Goal: Task Accomplishment & Management: Manage account settings

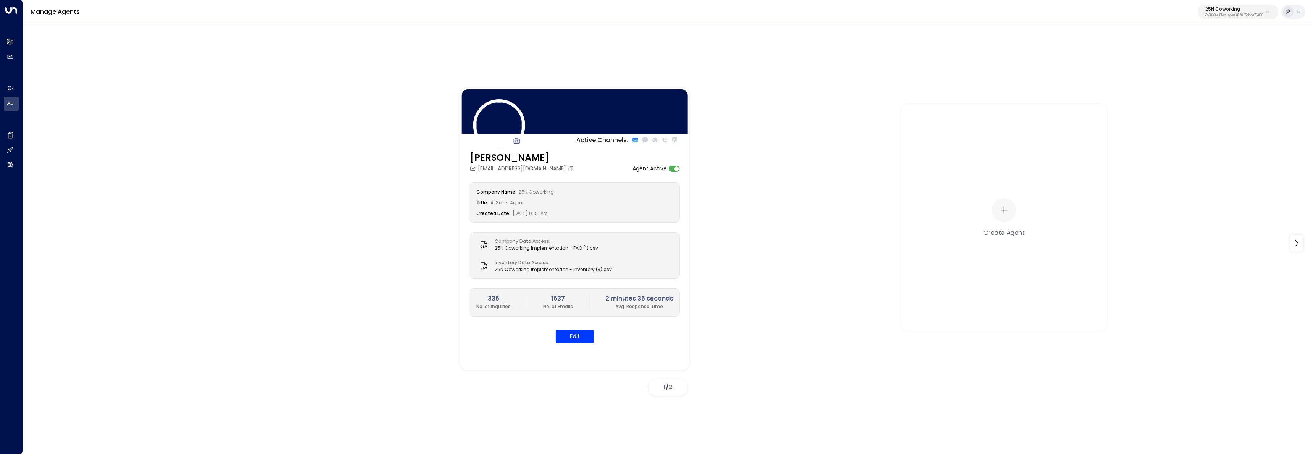
click at [1263, 11] on p "25N Coworking" at bounding box center [1235, 9] width 58 height 5
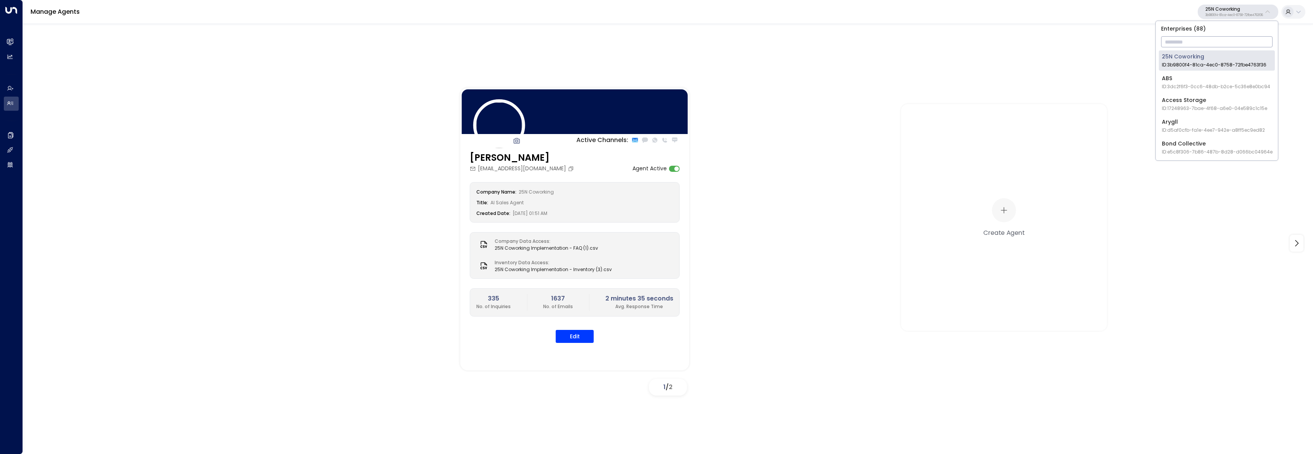
click at [1258, 42] on input "text" at bounding box center [1216, 42] width 111 height 14
type input "*****"
click at [1185, 66] on span "ID: 36c5ec06-2b8e-4dd6-aa1e-c77490e3446d" at bounding box center [1217, 64] width 111 height 7
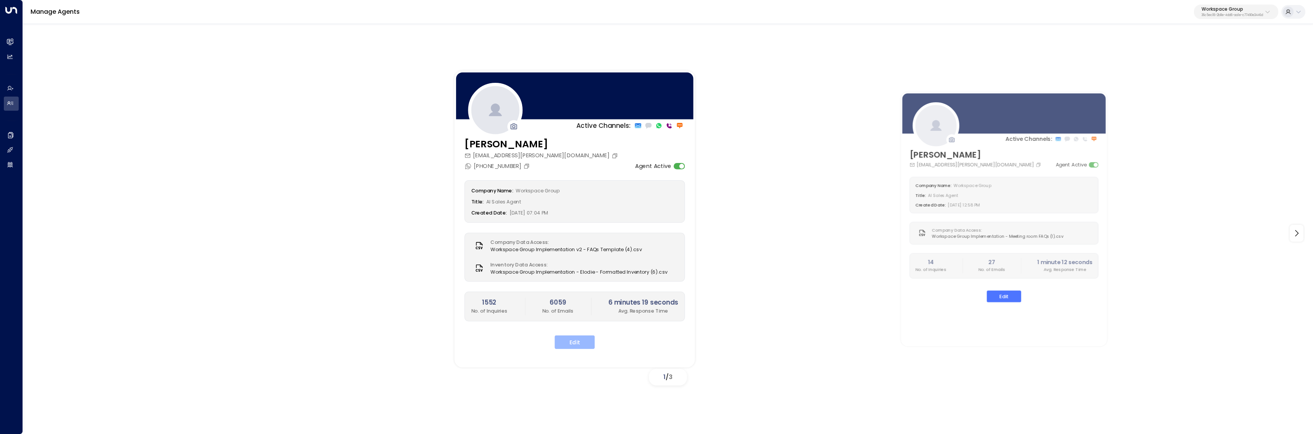
click at [572, 342] on button "Edit" at bounding box center [575, 343] width 40 height 14
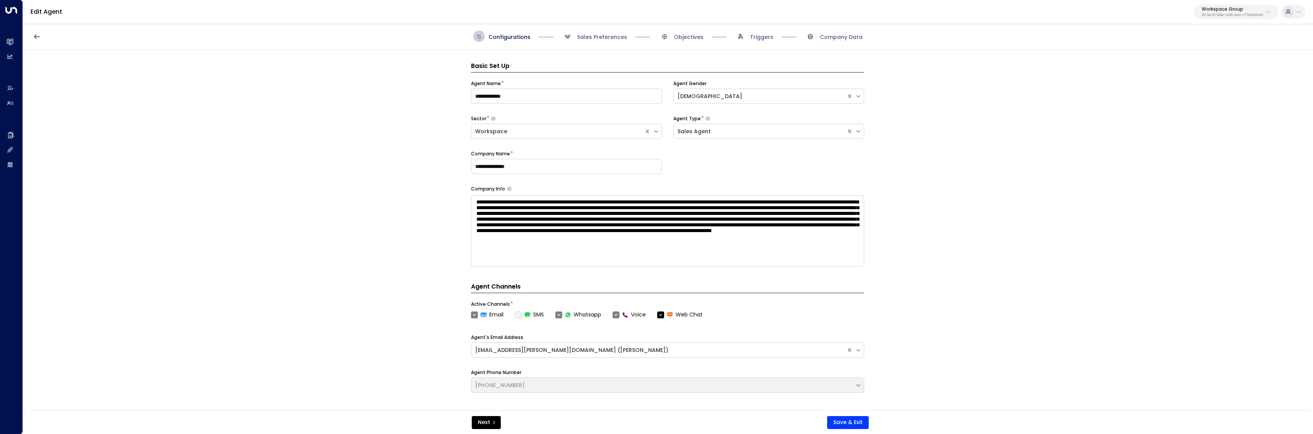
scroll to position [11, 0]
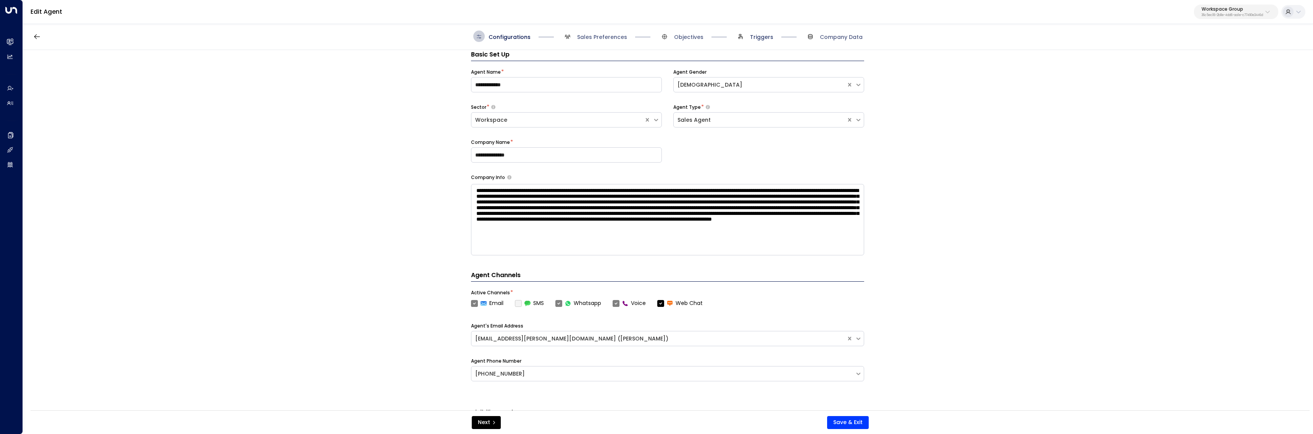
click at [762, 38] on span "Triggers" at bounding box center [761, 37] width 23 height 8
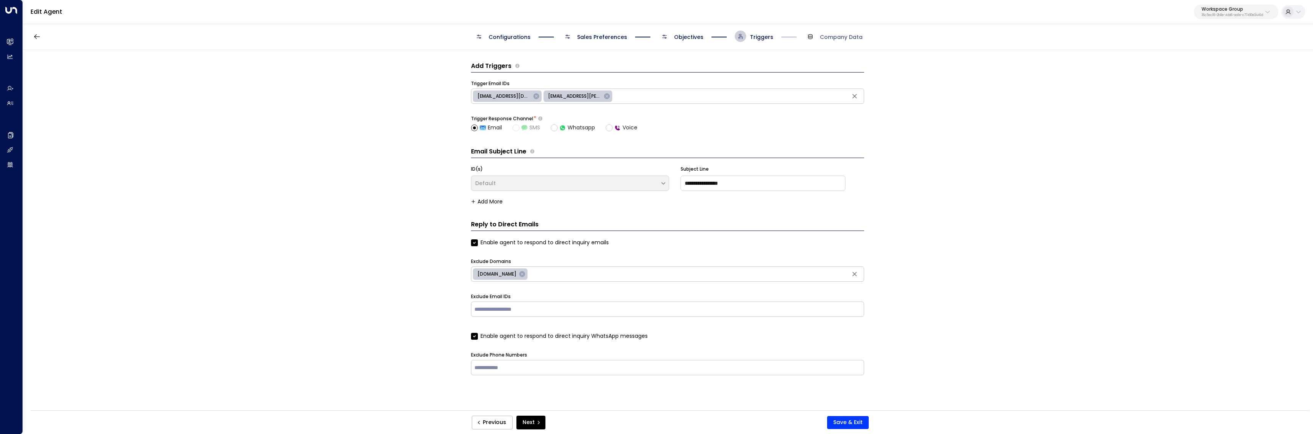
click at [681, 38] on span "Objectives" at bounding box center [688, 37] width 29 height 8
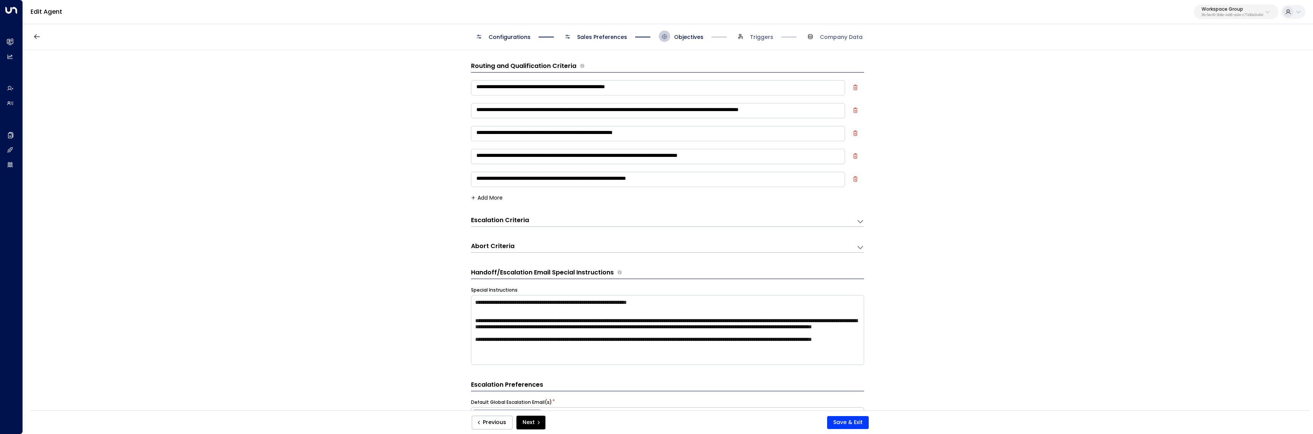
scroll to position [11, 0]
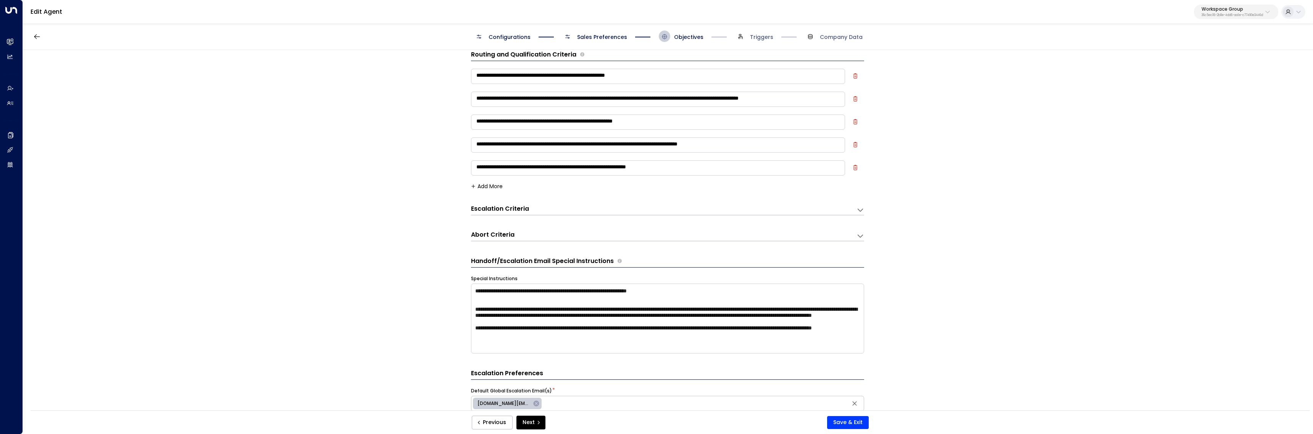
click at [593, 36] on span "Sales Preferences" at bounding box center [602, 37] width 50 height 8
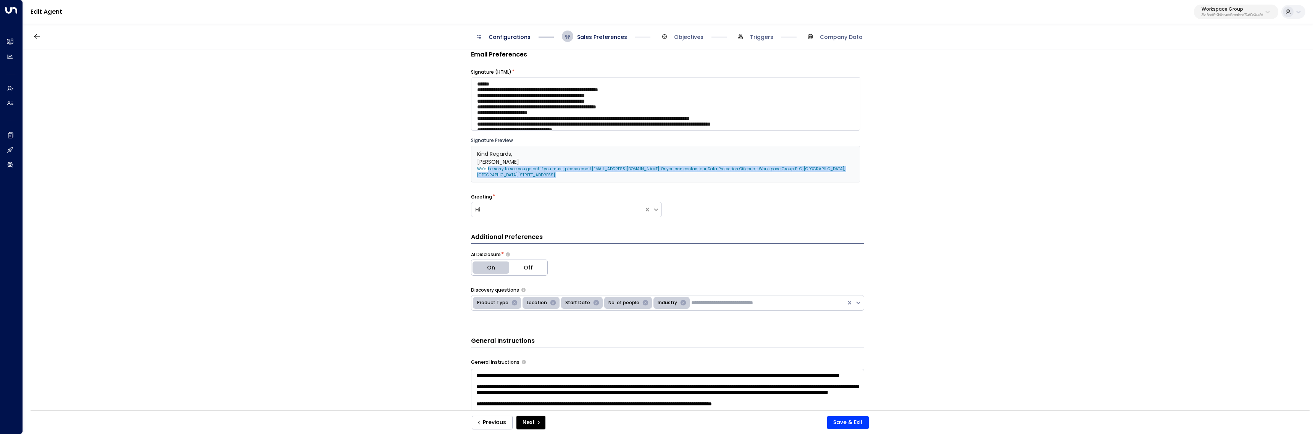
drag, startPoint x: 547, startPoint y: 175, endPoint x: 460, endPoint y: 173, distance: 87.5
click at [454, 171] on div "**********" at bounding box center [668, 232] width 1290 height 365
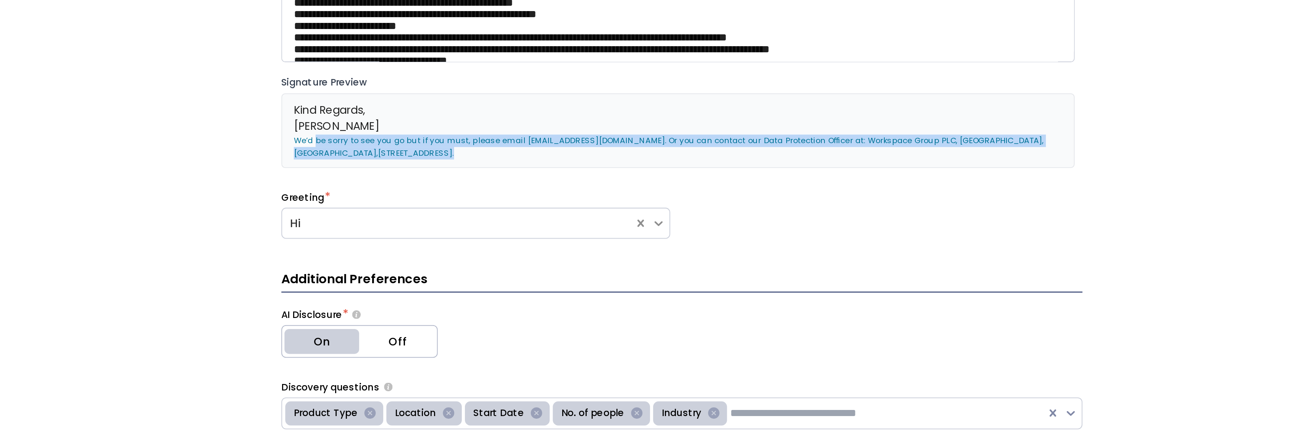
click at [599, 175] on p "We’d be sorry to see you go but if you must, please email help@workspace.co.uk.…" at bounding box center [665, 172] width 377 height 12
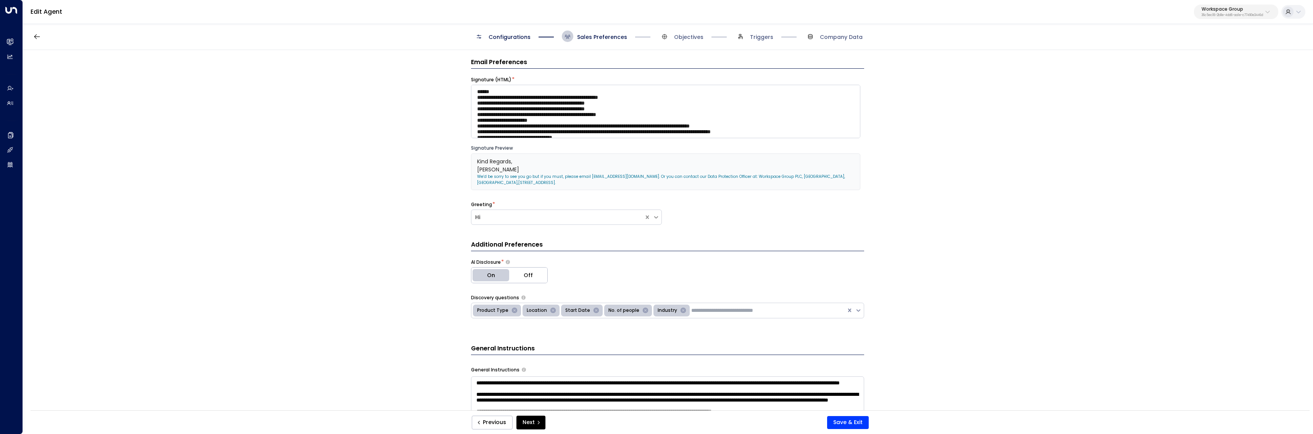
scroll to position [0, 0]
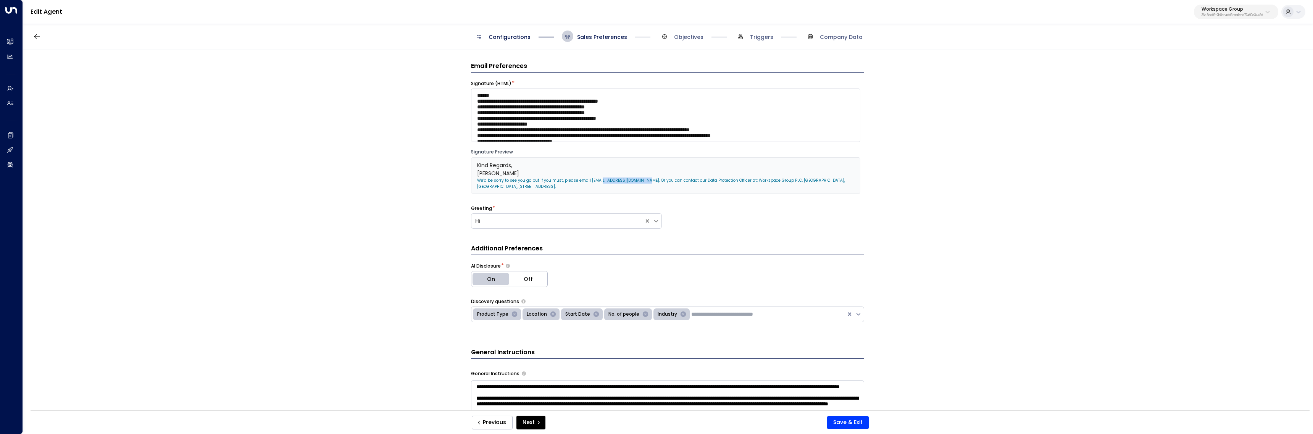
drag, startPoint x: 629, startPoint y: 181, endPoint x: 586, endPoint y: 178, distance: 43.2
click at [586, 178] on p "We’d be sorry to see you go but if you must, please email help@workspace.co.uk.…" at bounding box center [665, 184] width 377 height 12
copy p "help@workspace.co.uk"
click at [763, 37] on span "Triggers" at bounding box center [761, 37] width 23 height 8
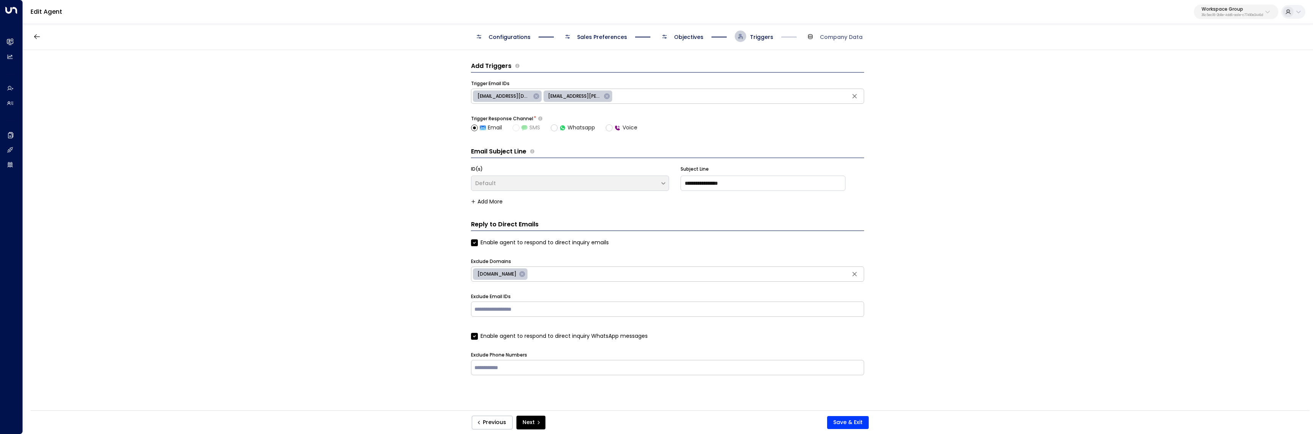
click at [687, 41] on span "Objectives" at bounding box center [681, 36] width 45 height 11
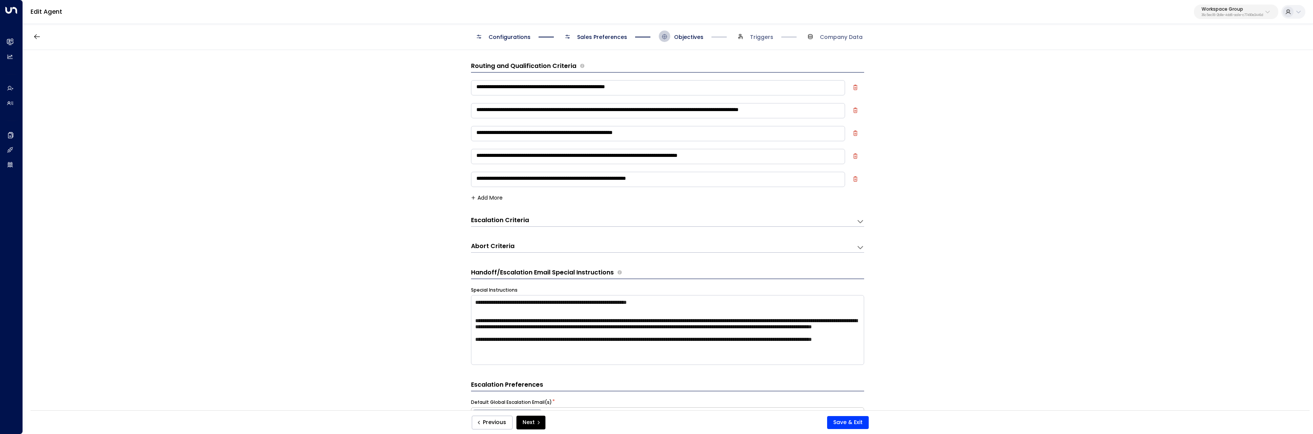
scroll to position [11, 0]
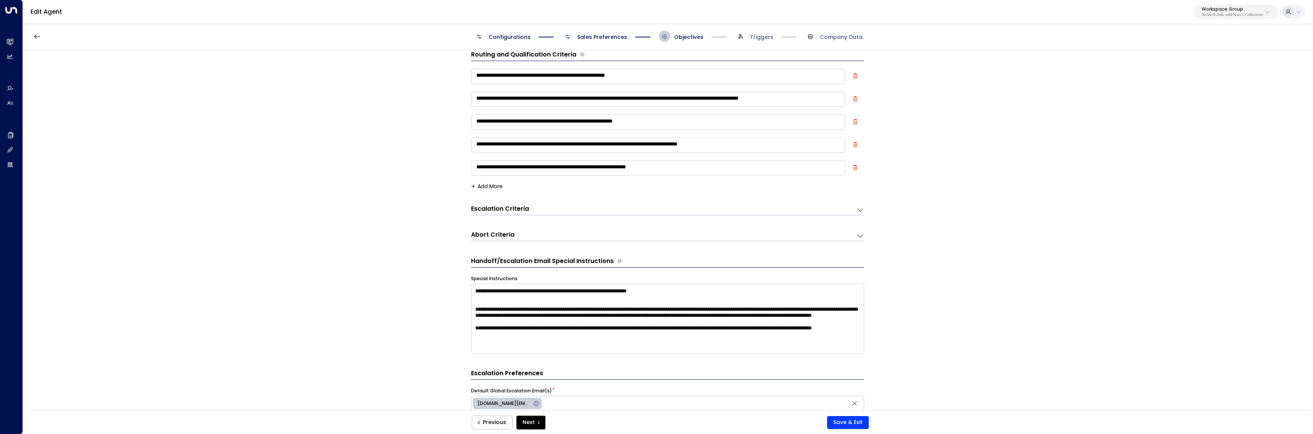
click at [490, 184] on button "Add More" at bounding box center [487, 186] width 32 height 6
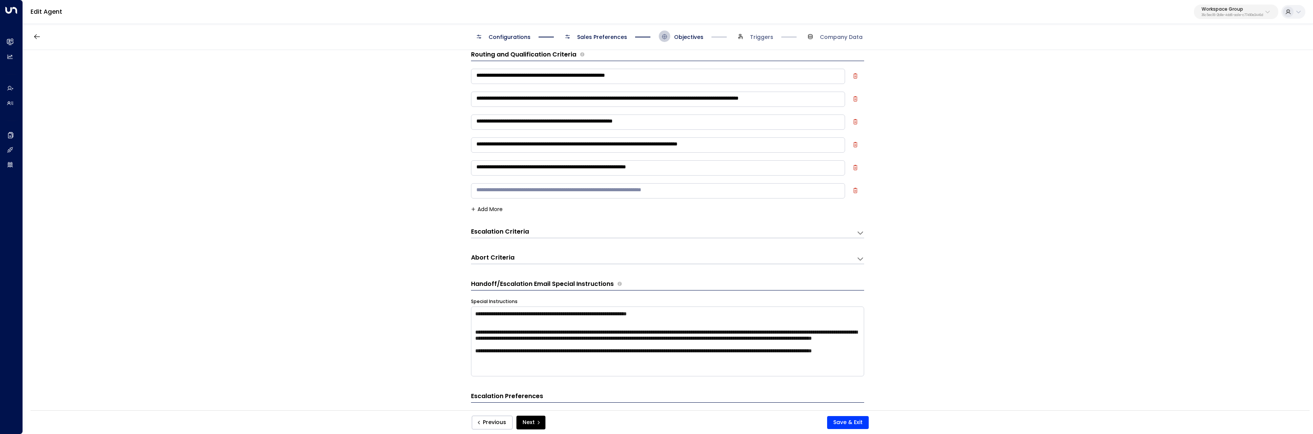
click at [509, 185] on textarea at bounding box center [658, 190] width 374 height 15
paste textarea "**********"
type textarea "**********"
click at [838, 417] on button "Save & Exit" at bounding box center [848, 422] width 42 height 13
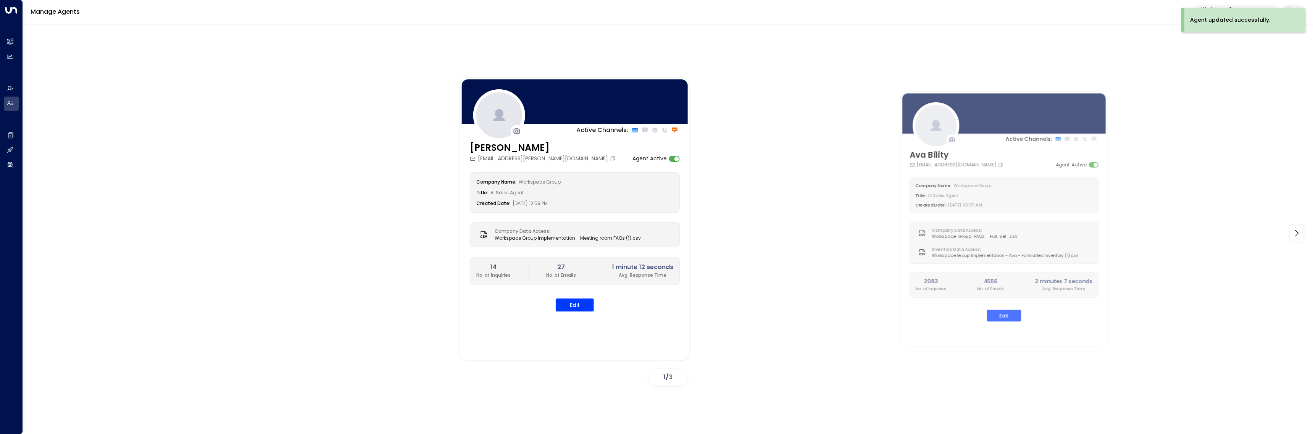
click at [1213, 7] on p "Workspace Group" at bounding box center [1232, 9] width 61 height 5
type input "**"
click at [1219, 67] on span "ID: cfe0f921-6736-41ff-9ccf-6d0a7fff47c3" at bounding box center [1243, 64] width 97 height 7
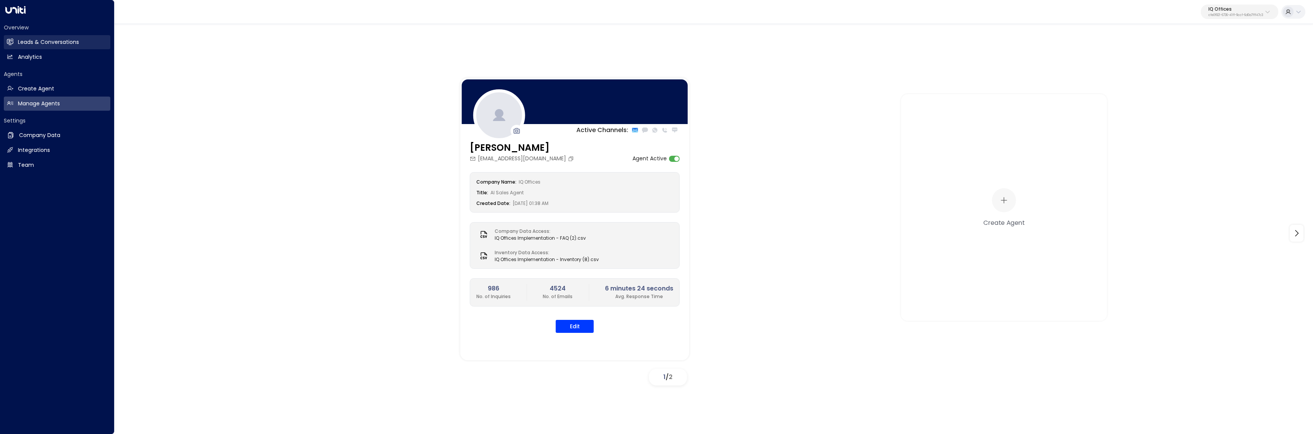
click at [20, 42] on h2 "Leads & Conversations" at bounding box center [48, 42] width 61 height 8
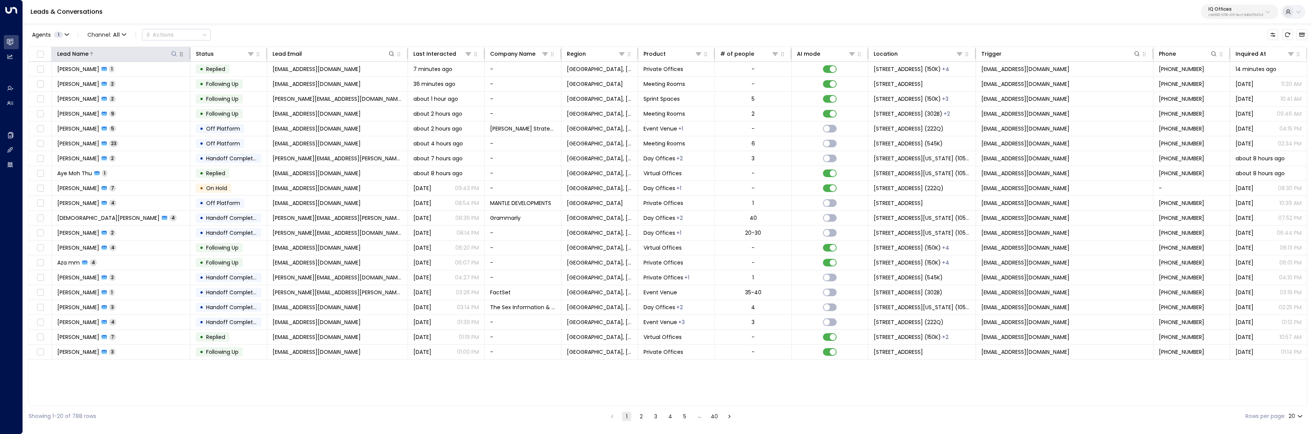
click at [170, 51] on button at bounding box center [174, 54] width 8 height 8
type input "*****"
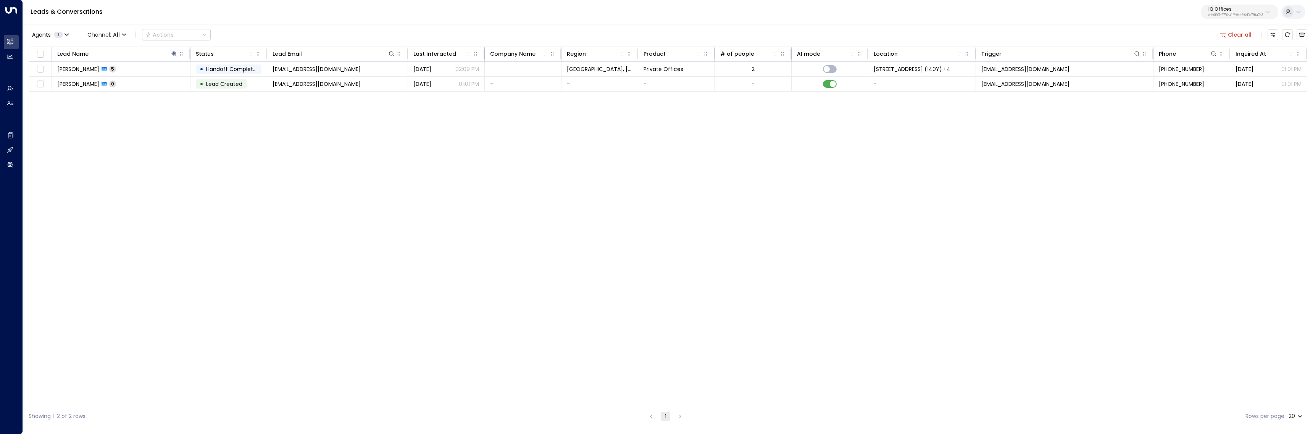
click at [257, 39] on div "Agents 1 Channel: All Actions Clear all" at bounding box center [668, 35] width 1279 height 16
click at [149, 65] on td "Vijay Kukreja 5" at bounding box center [121, 69] width 139 height 15
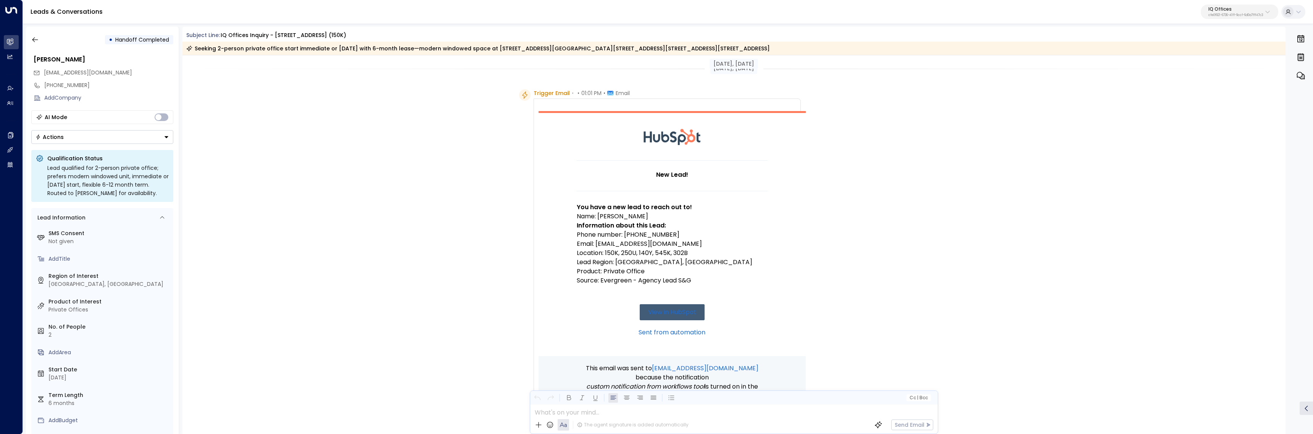
scroll to position [2, 0]
click at [33, 38] on icon "button" at bounding box center [35, 40] width 8 height 8
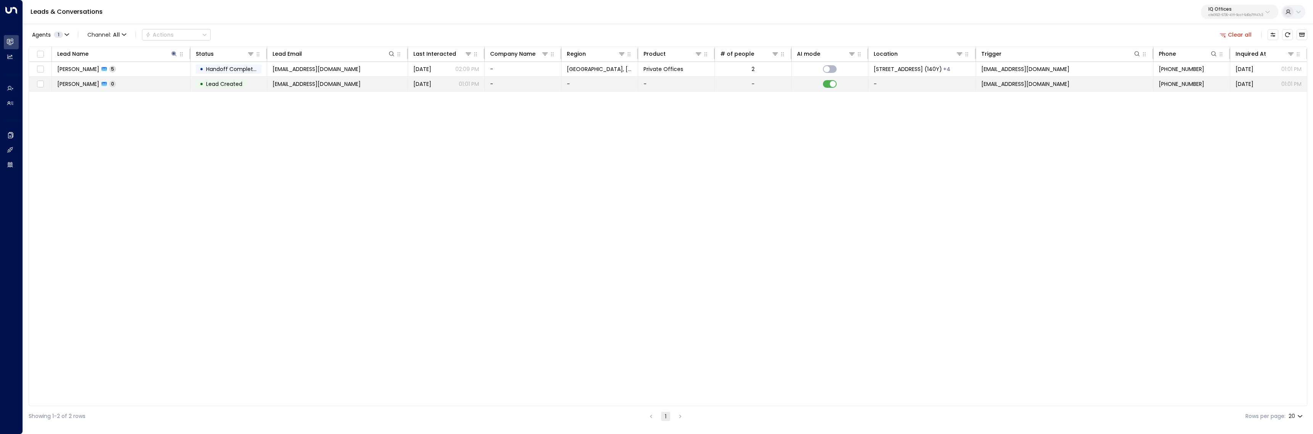
click at [126, 87] on td "Vijay Kukreja 0" at bounding box center [121, 84] width 139 height 15
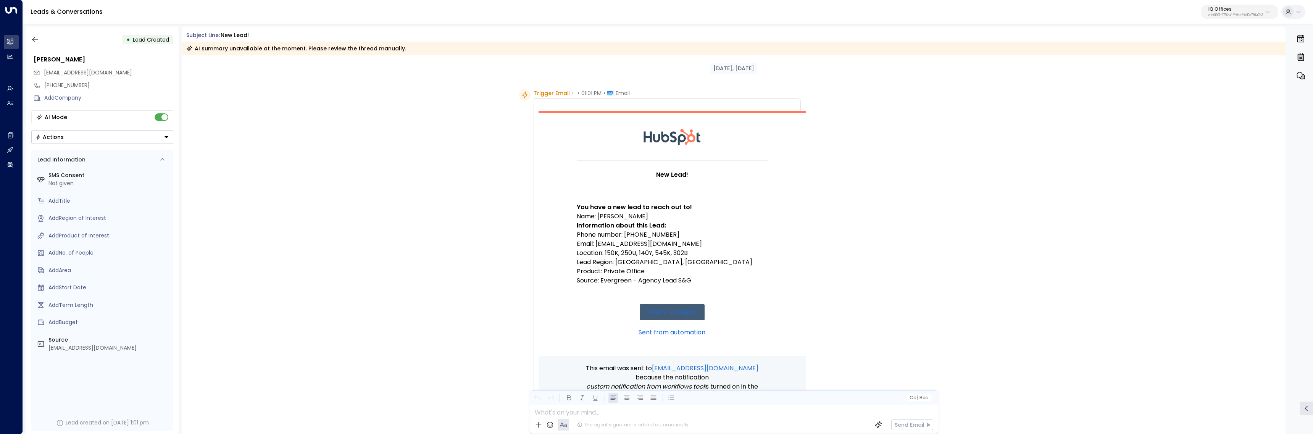
click at [42, 39] on div "• Lead Created" at bounding box center [102, 40] width 142 height 14
click at [39, 40] on button "button" at bounding box center [35, 40] width 14 height 14
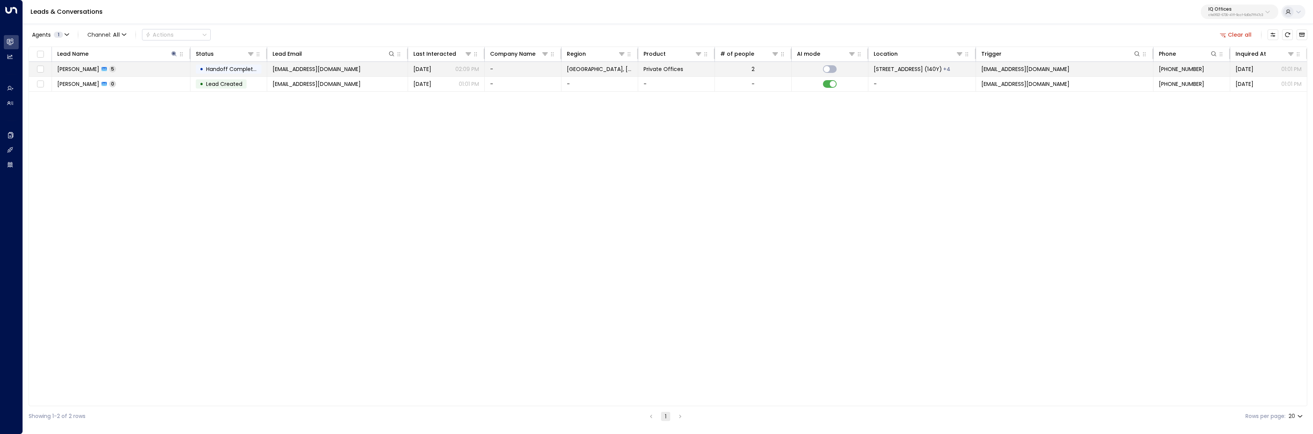
click at [171, 71] on td "Vijay Kukreja 5" at bounding box center [121, 69] width 139 height 15
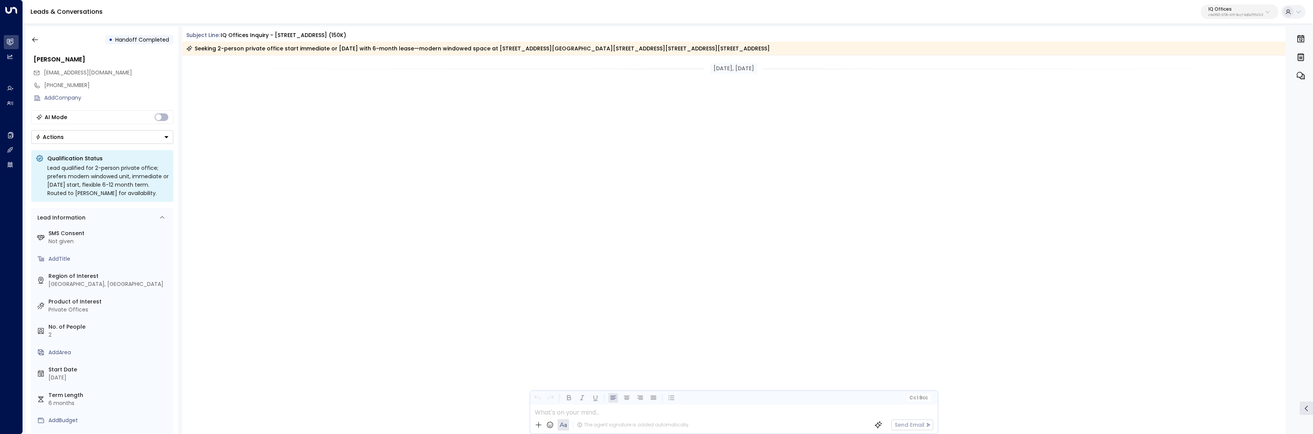
scroll to position [1345, 0]
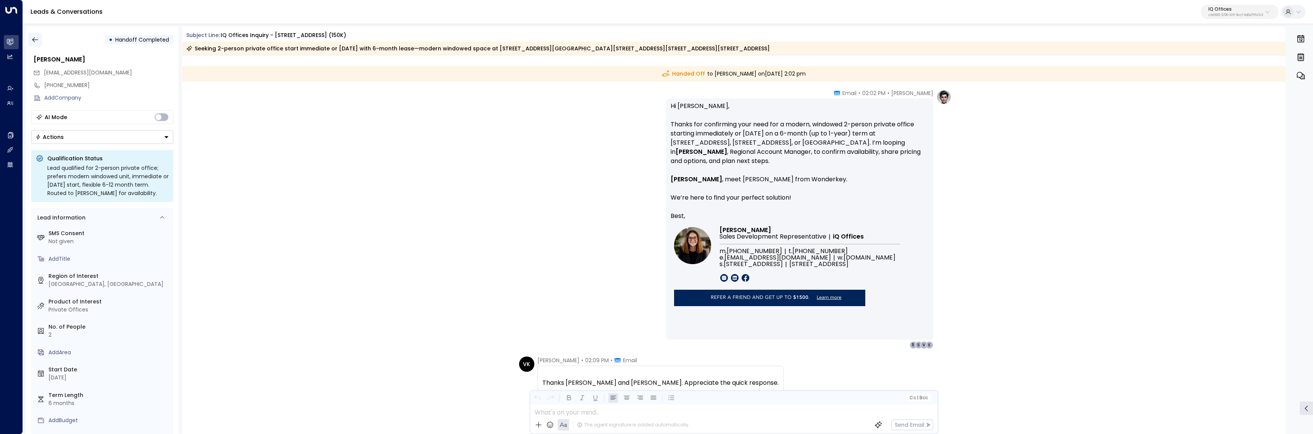
click at [34, 39] on icon "button" at bounding box center [35, 39] width 6 height 5
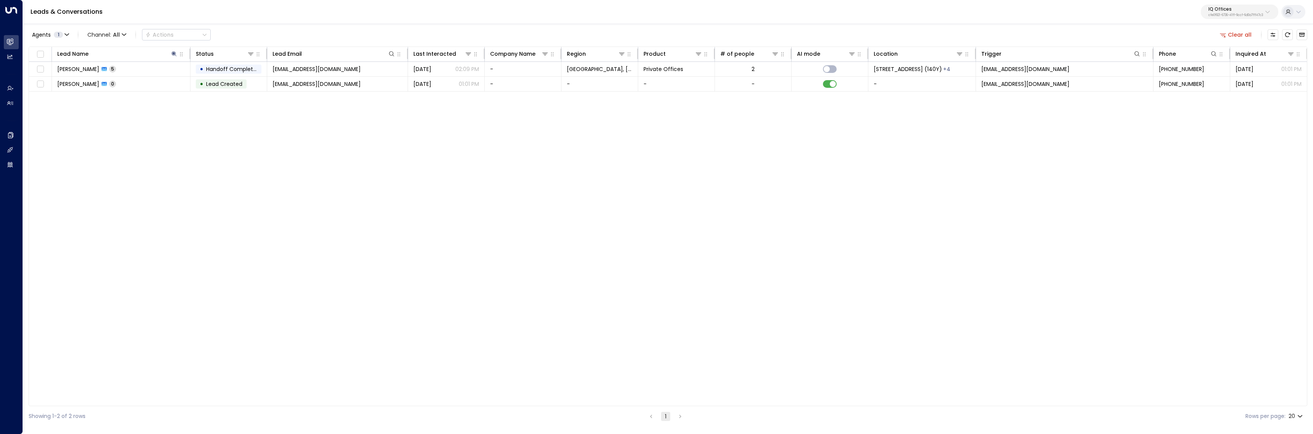
drag, startPoint x: 1240, startPoint y: 10, endPoint x: 1237, endPoint y: 19, distance: 9.1
click at [1240, 11] on p "IQ Offices" at bounding box center [1236, 9] width 55 height 5
type input "*******"
click at [1223, 66] on span "ID: 69e21571-8cb6-479e-9956-a76f3a040520" at bounding box center [1217, 64] width 110 height 7
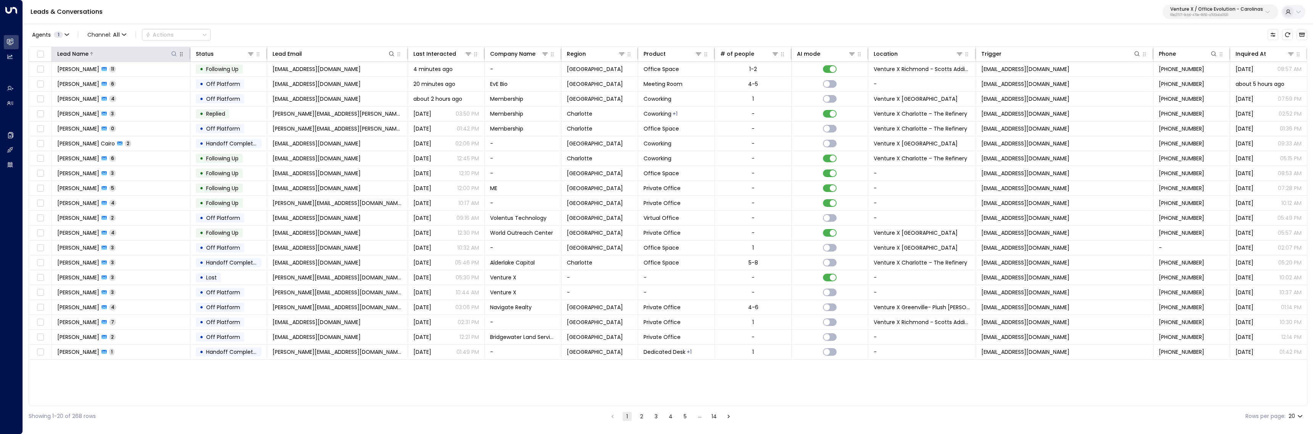
click at [171, 53] on icon at bounding box center [174, 54] width 6 height 6
type input "***"
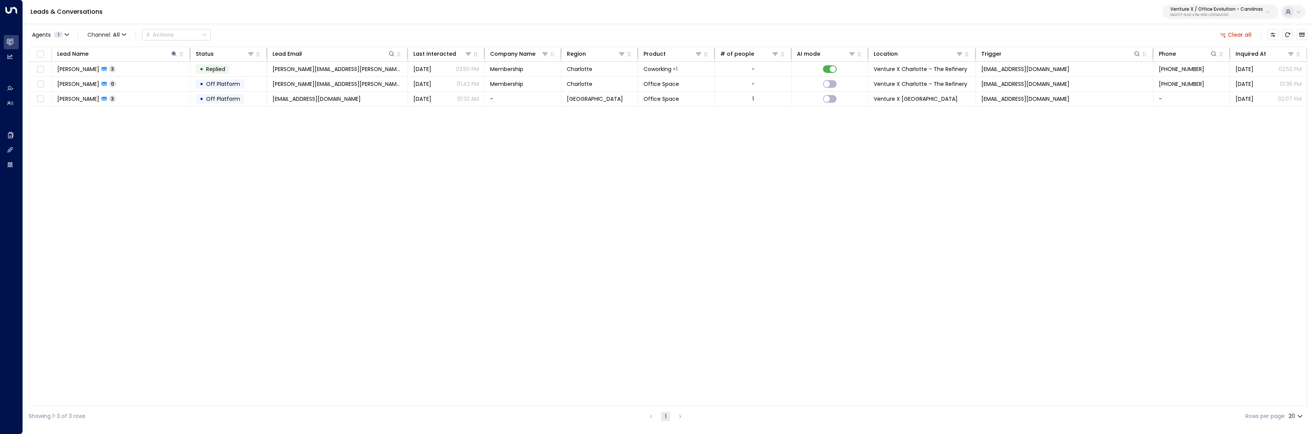
click at [250, 38] on div "Agents 1 Channel: All Actions Clear all" at bounding box center [668, 35] width 1279 height 16
click at [136, 69] on td "Joe Wellwood 3" at bounding box center [121, 69] width 139 height 15
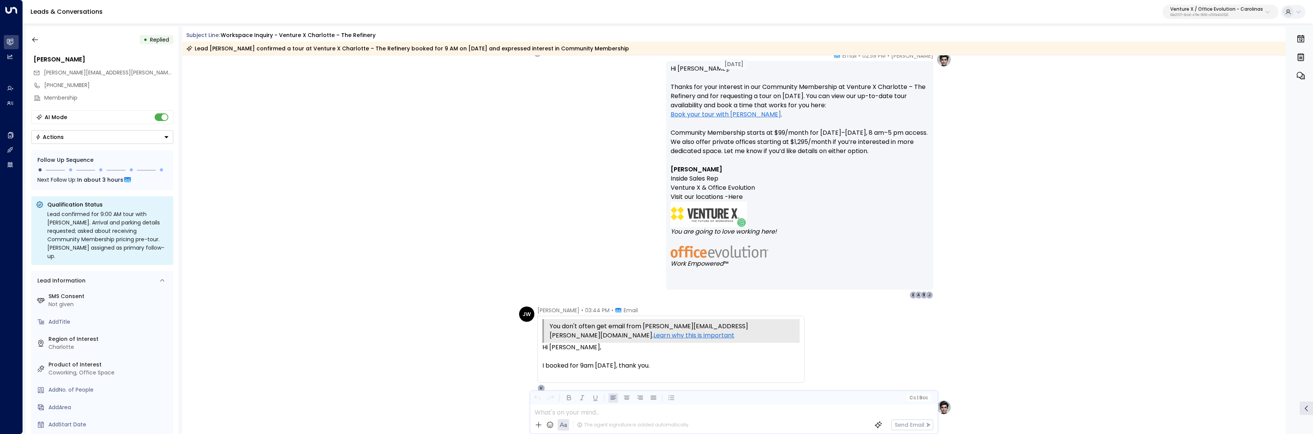
scroll to position [465, 0]
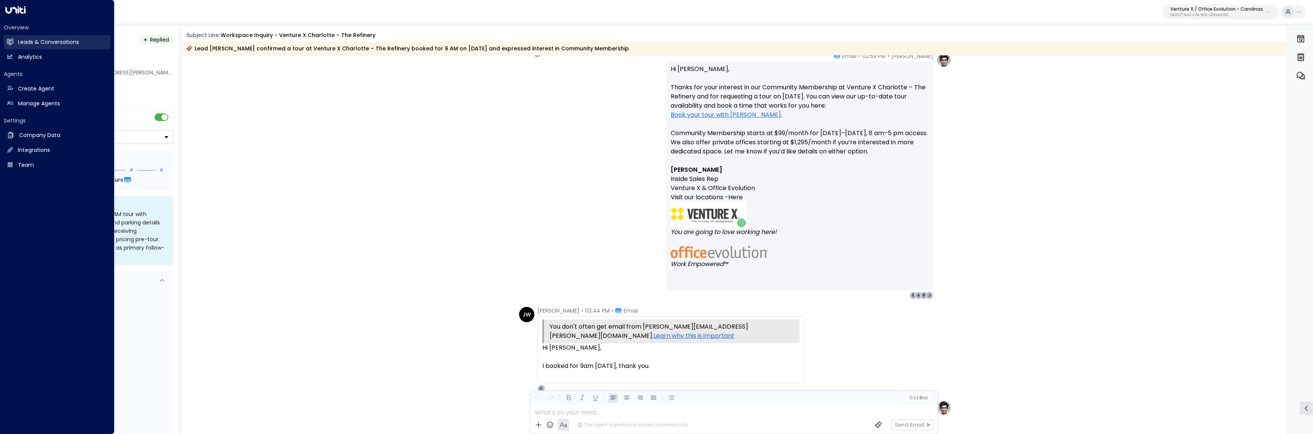
click at [13, 43] on icon at bounding box center [10, 41] width 6 height 5
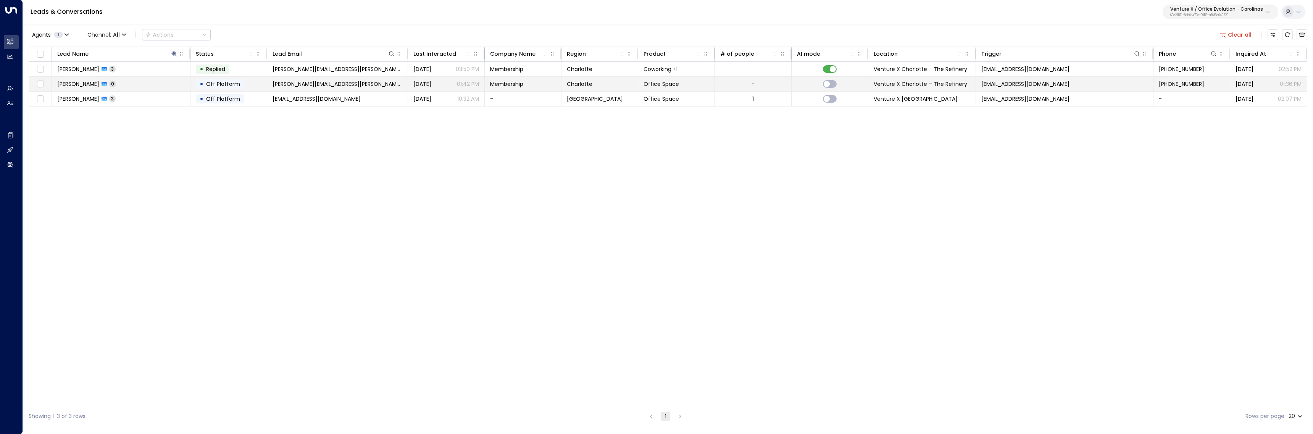
click at [153, 83] on td "Joe Wellwood 0" at bounding box center [121, 84] width 139 height 15
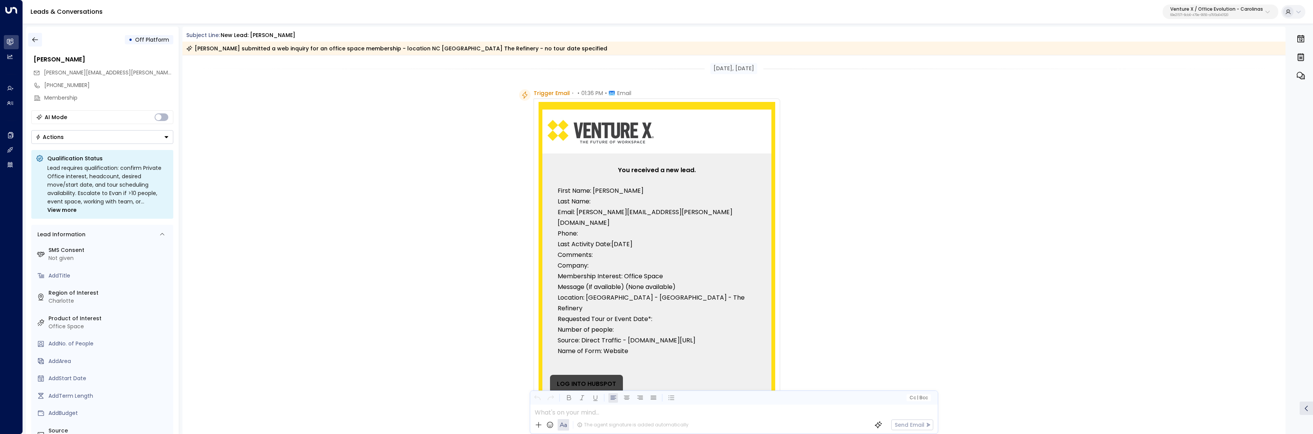
click at [39, 39] on button "button" at bounding box center [35, 40] width 14 height 14
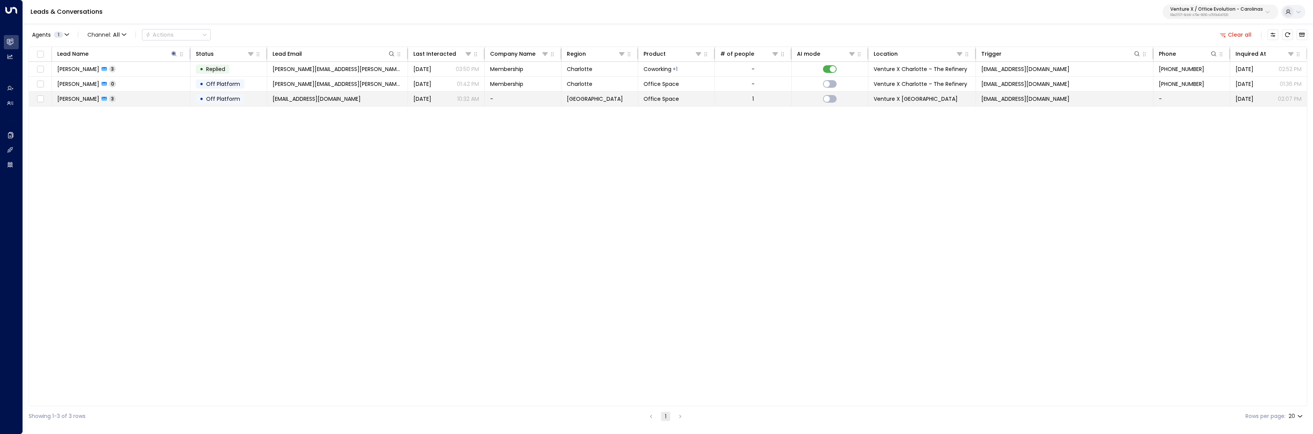
click at [121, 101] on td "Joe Swanson 3" at bounding box center [121, 99] width 139 height 15
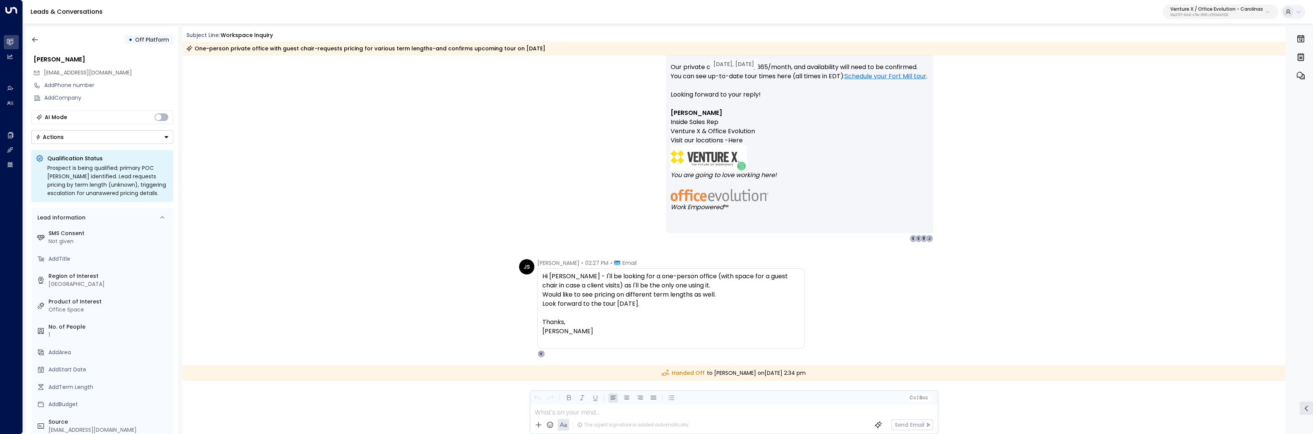
scroll to position [414, 0]
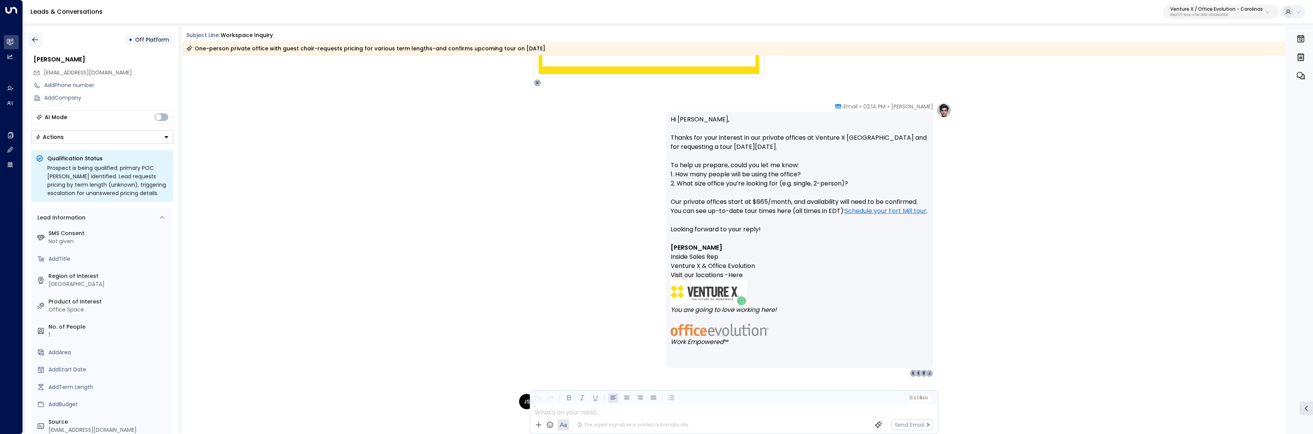
click at [34, 43] on button "button" at bounding box center [35, 40] width 14 height 14
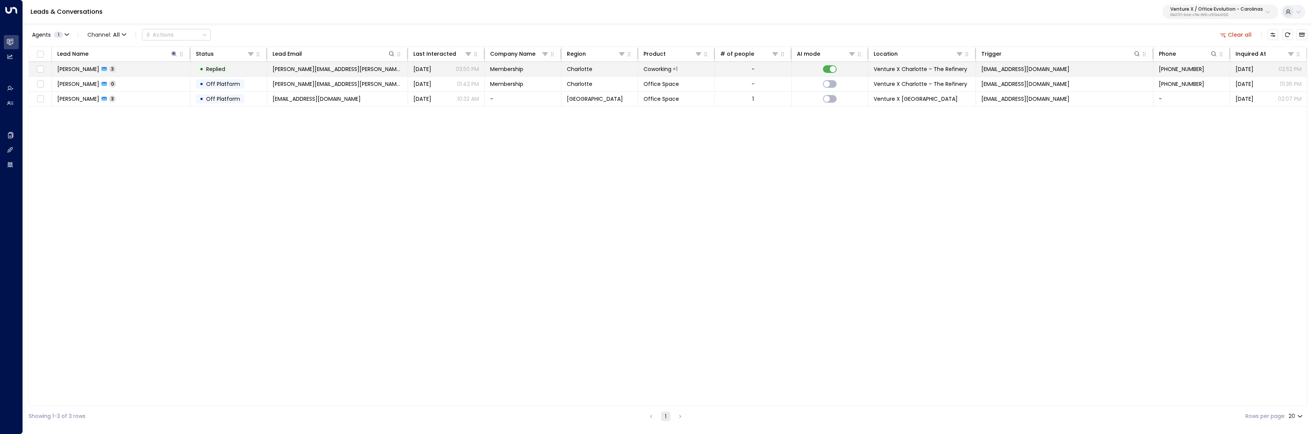
click at [134, 72] on td "Joe Wellwood 3" at bounding box center [121, 69] width 139 height 15
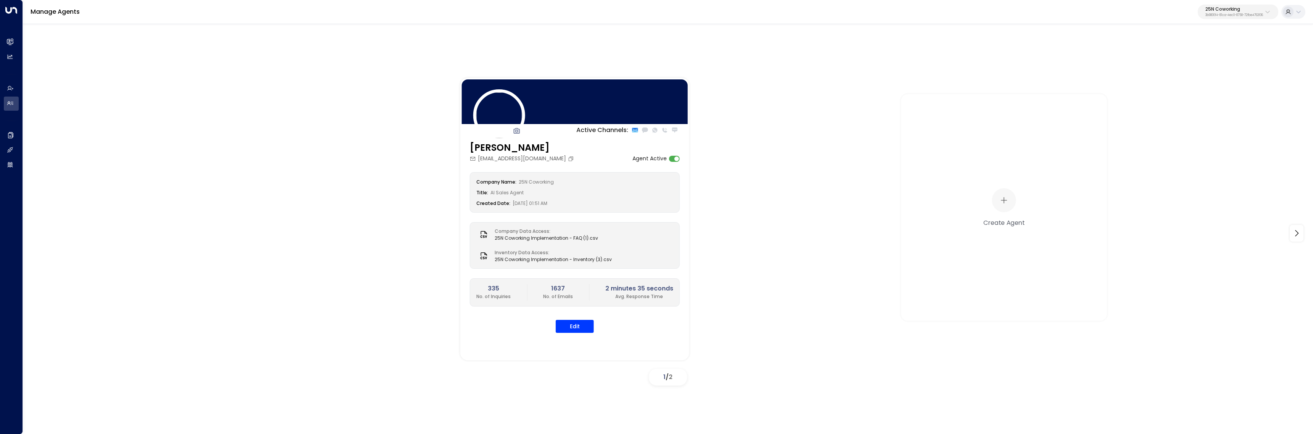
click at [1221, 11] on p "25N Coworking" at bounding box center [1235, 9] width 58 height 5
type input "********"
click at [1163, 60] on div "Four Leaf Properties ID: 34e1cd17-0f68-49af-bd32-3c48ce8611d1" at bounding box center [1213, 61] width 102 height 16
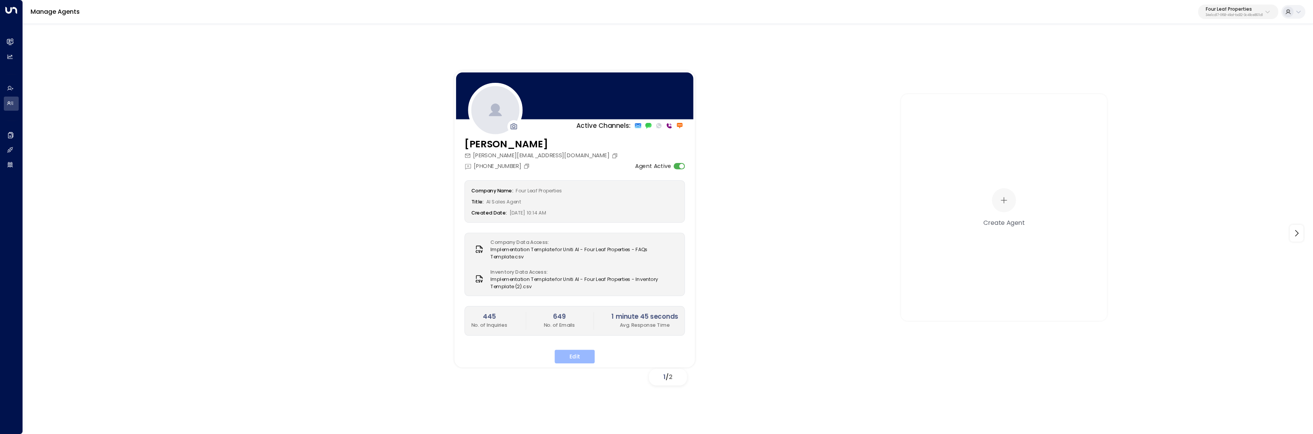
click at [568, 356] on button "Edit" at bounding box center [575, 357] width 40 height 14
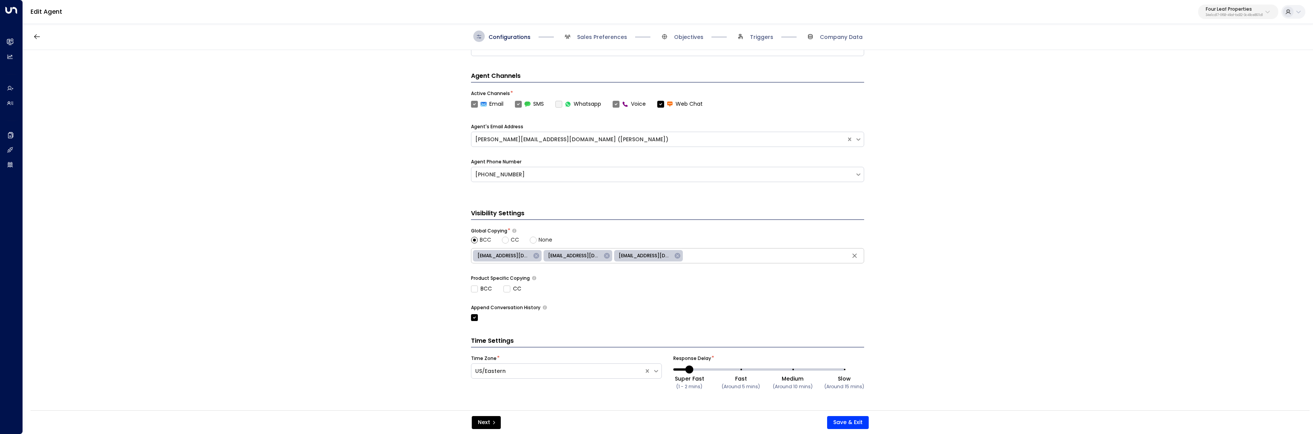
scroll to position [212, 0]
click at [609, 37] on span "Sales Preferences" at bounding box center [602, 37] width 50 height 8
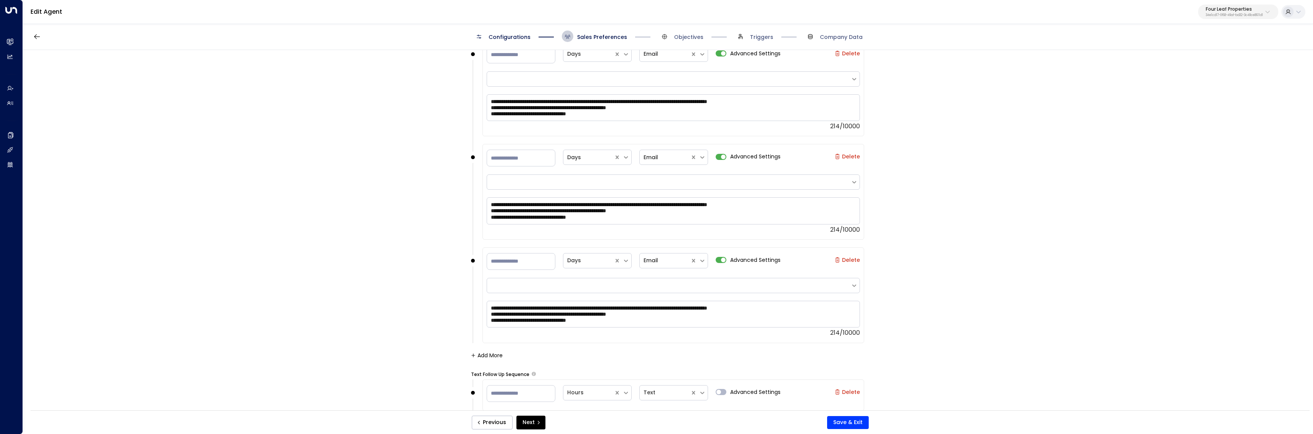
scroll to position [1524, 0]
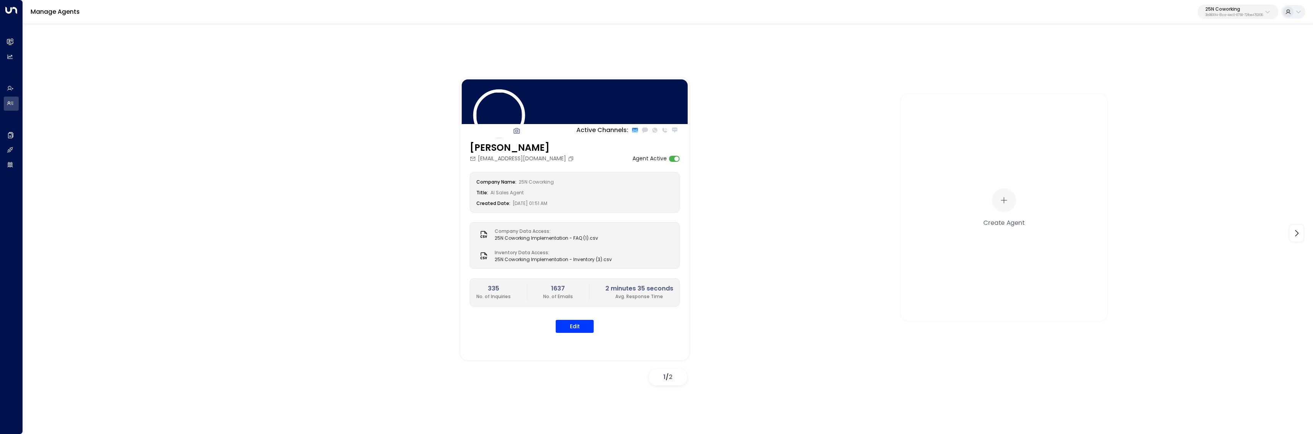
click at [1221, 18] on button "25N Coworking 3b9800f4-81ca-4ec0-8758-72fbe4763f36" at bounding box center [1238, 12] width 81 height 15
type input "********"
click at [1182, 62] on span "ID: 34e1cd17-0f68-49af-bd32-3c48ce8611d1" at bounding box center [1213, 64] width 102 height 7
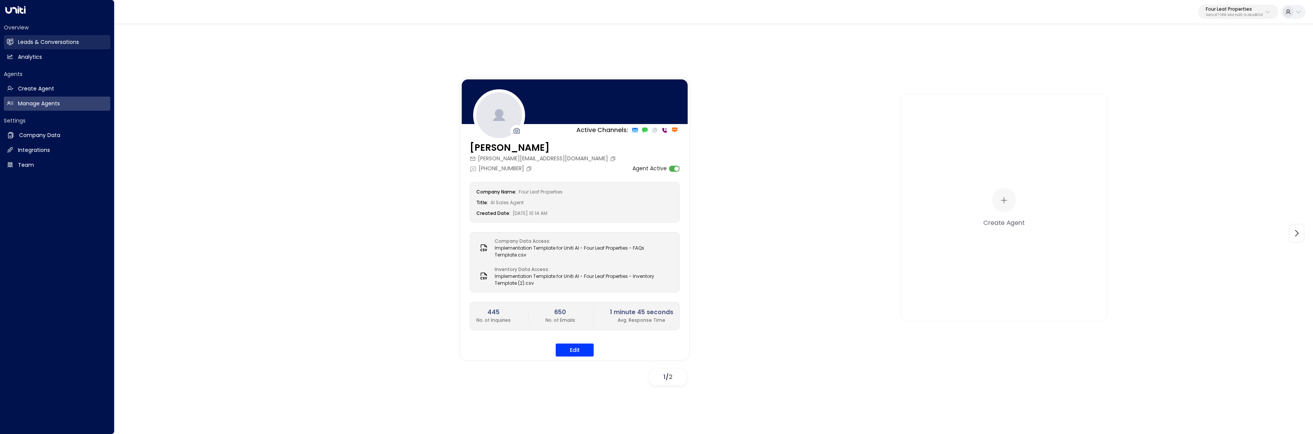
click at [23, 42] on h2 "Leads & Conversations" at bounding box center [48, 42] width 61 height 8
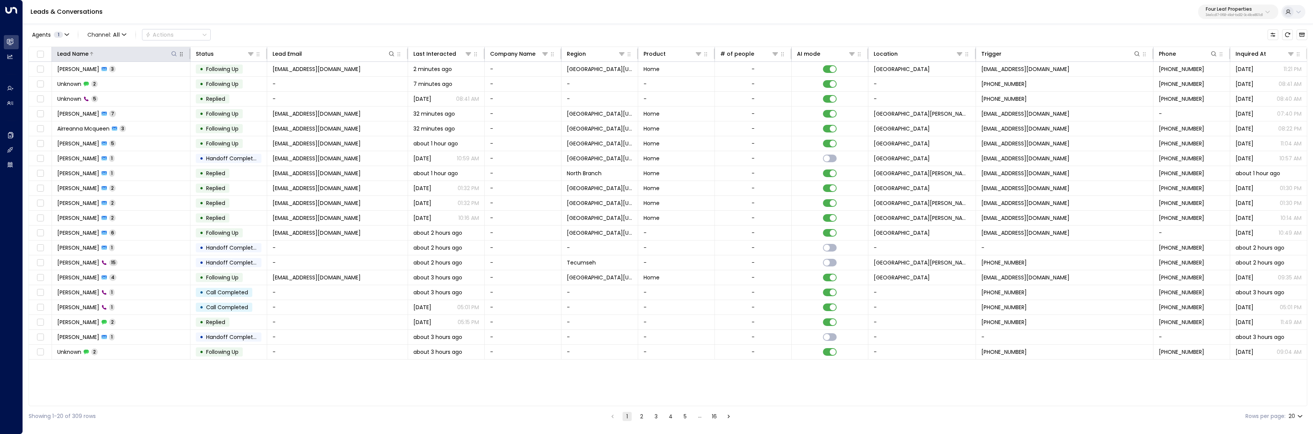
click at [174, 53] on icon at bounding box center [174, 54] width 6 height 6
type input "******"
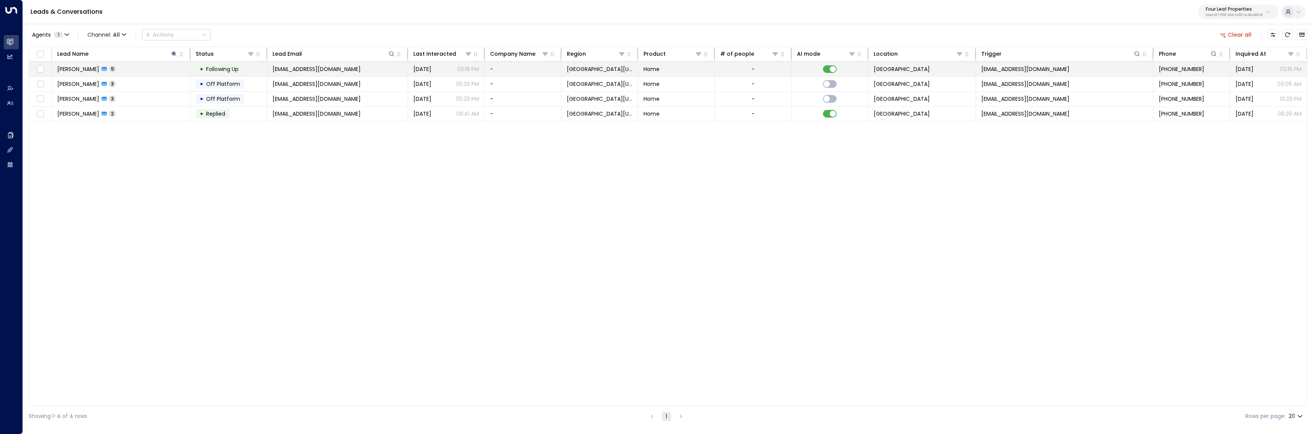
click at [87, 71] on span "Daniel White" at bounding box center [78, 69] width 42 height 8
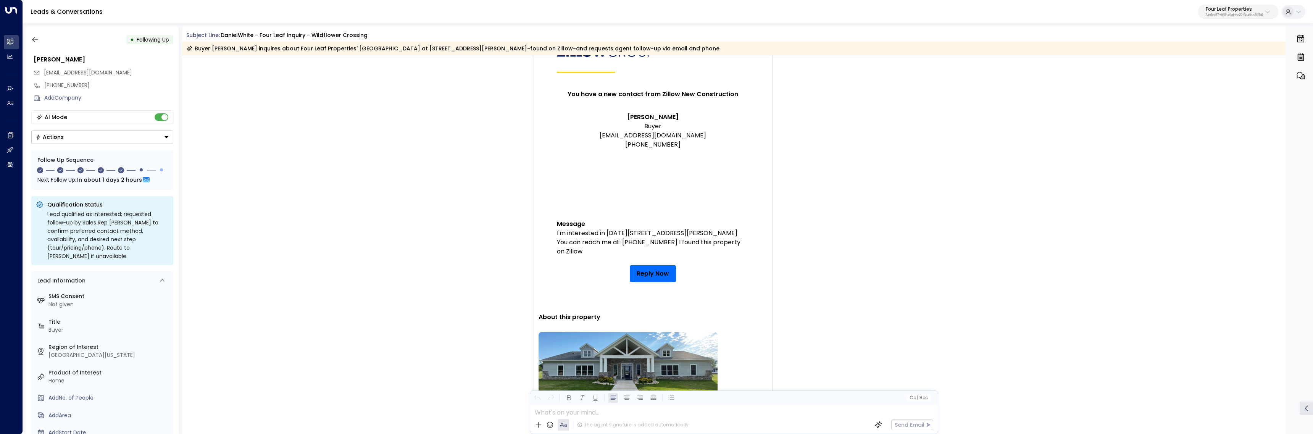
scroll to position [63, 0]
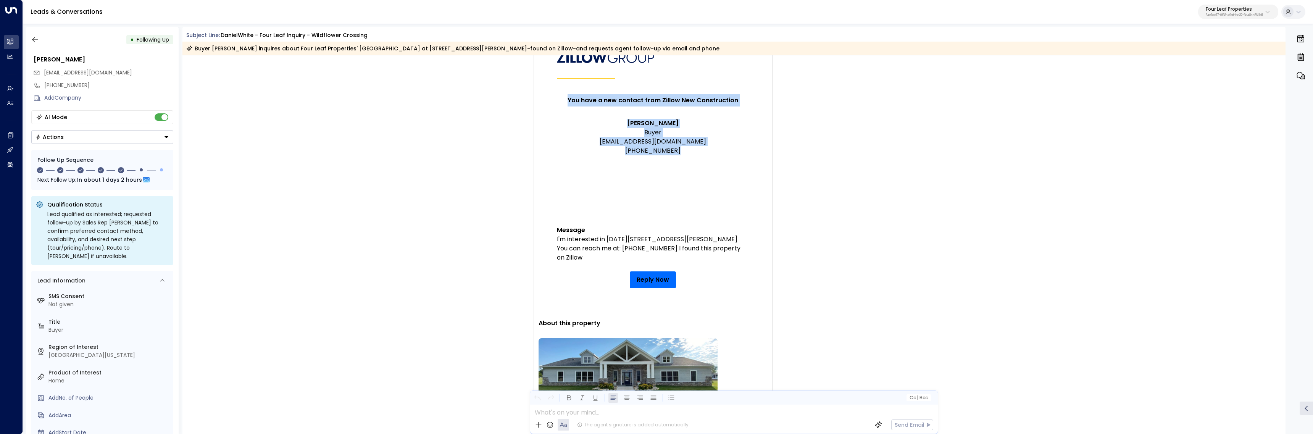
drag, startPoint x: 570, startPoint y: 99, endPoint x: 716, endPoint y: 161, distance: 158.8
click at [716, 161] on tbody "You have a new contact from Zillow New Construction Daniel White Buyer lilwhite…" at bounding box center [653, 186] width 229 height 241
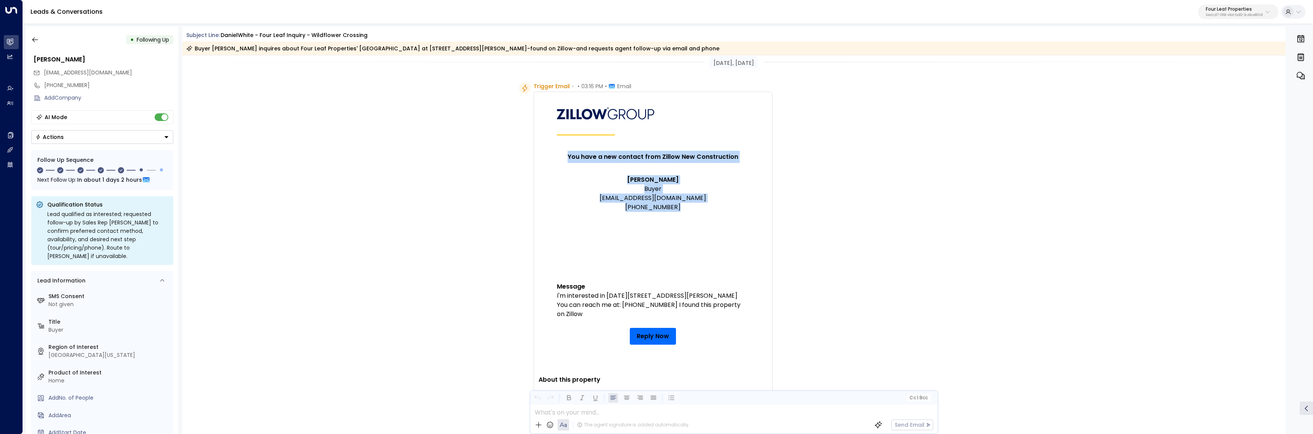
scroll to position [6, 0]
click at [646, 191] on p "Daniel White Buyer lilwhite458@gmail.com (517) 962-8821" at bounding box center [653, 194] width 192 height 37
click at [647, 191] on p "Daniel White Buyer lilwhite458@gmail.com (517) 962-8821" at bounding box center [653, 194] width 192 height 37
click at [648, 189] on p "Daniel White Buyer lilwhite458@gmail.com (517) 962-8821" at bounding box center [653, 194] width 192 height 37
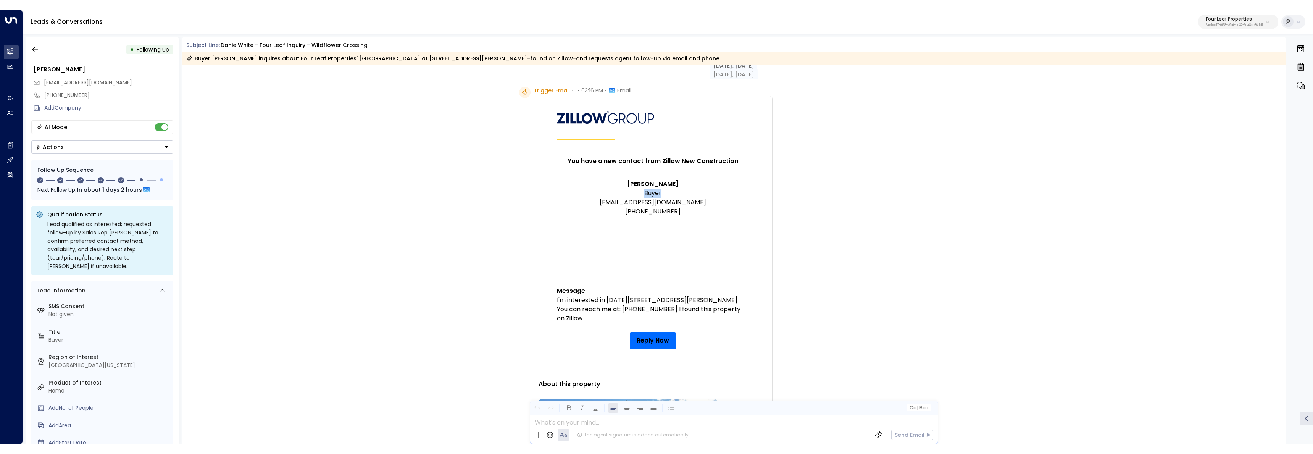
scroll to position [0, 0]
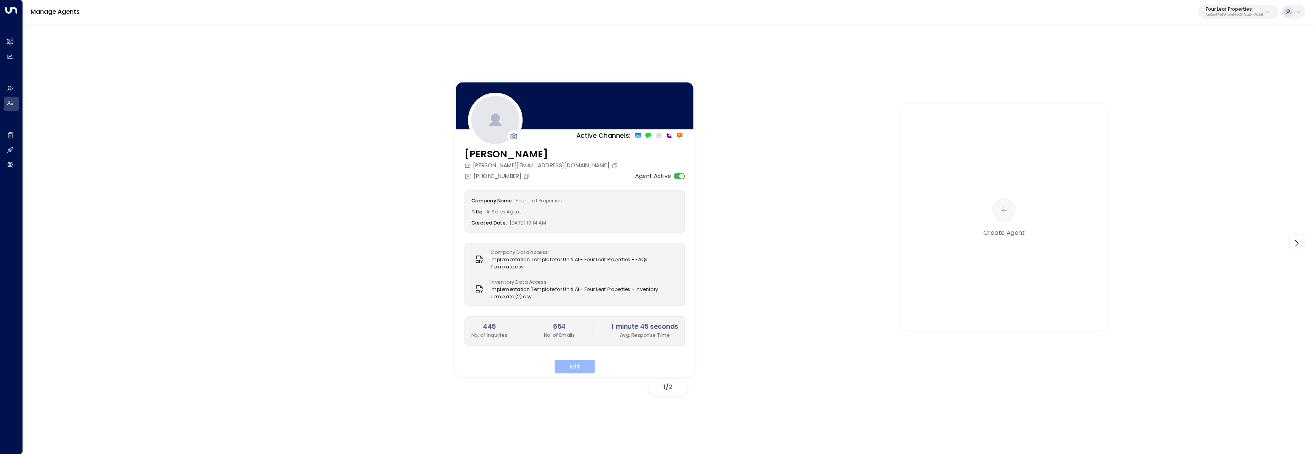
click at [568, 360] on button "Edit" at bounding box center [575, 367] width 40 height 14
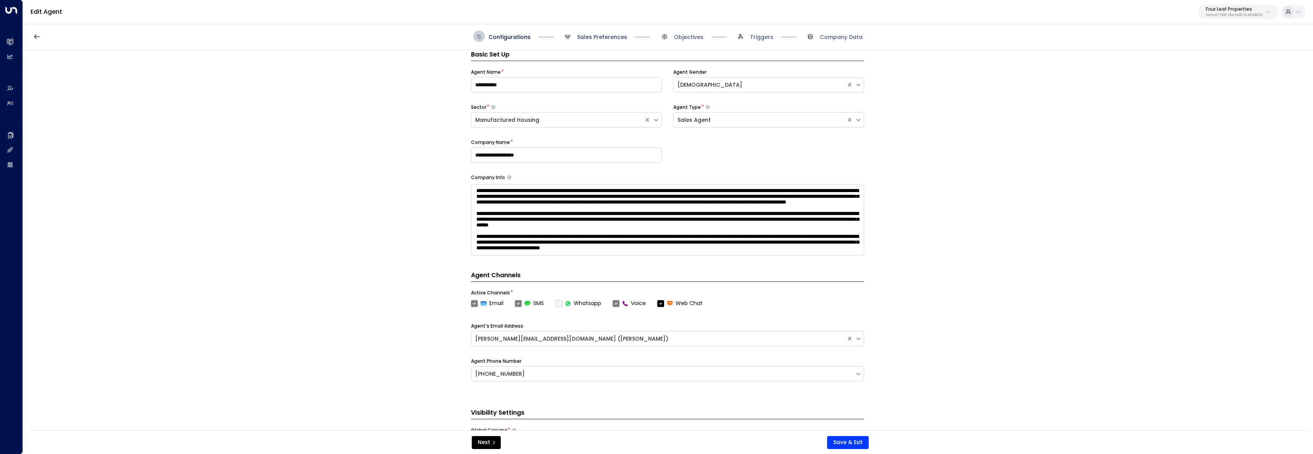
click at [591, 35] on span "Sales Preferences" at bounding box center [602, 37] width 50 height 8
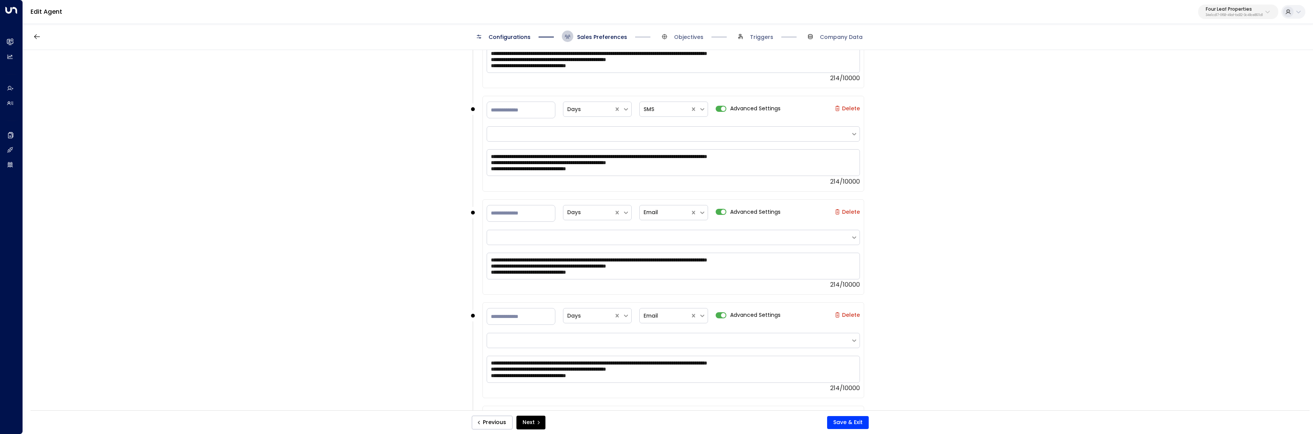
scroll to position [1503, 0]
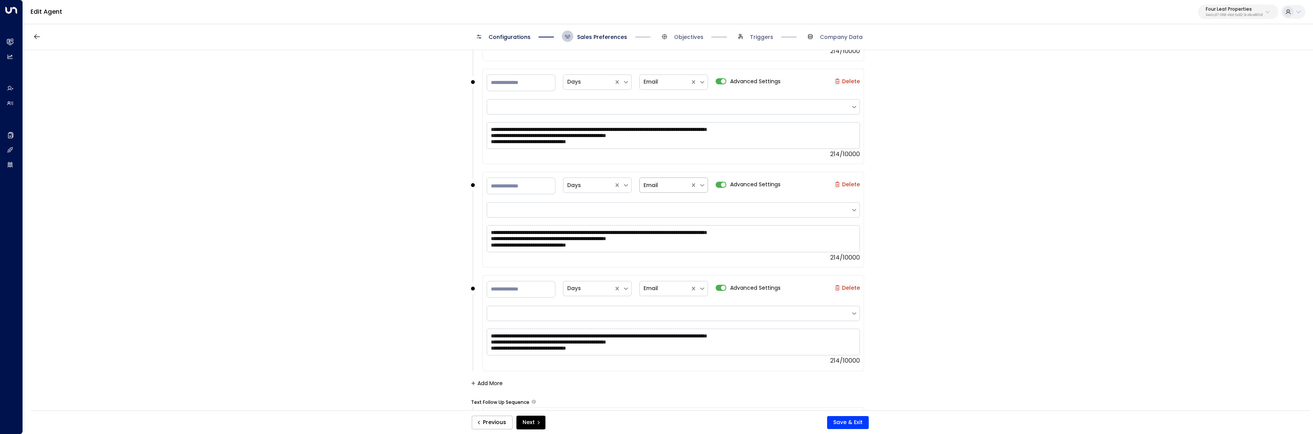
click at [703, 187] on icon at bounding box center [702, 185] width 7 height 7
click at [687, 222] on div "SMS" at bounding box center [674, 219] width 69 height 14
click at [426, 252] on div "**********" at bounding box center [668, 232] width 1290 height 365
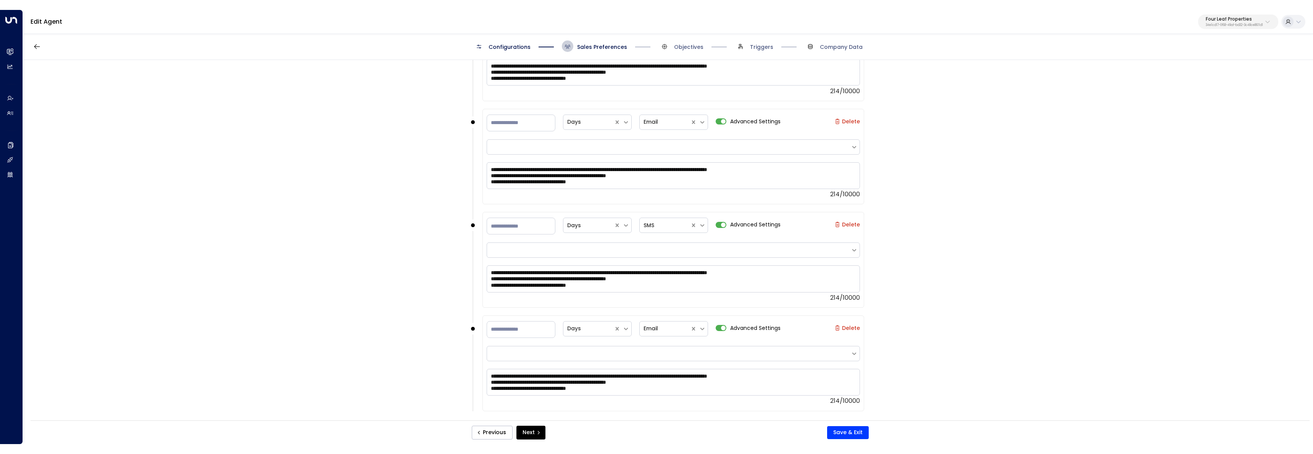
scroll to position [1480, 0]
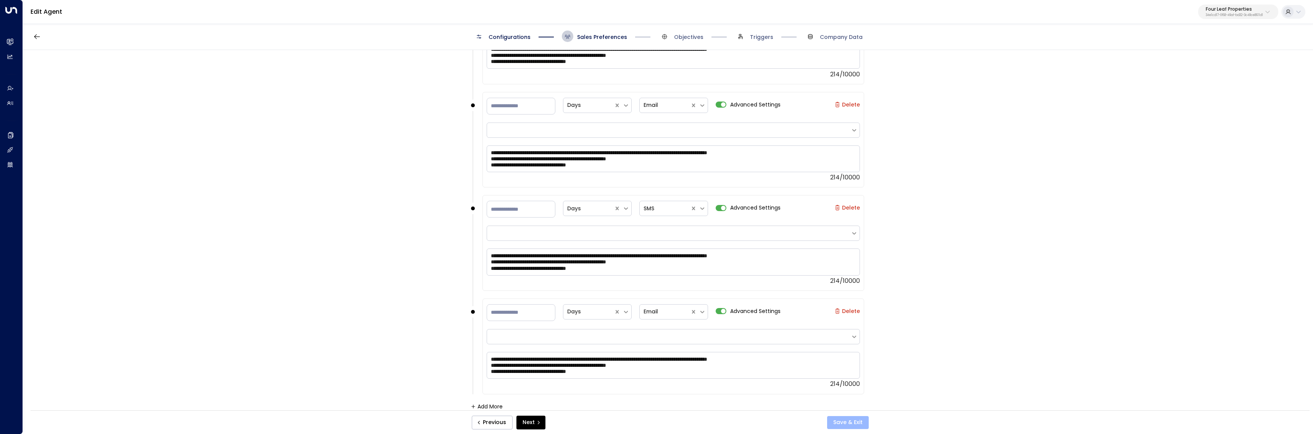
click at [840, 420] on button "Save & Exit" at bounding box center [848, 422] width 42 height 13
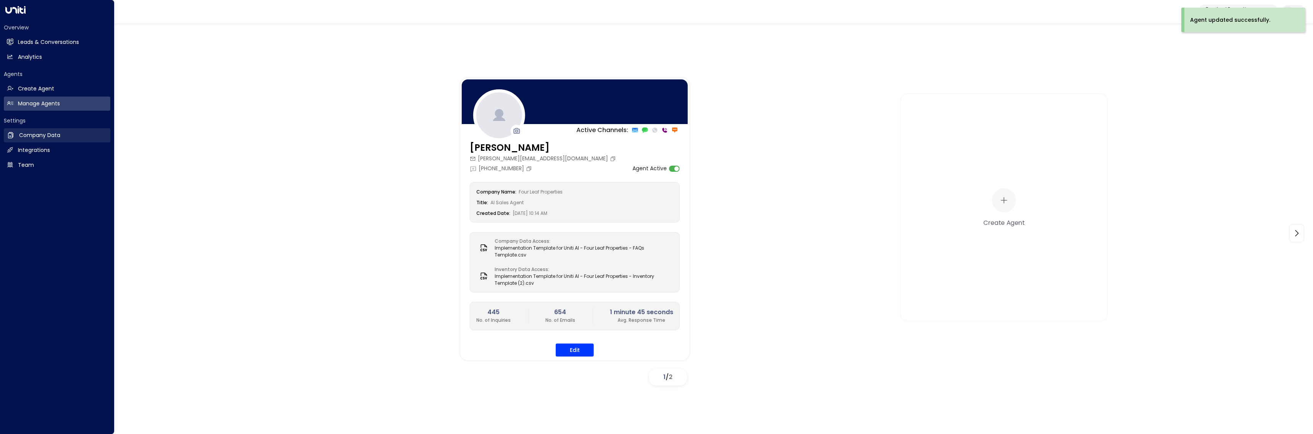
click at [39, 135] on h2 "Company Data" at bounding box center [39, 135] width 41 height 8
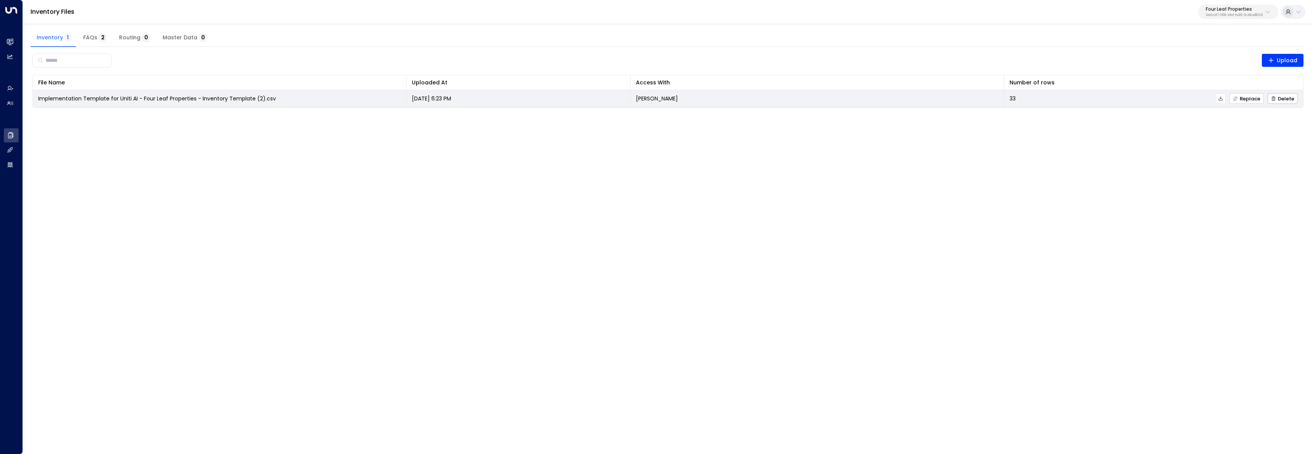
click at [1251, 102] on button "Replace" at bounding box center [1247, 98] width 34 height 11
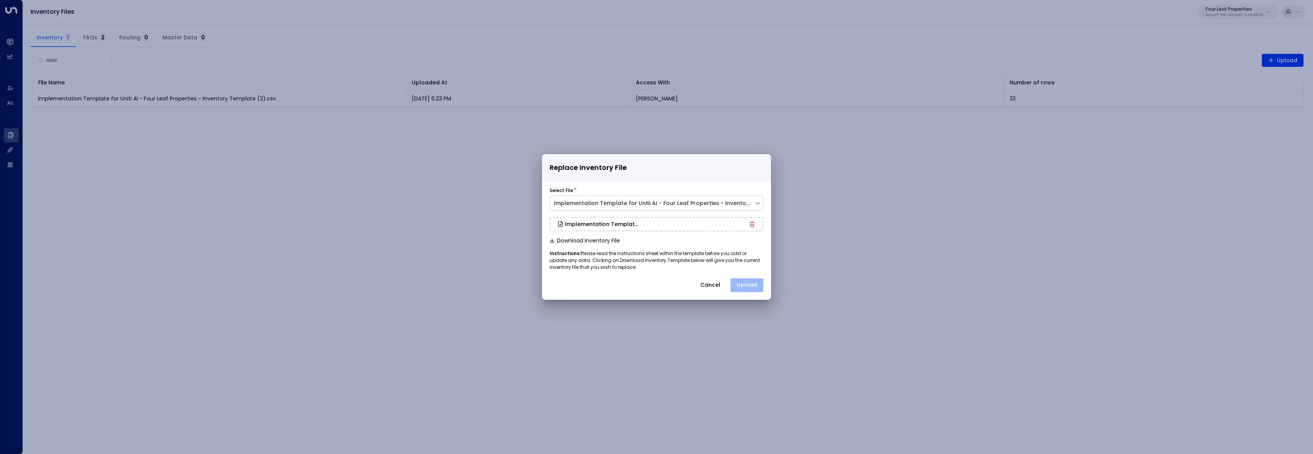
click at [746, 285] on button "Upload" at bounding box center [747, 285] width 33 height 14
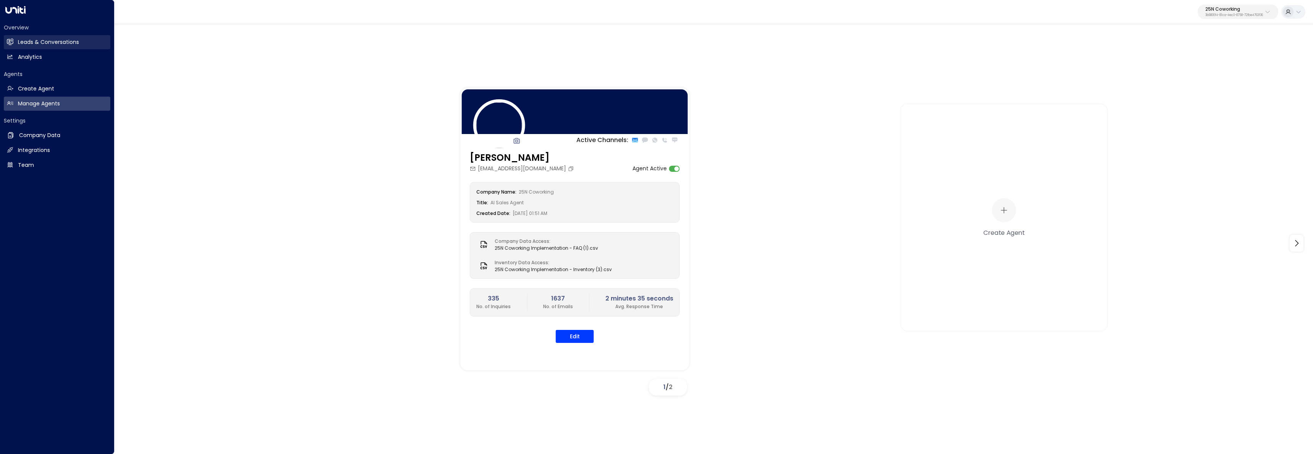
click at [11, 42] on icon at bounding box center [10, 41] width 6 height 5
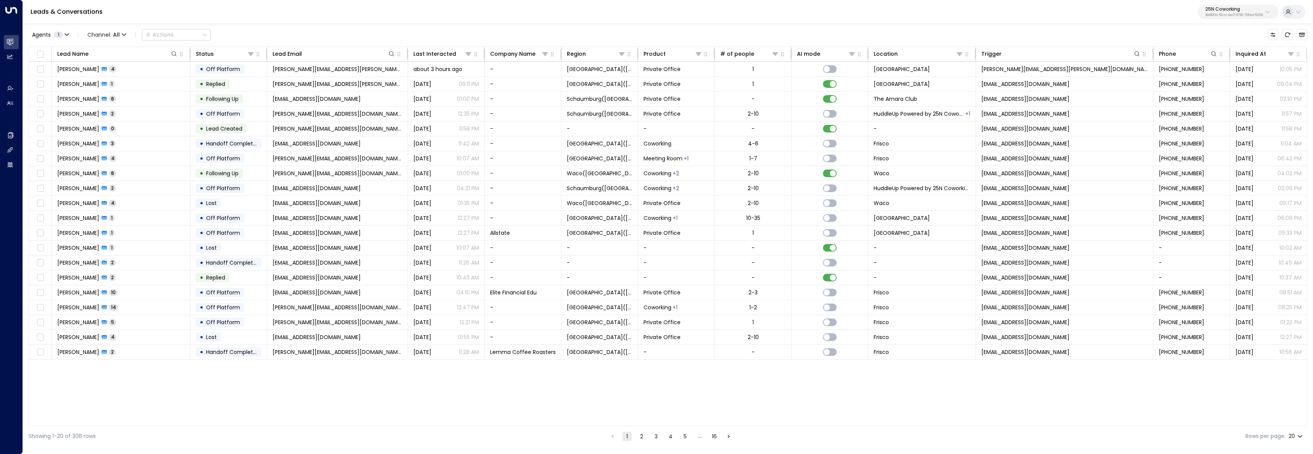
click at [1240, 14] on p "3b9800f4-81ca-4ec0-8758-72fbe4763f36" at bounding box center [1235, 15] width 58 height 3
type input "********"
click at [1247, 67] on span "ID: 34e1cd17-0f68-49af-bd32-3c48ce8611d1" at bounding box center [1213, 64] width 102 height 7
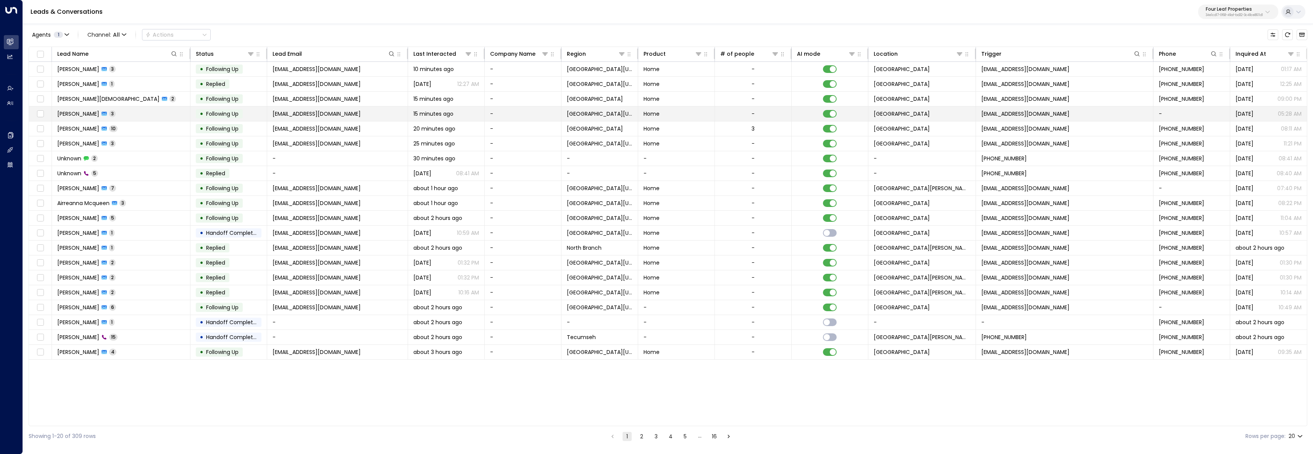
copy span "[EMAIL_ADDRESS][DOMAIN_NAME]"
drag, startPoint x: 1101, startPoint y: 112, endPoint x: 982, endPoint y: 116, distance: 119.6
click at [982, 116] on td "rentalclientservices@zillowrentals.com" at bounding box center [1065, 114] width 178 height 15
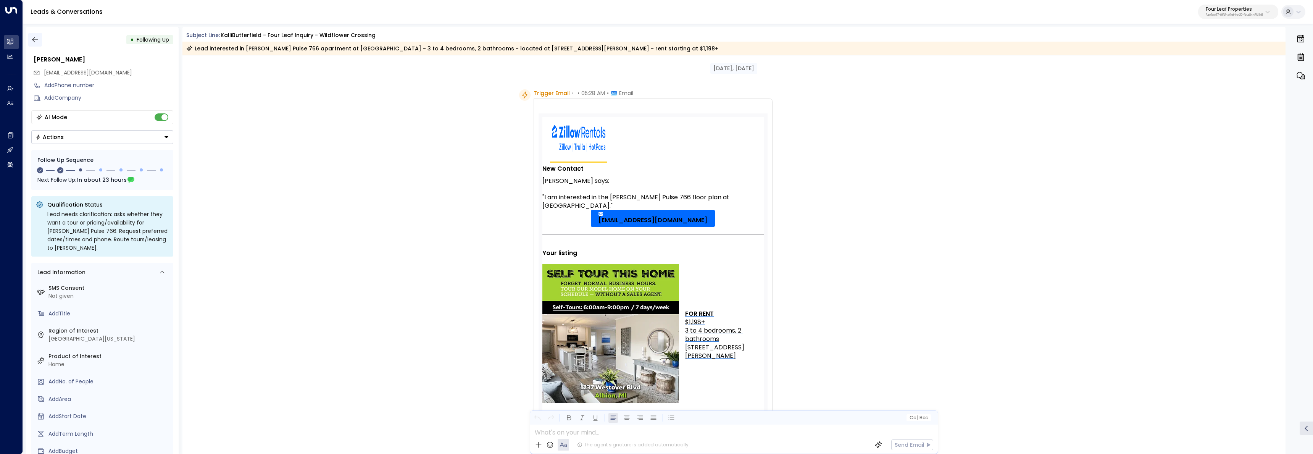
click at [33, 38] on icon "button" at bounding box center [35, 40] width 8 height 8
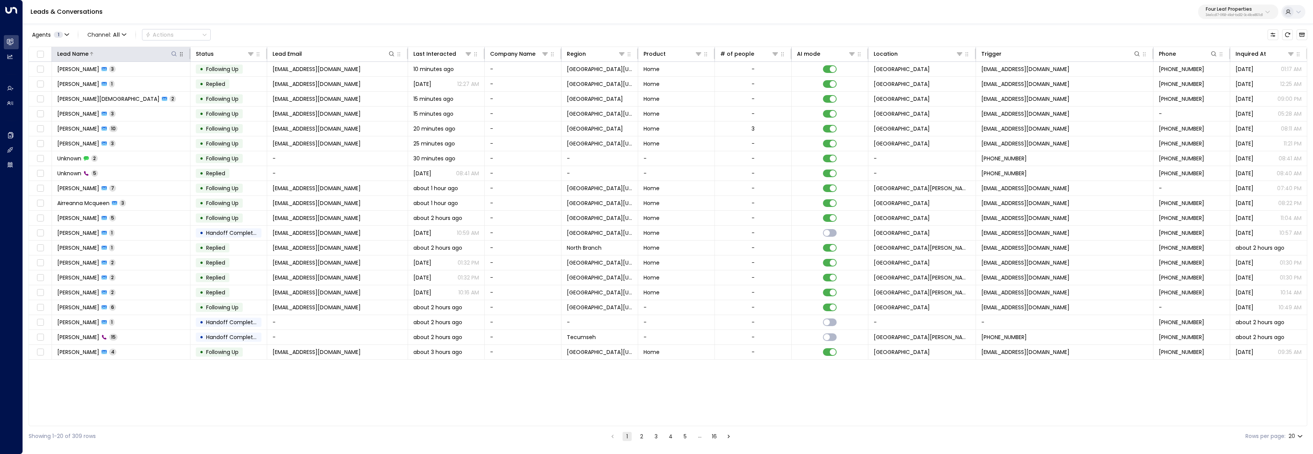
click at [171, 52] on icon at bounding box center [174, 54] width 6 height 6
type input "******"
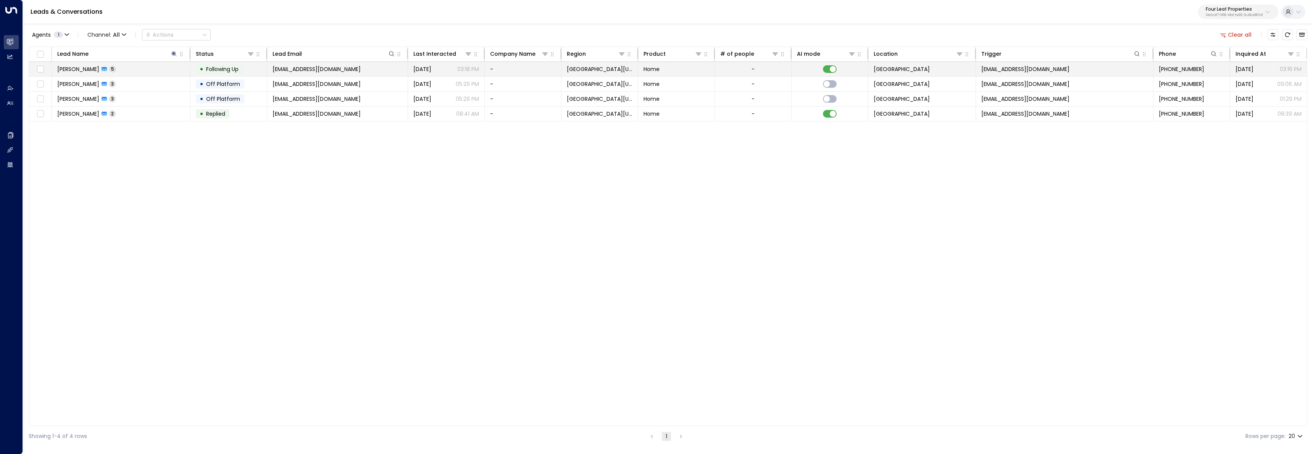
copy span "no-reply@leads.premieragent.com"
drag, startPoint x: 1088, startPoint y: 70, endPoint x: 982, endPoint y: 72, distance: 106.1
click at [982, 72] on td "no-reply@leads.premieragent.com" at bounding box center [1065, 69] width 178 height 15
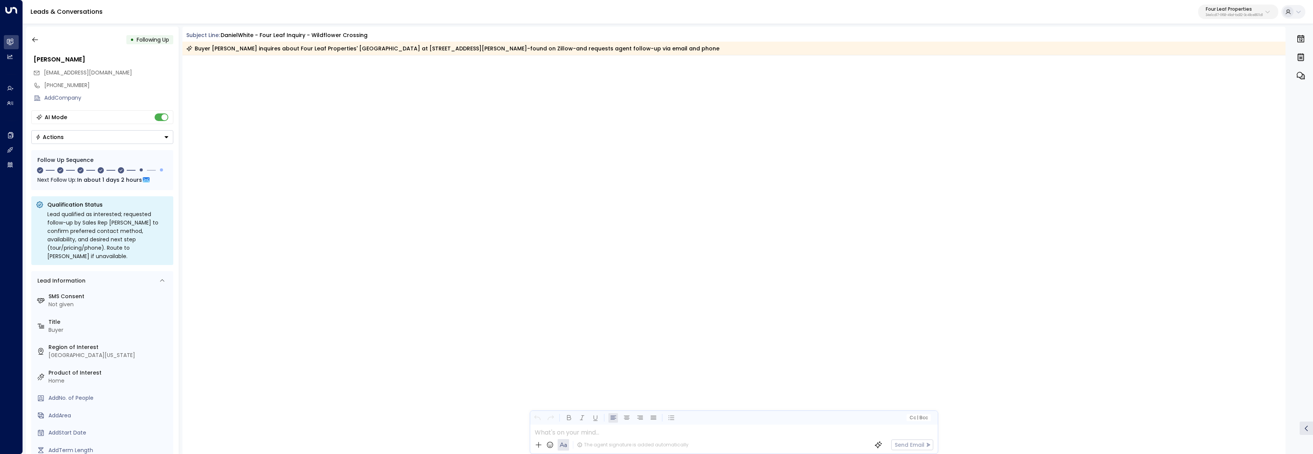
scroll to position [1521, 0]
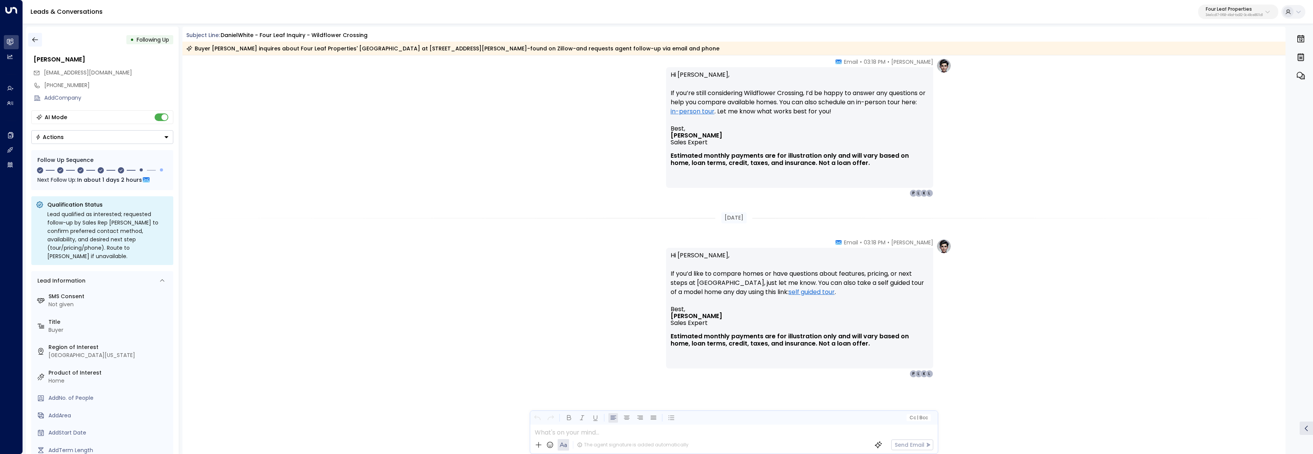
click at [32, 42] on icon "button" at bounding box center [35, 40] width 8 height 8
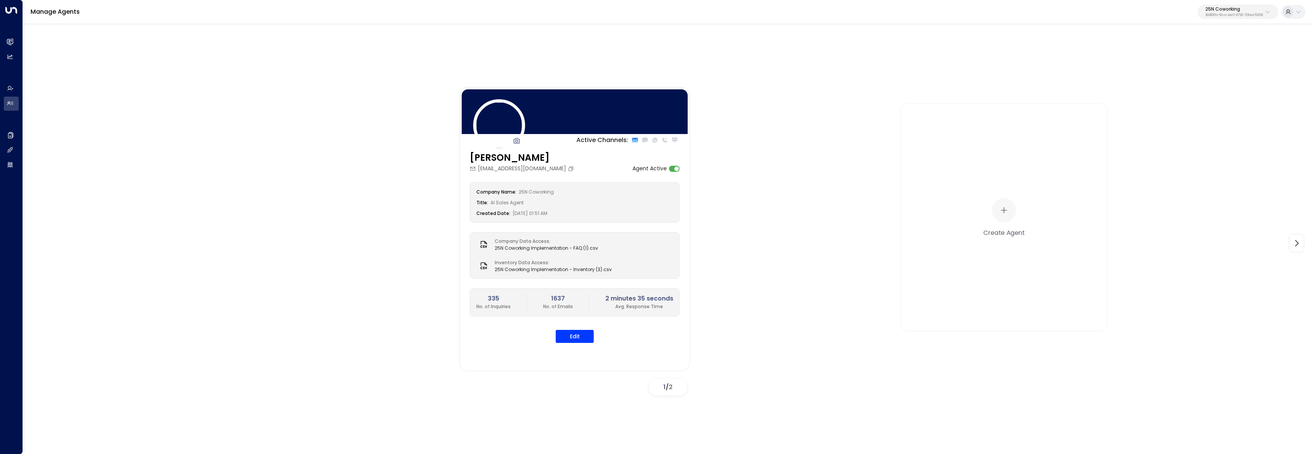
click at [1246, 12] on div "25N Coworking 3b9800f4-81ca-4ec0-8758-72fbe4763f36" at bounding box center [1235, 12] width 58 height 10
type input "*********"
click at [1161, 64] on li "Four Leaf Properties ID: 34e1cd17-0f68-49af-bd32-3c48ce8611d1" at bounding box center [1217, 60] width 116 height 20
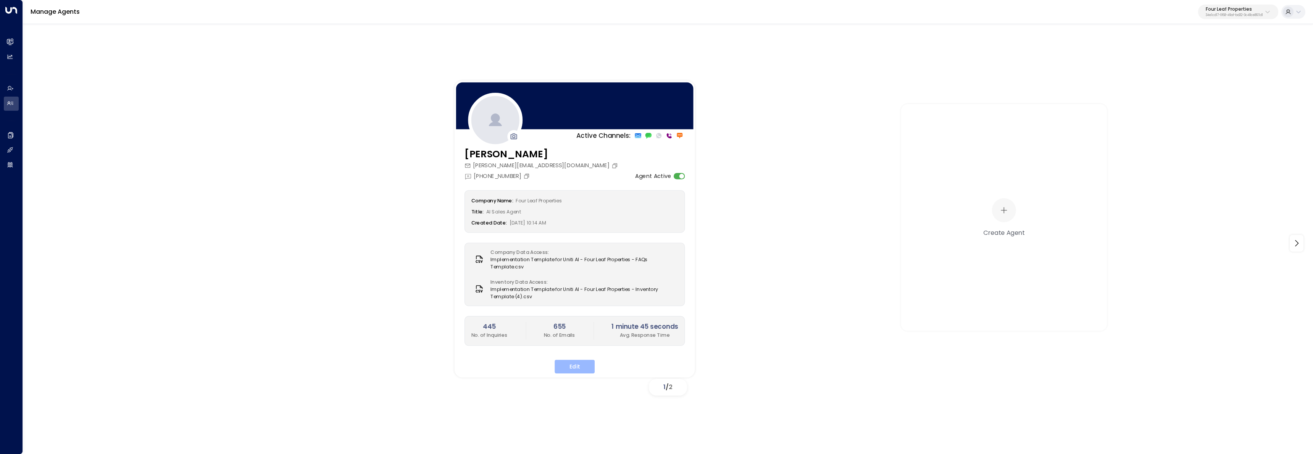
click at [579, 365] on button "Edit" at bounding box center [575, 367] width 40 height 14
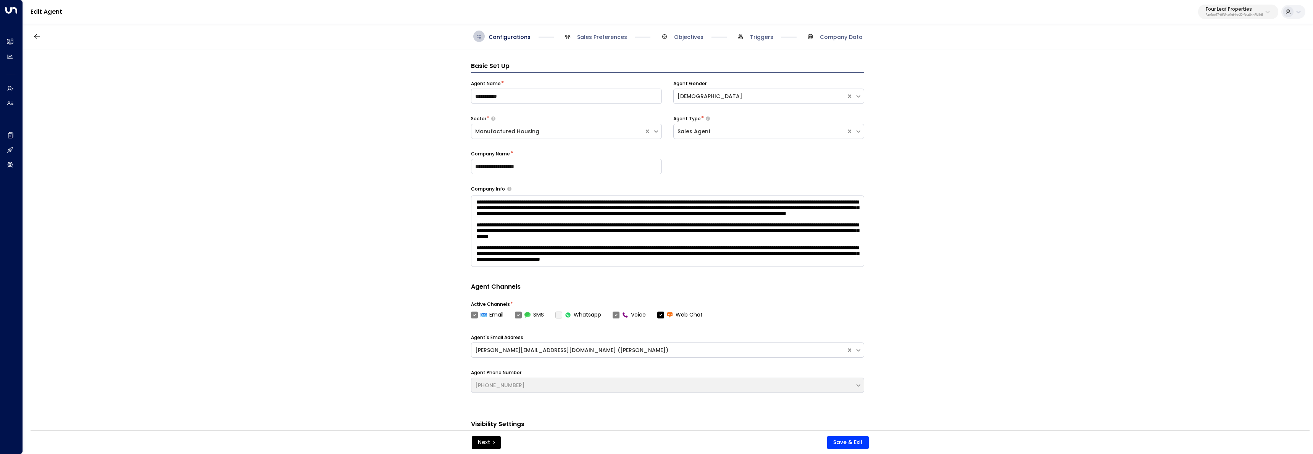
scroll to position [11, 0]
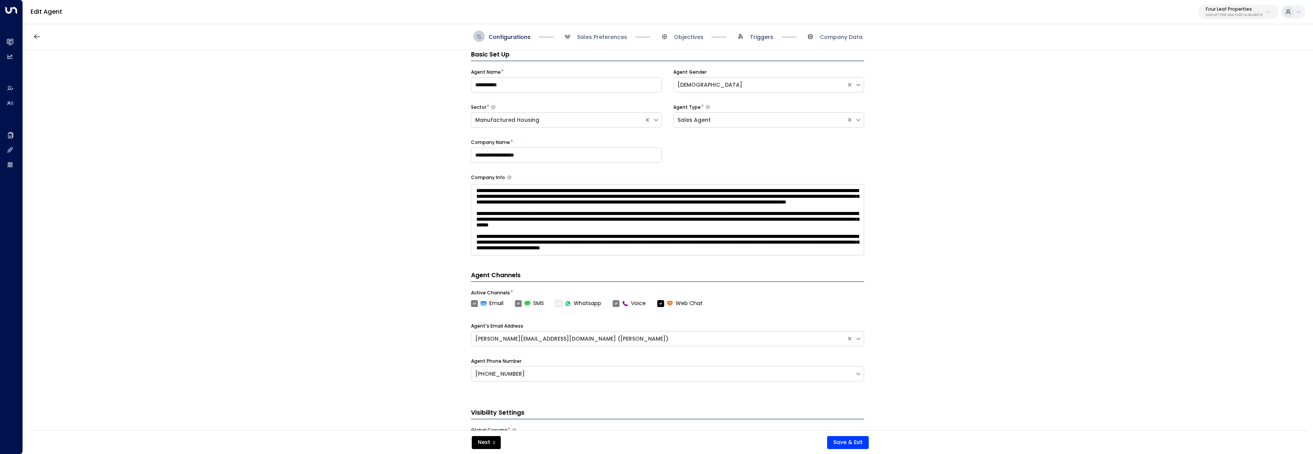
click at [771, 39] on span "Triggers" at bounding box center [761, 37] width 23 height 8
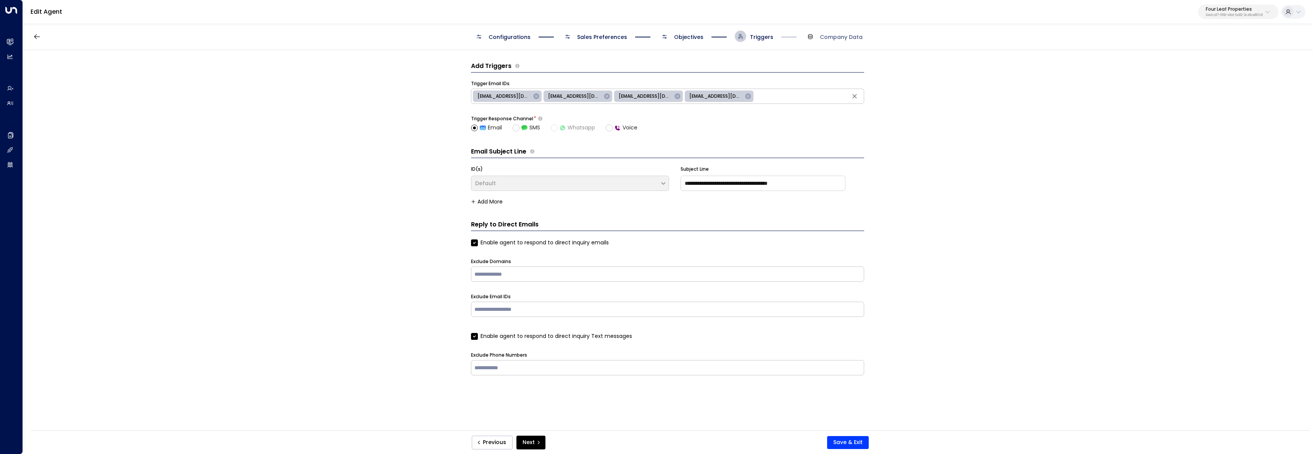
click at [694, 37] on span "Objectives" at bounding box center [688, 37] width 29 height 8
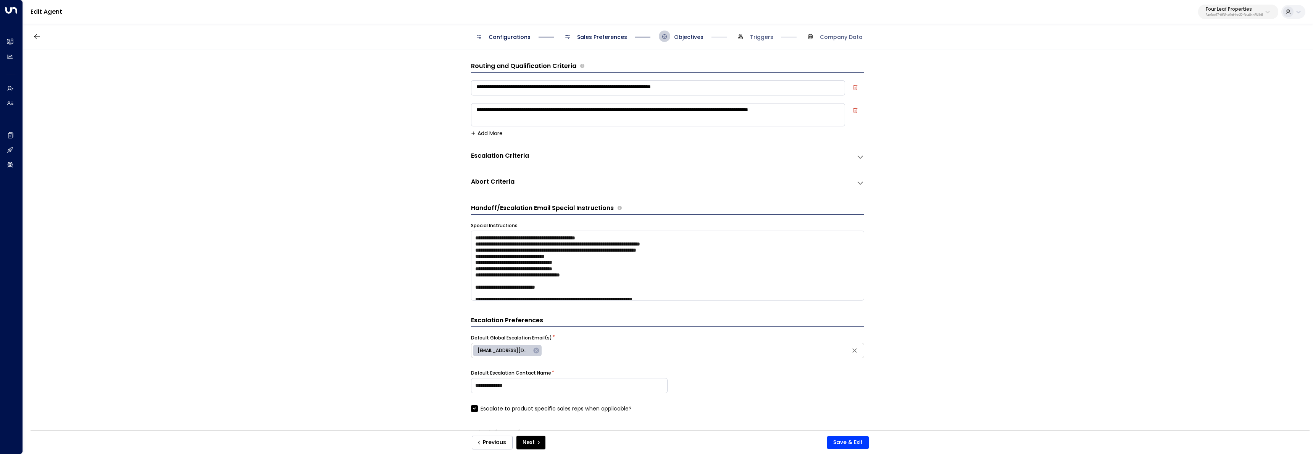
scroll to position [11, 0]
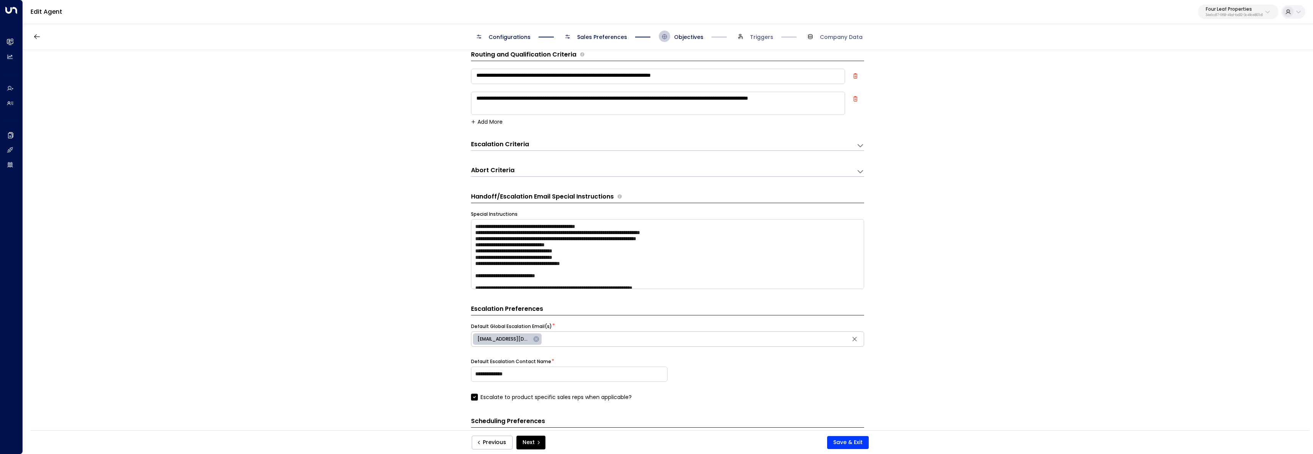
click at [598, 34] on span "Sales Preferences" at bounding box center [602, 37] width 50 height 8
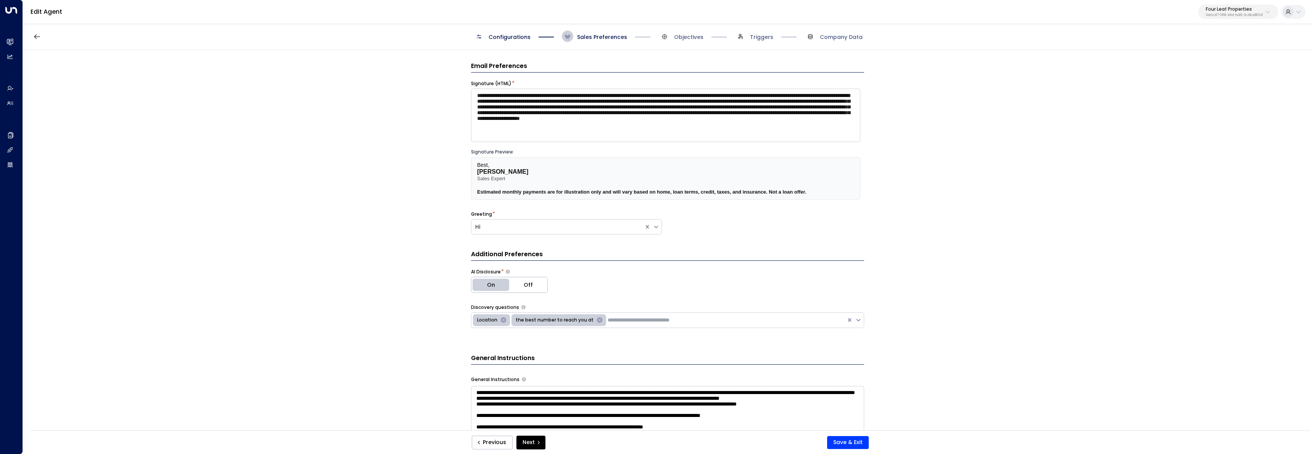
scroll to position [0, 0]
click at [767, 37] on span "Triggers" at bounding box center [761, 37] width 23 height 8
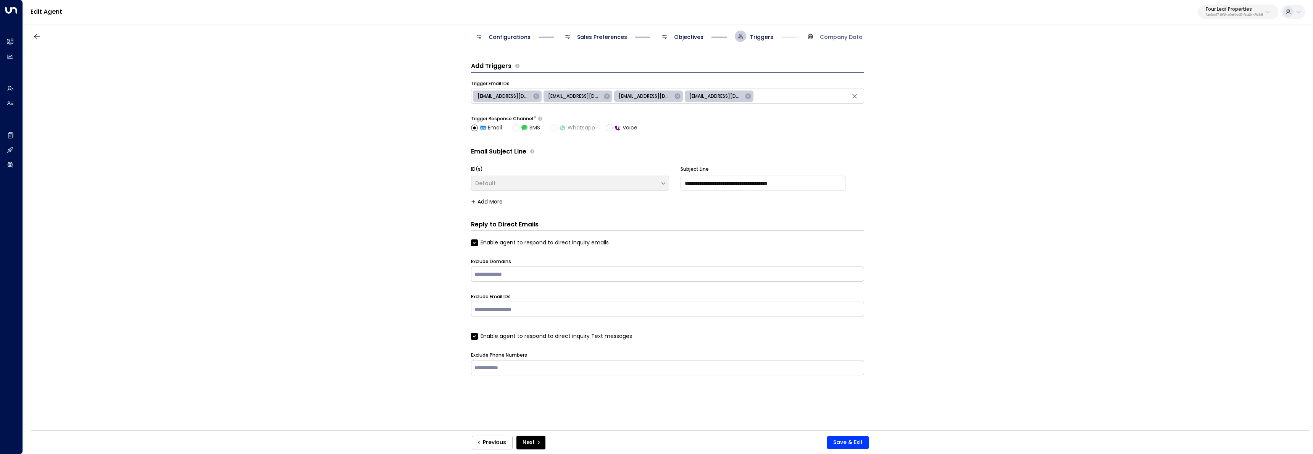
click at [696, 32] on span "Objectives" at bounding box center [681, 36] width 45 height 11
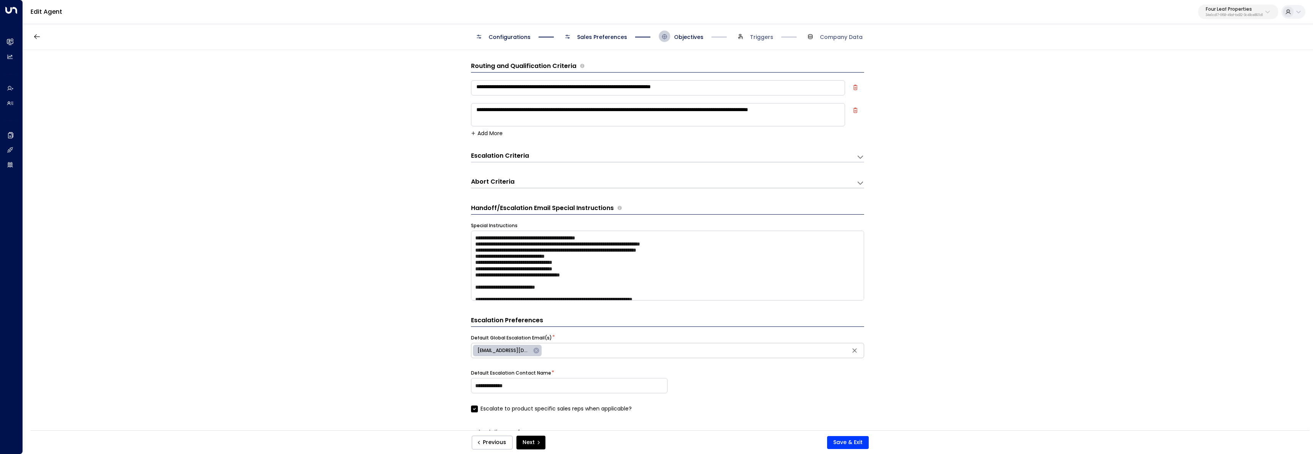
scroll to position [11, 0]
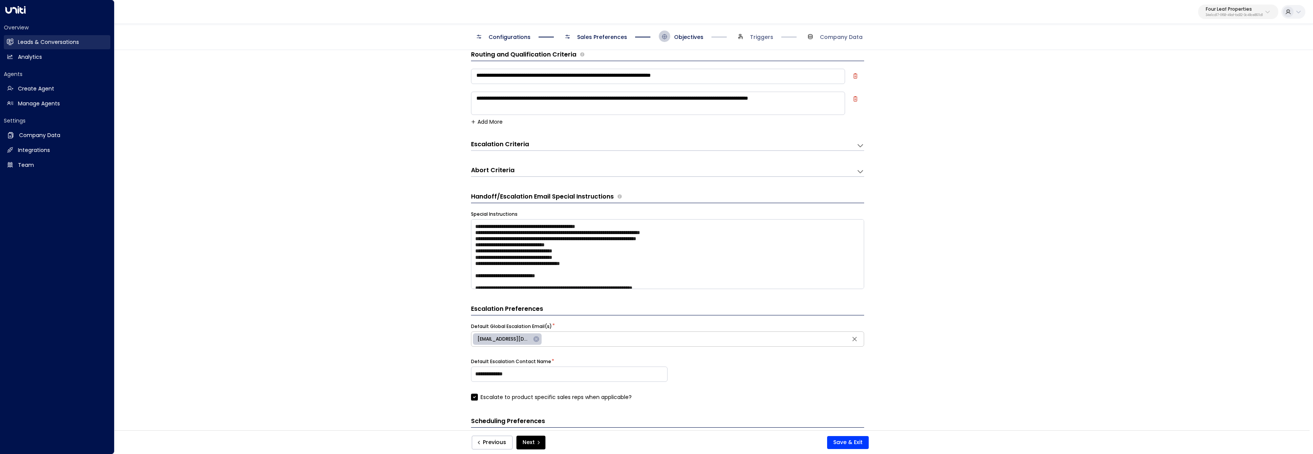
click at [18, 42] on h2 "Leads & Conversations" at bounding box center [48, 42] width 61 height 8
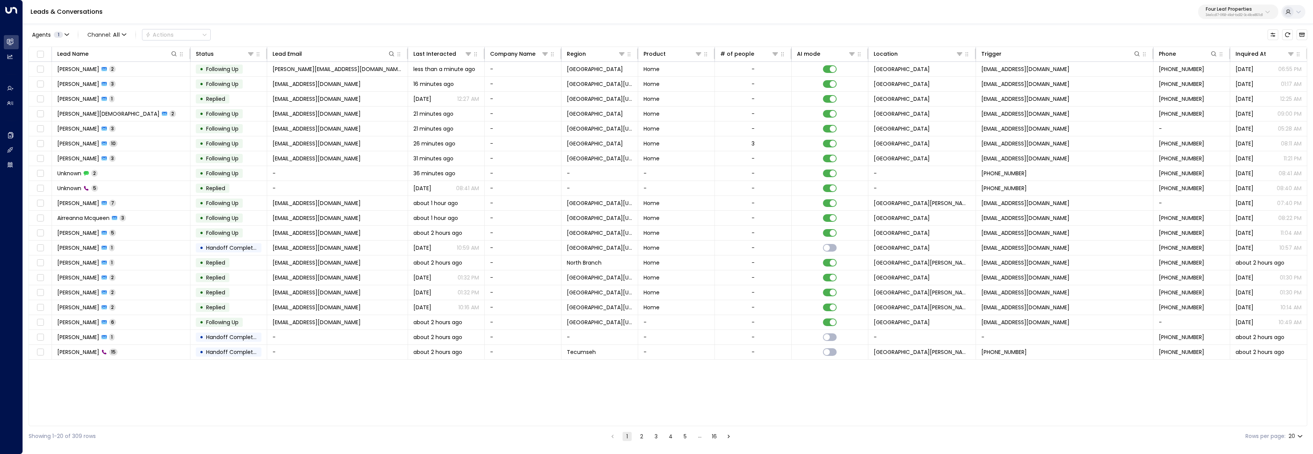
click at [643, 434] on button "2" at bounding box center [641, 436] width 9 height 9
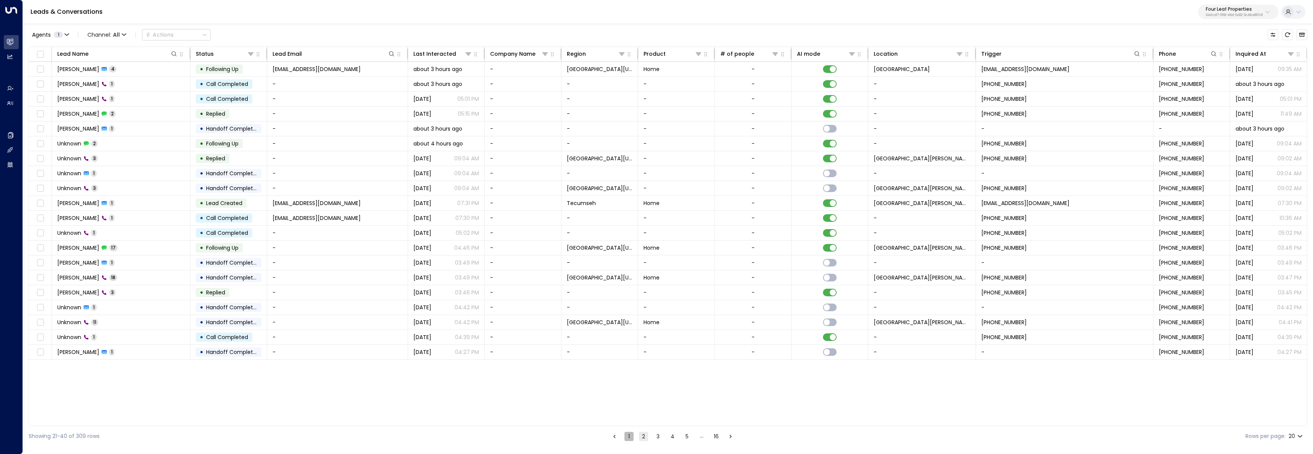
click at [628, 438] on button "1" at bounding box center [629, 436] width 9 height 9
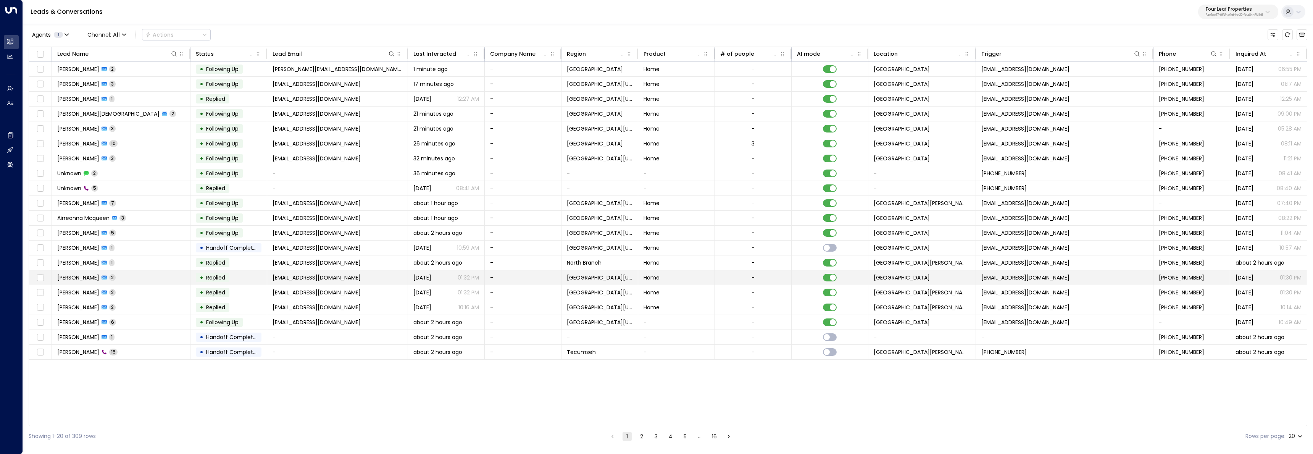
click at [911, 277] on span "Wildflower Crossing" at bounding box center [902, 278] width 56 height 8
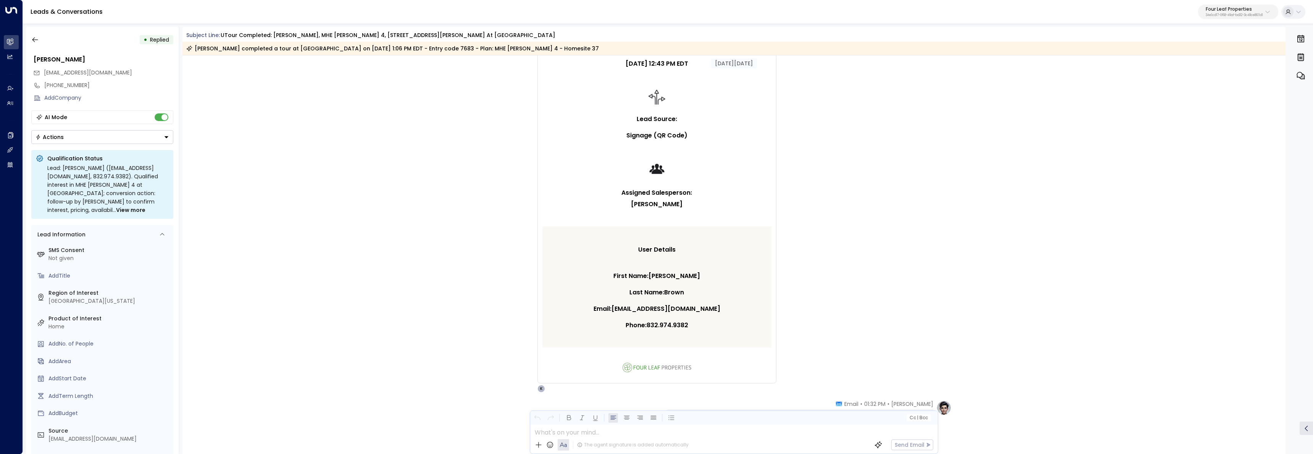
scroll to position [597, 0]
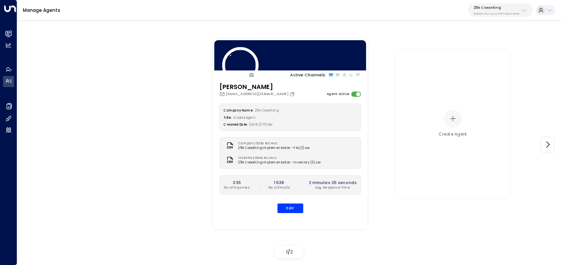
click at [479, 14] on p "3b9800f4-81ca-4ec0-8758-72fbe4763f36" at bounding box center [497, 13] width 46 height 3
type input "*******"
click at [478, 52] on div "Workbox ID: 5907e685-ac3d-4b15-8777-6be708435e94" at bounding box center [511, 52] width 81 height 12
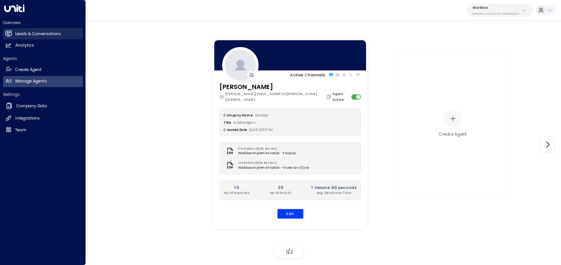
click at [22, 36] on h2 "Leads & Conversations" at bounding box center [38, 34] width 46 height 6
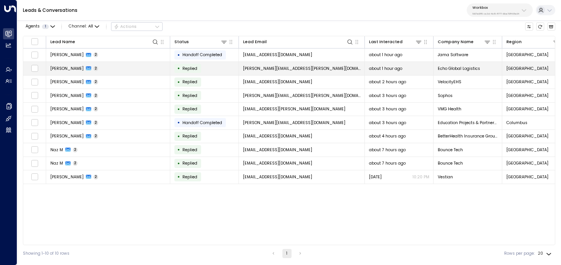
click at [126, 66] on td "[PERSON_NAME] 2" at bounding box center [108, 68] width 124 height 13
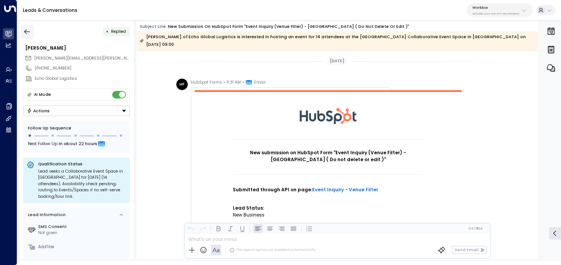
click at [28, 32] on icon "button" at bounding box center [27, 32] width 8 height 8
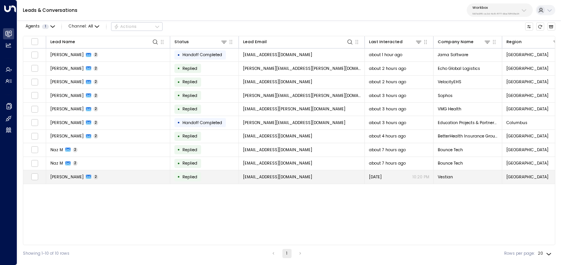
click at [124, 173] on td "Sagar Shah 2" at bounding box center [108, 176] width 124 height 13
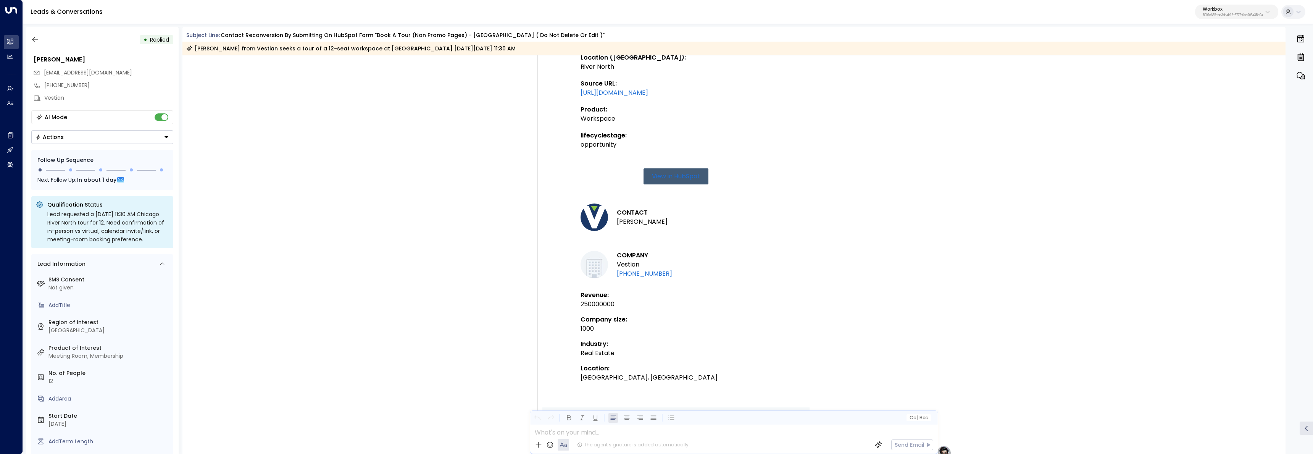
scroll to position [531, 0]
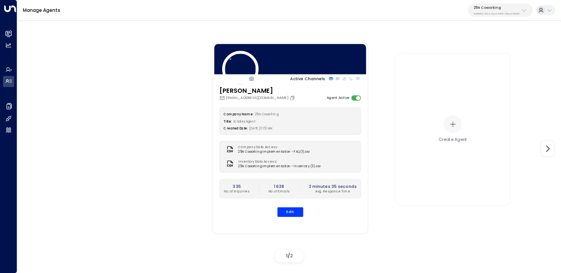
click at [508, 11] on div "25N Coworking 3b9800f4-81ca-4ec0-8758-72fbe4763f36" at bounding box center [497, 10] width 46 height 10
type input "*******"
click at [493, 56] on span "ID: 5907e685-ac3d-4b15-8777-6be708435e94" at bounding box center [511, 55] width 81 height 5
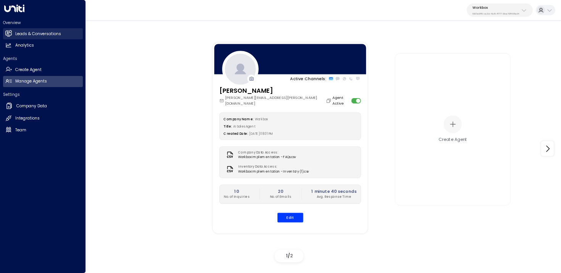
click at [8, 36] on icon at bounding box center [8, 33] width 6 height 5
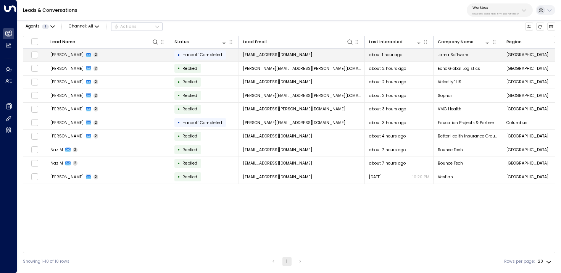
click at [142, 48] on td "Katie Huckett 2" at bounding box center [108, 54] width 124 height 13
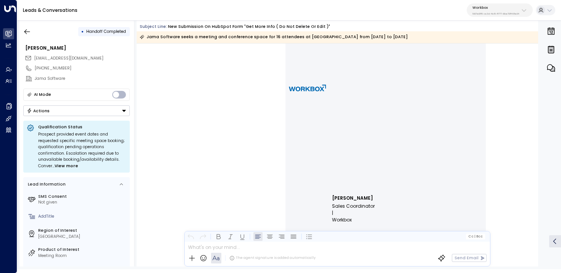
scroll to position [717, 0]
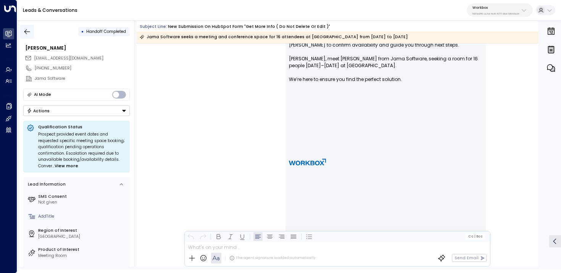
click at [27, 29] on icon "button" at bounding box center [27, 32] width 8 height 8
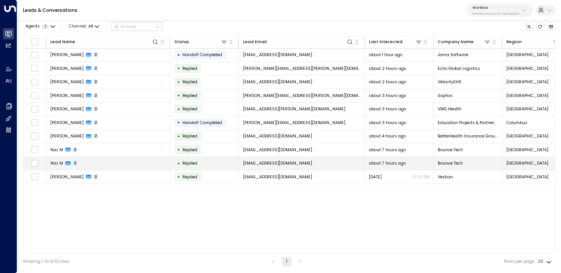
click at [92, 169] on td "Naz M 2" at bounding box center [108, 163] width 124 height 13
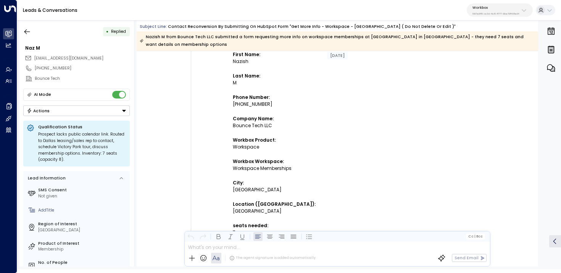
scroll to position [194, 0]
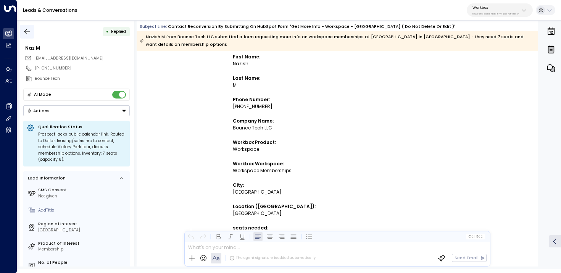
click at [26, 32] on icon "button" at bounding box center [27, 32] width 8 height 8
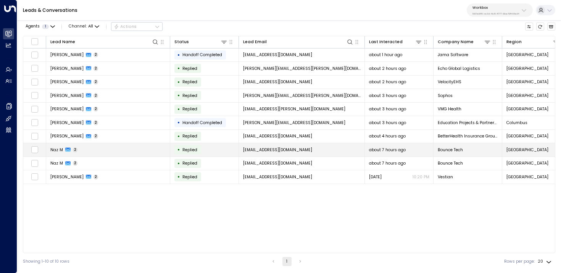
click at [117, 149] on td "Naz M 2" at bounding box center [108, 149] width 124 height 13
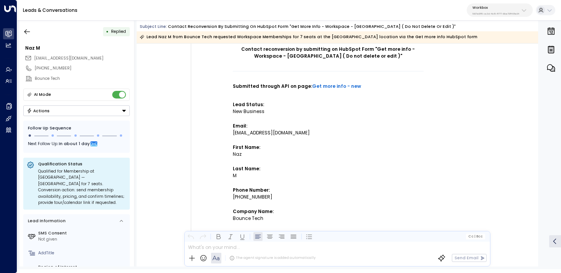
scroll to position [44, 0]
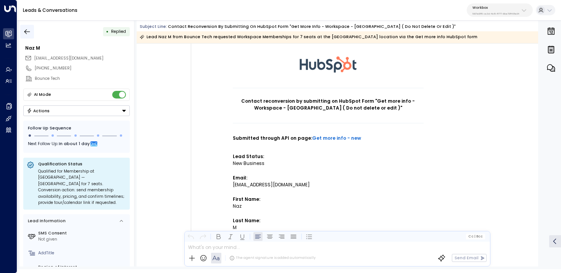
click at [26, 32] on icon "button" at bounding box center [27, 31] width 6 height 5
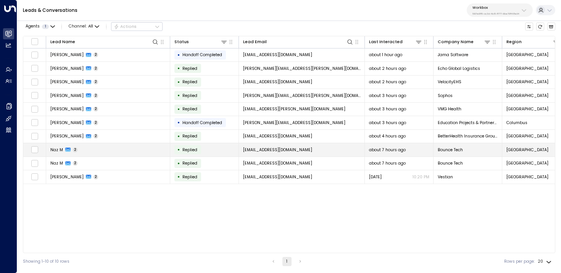
scroll to position [0, 3]
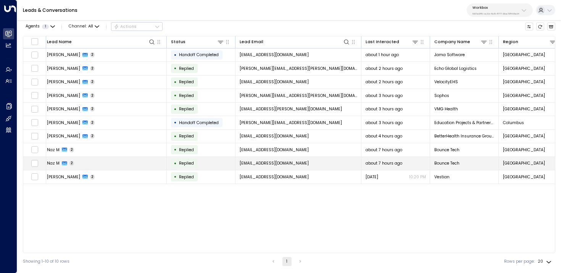
click at [126, 161] on td "Naz M 2" at bounding box center [105, 163] width 124 height 13
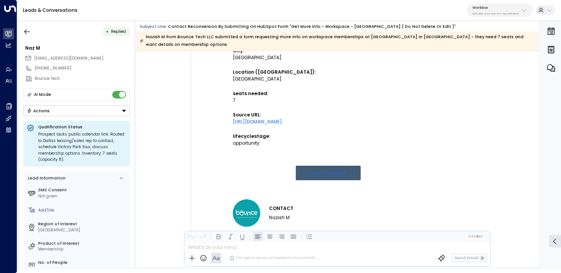
scroll to position [305, 0]
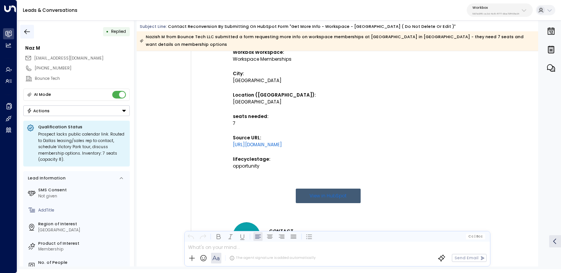
click at [30, 32] on icon "button" at bounding box center [27, 32] width 8 height 8
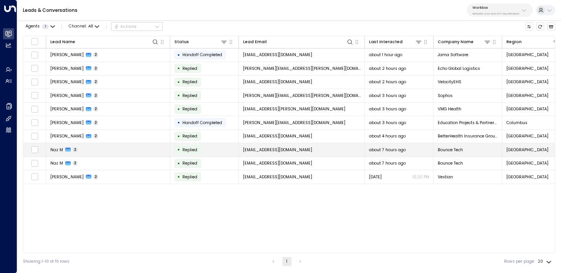
click at [146, 149] on td "Naz M 2" at bounding box center [108, 149] width 124 height 13
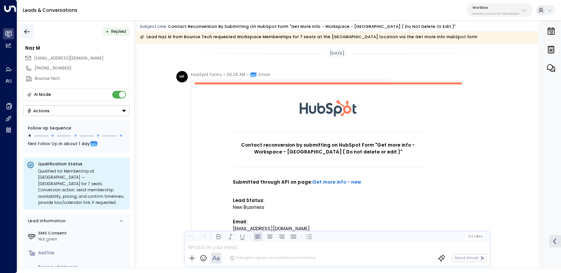
click at [26, 32] on icon "button" at bounding box center [27, 32] width 8 height 8
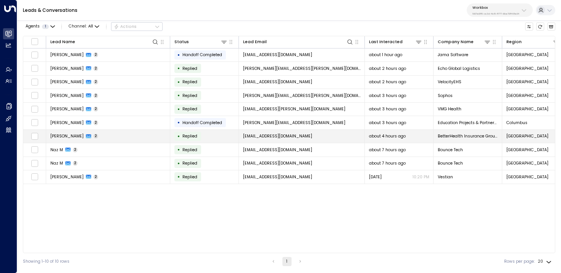
click at [128, 134] on td "Adrianne Rudolph 2" at bounding box center [108, 136] width 124 height 13
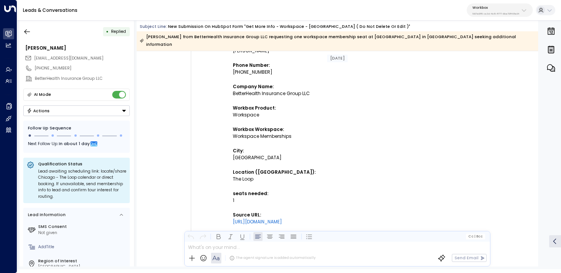
scroll to position [229, 0]
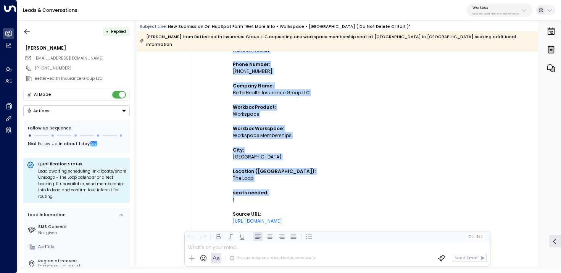
drag, startPoint x: 236, startPoint y: 194, endPoint x: 220, endPoint y: 194, distance: 15.7
click at [220, 194] on td "New submission on HubSpot Form "Get more info - Workspace - Chicago ( Do not de…" at bounding box center [328, 109] width 267 height 496
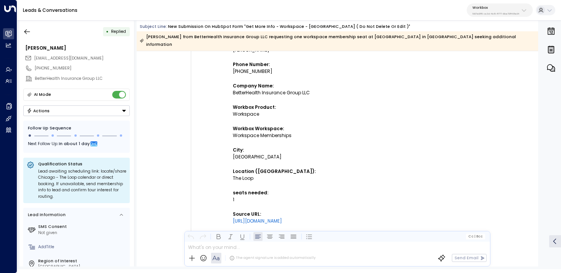
click at [231, 193] on td "New submission on HubSpot Form "Get more info - Workspace - Chicago ( Do not de…" at bounding box center [328, 109] width 267 height 496
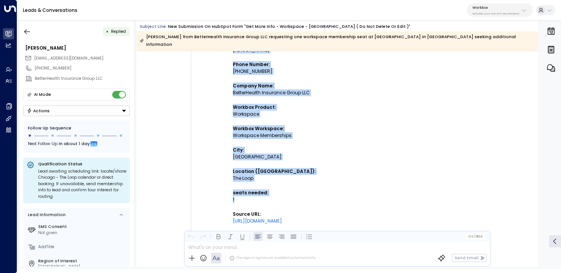
click at [231, 192] on td "New submission on HubSpot Form "Get more info - Workspace - Chicago ( Do not de…" at bounding box center [328, 109] width 267 height 496
click at [237, 192] on td "New submission on HubSpot Form "Get more info - Workspace - Chicago ( Do not de…" at bounding box center [328, 133] width 191 height 447
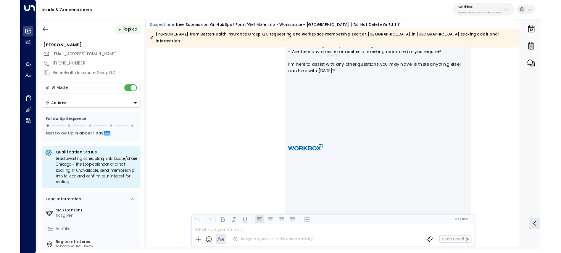
scroll to position [775, 0]
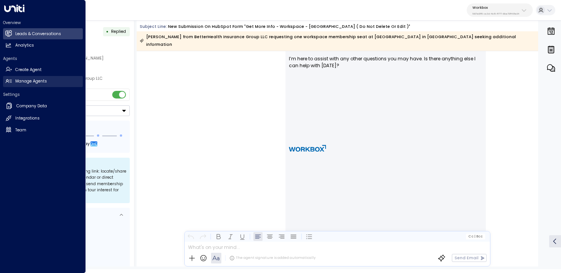
click at [6, 83] on icon at bounding box center [8, 81] width 6 height 6
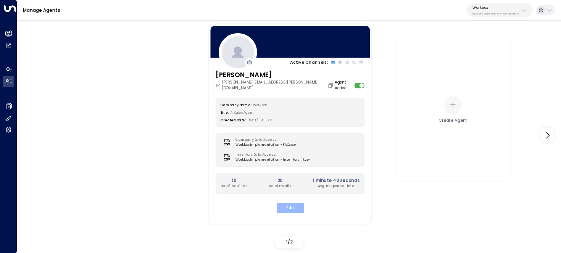
click at [294, 206] on button "Edit" at bounding box center [289, 208] width 27 height 10
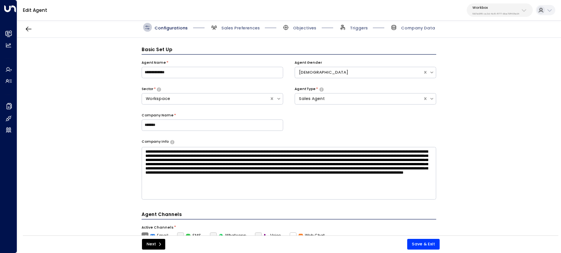
scroll to position [8, 0]
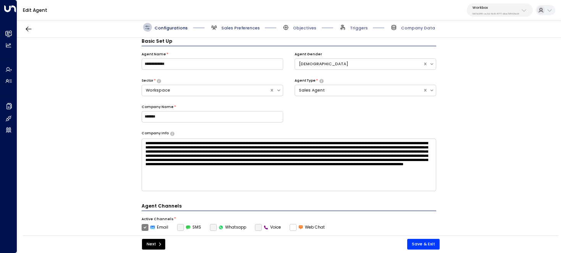
click at [248, 27] on span "Sales Preferences" at bounding box center [240, 28] width 39 height 6
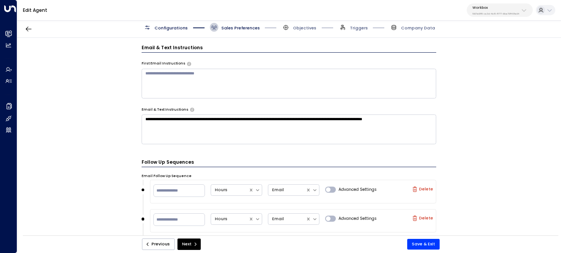
scroll to position [441, 0]
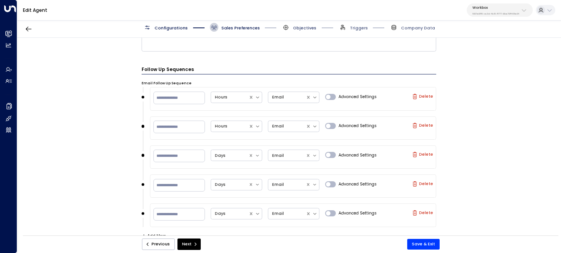
click at [293, 26] on span "Objectives" at bounding box center [304, 28] width 23 height 6
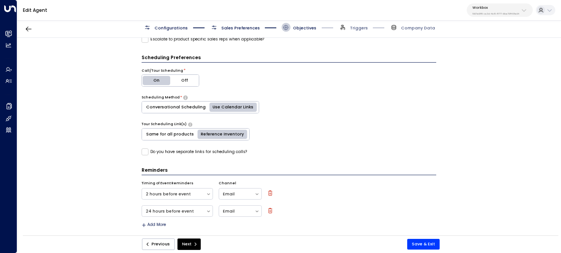
scroll to position [268, 0]
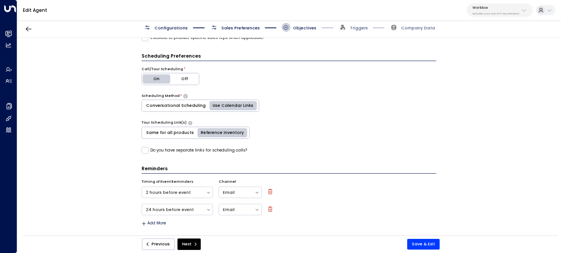
click at [181, 103] on button "Conversational Scheduling" at bounding box center [176, 105] width 68 height 11
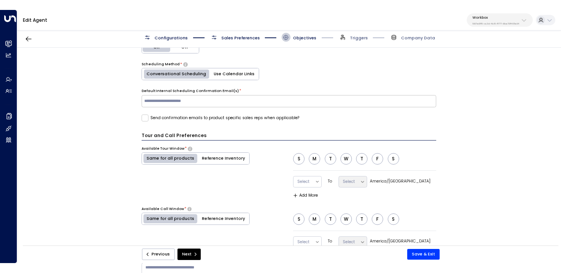
scroll to position [325, 0]
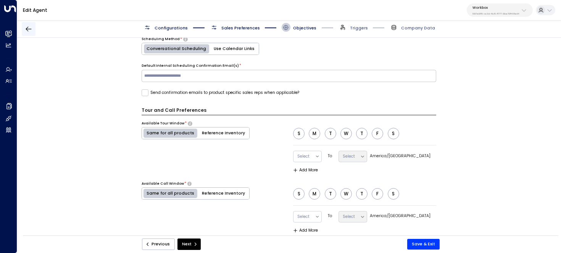
click at [31, 29] on icon "button" at bounding box center [29, 29] width 8 height 8
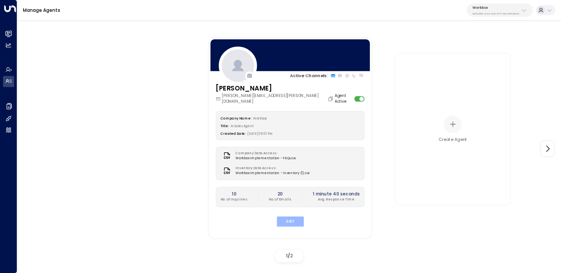
click at [293, 216] on button "Edit" at bounding box center [289, 221] width 27 height 10
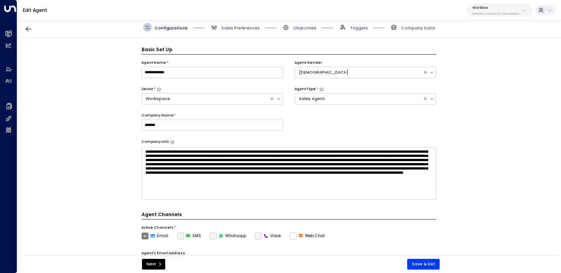
scroll to position [8, 0]
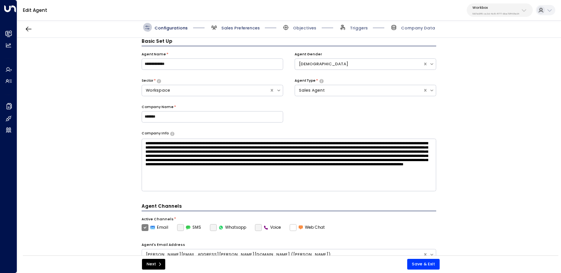
click at [232, 28] on span "Sales Preferences" at bounding box center [240, 28] width 39 height 6
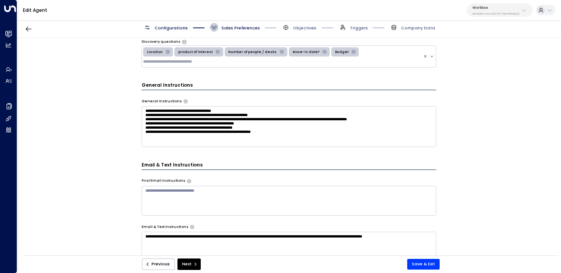
scroll to position [283, 0]
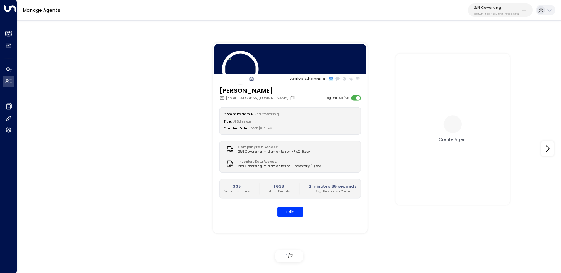
click at [504, 10] on div "25N Coworking 3b9800f4-81ca-4ec0-8758-72fbe4763f36" at bounding box center [497, 10] width 46 height 10
type input "*******"
click at [489, 53] on span "ID: 5907e685-ac3d-4b15-8777-6be708435e94" at bounding box center [511, 55] width 81 height 5
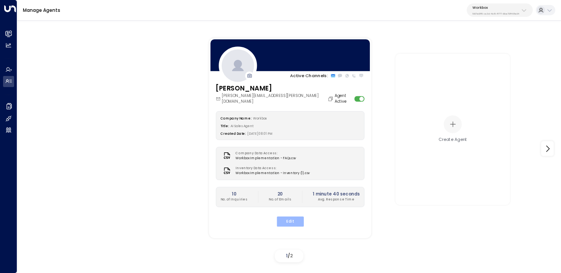
click at [294, 216] on button "Edit" at bounding box center [289, 221] width 27 height 10
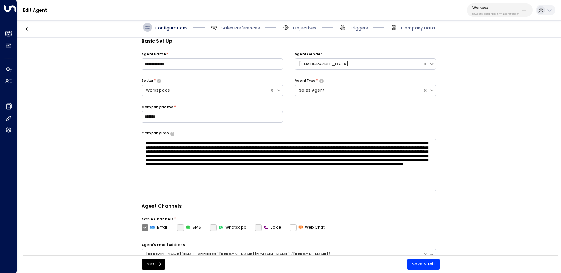
scroll to position [216, 0]
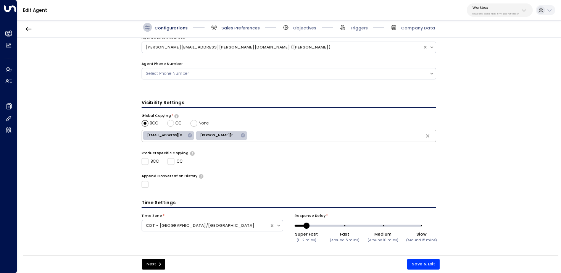
click at [231, 30] on span "Sales Preferences" at bounding box center [240, 28] width 39 height 6
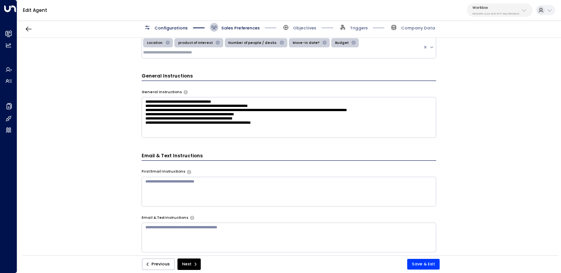
click at [202, 184] on textarea at bounding box center [289, 192] width 295 height 30
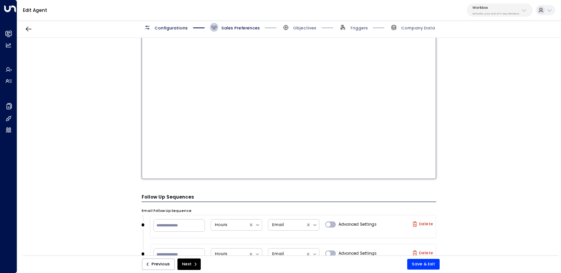
click at [214, 161] on textarea at bounding box center [289, 103] width 295 height 152
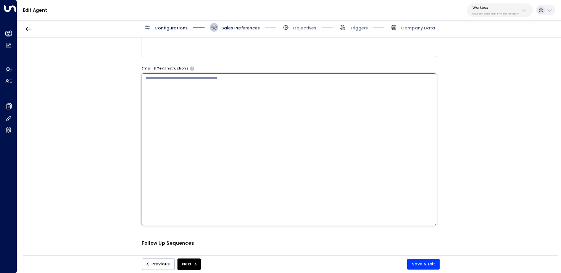
scroll to position [391, 0]
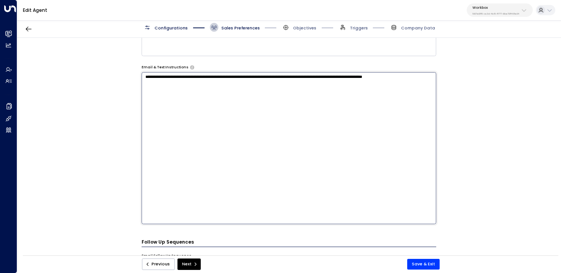
type textarea "**********"
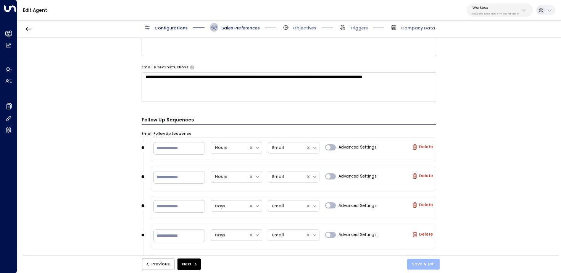
click at [426, 266] on button "Save & Exit" at bounding box center [423, 264] width 32 height 11
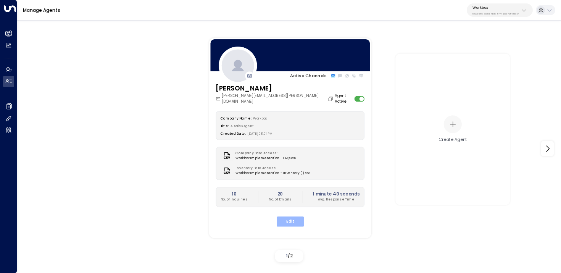
click at [289, 219] on button "Edit" at bounding box center [289, 221] width 27 height 10
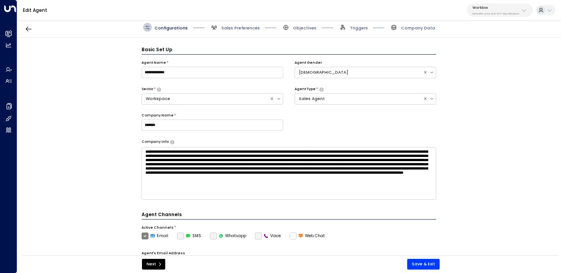
scroll to position [8, 0]
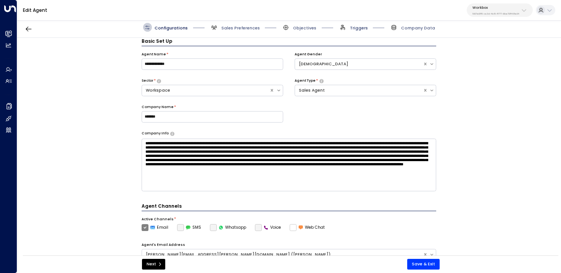
click at [365, 27] on span "Triggers" at bounding box center [359, 28] width 18 height 6
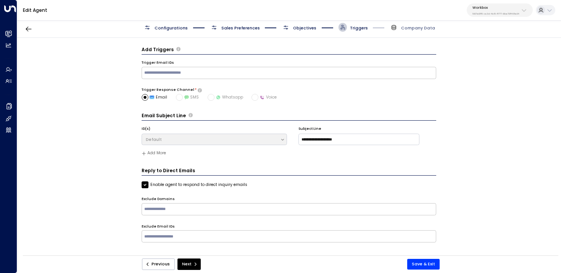
click at [296, 24] on span "Objectives" at bounding box center [299, 27] width 35 height 9
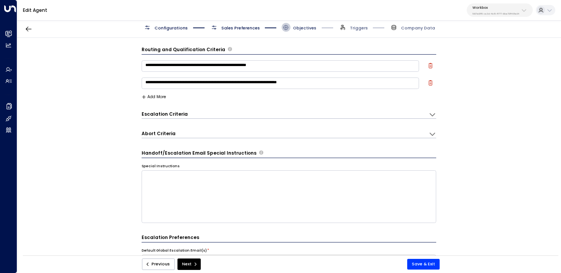
scroll to position [8, 0]
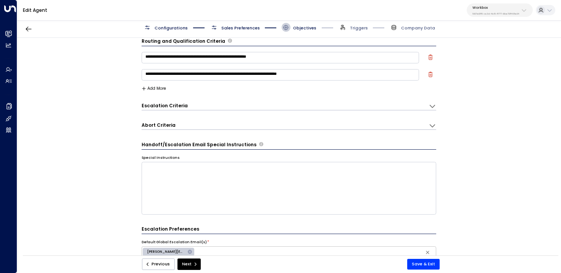
click at [193, 105] on div "Escalation Criteria Reset" at bounding box center [282, 105] width 281 height 6
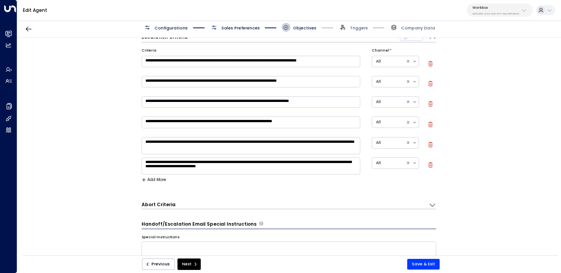
scroll to position [111, 0]
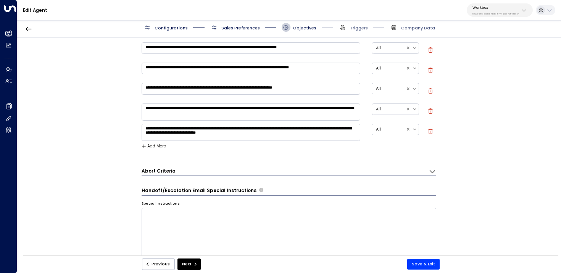
click at [164, 145] on button "Add More" at bounding box center [154, 146] width 25 height 5
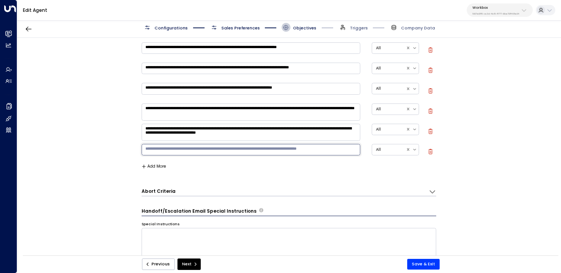
click at [171, 151] on textarea at bounding box center [251, 149] width 219 height 11
click at [179, 148] on textarea "**********" at bounding box center [251, 149] width 219 height 11
drag, startPoint x: 264, startPoint y: 150, endPoint x: 184, endPoint y: 149, distance: 79.8
click at [184, 149] on textarea "**********" at bounding box center [251, 149] width 219 height 11
click at [205, 146] on textarea "**********" at bounding box center [251, 149] width 219 height 11
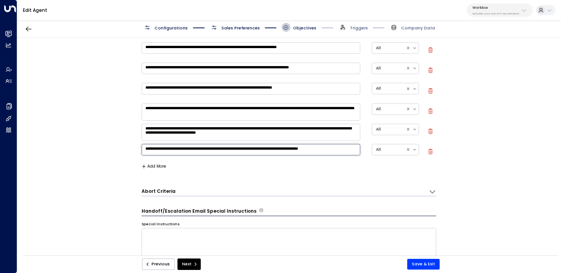
click at [195, 150] on textarea "**********" at bounding box center [251, 149] width 219 height 11
type textarea "**********"
click at [428, 263] on button "Save & Exit" at bounding box center [423, 264] width 32 height 11
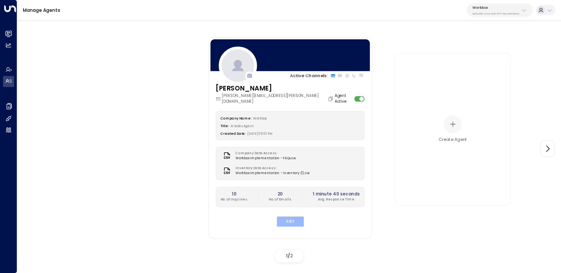
click at [296, 218] on button "Edit" at bounding box center [289, 221] width 27 height 10
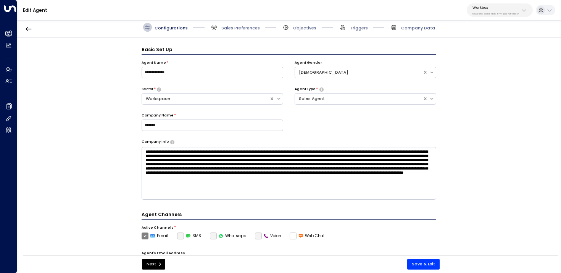
scroll to position [8, 0]
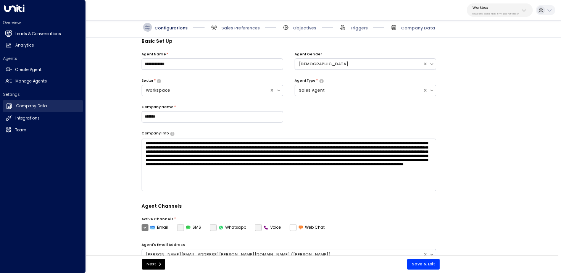
click at [33, 104] on h2 "Company Data" at bounding box center [31, 106] width 31 height 6
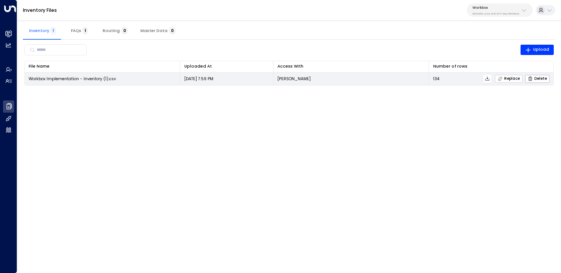
click at [516, 79] on span "Replace" at bounding box center [509, 78] width 22 height 5
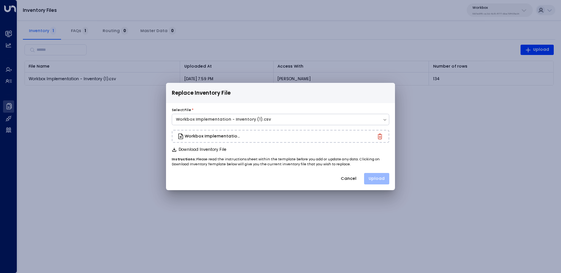
click at [384, 178] on button "Upload" at bounding box center [376, 178] width 25 height 11
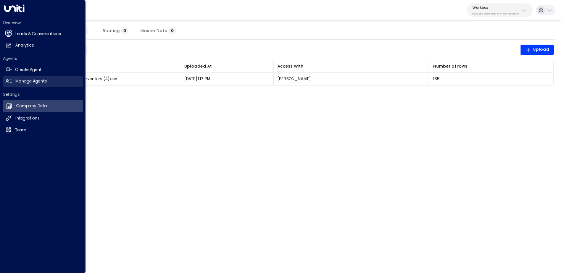
click at [13, 81] on link "Manage Agents Manage Agents" at bounding box center [43, 81] width 80 height 11
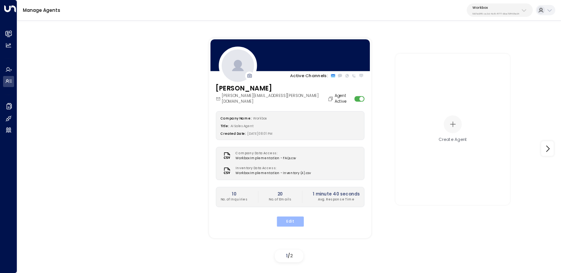
click at [286, 216] on button "Edit" at bounding box center [289, 221] width 27 height 10
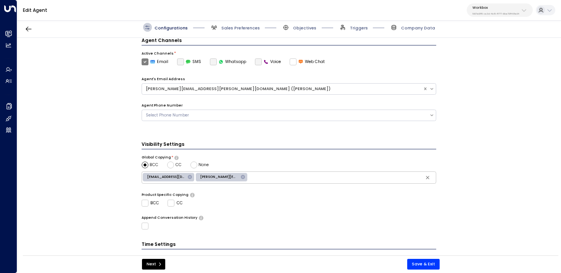
scroll to position [174, 0]
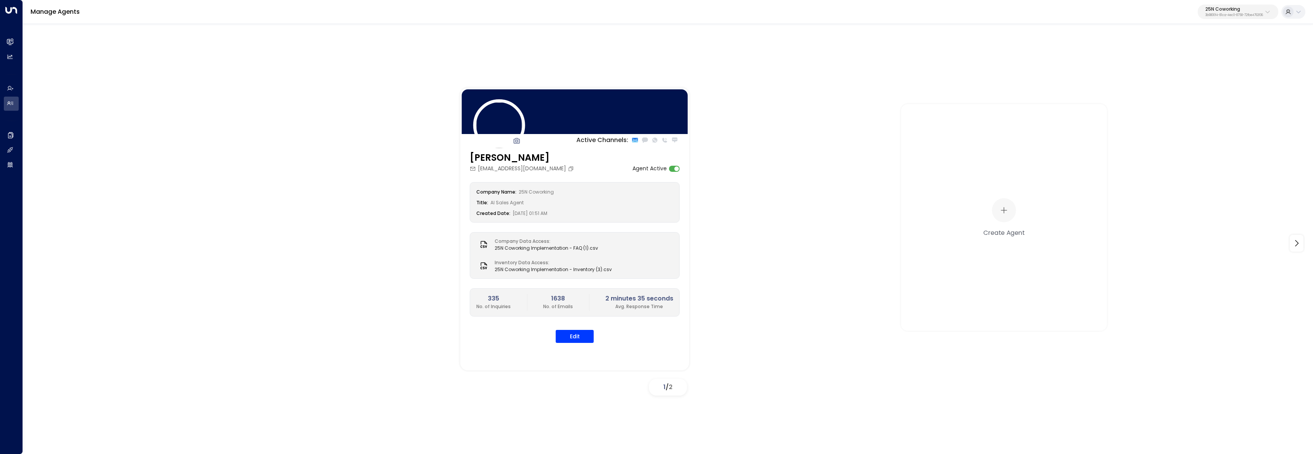
click at [1206, 11] on p "25N Coworking" at bounding box center [1235, 9] width 58 height 5
type input "******"
click at [1175, 57] on div "Access Storage ID: 17248963-7bae-4f68-a6e0-04e589c1c15e" at bounding box center [1214, 61] width 105 height 16
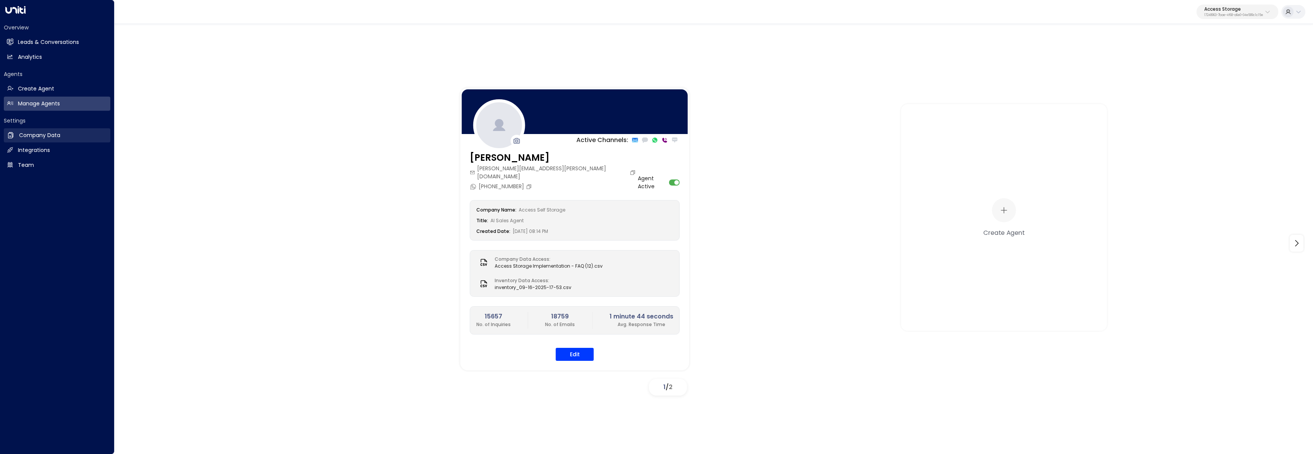
click at [16, 133] on link "Company Data Company Data" at bounding box center [57, 135] width 107 height 14
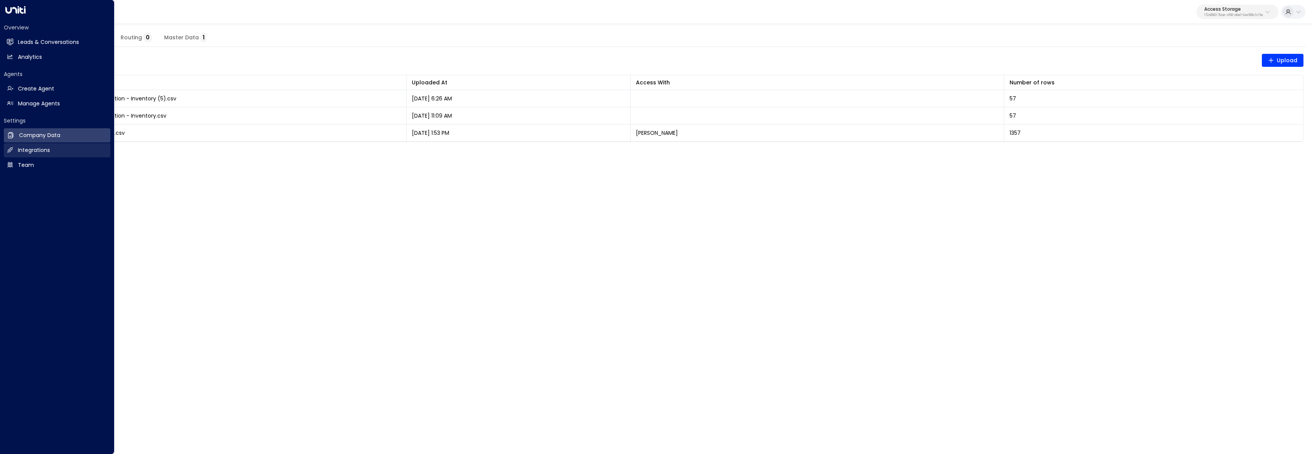
click at [24, 150] on h2 "Integrations" at bounding box center [34, 150] width 32 height 8
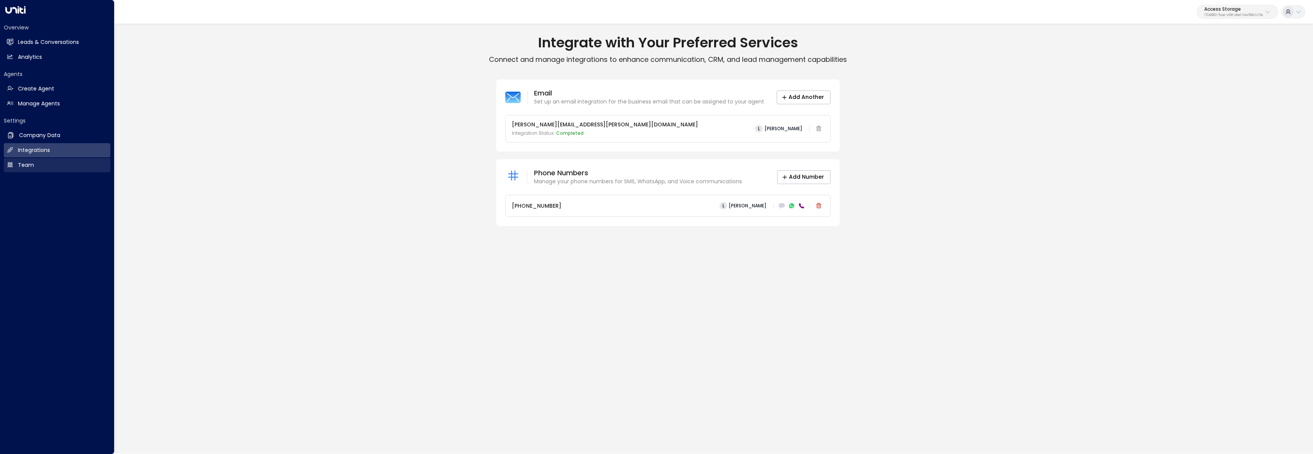
click at [35, 165] on link "Team Team" at bounding box center [57, 165] width 107 height 14
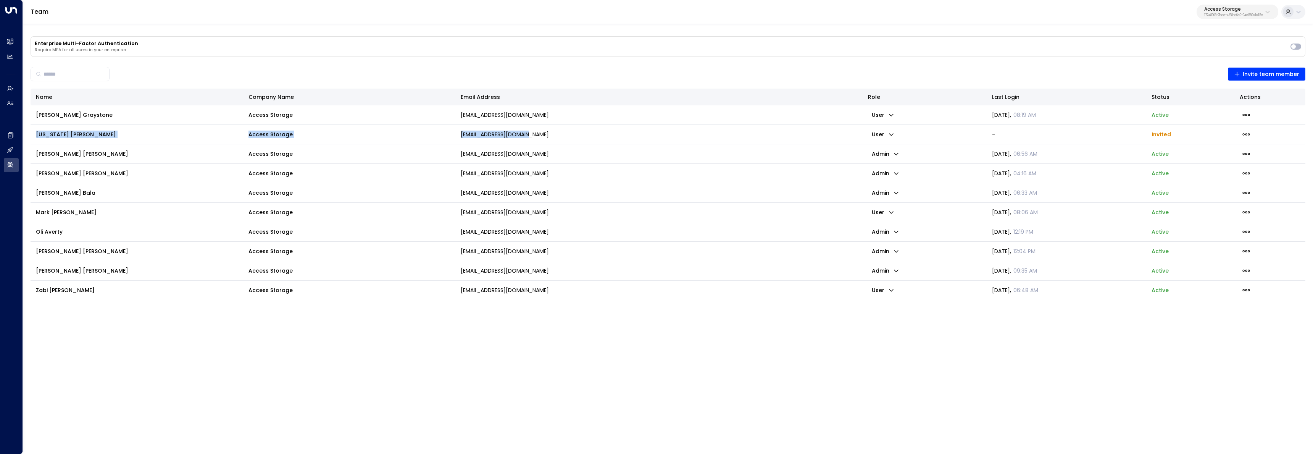
copy tr "Georgia Lee Access Storage glee@accessstorage.com"
drag, startPoint x: 545, startPoint y: 137, endPoint x: 32, endPoint y: 135, distance: 512.4
click at [32, 135] on tr "Georgia Lee Access Storage glee@accessstorage.com user - Invited" at bounding box center [668, 134] width 1275 height 19
click at [1243, 133] on icon "button" at bounding box center [1246, 134] width 8 height 8
click at [1237, 169] on li "Delete Invite" at bounding box center [1235, 164] width 49 height 13
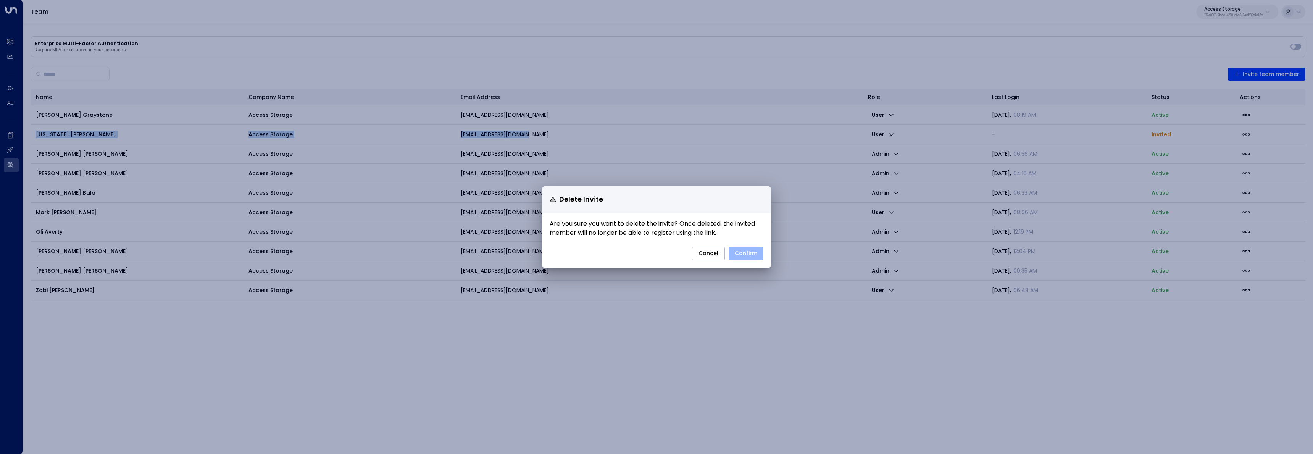
click at [750, 256] on button "Confirm" at bounding box center [746, 253] width 35 height 13
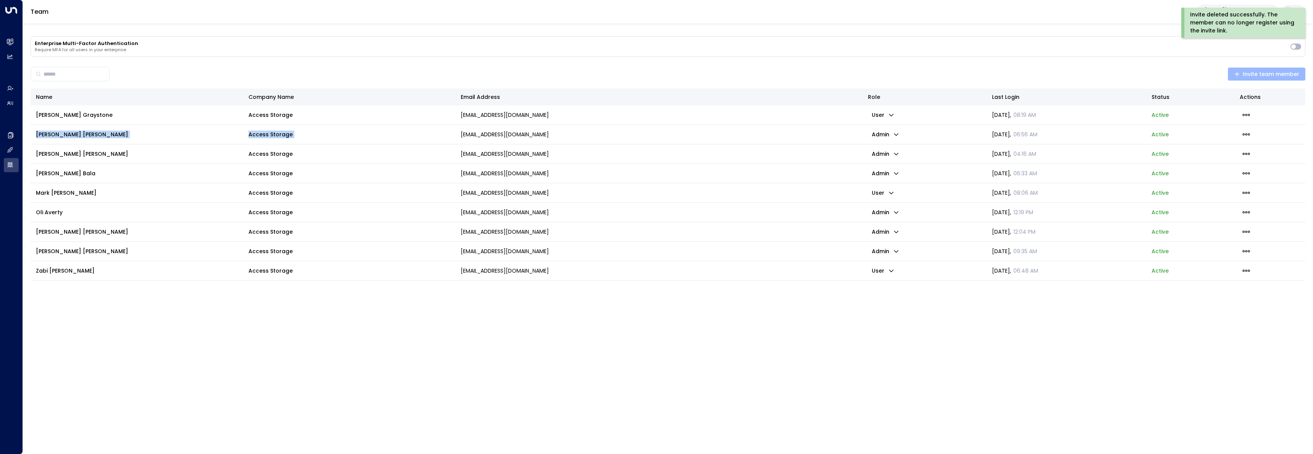
click at [1258, 72] on span "Invite team member" at bounding box center [1267, 74] width 66 height 10
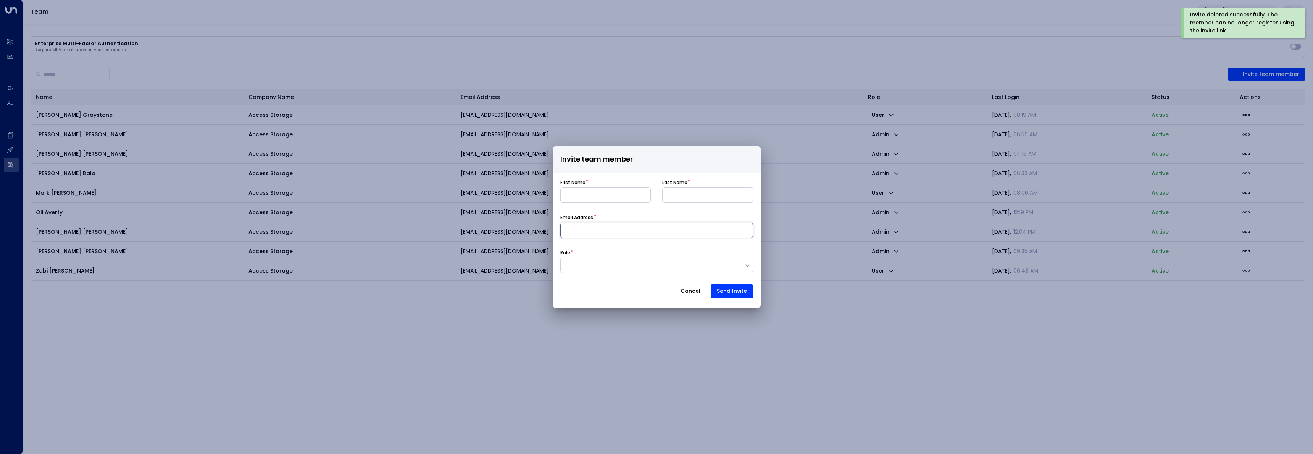
click at [592, 229] on input at bounding box center [656, 230] width 193 height 15
paste input "**********"
click at [573, 231] on input "**********" at bounding box center [656, 230] width 193 height 15
type input "**********"
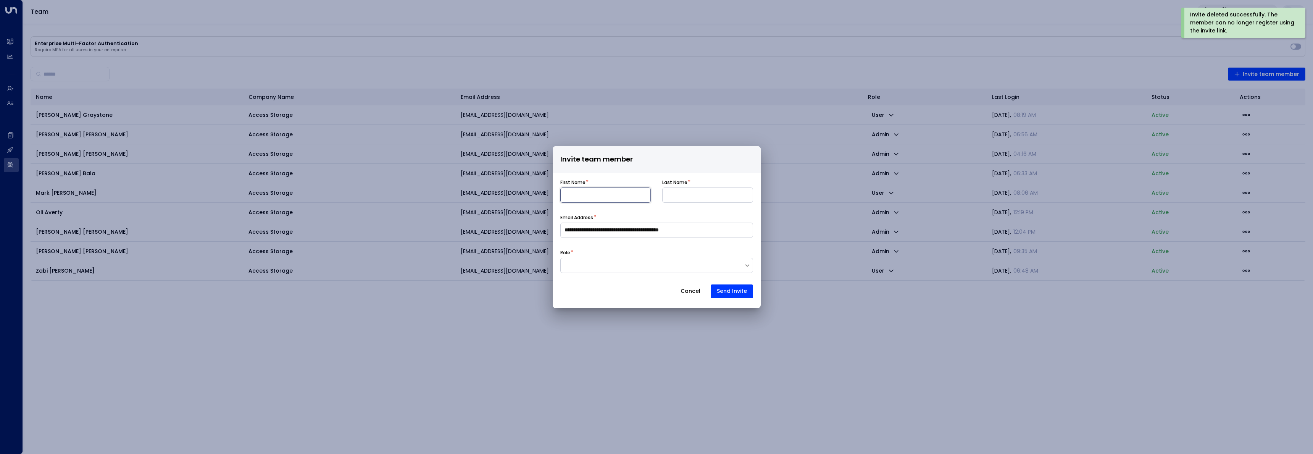
click at [592, 194] on input at bounding box center [605, 194] width 91 height 15
paste input "*******"
type input "*******"
click at [590, 233] on input "**********" at bounding box center [656, 230] width 193 height 15
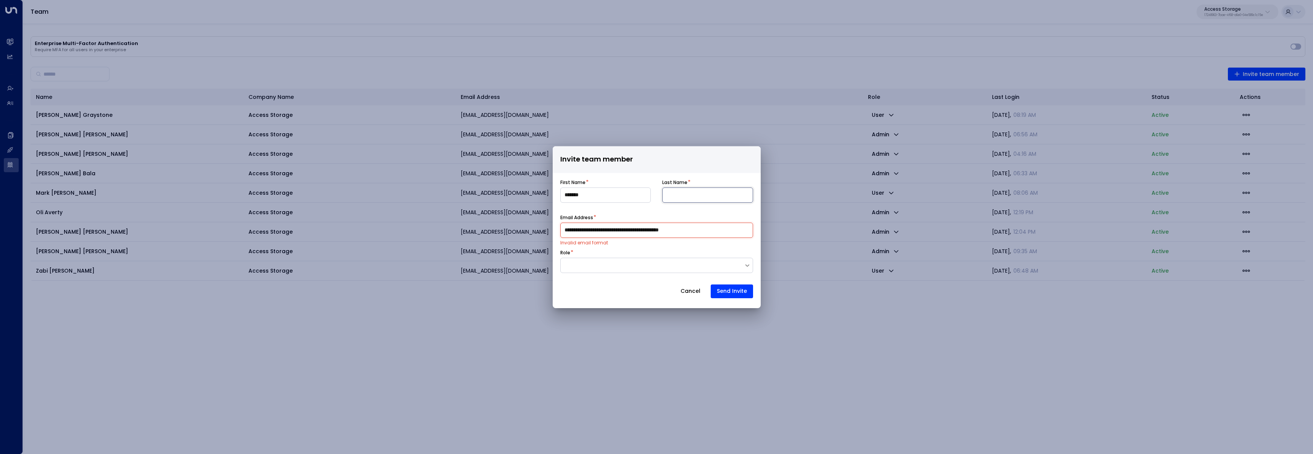
click at [702, 195] on input at bounding box center [707, 194] width 91 height 15
paste input "***"
type input "***"
drag, startPoint x: 641, startPoint y: 231, endPoint x: 483, endPoint y: 228, distance: 158.9
click at [483, 228] on div "**********" at bounding box center [656, 227] width 1313 height 454
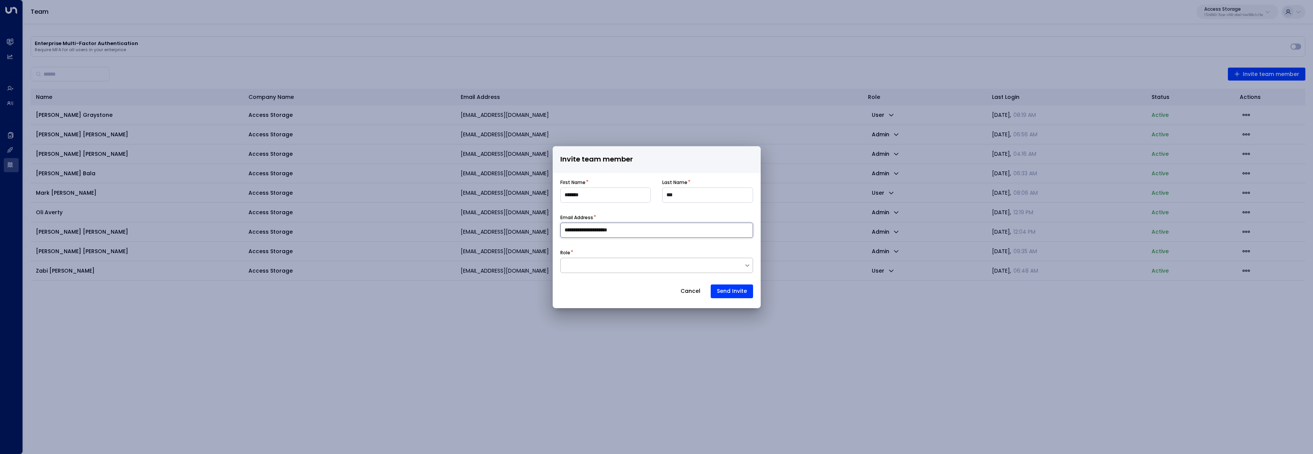
type input "**********"
click at [706, 263] on div at bounding box center [652, 265] width 183 height 8
click at [600, 234] on div "Admin" at bounding box center [656, 232] width 193 height 14
click at [733, 286] on button "Send Invite" at bounding box center [732, 291] width 42 height 14
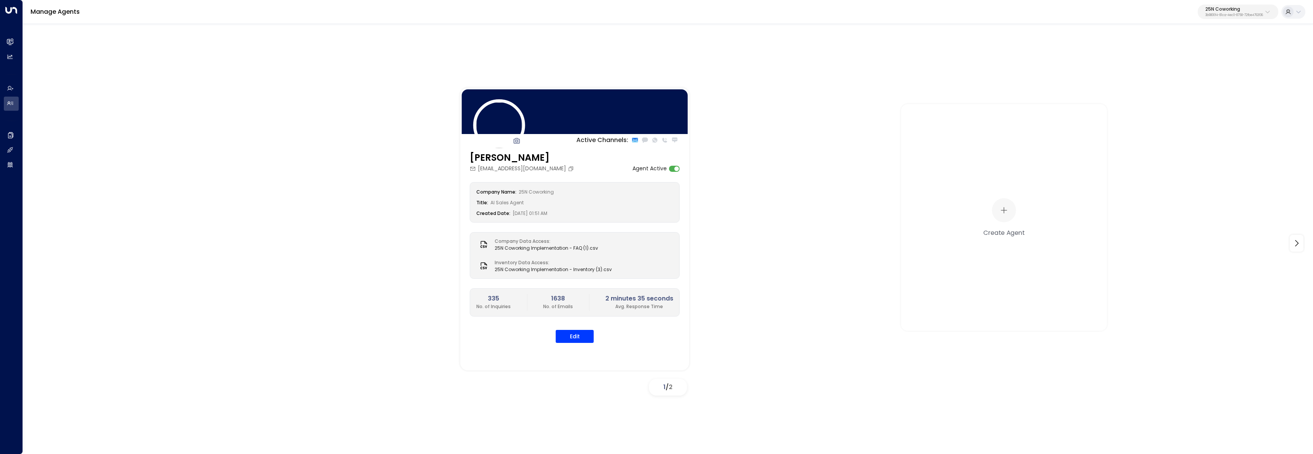
click at [1213, 9] on p "25N Coworking" at bounding box center [1235, 9] width 58 height 5
type input "*********"
click at [1171, 58] on div "Uniti Clients ID: 6902fd4e-8299-4f33-bc1d-ae4eb0a453cf" at bounding box center [1215, 61] width 106 height 16
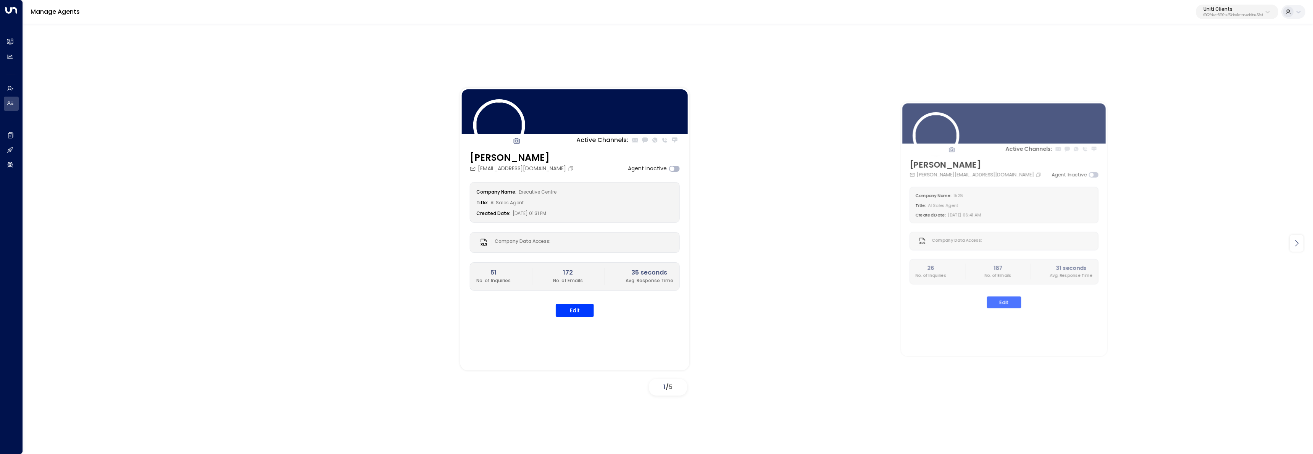
click at [1298, 242] on icon at bounding box center [1296, 243] width 3 height 6
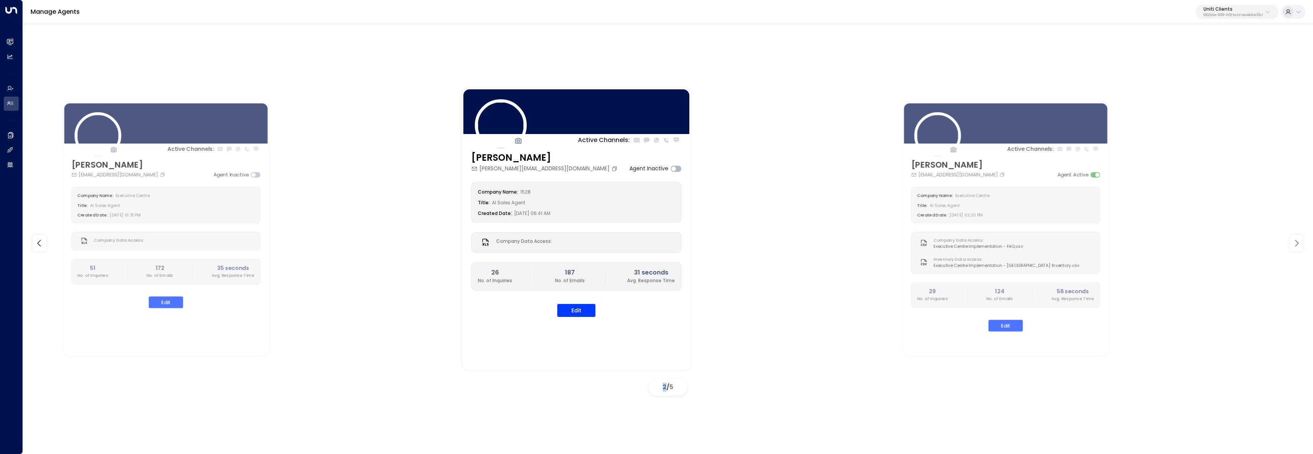
click at [1298, 242] on icon at bounding box center [1296, 243] width 3 height 6
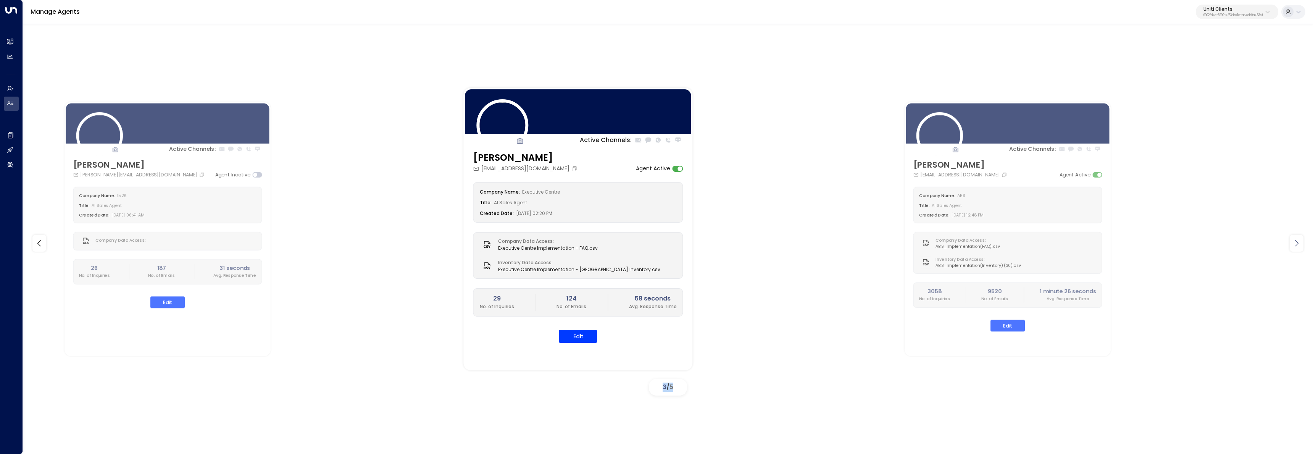
click at [1298, 242] on icon at bounding box center [1296, 243] width 3 height 6
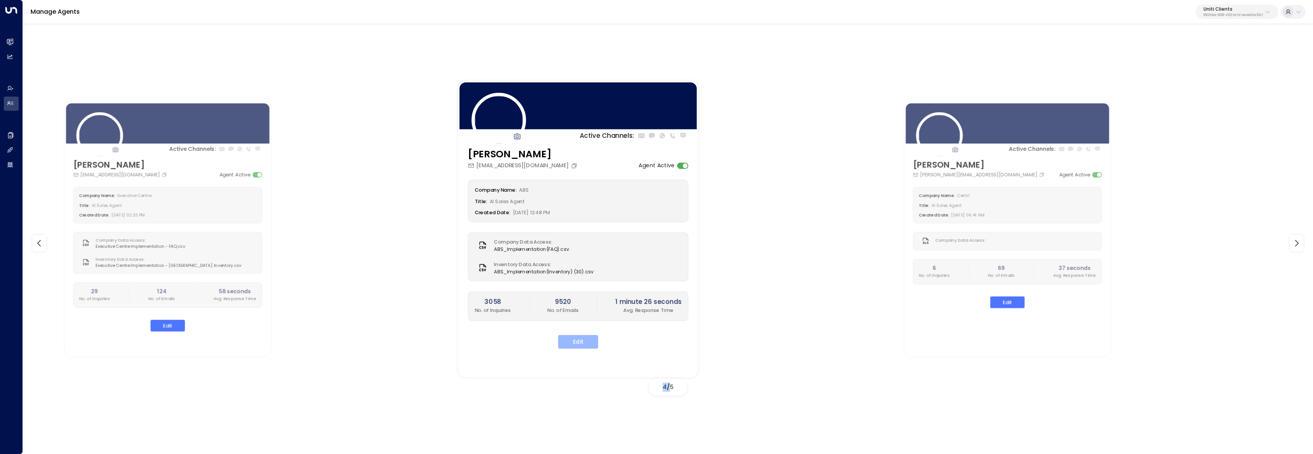
click at [573, 344] on button "Edit" at bounding box center [578, 342] width 40 height 14
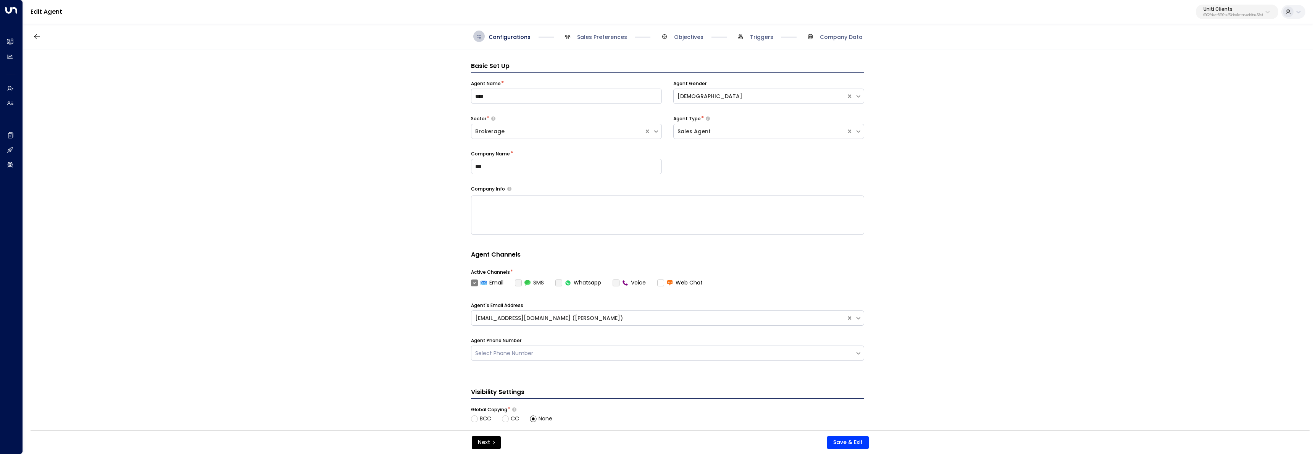
scroll to position [11, 0]
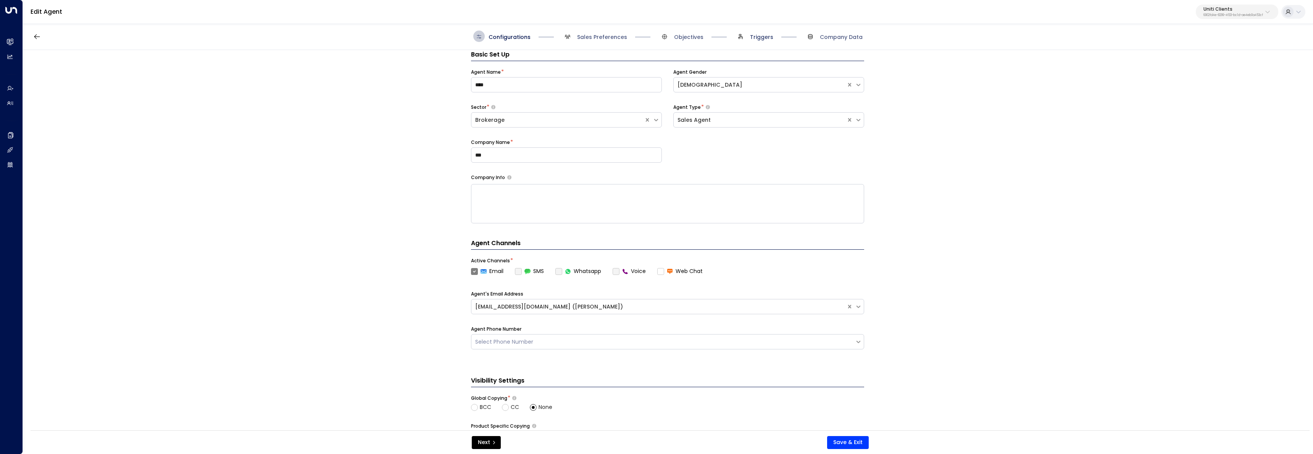
click at [770, 40] on span "Triggers" at bounding box center [761, 37] width 23 height 8
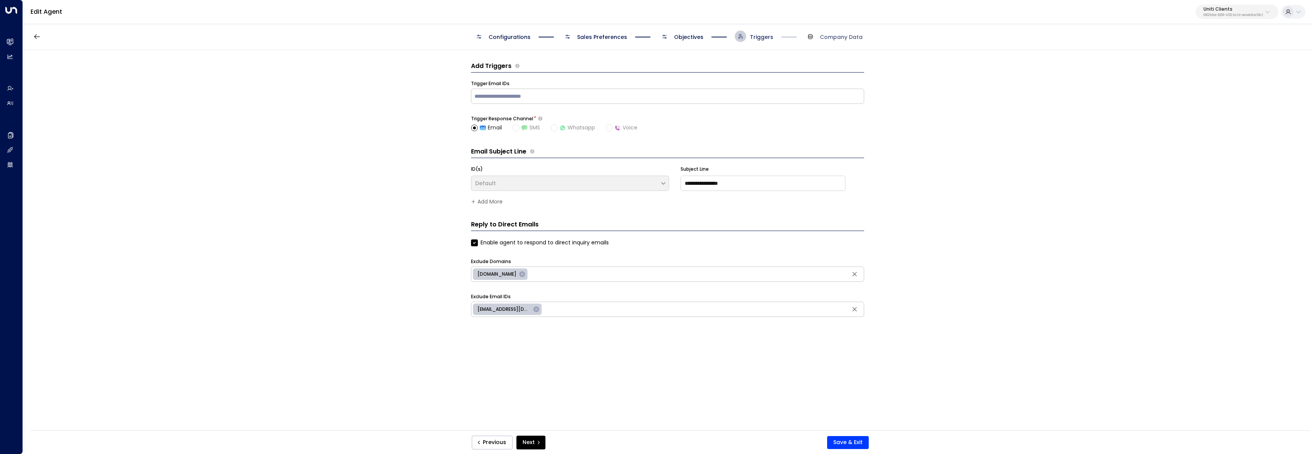
scroll to position [0, 0]
click at [698, 43] on div "Configurations Sales Preferences Objectives Triggers Company Data" at bounding box center [668, 36] width 1290 height 27
click at [694, 37] on span "Objectives" at bounding box center [688, 37] width 29 height 8
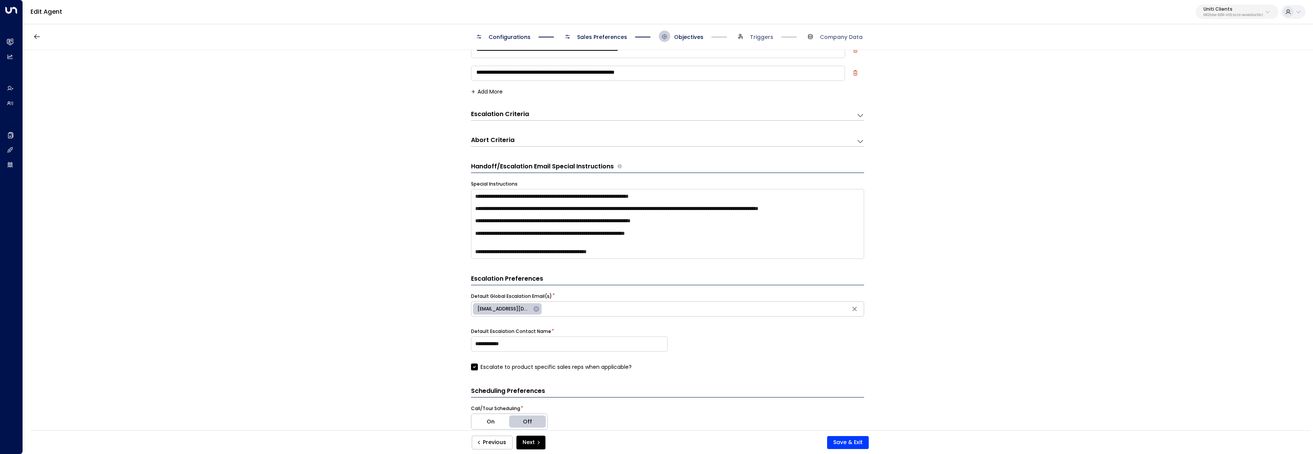
scroll to position [6, 0]
click at [659, 254] on textarea "**********" at bounding box center [667, 224] width 393 height 70
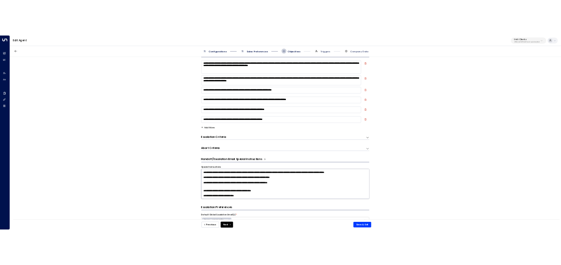
scroll to position [22, 0]
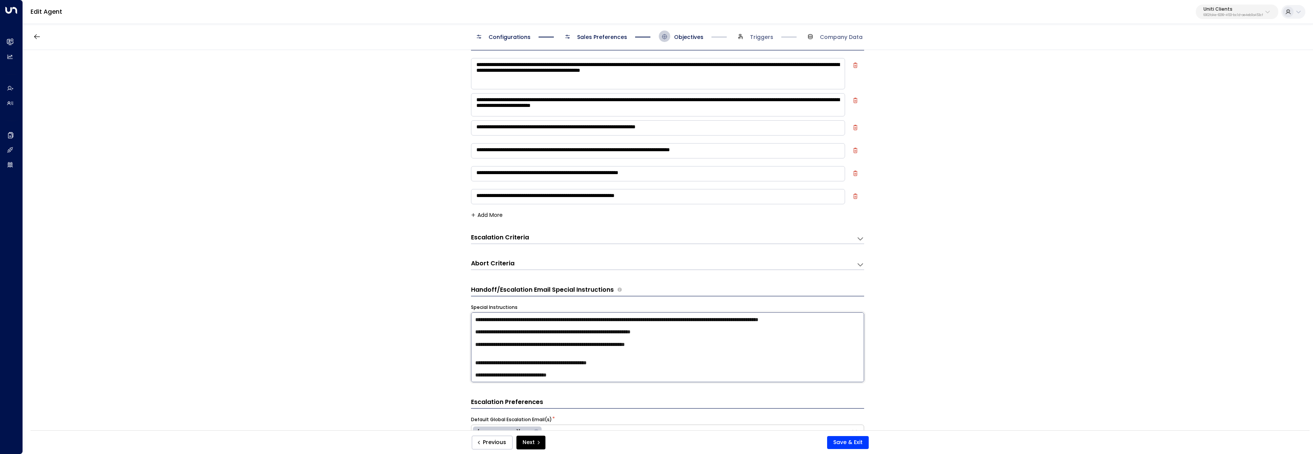
type textarea "**********"
click at [377, 266] on div "**********" at bounding box center [668, 242] width 1290 height 385
click at [860, 444] on button "Save & Exit" at bounding box center [848, 442] width 42 height 13
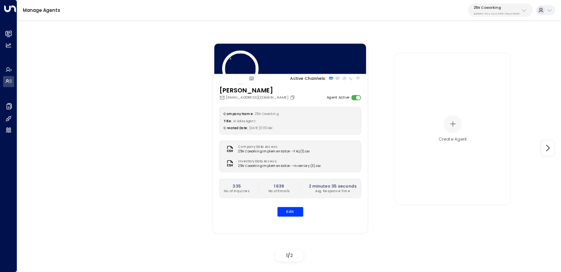
click at [487, 12] on p "3b9800f4-81ca-4ec0-8758-72fbe4763f36" at bounding box center [497, 13] width 46 height 3
type input "****"
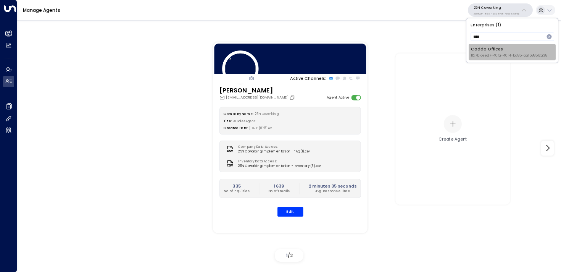
click at [484, 53] on span "ID: 7b1ceed7-40fa-4014-bd85-aaf588512a38" at bounding box center [509, 55] width 76 height 5
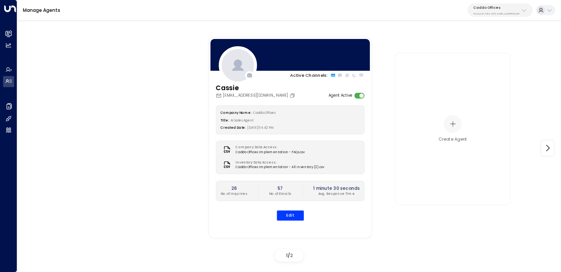
click at [285, 221] on div "[PERSON_NAME] [PERSON_NAME][EMAIL_ADDRESS][DOMAIN_NAME] Agent Active Company Na…" at bounding box center [290, 155] width 162 height 144
click at [293, 218] on button "Edit" at bounding box center [289, 215] width 27 height 10
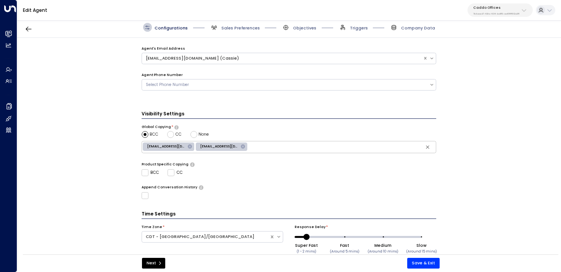
scroll to position [217, 0]
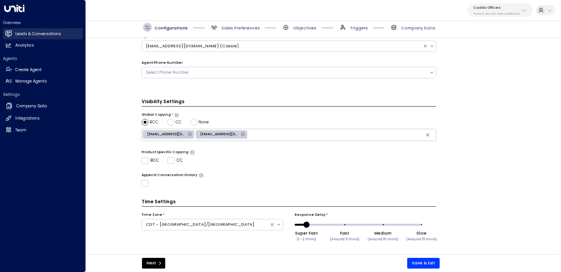
click at [8, 36] on icon at bounding box center [8, 33] width 6 height 6
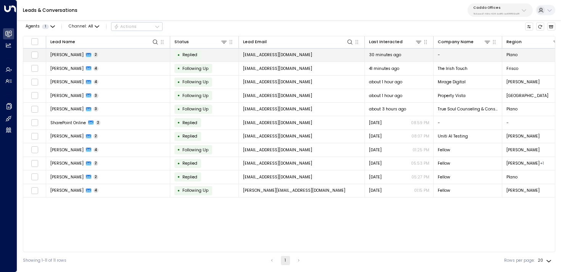
click at [121, 55] on td "[PERSON_NAME] 2" at bounding box center [108, 54] width 124 height 13
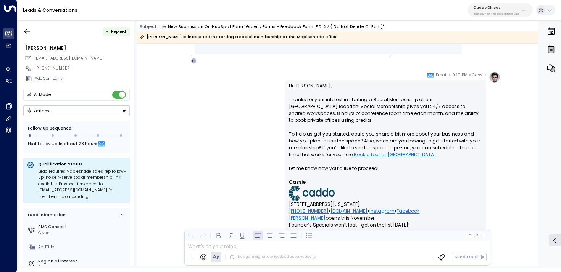
scroll to position [623, 0]
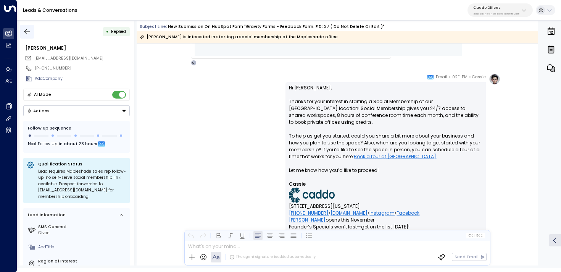
click at [28, 30] on icon "button" at bounding box center [27, 32] width 8 height 8
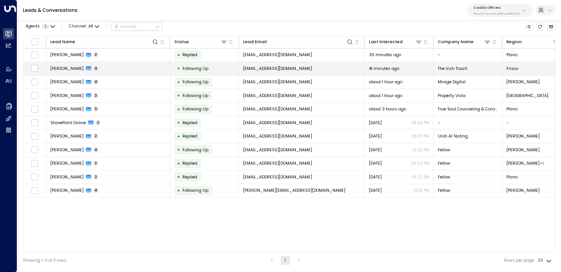
click at [105, 69] on td "[PERSON_NAME] 4" at bounding box center [108, 68] width 124 height 13
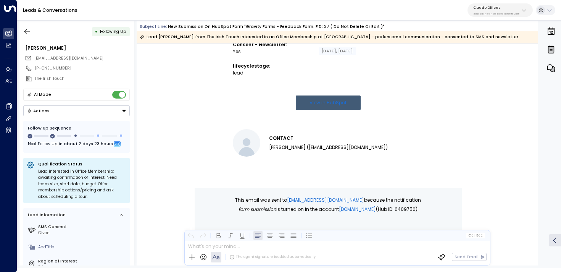
scroll to position [255, 0]
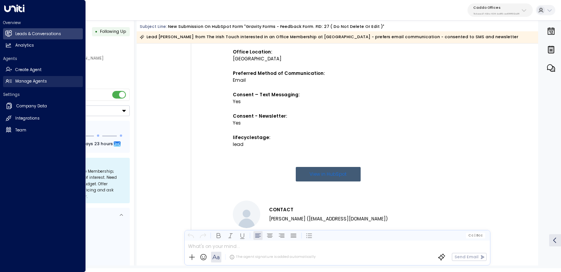
click at [15, 81] on h2 "Manage Agents" at bounding box center [31, 81] width 32 height 6
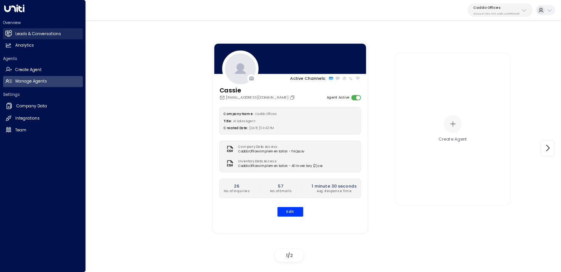
click at [12, 34] on link "Leads & Conversations Leads & Conversations" at bounding box center [43, 33] width 80 height 11
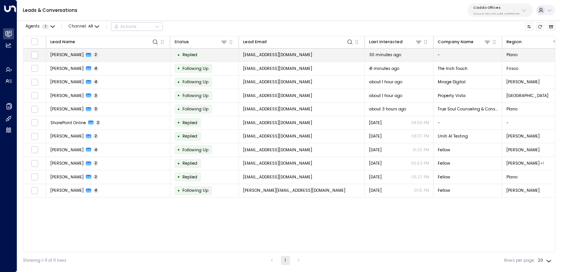
click at [137, 56] on td "Allie Bywaters 2" at bounding box center [108, 54] width 124 height 13
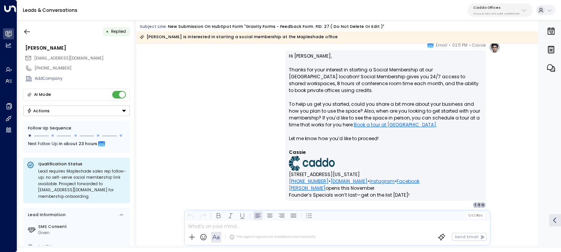
scroll to position [505, 0]
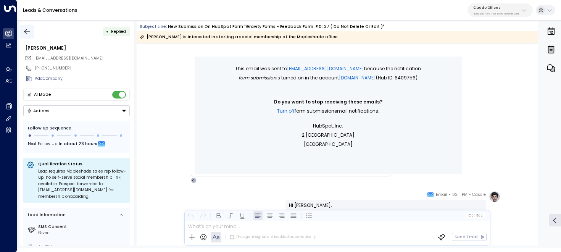
click at [28, 28] on icon "button" at bounding box center [27, 32] width 8 height 8
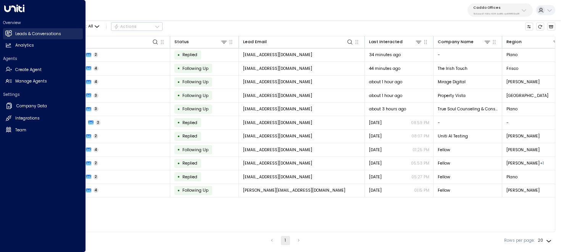
click at [10, 34] on icon at bounding box center [8, 33] width 6 height 5
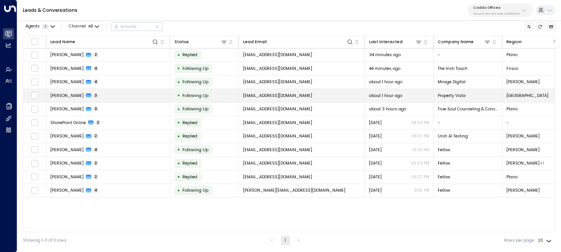
click at [142, 95] on td "Eric Link 3" at bounding box center [108, 95] width 124 height 13
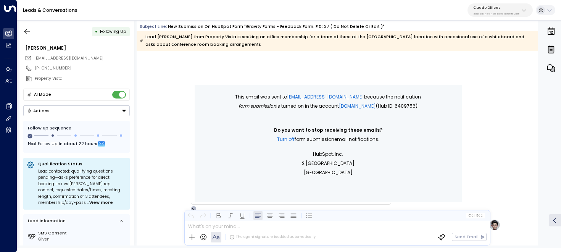
scroll to position [585, 0]
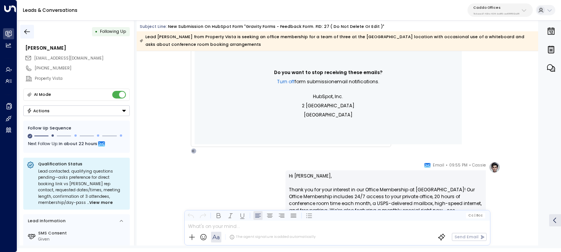
click at [28, 31] on icon "button" at bounding box center [27, 32] width 8 height 8
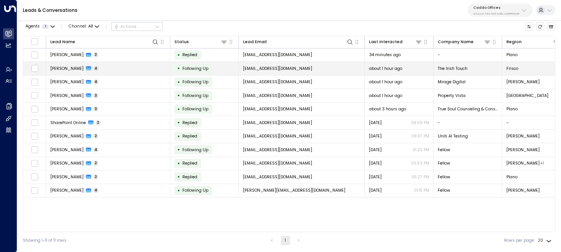
click at [124, 67] on td "Erin Leonhard 4" at bounding box center [108, 68] width 124 height 13
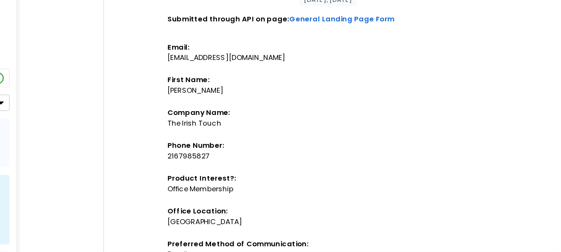
scroll to position [139, 0]
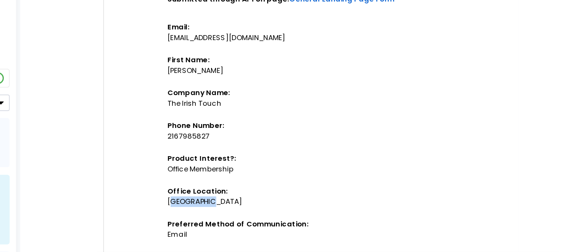
drag, startPoint x: 263, startPoint y: 175, endPoint x: 234, endPoint y: 175, distance: 29.0
click at [234, 175] on td "New submission on HubSpot Form "Gravity Forms - Feedback Form. FID: 27 ( Do not…" at bounding box center [328, 184] width 191 height 383
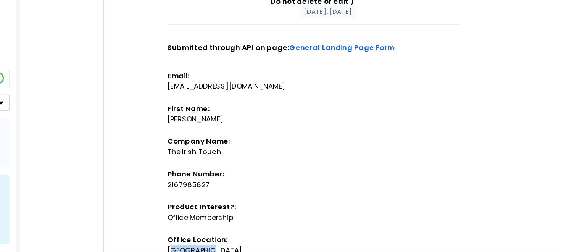
scroll to position [108, 0]
click at [331, 75] on link "General Landing Page Form" at bounding box center [346, 74] width 69 height 7
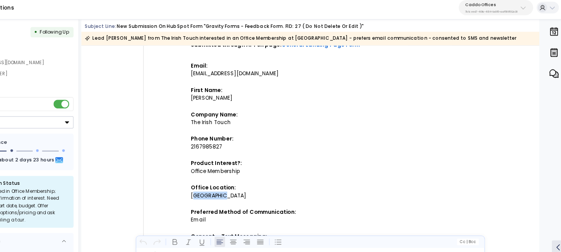
scroll to position [134, 0]
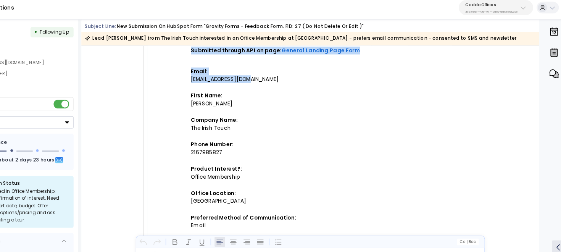
drag, startPoint x: 293, startPoint y: 75, endPoint x: 229, endPoint y: 75, distance: 64.5
click at [229, 75] on td "New submission on HubSpot Form "Gravity Forms - Feedback Form. FID: 27 ( Do not…" at bounding box center [328, 164] width 267 height 432
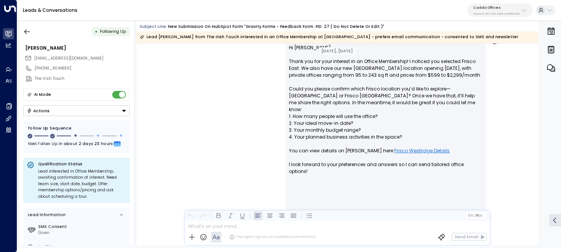
scroll to position [642, 0]
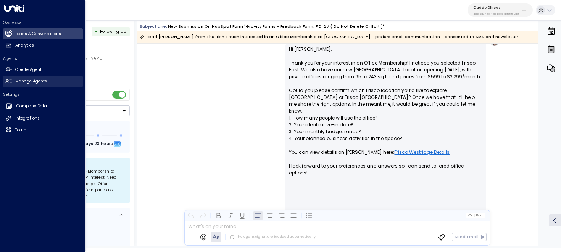
click at [11, 80] on icon at bounding box center [8, 81] width 6 height 6
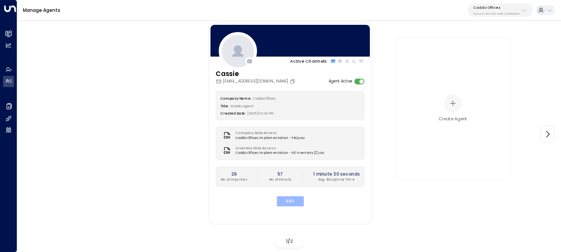
click at [294, 199] on button "Edit" at bounding box center [289, 201] width 27 height 10
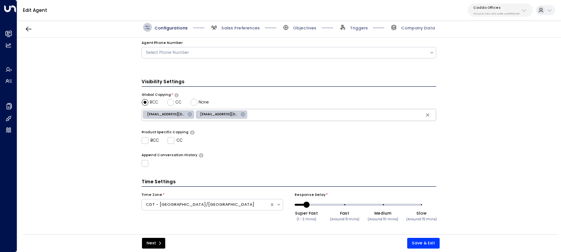
drag, startPoint x: 221, startPoint y: 28, endPoint x: 214, endPoint y: 34, distance: 8.7
click at [221, 29] on span "Sales Preferences" at bounding box center [235, 27] width 50 height 9
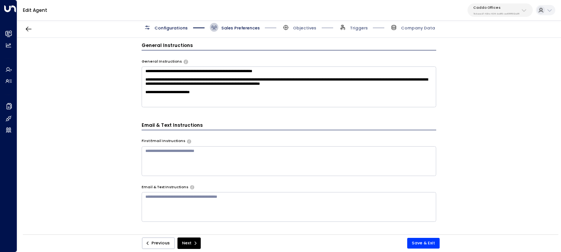
scroll to position [250, 0]
click at [204, 199] on textarea at bounding box center [289, 207] width 295 height 30
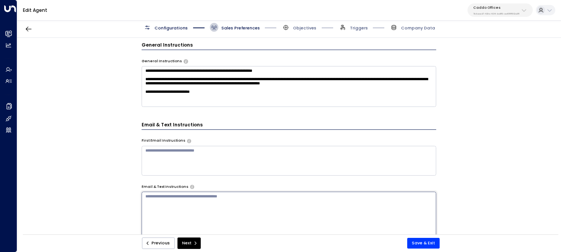
click at [223, 96] on textarea "**********" at bounding box center [289, 86] width 295 height 41
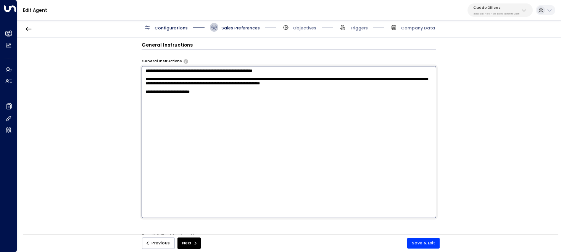
click at [220, 98] on textarea "**********" at bounding box center [289, 142] width 295 height 152
type textarea "**********"
click at [425, 243] on button "Save & Exit" at bounding box center [423, 243] width 32 height 11
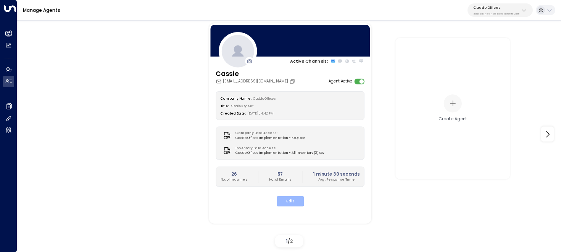
click at [300, 201] on button "Edit" at bounding box center [289, 201] width 27 height 10
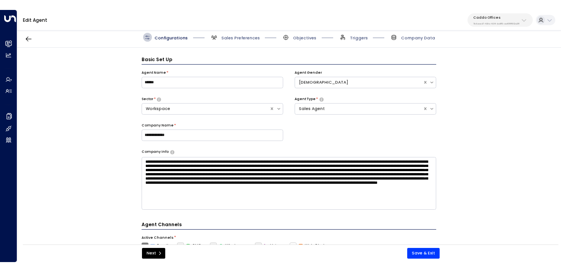
scroll to position [8, 0]
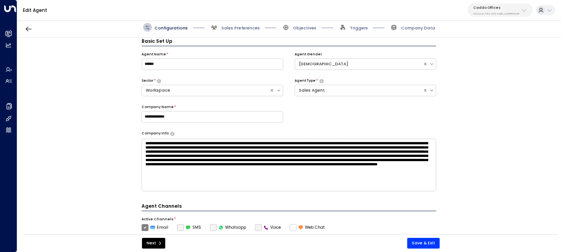
click at [349, 28] on span "Triggers" at bounding box center [353, 27] width 29 height 9
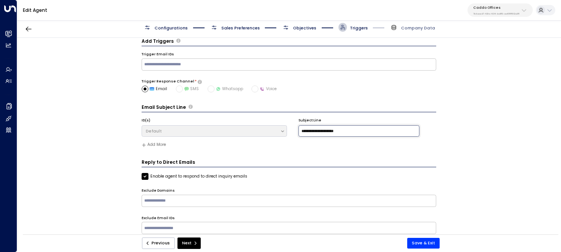
drag, startPoint x: 347, startPoint y: 131, endPoint x: 234, endPoint y: 132, distance: 112.2
click at [234, 132] on div "**********" at bounding box center [289, 128] width 295 height 20
click at [368, 134] on input "**********" at bounding box center [359, 130] width 121 height 11
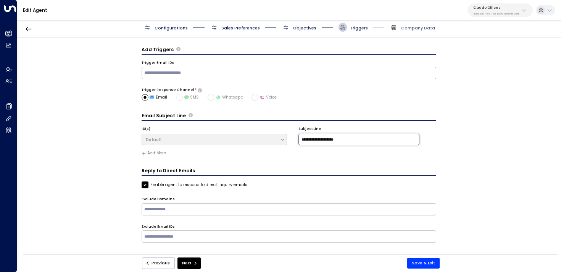
scroll to position [0, 0]
click at [166, 26] on span "Configurations" at bounding box center [171, 28] width 33 height 6
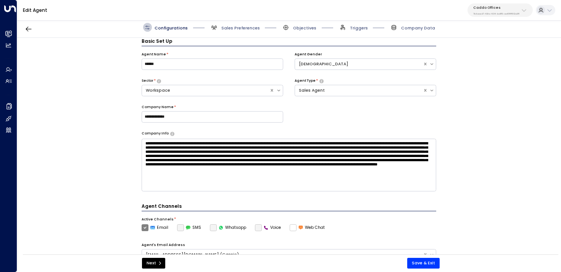
scroll to position [217, 0]
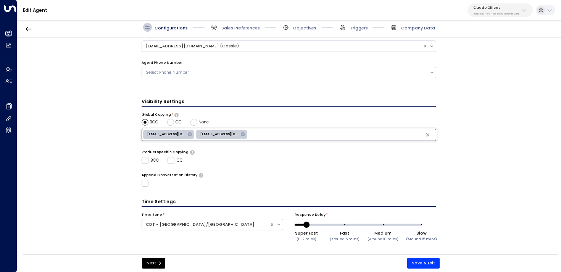
click at [280, 135] on input "text" at bounding box center [342, 135] width 186 height 10
paste input "**********"
type input "**********"
click at [424, 260] on button "Save & Exit" at bounding box center [423, 263] width 32 height 11
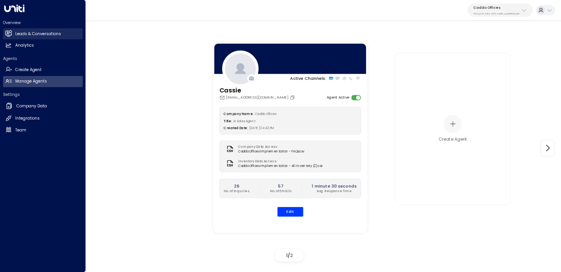
click at [11, 33] on icon at bounding box center [8, 33] width 6 height 5
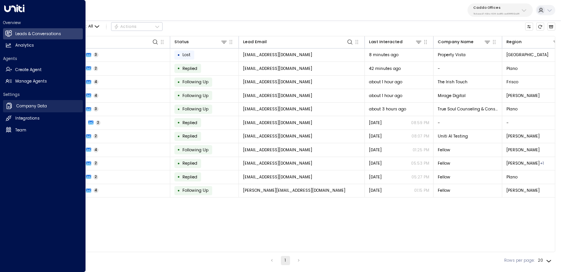
click at [15, 106] on link "Company Data Company Data" at bounding box center [43, 106] width 80 height 12
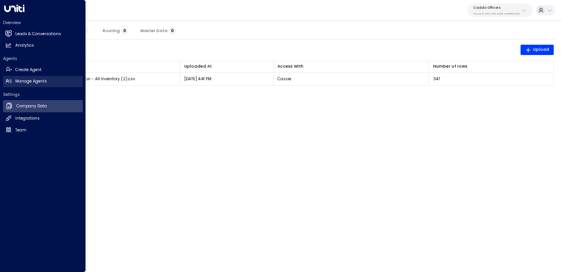
click at [13, 76] on link "Manage Agents Manage Agents" at bounding box center [43, 81] width 80 height 11
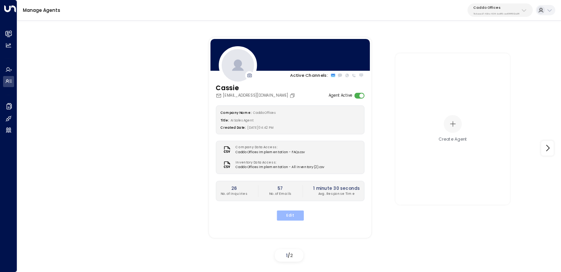
click at [292, 215] on button "Edit" at bounding box center [289, 215] width 27 height 10
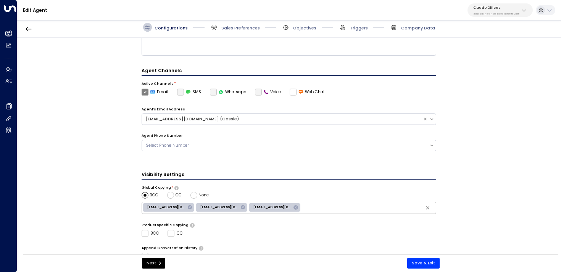
scroll to position [217, 0]
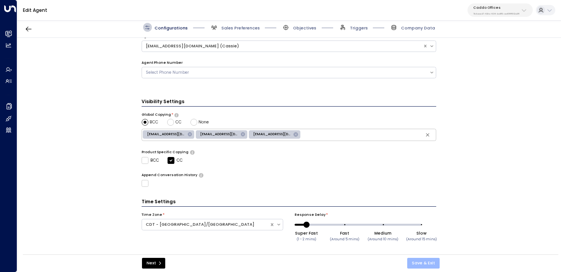
click at [427, 262] on button "Save & Exit" at bounding box center [423, 263] width 32 height 11
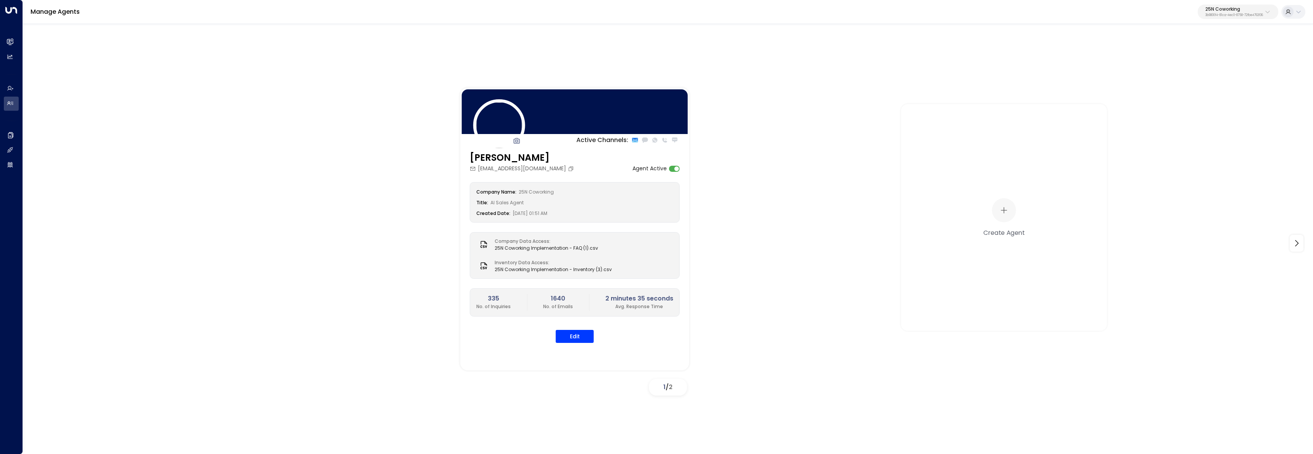
click at [1262, 7] on p "25N Coworking" at bounding box center [1235, 9] width 58 height 5
type input "*****"
click at [1168, 64] on span "ID: 6902fd4e-8299-4f33-bc1d-ae4eb0a453cf" at bounding box center [1215, 64] width 106 height 7
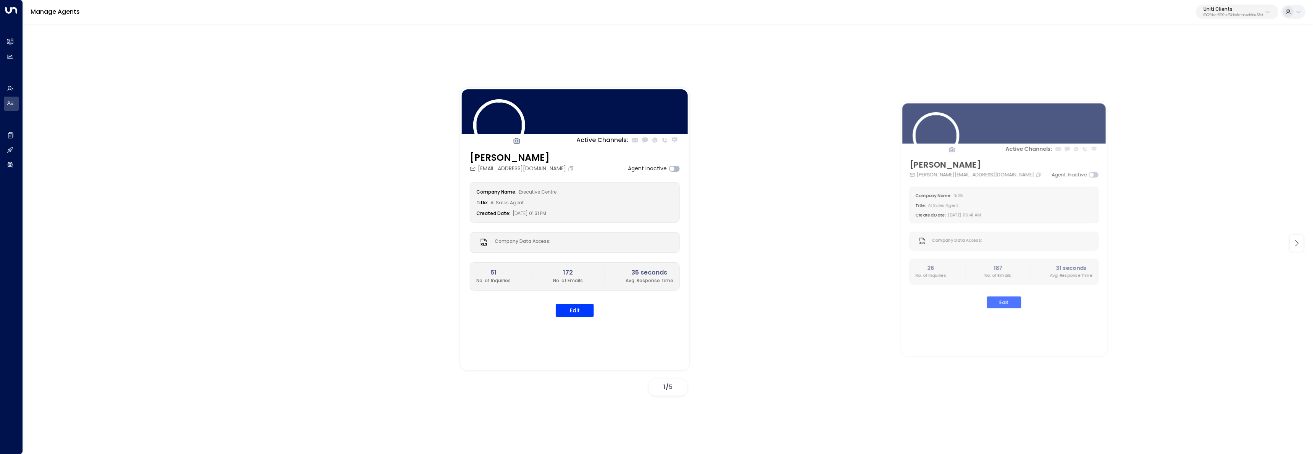
click at [1300, 240] on icon at bounding box center [1296, 243] width 9 height 9
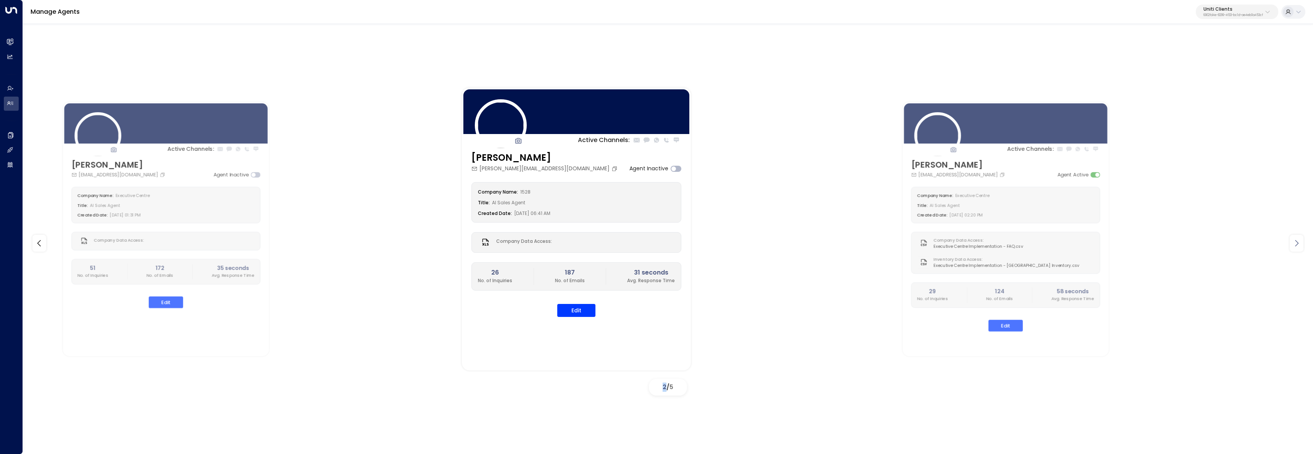
click at [1300, 240] on icon at bounding box center [1296, 243] width 9 height 9
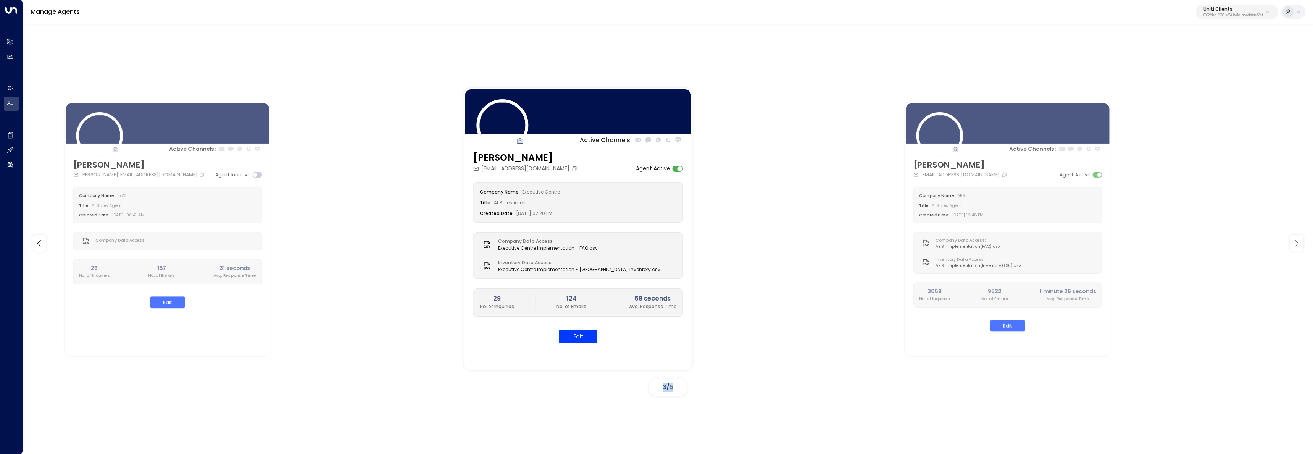
click at [1300, 240] on icon at bounding box center [1296, 243] width 9 height 9
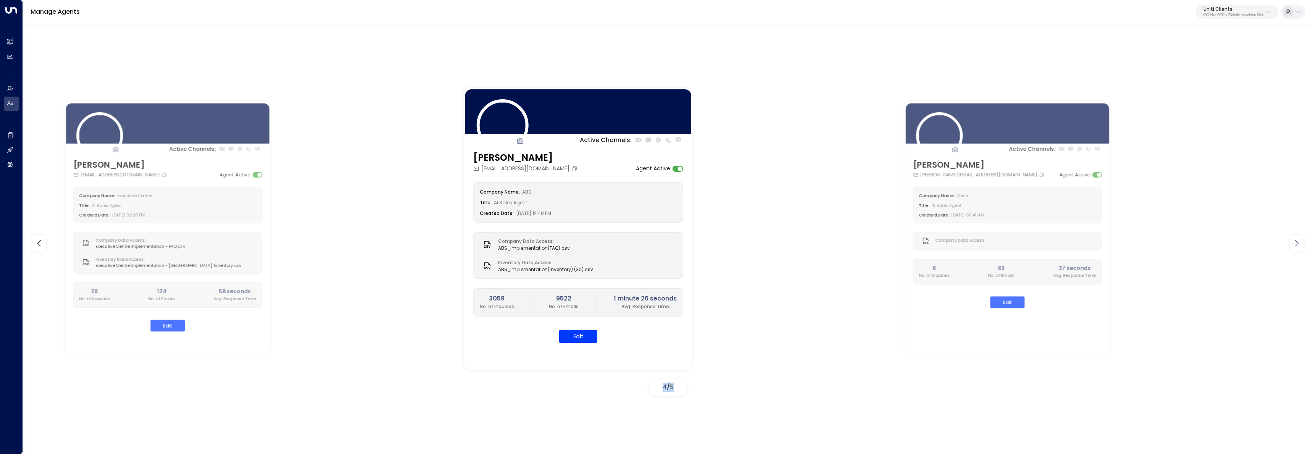
click at [1300, 240] on icon at bounding box center [1296, 243] width 9 height 9
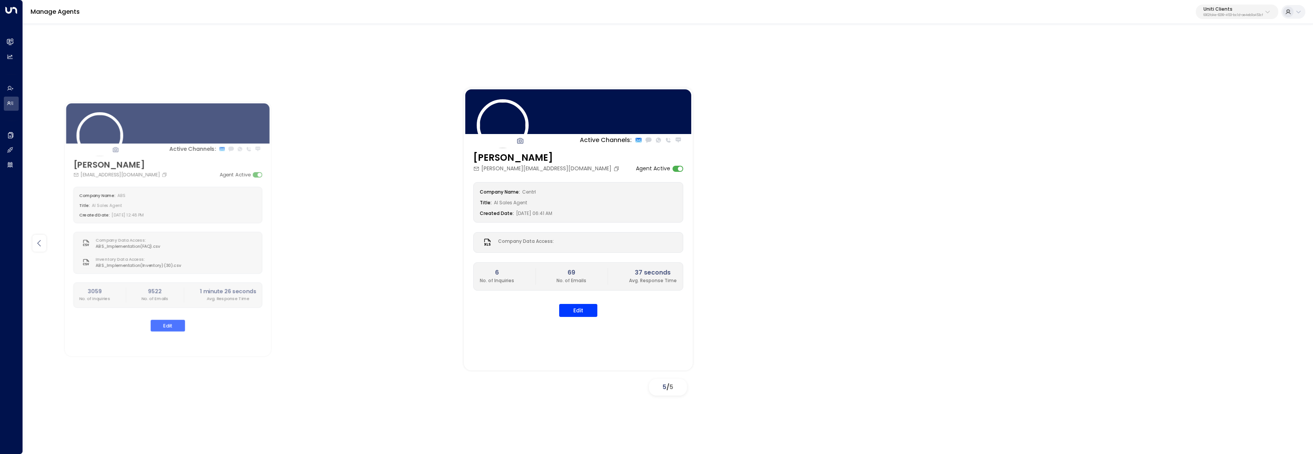
click at [37, 245] on icon at bounding box center [39, 243] width 9 height 9
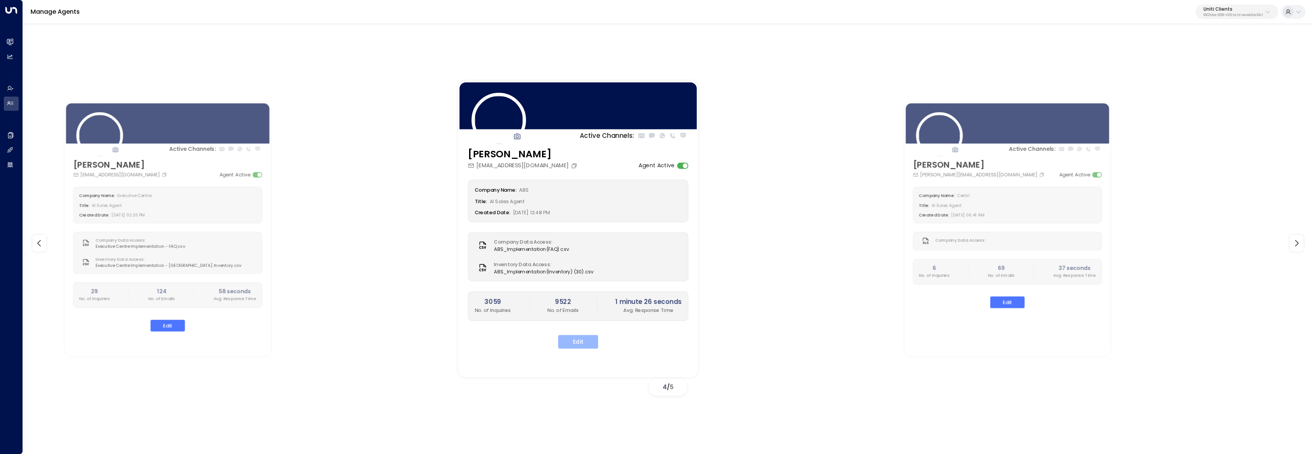
click at [582, 336] on button "Edit" at bounding box center [578, 342] width 40 height 14
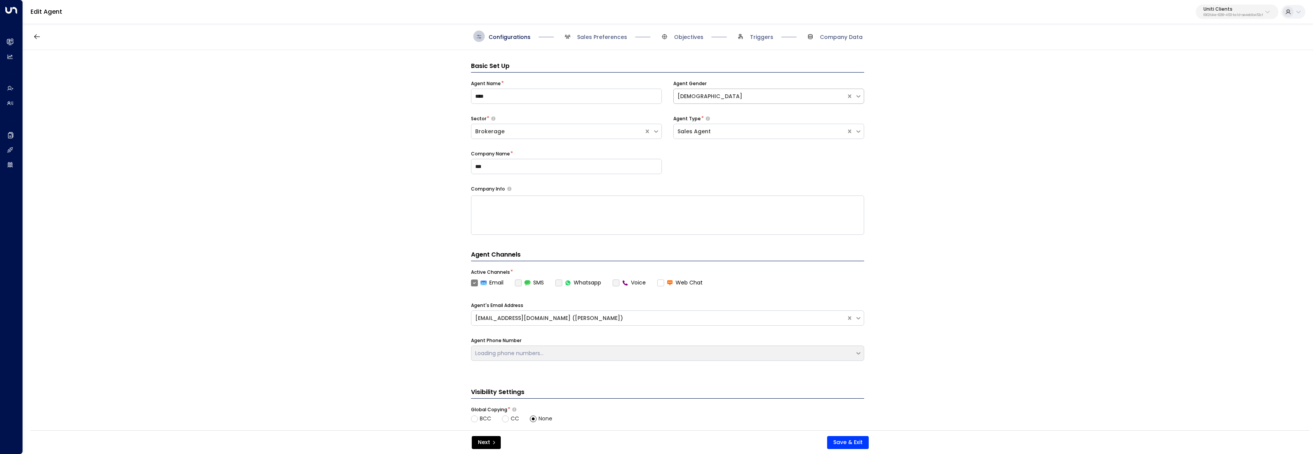
scroll to position [11, 0]
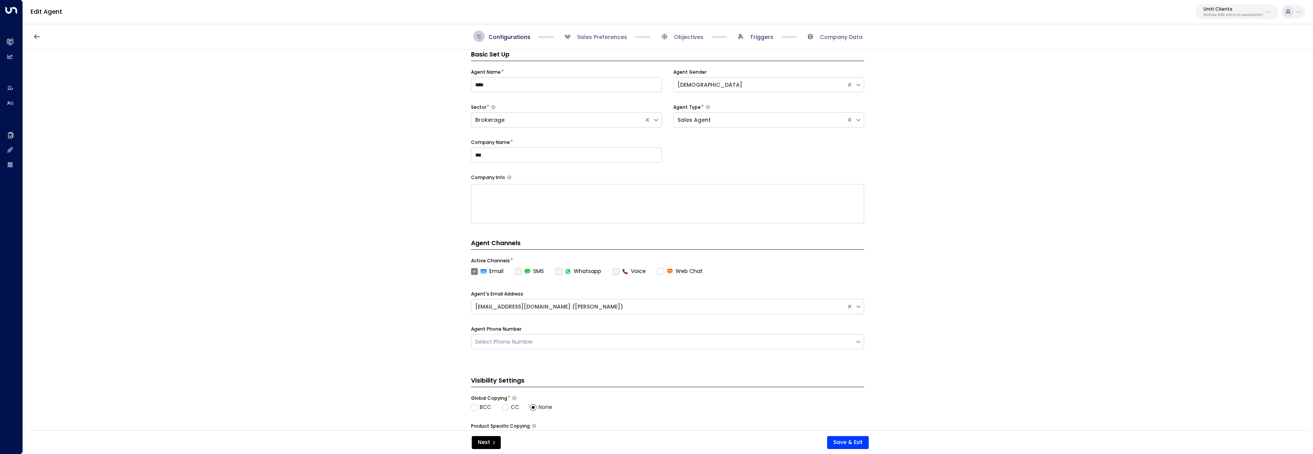
click at [762, 37] on span "Triggers" at bounding box center [761, 37] width 23 height 8
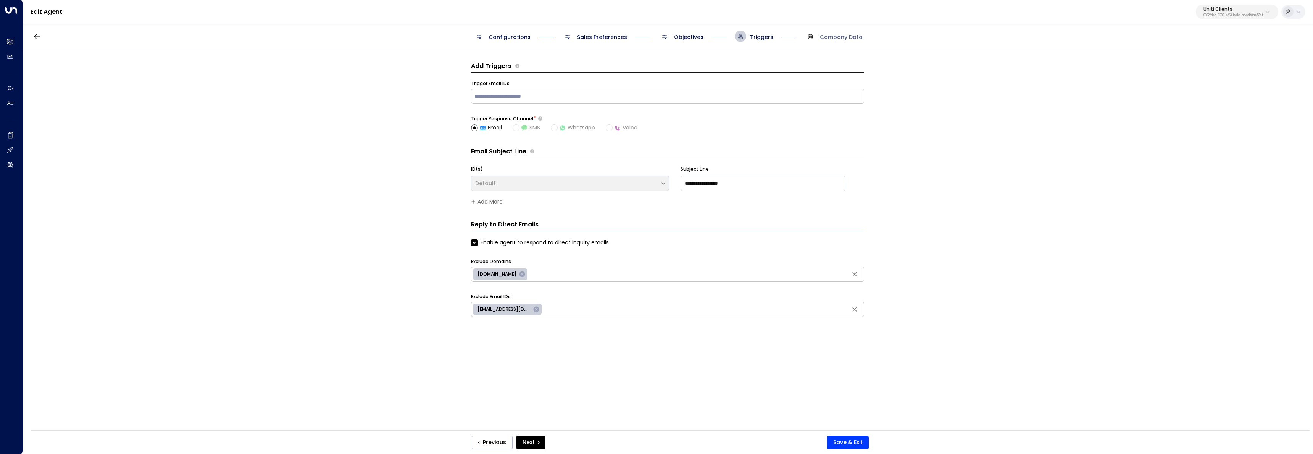
click at [688, 36] on span "Objectives" at bounding box center [688, 37] width 29 height 8
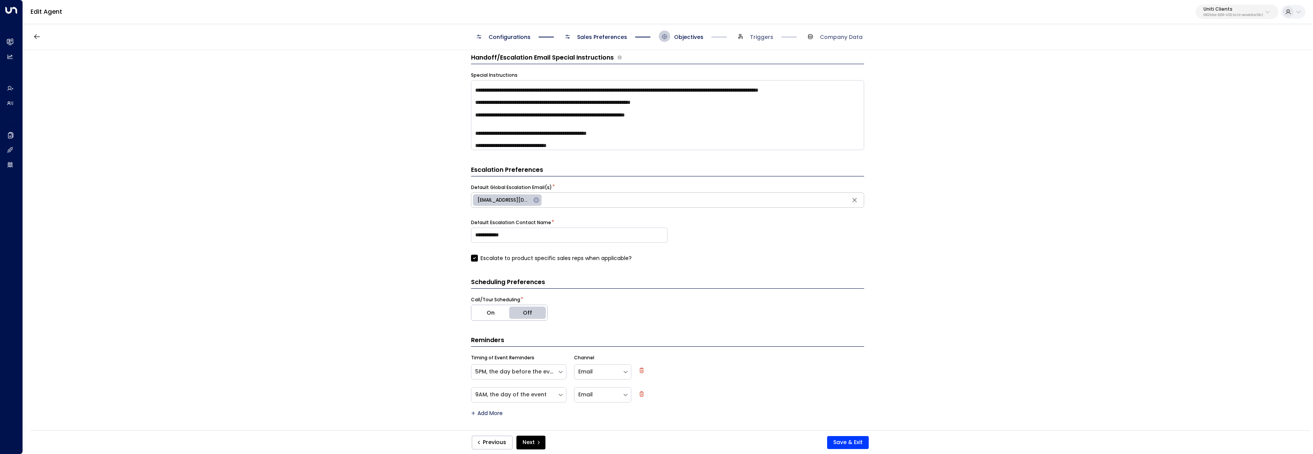
scroll to position [18, 0]
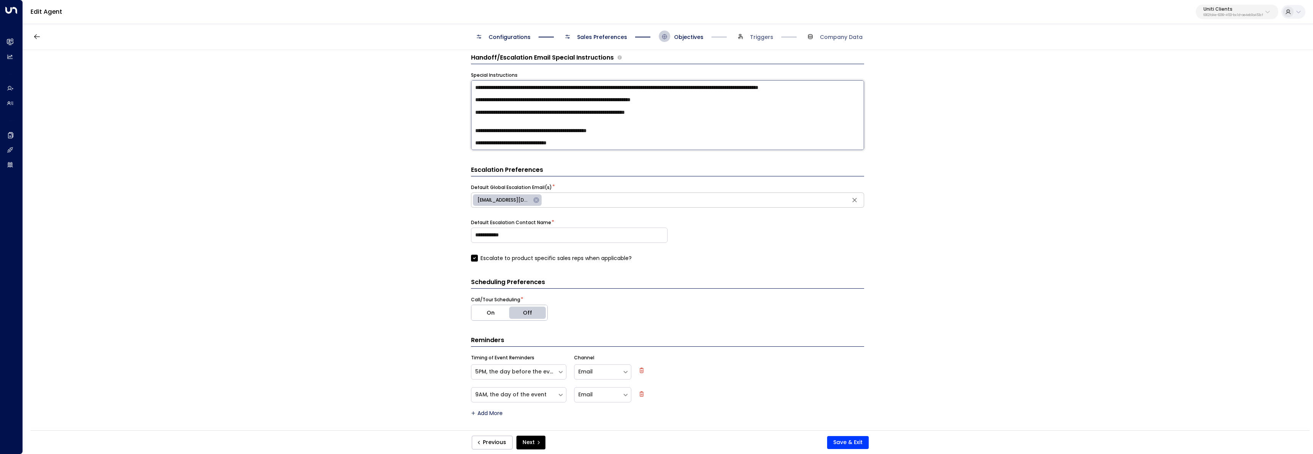
click at [601, 147] on textarea "**********" at bounding box center [667, 115] width 393 height 70
click at [476, 142] on textarea "**********" at bounding box center [667, 115] width 393 height 70
drag, startPoint x: 603, startPoint y: 143, endPoint x: 407, endPoint y: 129, distance: 196.0
click at [407, 129] on div "**********" at bounding box center [668, 242] width 1290 height 385
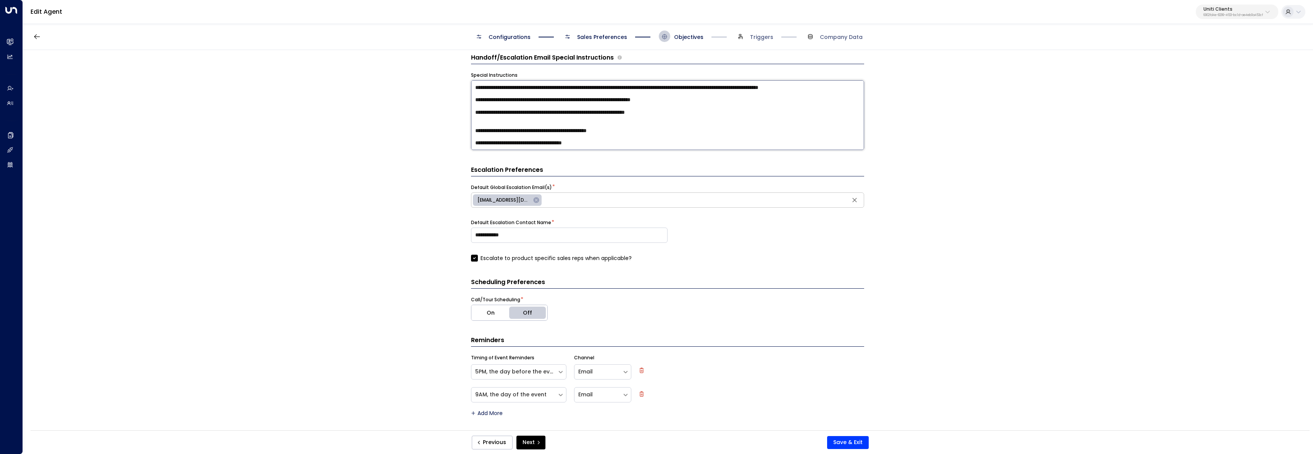
drag, startPoint x: 512, startPoint y: 134, endPoint x: 531, endPoint y: 139, distance: 20.0
click at [514, 135] on textarea "**********" at bounding box center [667, 115] width 393 height 70
drag, startPoint x: 615, startPoint y: 144, endPoint x: 447, endPoint y: 146, distance: 168.8
click at [447, 146] on div "**********" at bounding box center [668, 242] width 1290 height 385
type textarea "**********"
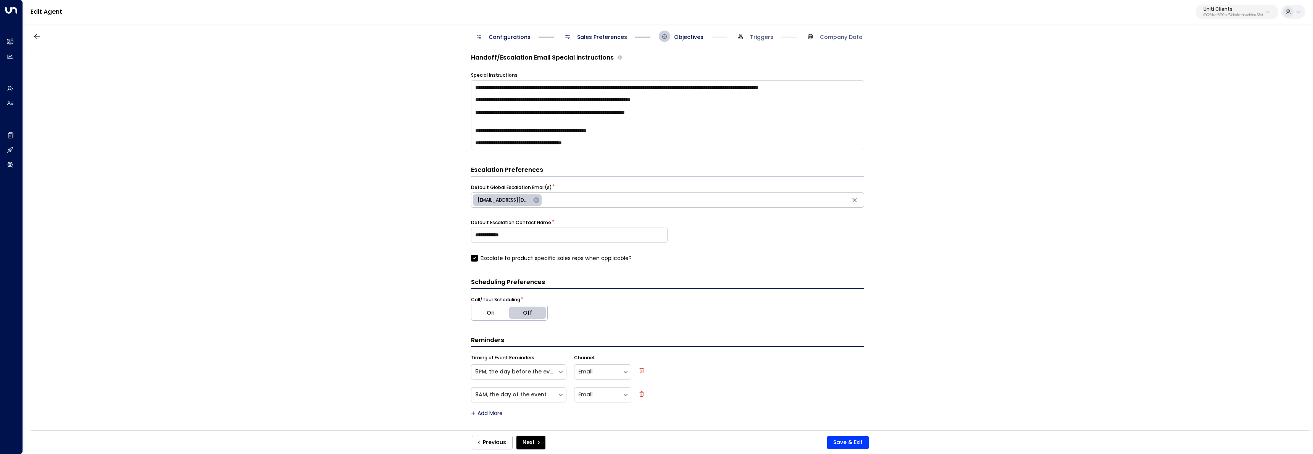
click at [590, 37] on span "Sales Preferences" at bounding box center [602, 37] width 50 height 8
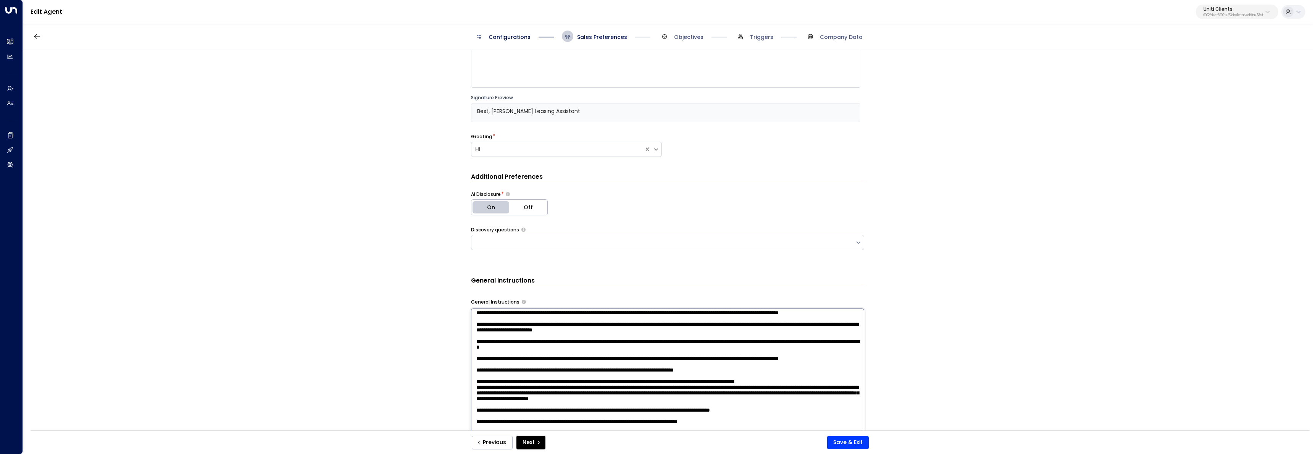
scroll to position [257, 0]
click at [740, 370] on textarea at bounding box center [667, 408] width 393 height 200
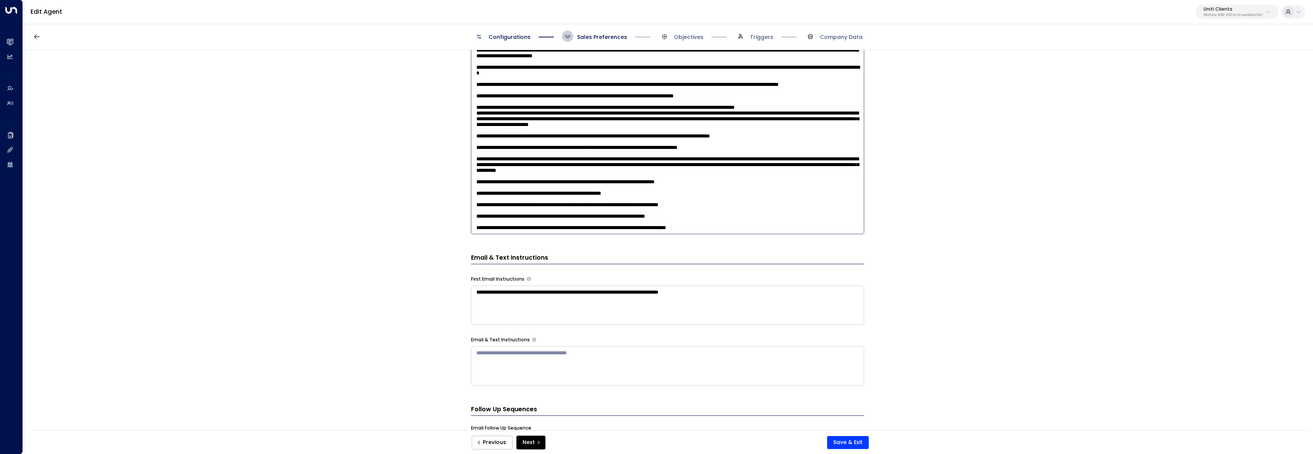
scroll to position [345, 0]
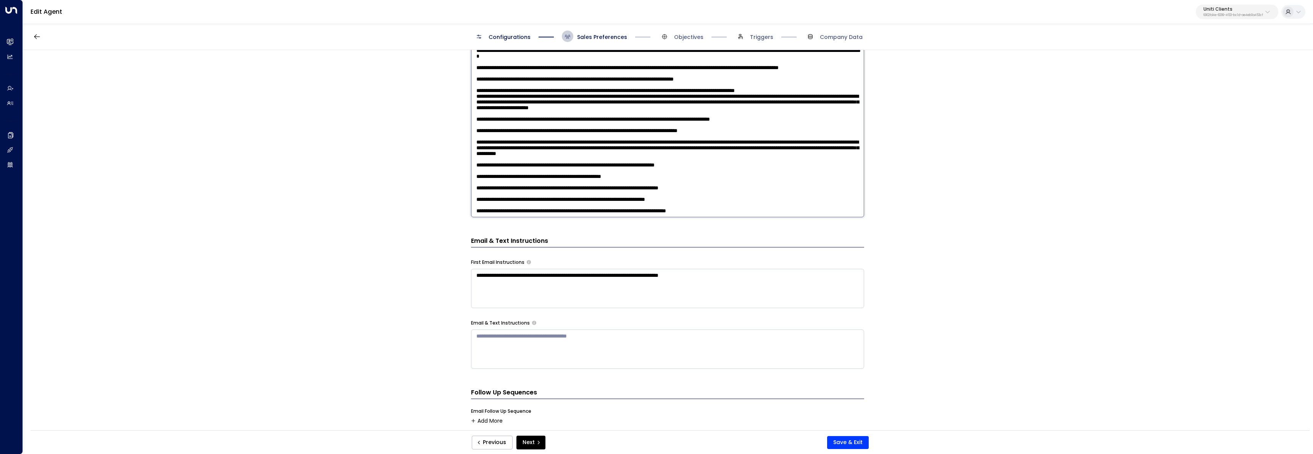
click at [758, 212] on textarea at bounding box center [667, 118] width 393 height 200
paste textarea "**********"
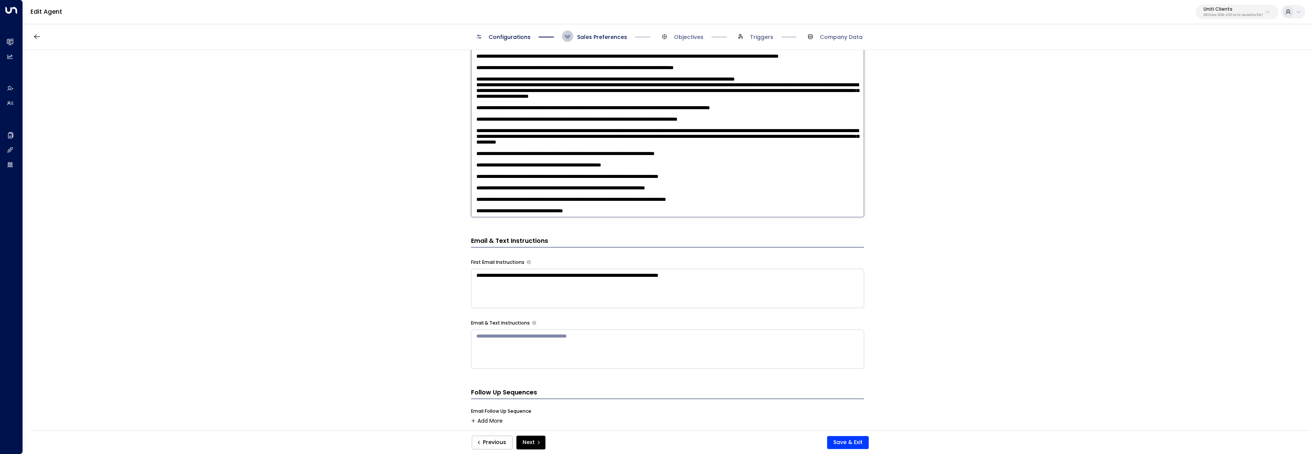
type textarea "**********"
click at [848, 439] on button "Save & Exit" at bounding box center [848, 442] width 42 height 13
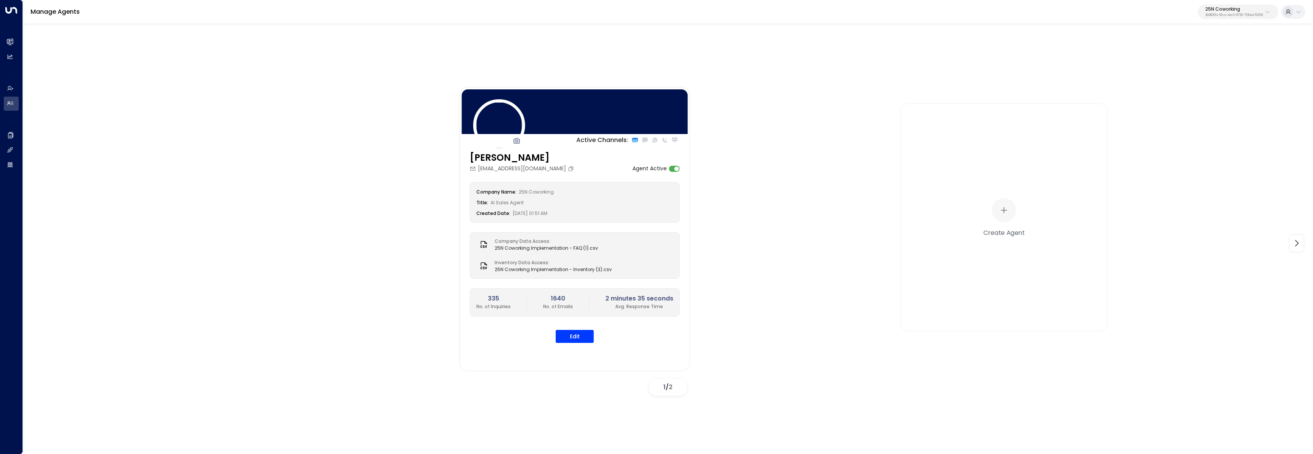
click at [1218, 11] on p "25N Coworking" at bounding box center [1235, 9] width 58 height 5
type input "*******"
click at [1226, 52] on li "Workbox ID: 5907e685-ac3d-4b15-8777-6be708435e94" at bounding box center [1217, 60] width 116 height 20
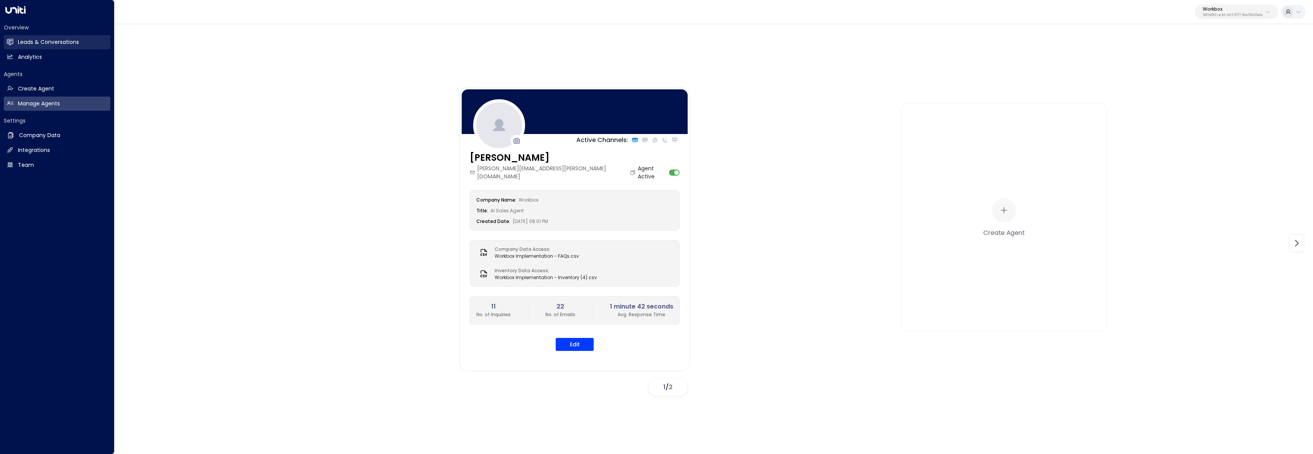
click at [11, 42] on icon at bounding box center [10, 41] width 6 height 5
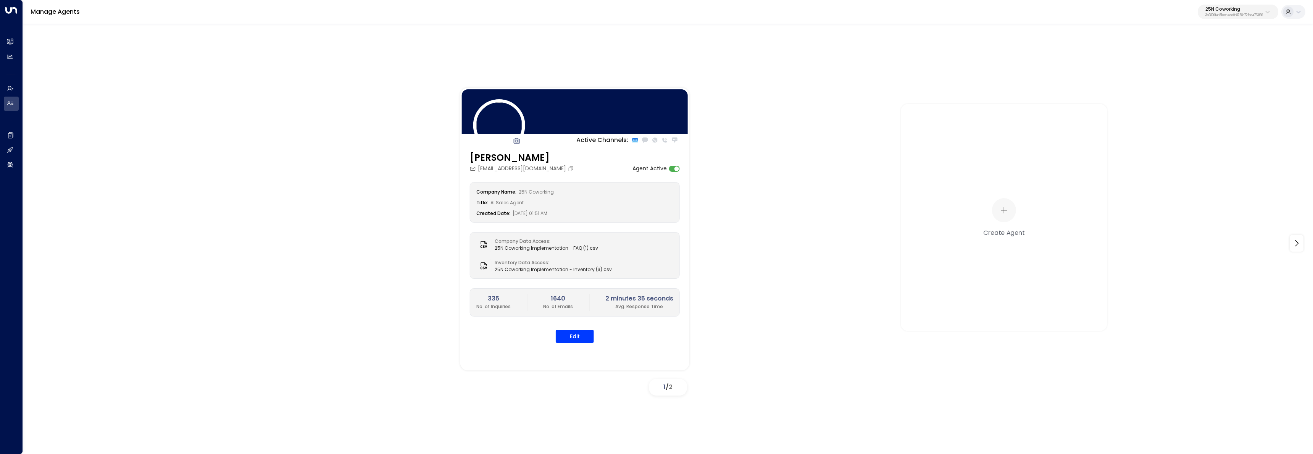
click at [1221, 14] on p "3b9800f4-81ca-4ec0-8758-72fbe4763f36" at bounding box center [1235, 15] width 58 height 3
type input "********"
click at [1178, 63] on span "ID: 34e1cd17-0f68-49af-bd32-3c48ce8611d1" at bounding box center [1213, 64] width 102 height 7
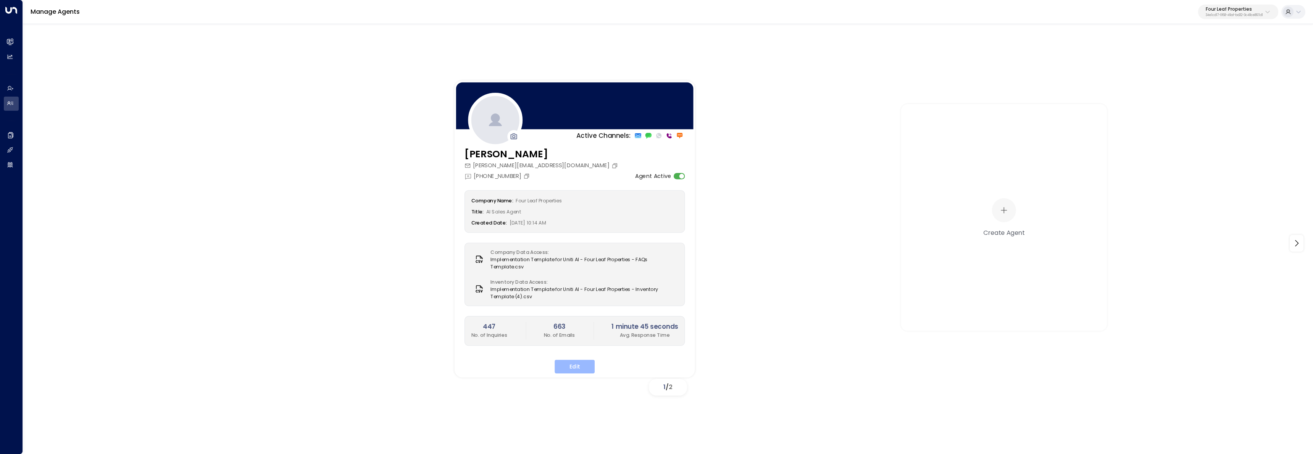
click at [579, 364] on button "Edit" at bounding box center [575, 367] width 40 height 14
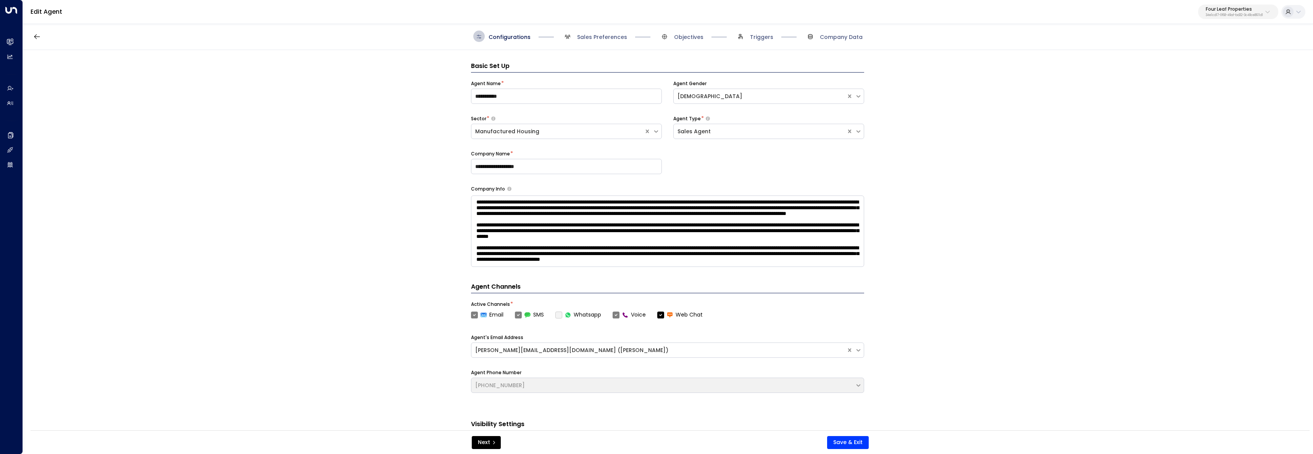
scroll to position [11, 0]
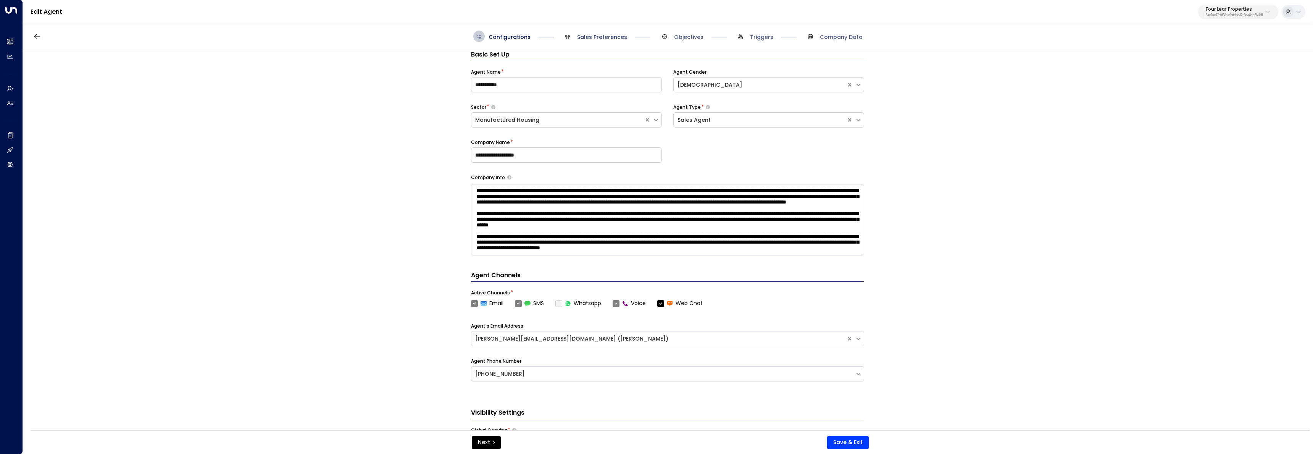
click at [586, 35] on span "Sales Preferences" at bounding box center [602, 37] width 50 height 8
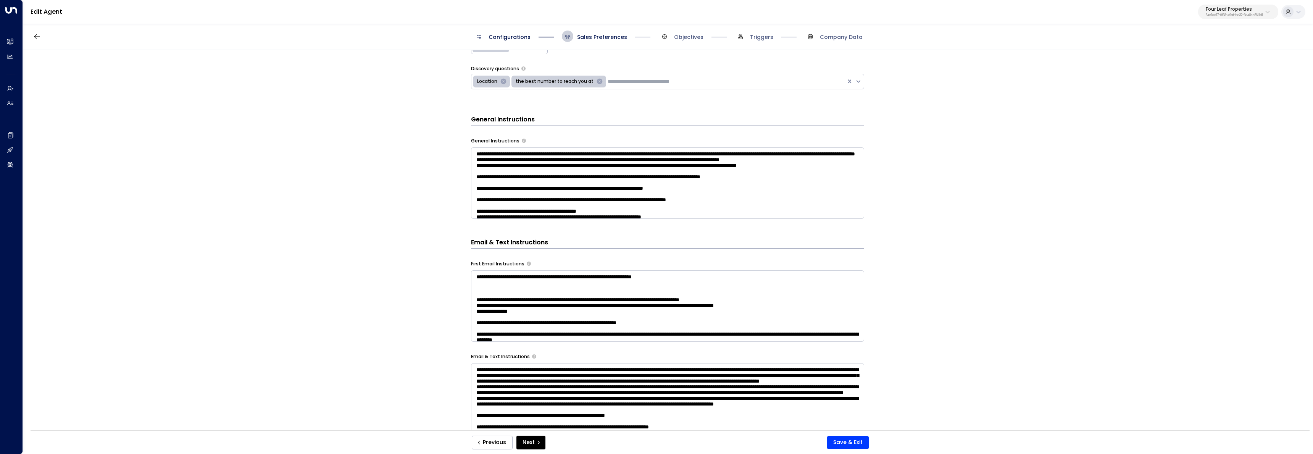
scroll to position [249, 0]
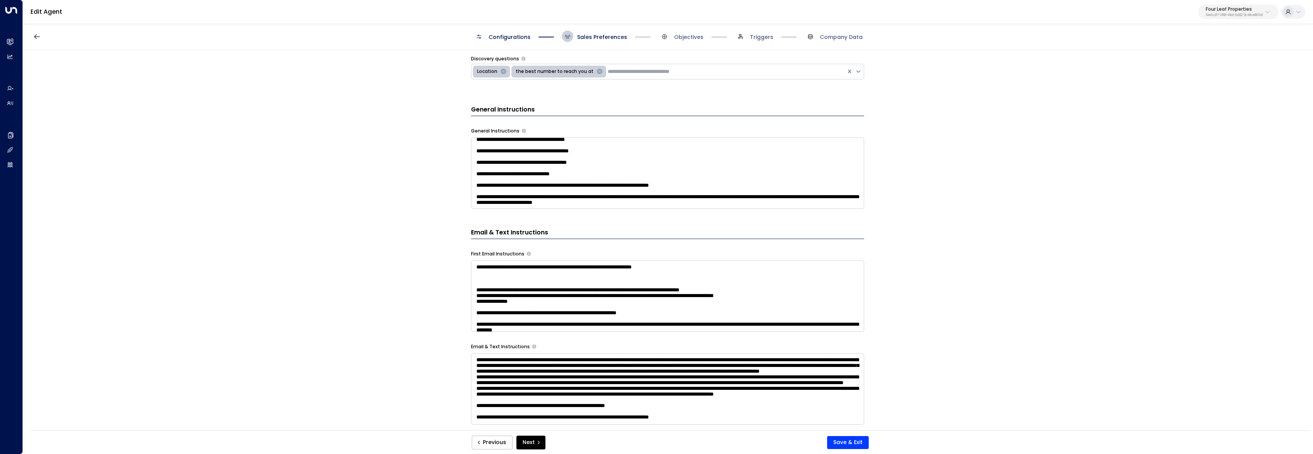
click at [747, 204] on textarea at bounding box center [667, 172] width 393 height 71
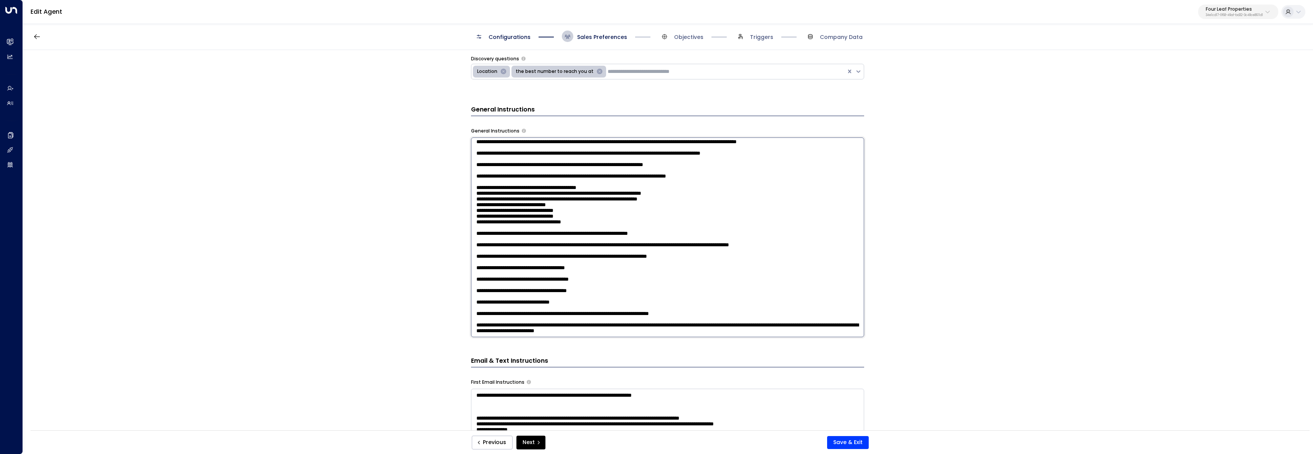
scroll to position [116, 0]
paste textarea "**********"
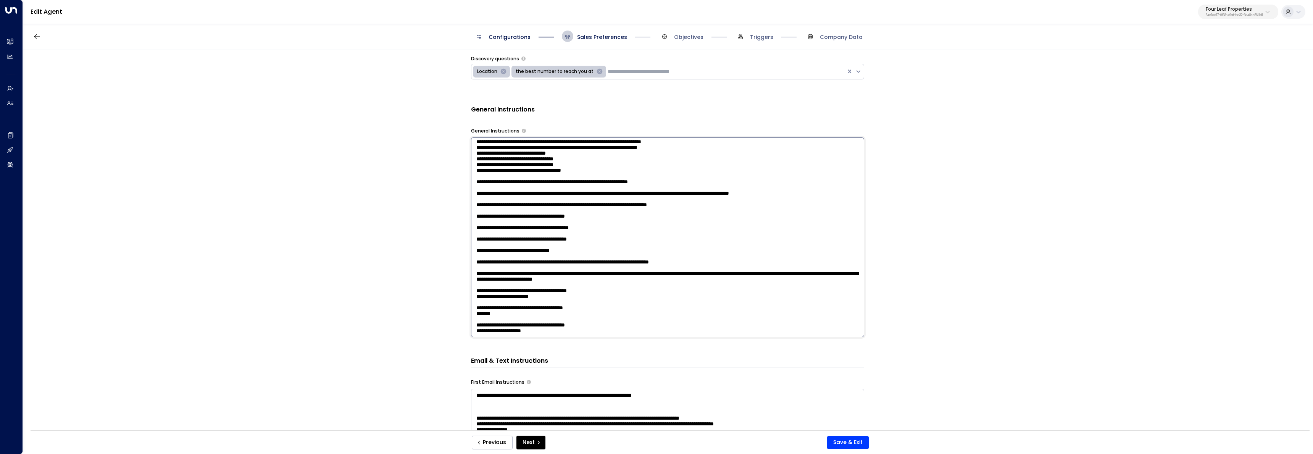
scroll to position [180, 0]
click at [478, 276] on textarea at bounding box center [667, 237] width 393 height 200
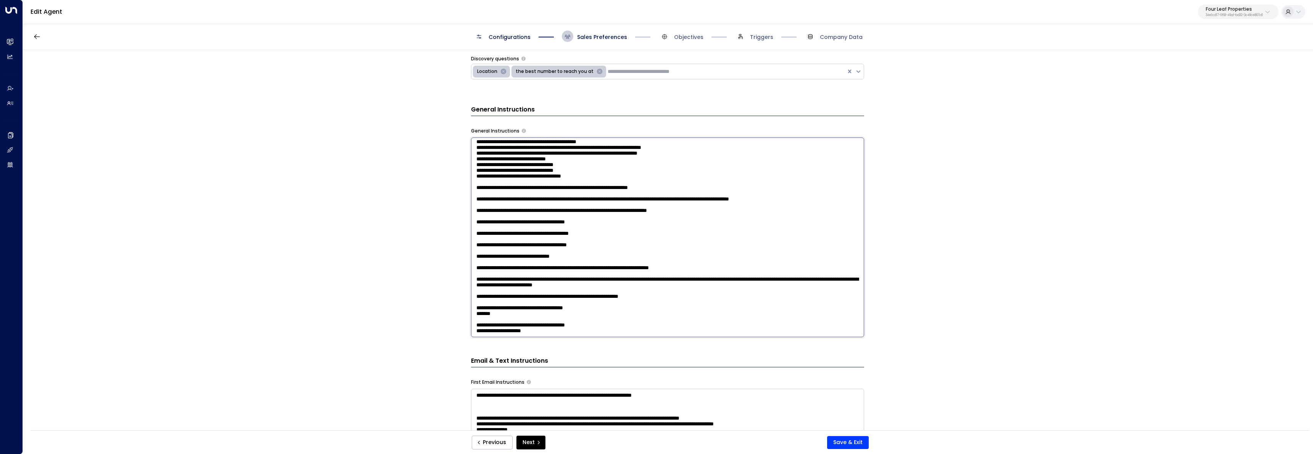
scroll to position [176, 0]
click at [476, 296] on textarea at bounding box center [667, 237] width 393 height 200
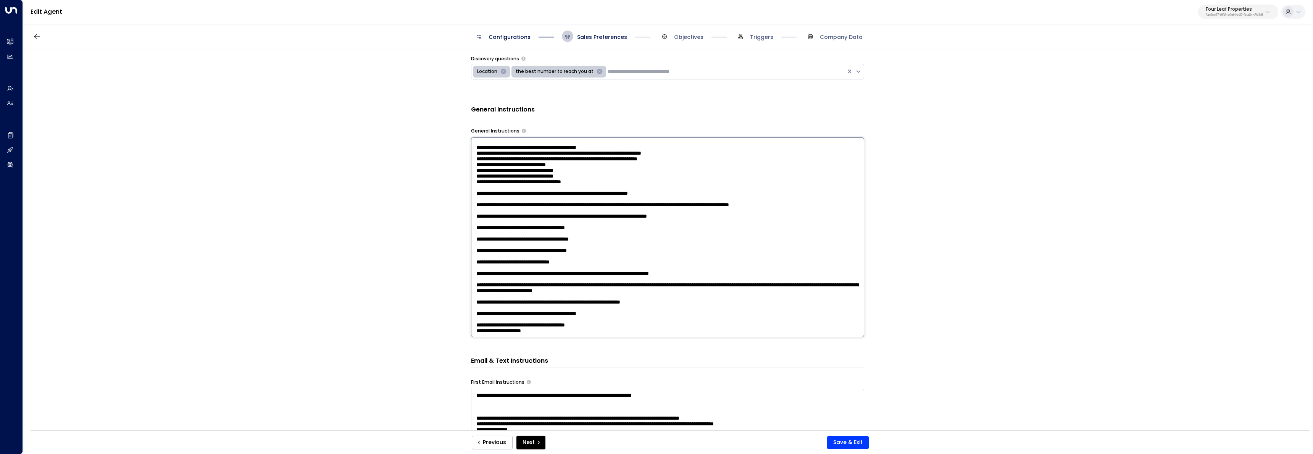
scroll to position [168, 0]
click at [476, 319] on textarea at bounding box center [667, 237] width 393 height 200
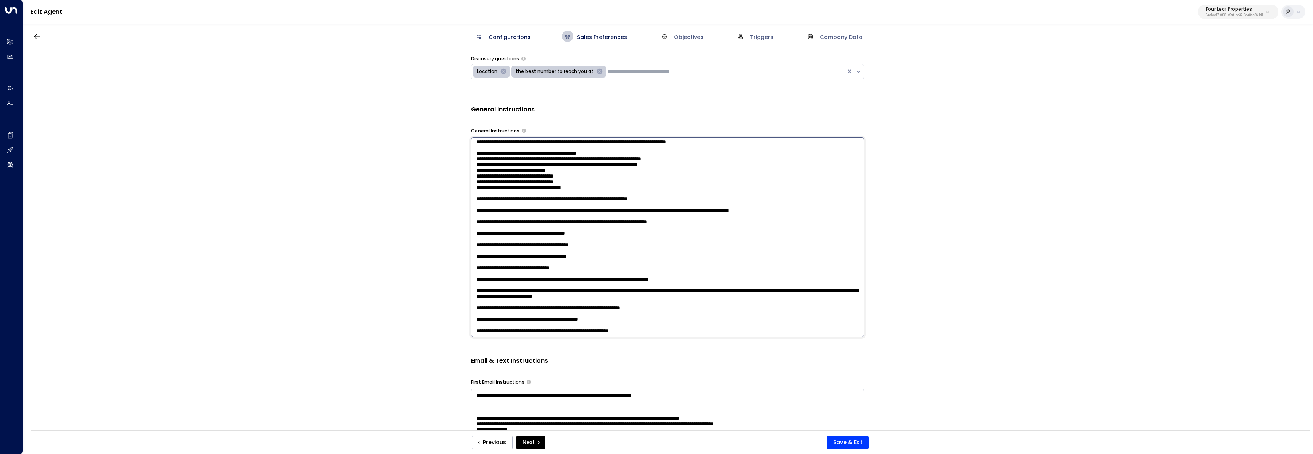
scroll to position [160, 0]
drag, startPoint x: 707, startPoint y: 291, endPoint x: 609, endPoint y: 288, distance: 98.2
click at [609, 288] on textarea at bounding box center [667, 237] width 393 height 200
click at [473, 289] on textarea at bounding box center [667, 237] width 393 height 200
paste textarea "**********"
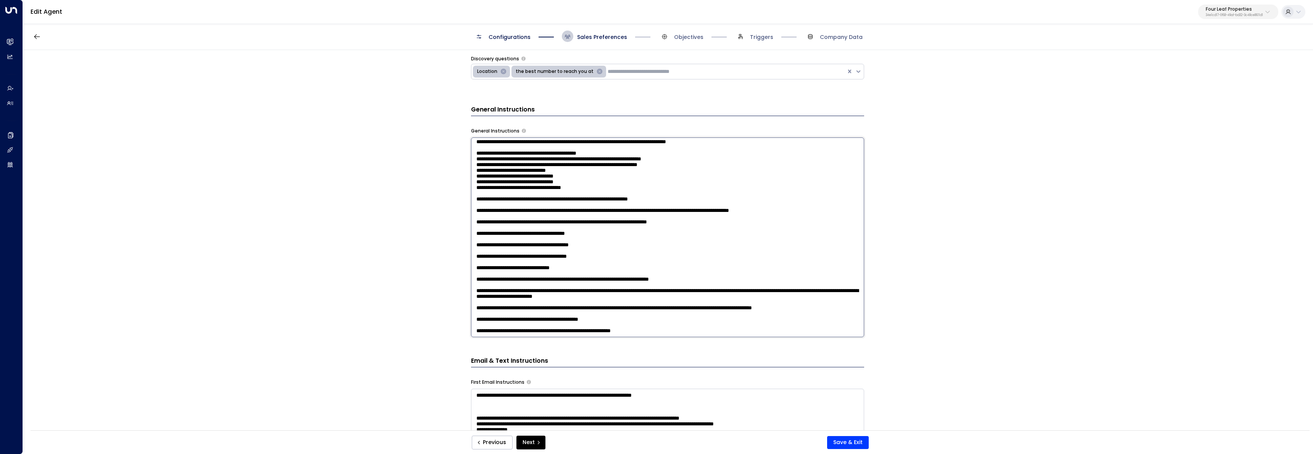
scroll to position [168, 0]
drag, startPoint x: 556, startPoint y: 284, endPoint x: 571, endPoint y: 285, distance: 15.3
click at [553, 285] on textarea at bounding box center [667, 237] width 393 height 200
drag, startPoint x: 592, startPoint y: 291, endPoint x: 748, endPoint y: 280, distance: 156.9
click at [748, 280] on textarea at bounding box center [667, 237] width 393 height 200
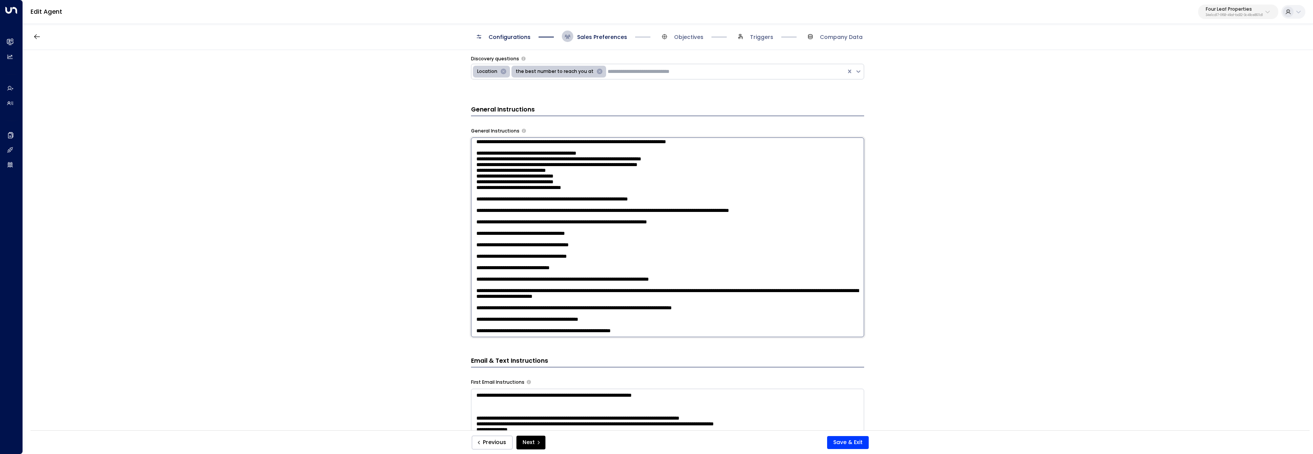
scroll to position [160, 0]
click at [631, 290] on textarea at bounding box center [667, 237] width 393 height 200
click at [627, 291] on textarea at bounding box center [667, 237] width 393 height 200
click at [492, 296] on textarea at bounding box center [667, 237] width 393 height 200
drag, startPoint x: 736, startPoint y: 285, endPoint x: 470, endPoint y: 290, distance: 266.5
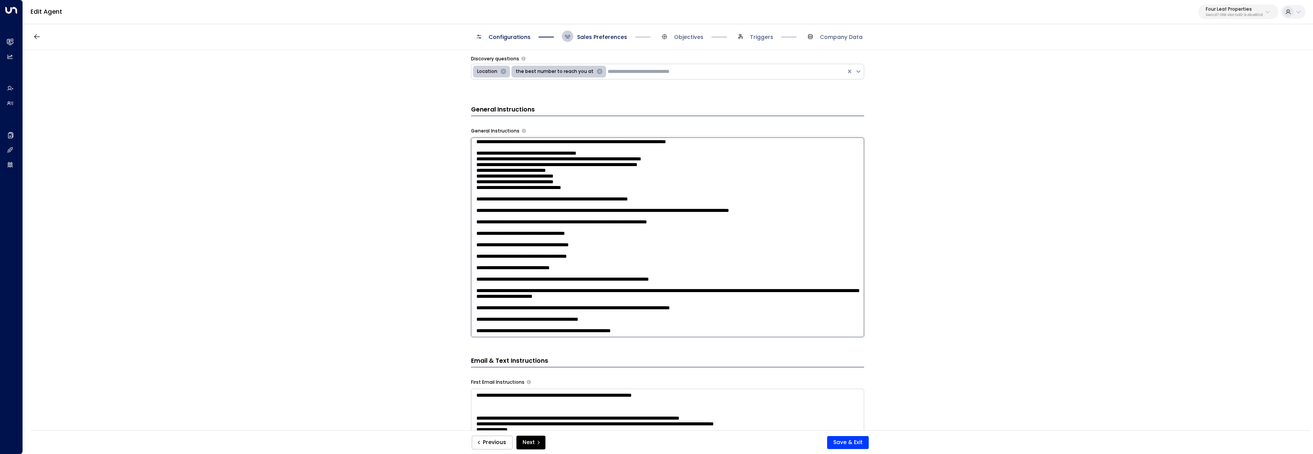
click at [471, 290] on textarea at bounding box center [667, 237] width 393 height 200
click at [493, 299] on textarea at bounding box center [667, 237] width 393 height 200
paste textarea "**********"
click at [606, 305] on textarea at bounding box center [667, 237] width 393 height 200
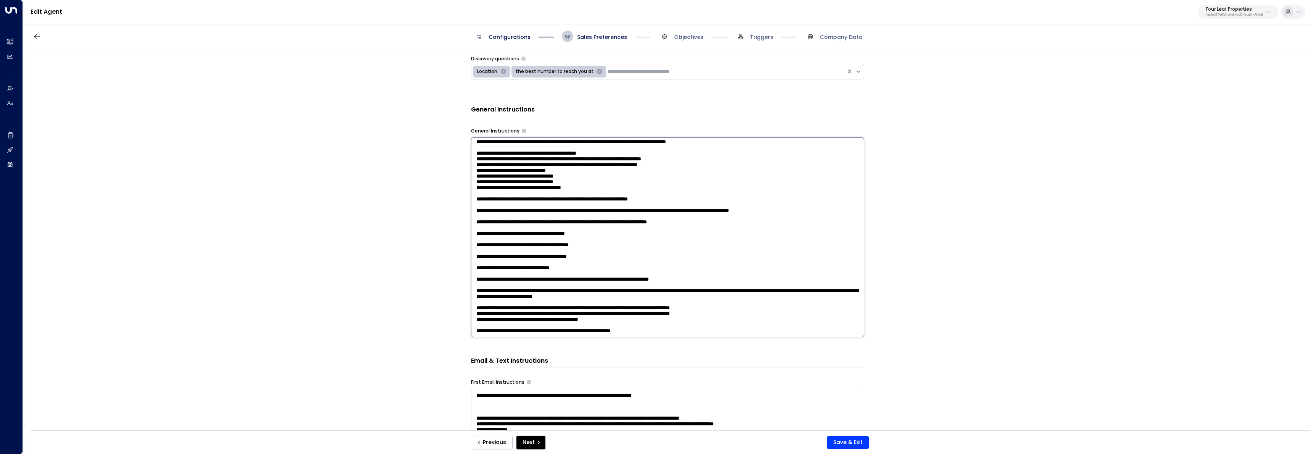
drag, startPoint x: 615, startPoint y: 298, endPoint x: 541, endPoint y: 299, distance: 74.1
click at [541, 299] on textarea at bounding box center [667, 237] width 393 height 200
paste textarea
drag, startPoint x: 525, startPoint y: 304, endPoint x: 467, endPoint y: 310, distance: 59.0
click at [467, 310] on div "**********" at bounding box center [668, 242] width 1290 height 385
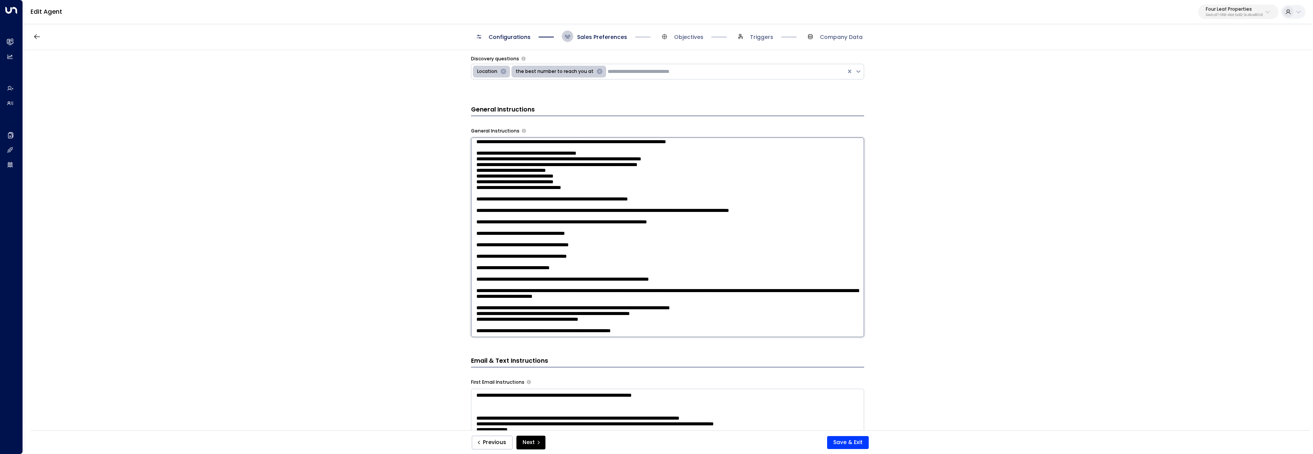
click at [514, 305] on textarea at bounding box center [667, 237] width 393 height 200
drag, startPoint x: 525, startPoint y: 307, endPoint x: 472, endPoint y: 307, distance: 52.7
click at [472, 307] on textarea at bounding box center [667, 237] width 393 height 200
drag, startPoint x: 630, startPoint y: 297, endPoint x: 704, endPoint y: 301, distance: 73.8
click at [704, 301] on textarea at bounding box center [667, 237] width 393 height 200
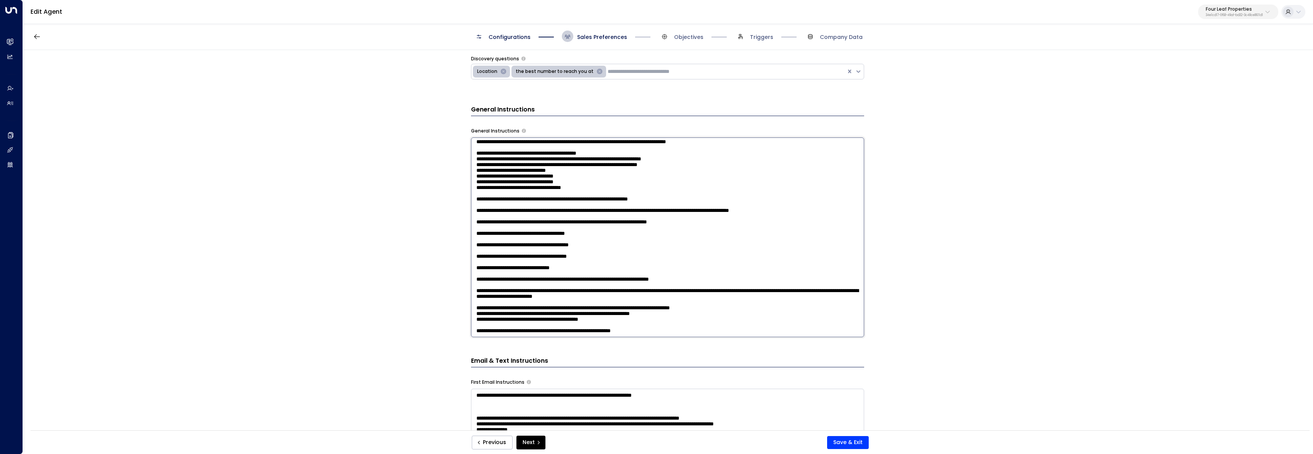
paste textarea
click at [632, 299] on textarea at bounding box center [667, 237] width 393 height 200
click at [631, 299] on textarea at bounding box center [667, 237] width 393 height 200
drag, startPoint x: 704, startPoint y: 300, endPoint x: 473, endPoint y: 299, distance: 231.0
click at [473, 299] on textarea at bounding box center [667, 237] width 393 height 200
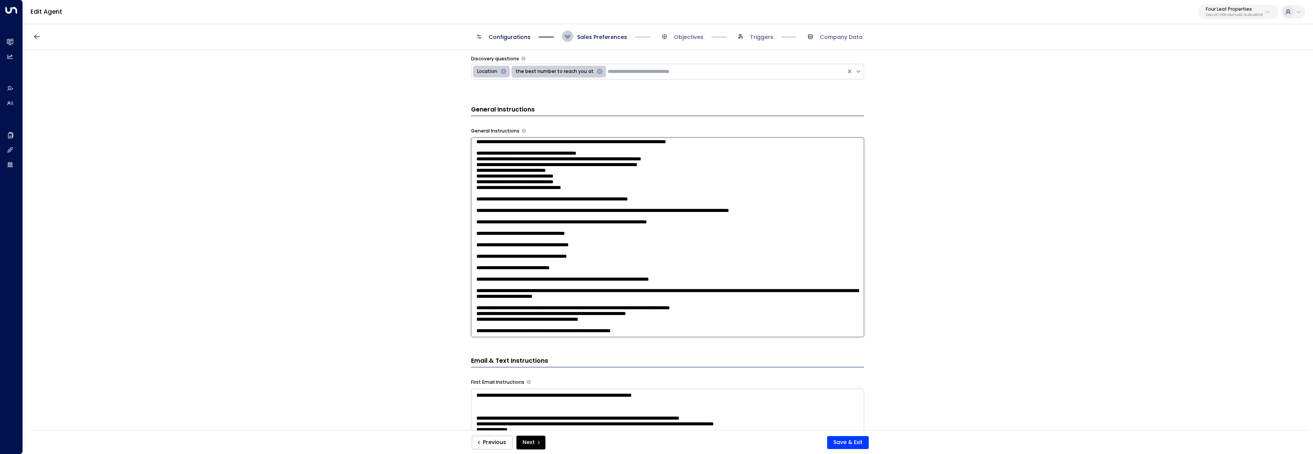
drag, startPoint x: 624, startPoint y: 304, endPoint x: 460, endPoint y: 304, distance: 163.8
click at [460, 304] on div "**********" at bounding box center [668, 242] width 1290 height 385
paste textarea "**********"
drag, startPoint x: 601, startPoint y: 321, endPoint x: 672, endPoint y: 321, distance: 70.3
click at [672, 321] on textarea at bounding box center [667, 237] width 393 height 200
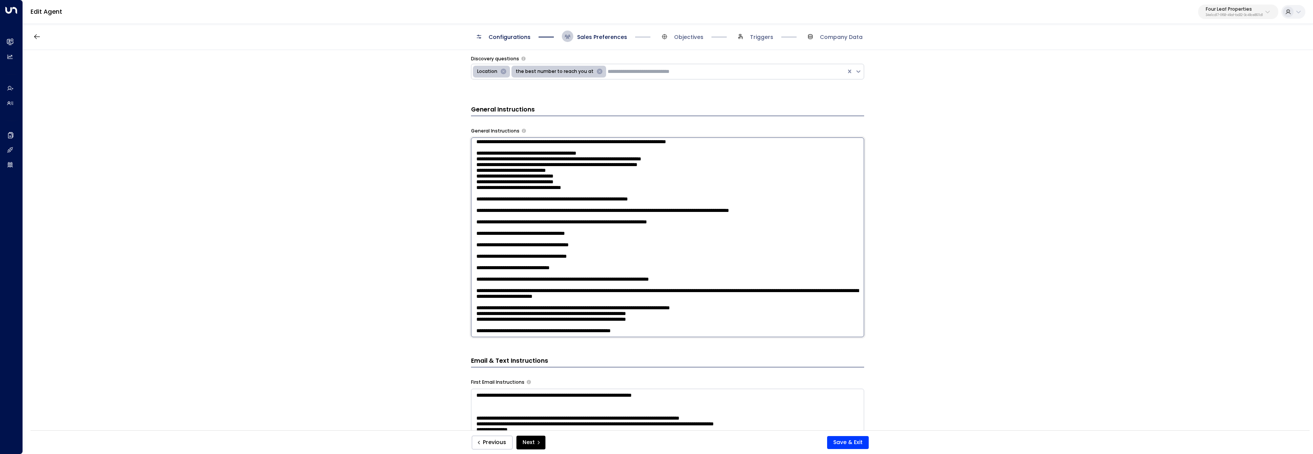
click at [543, 305] on textarea at bounding box center [667, 237] width 393 height 200
paste textarea "**********"
drag, startPoint x: 527, startPoint y: 323, endPoint x: 498, endPoint y: 311, distance: 31.7
click at [458, 319] on div "**********" at bounding box center [668, 242] width 1290 height 385
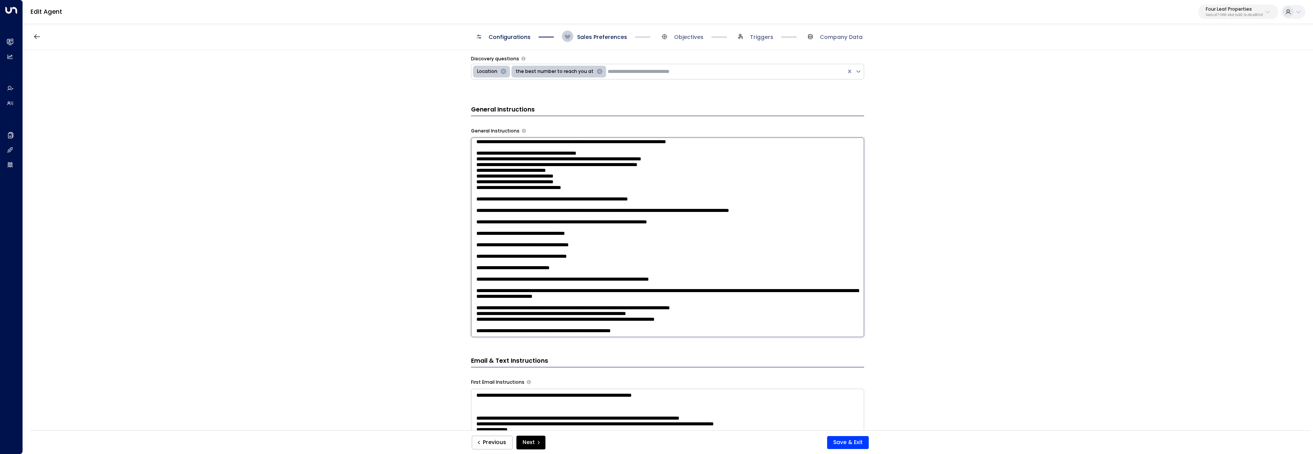
drag, startPoint x: 668, startPoint y: 304, endPoint x: 734, endPoint y: 305, distance: 66.4
click at [734, 305] on textarea at bounding box center [667, 237] width 393 height 200
paste textarea "*"
drag, startPoint x: 660, startPoint y: 326, endPoint x: 469, endPoint y: 312, distance: 191.7
click at [469, 312] on div "**********" at bounding box center [668, 242] width 1290 height 385
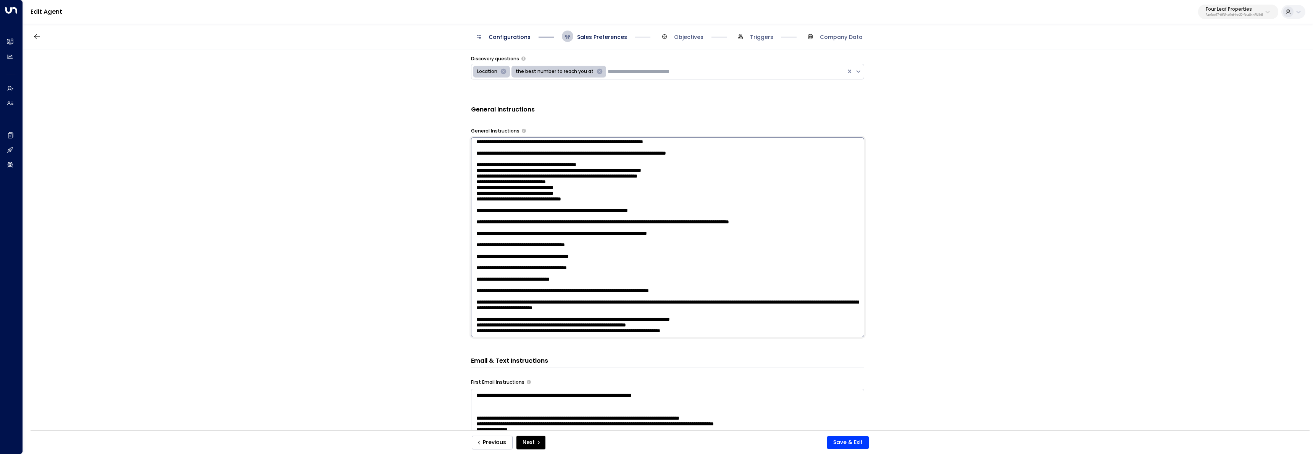
scroll to position [152, 0]
type textarea "**********"
click at [854, 444] on button "Save & Exit" at bounding box center [848, 442] width 42 height 13
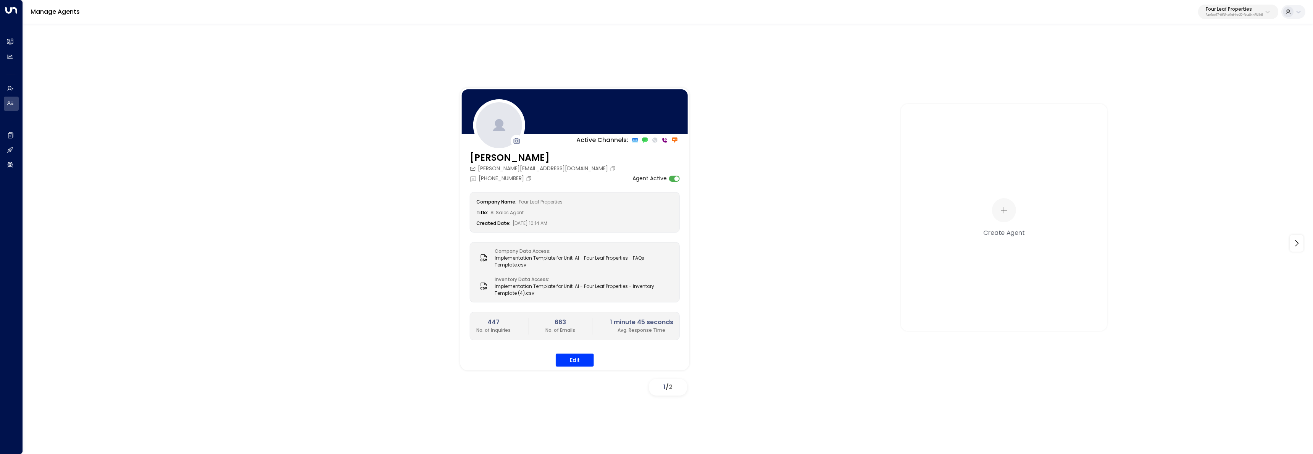
click at [1216, 11] on p "Four Leaf Properties" at bounding box center [1234, 9] width 57 height 5
type input "*******"
click at [1214, 58] on div "Pacific Workplaces ID: a0687ae6-caf7-4c35-8de3-5d0dae502acf" at bounding box center [1217, 61] width 111 height 16
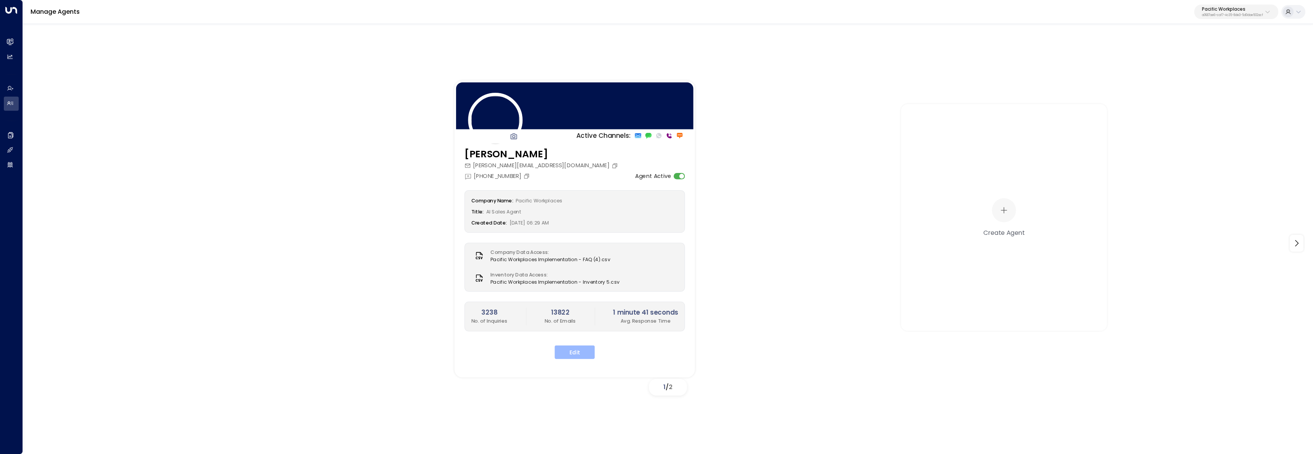
click at [576, 356] on button "Edit" at bounding box center [575, 353] width 40 height 14
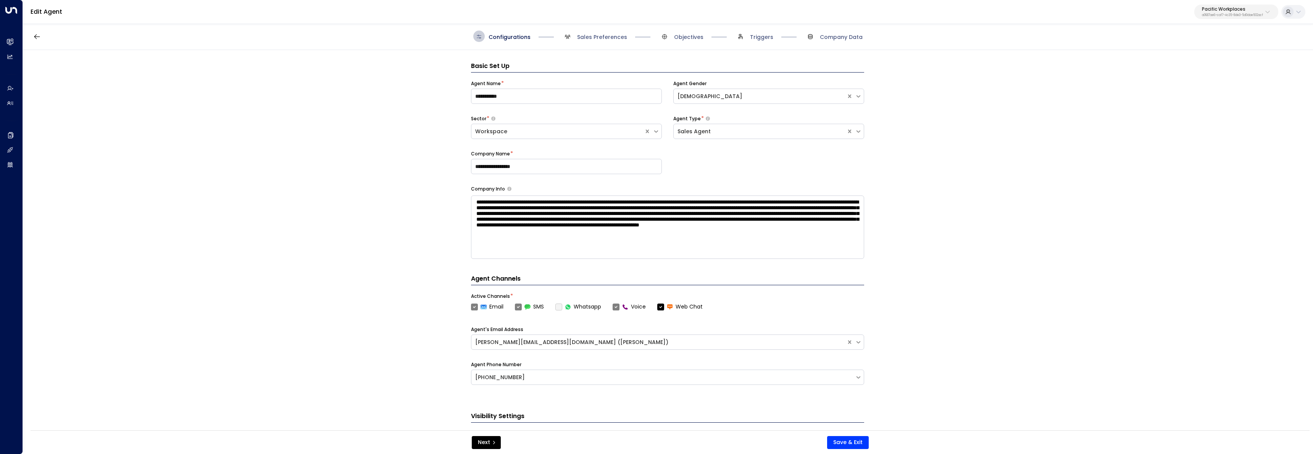
scroll to position [11, 0]
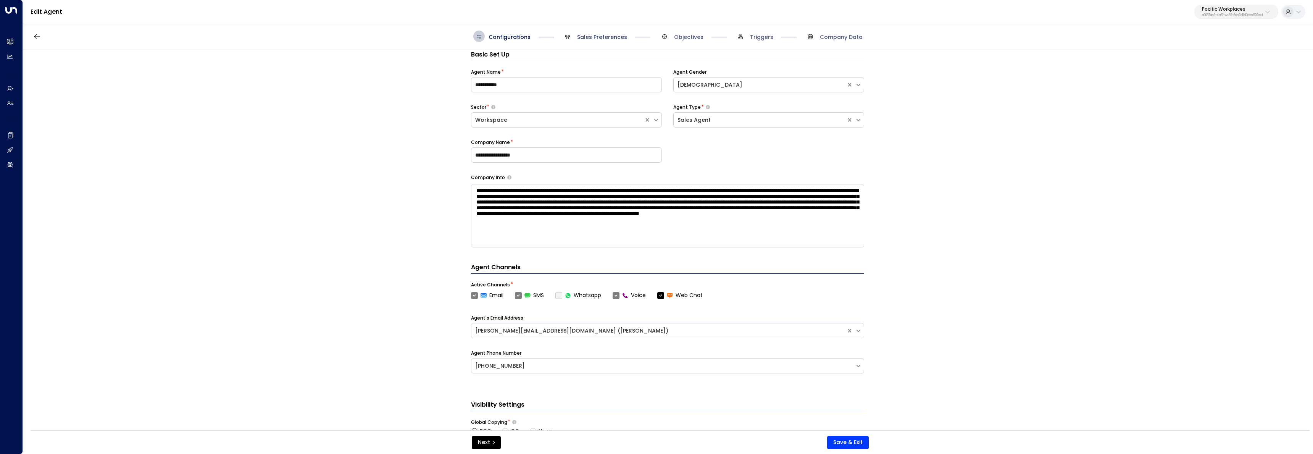
click at [605, 39] on span "Sales Preferences" at bounding box center [602, 37] width 50 height 8
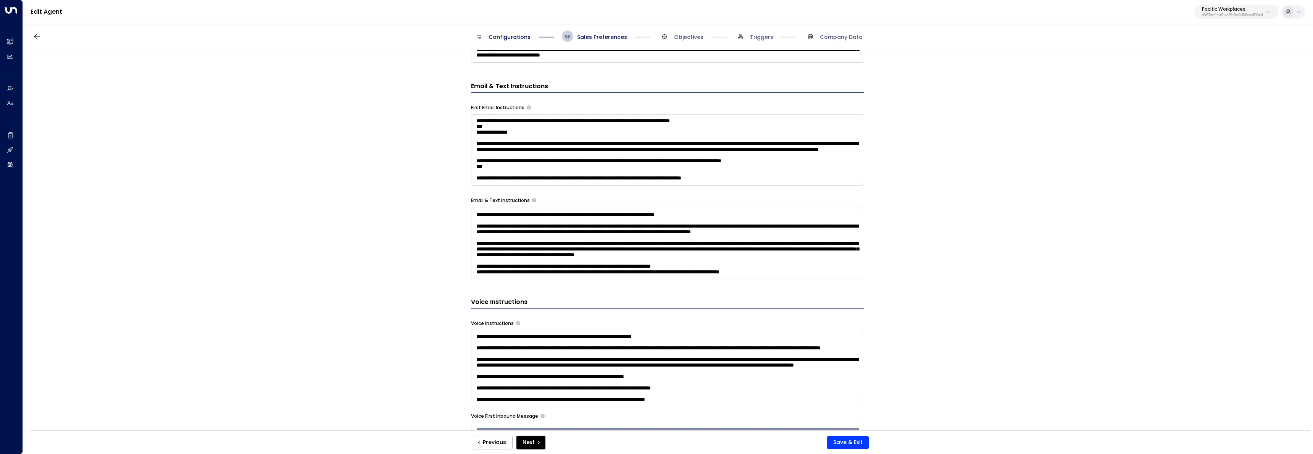
scroll to position [465, 0]
click at [536, 442] on icon "submit" at bounding box center [538, 442] width 5 height 5
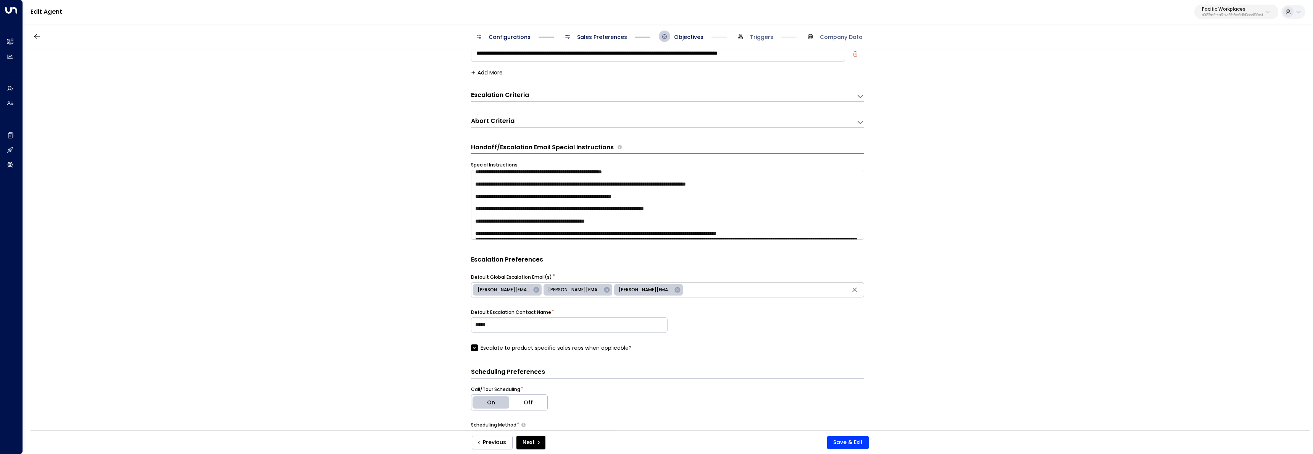
scroll to position [212, 0]
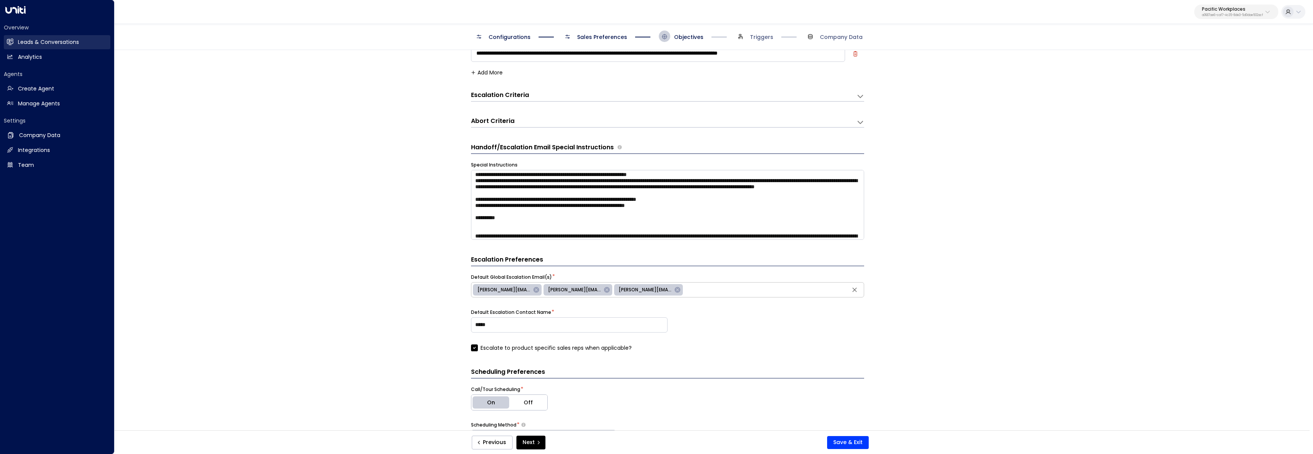
click at [25, 41] on h2 "Leads & Conversations" at bounding box center [48, 42] width 61 height 8
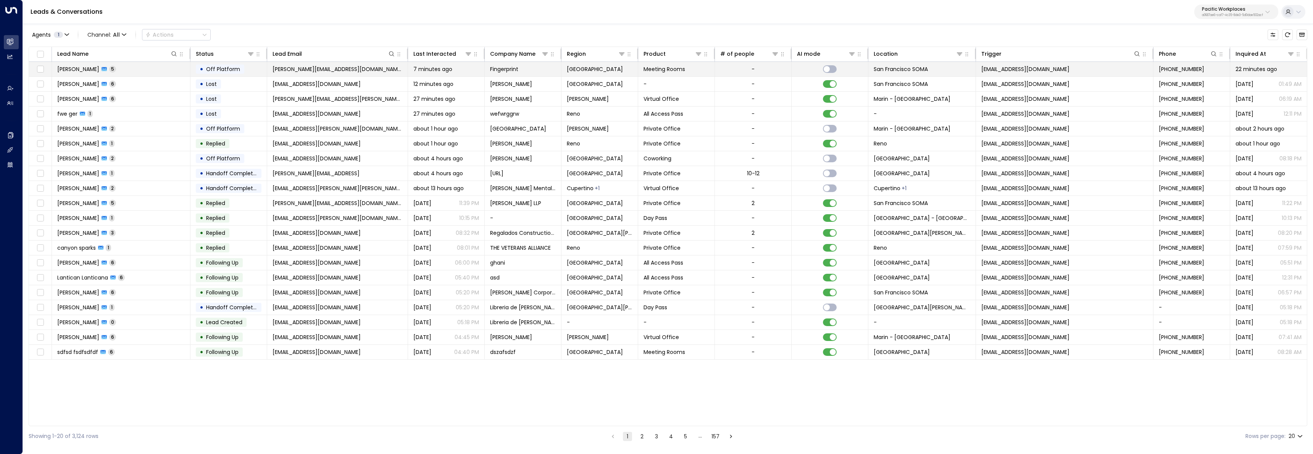
click at [141, 71] on td "Joe Caiello 5" at bounding box center [121, 69] width 139 height 15
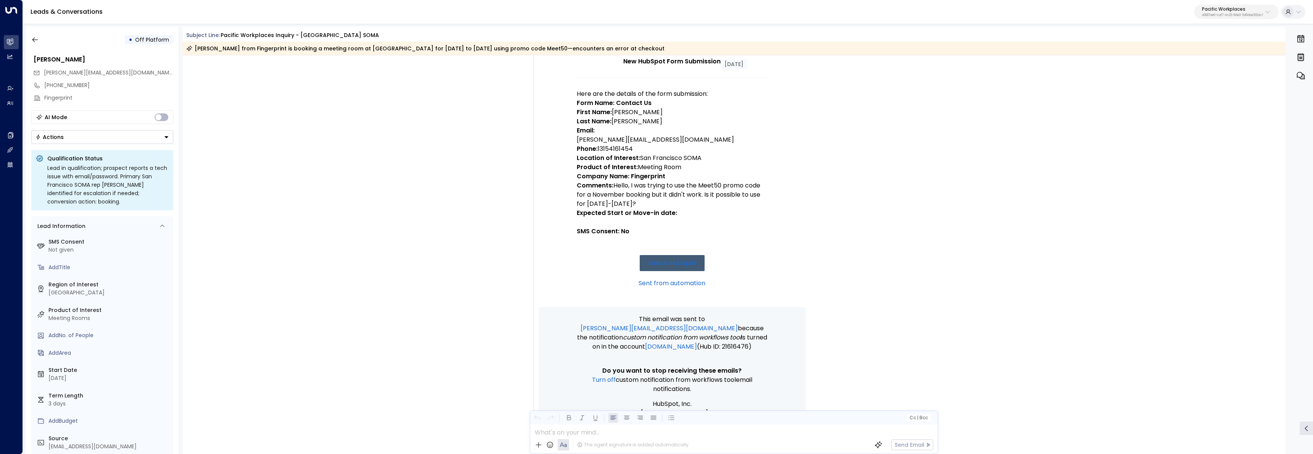
scroll to position [106, 0]
drag, startPoint x: 660, startPoint y: 195, endPoint x: 619, endPoint y: 182, distance: 43.1
click at [619, 182] on p "Comments: Hello, I was trying to use the Meet50 promo code for a November booki…" at bounding box center [672, 192] width 191 height 27
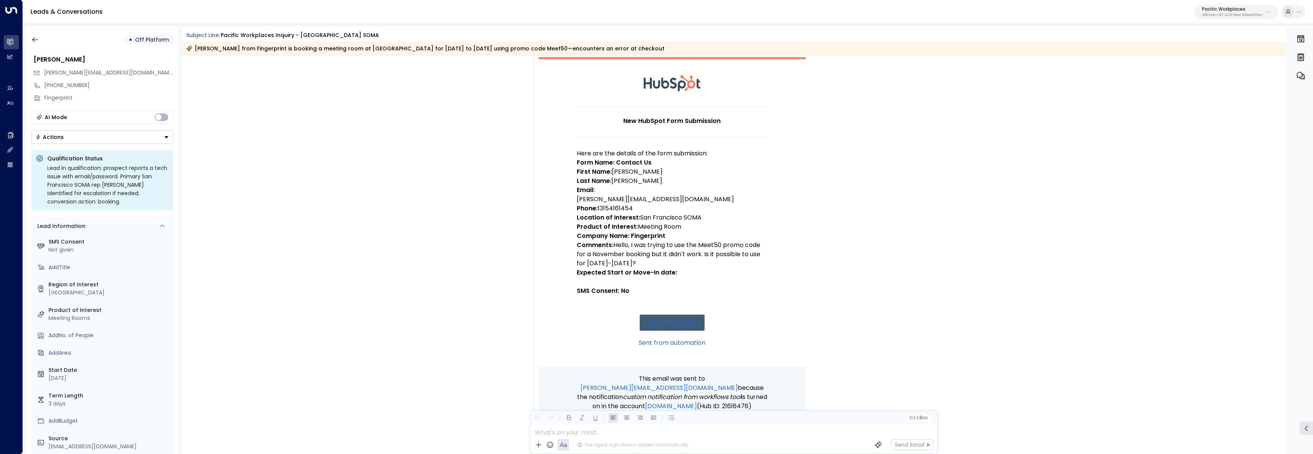
scroll to position [0, 0]
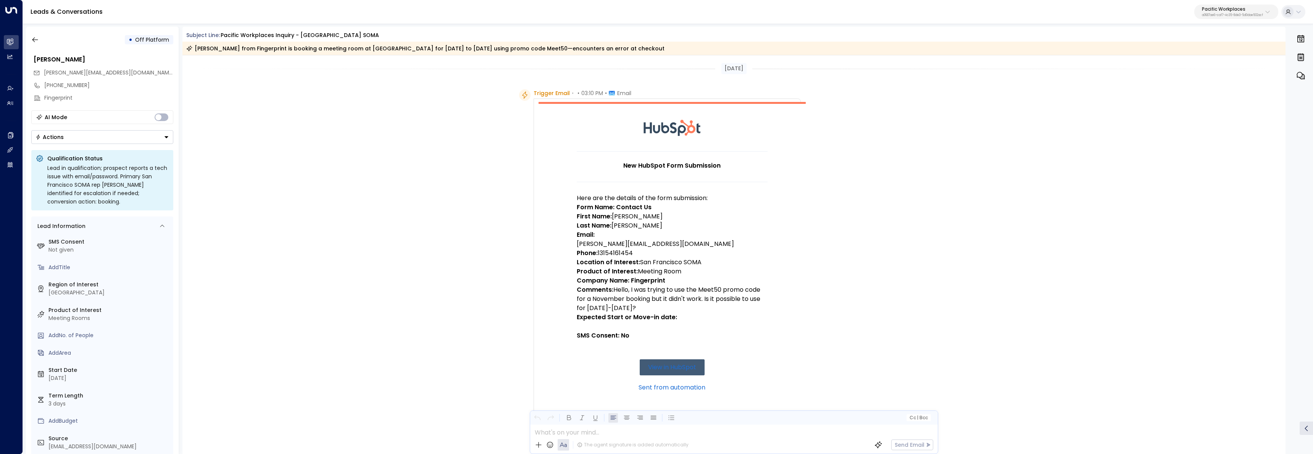
click at [707, 289] on p "Comments: Hello, I was trying to use the Meet50 promo code for a November booki…" at bounding box center [672, 298] width 191 height 27
copy p "Meet50"
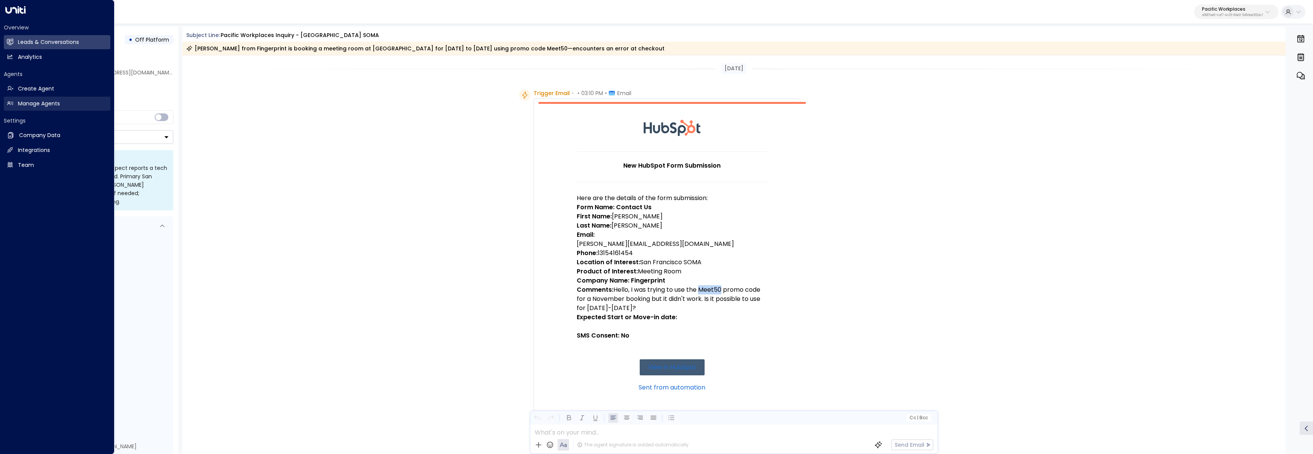
click at [16, 99] on link "Manage Agents Manage Agents" at bounding box center [57, 104] width 107 height 14
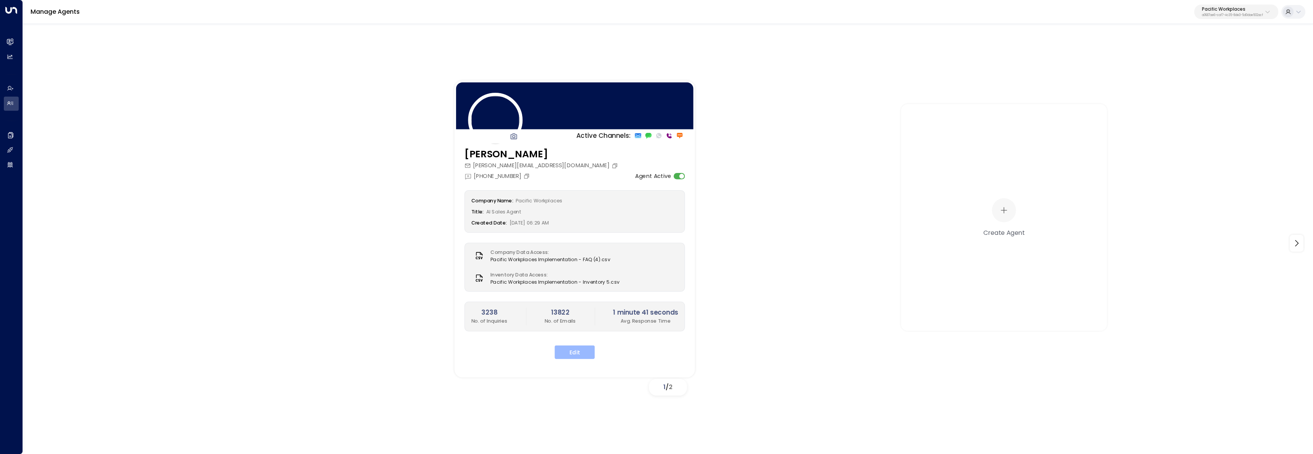
click at [571, 350] on button "Edit" at bounding box center [575, 353] width 40 height 14
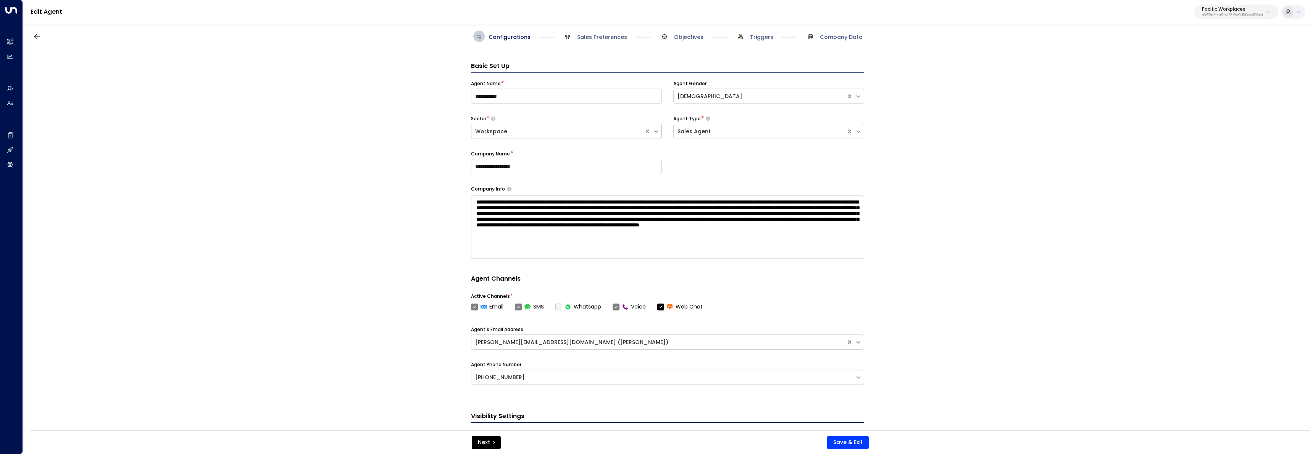
scroll to position [11, 0]
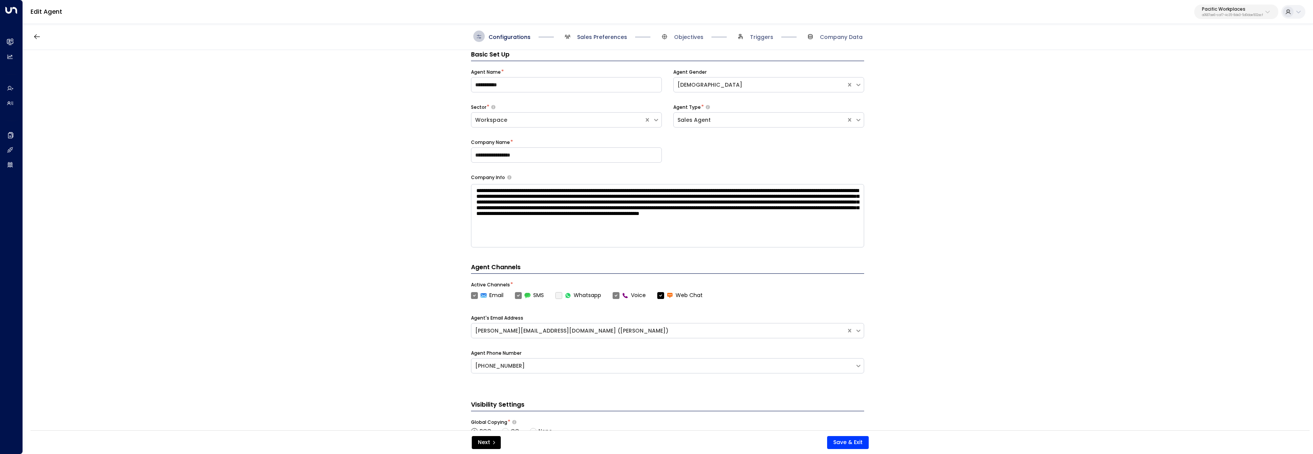
click at [598, 37] on span "Sales Preferences" at bounding box center [602, 37] width 50 height 8
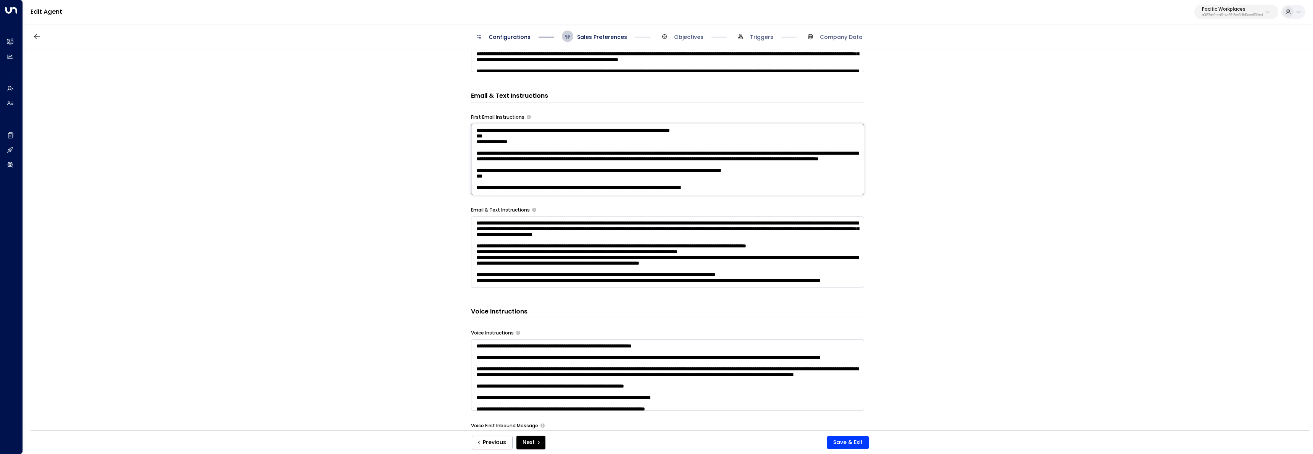
scroll to position [0, 0]
click at [778, 188] on textarea "**********" at bounding box center [667, 159] width 393 height 71
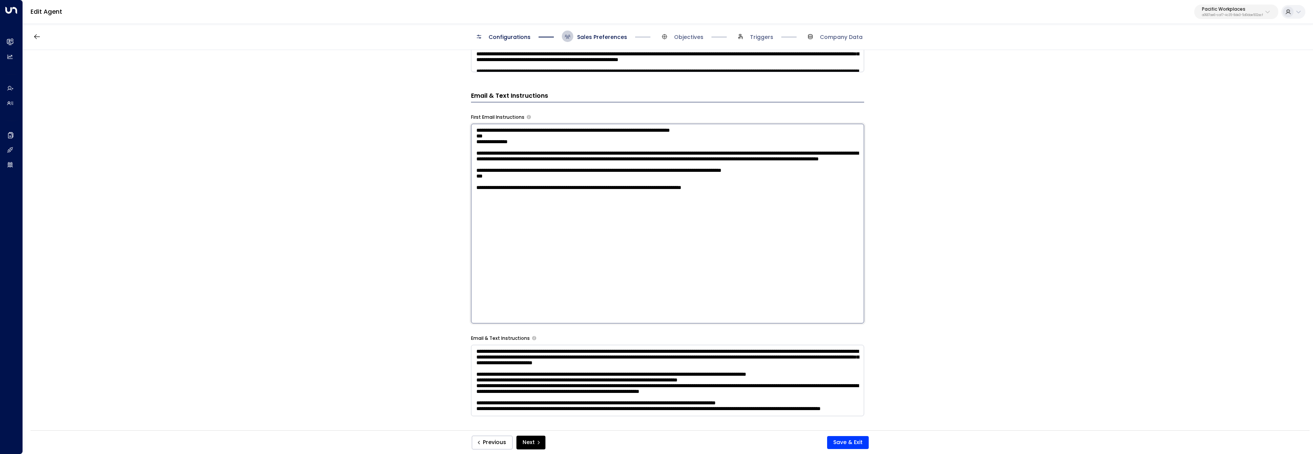
click at [825, 223] on textarea "**********" at bounding box center [667, 224] width 393 height 200
type textarea "**********"
click at [841, 440] on button "Save & Exit" at bounding box center [848, 442] width 42 height 13
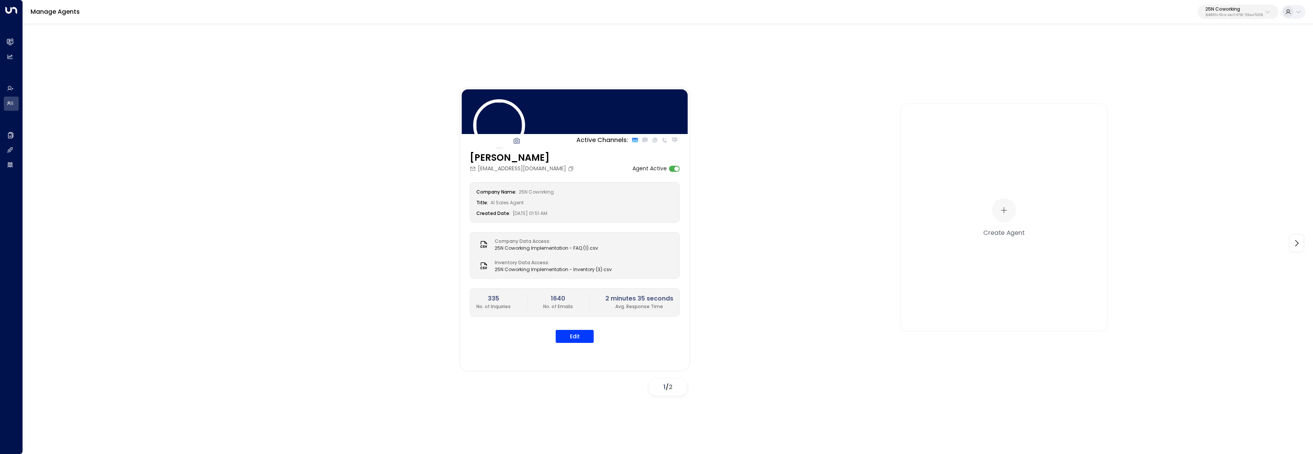
click at [1247, 7] on p "25N Coworking" at bounding box center [1235, 9] width 58 height 5
type input "********"
click at [1177, 63] on span "ID: 34e1cd17-0f68-49af-bd32-3c48ce8611d1" at bounding box center [1213, 64] width 102 height 7
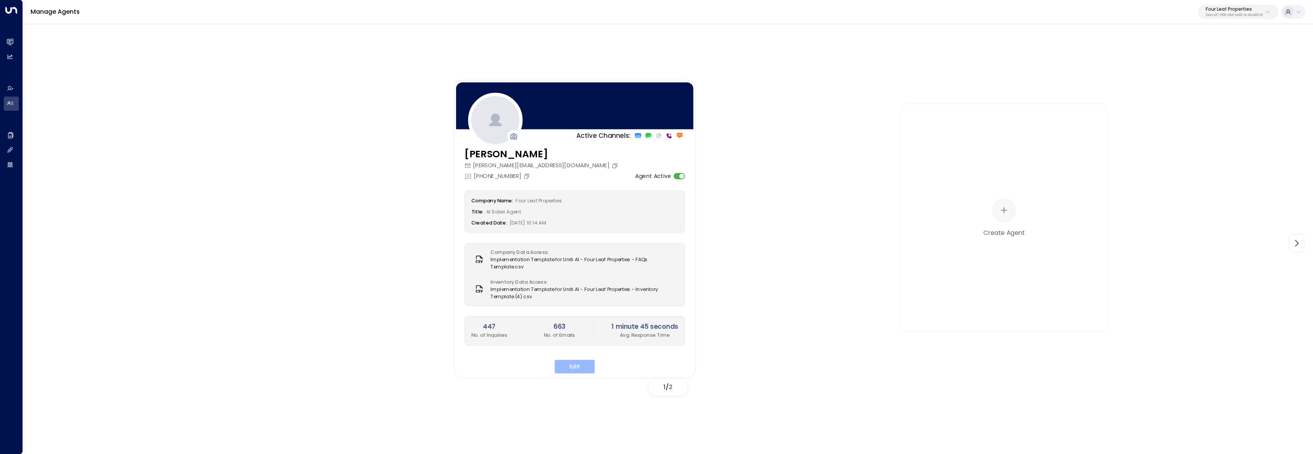
click at [572, 371] on button "Edit" at bounding box center [575, 367] width 40 height 14
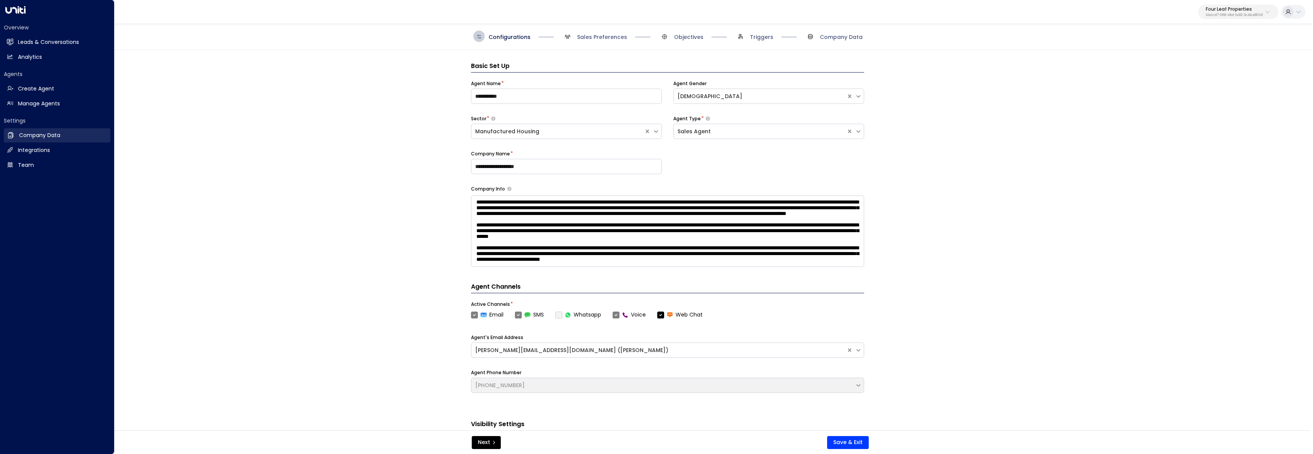
scroll to position [11, 0]
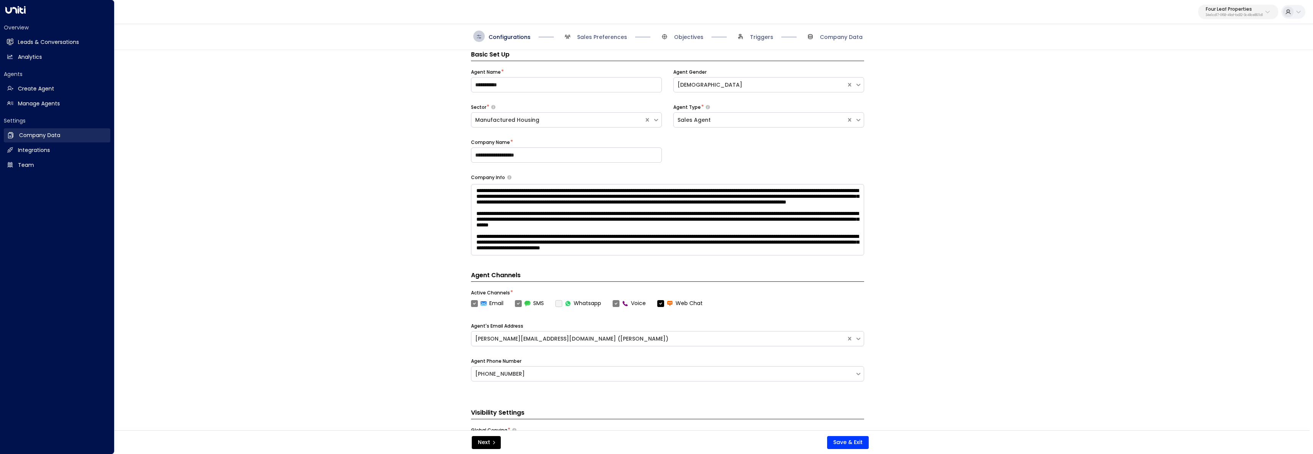
click at [41, 132] on h2 "Company Data" at bounding box center [39, 135] width 41 height 8
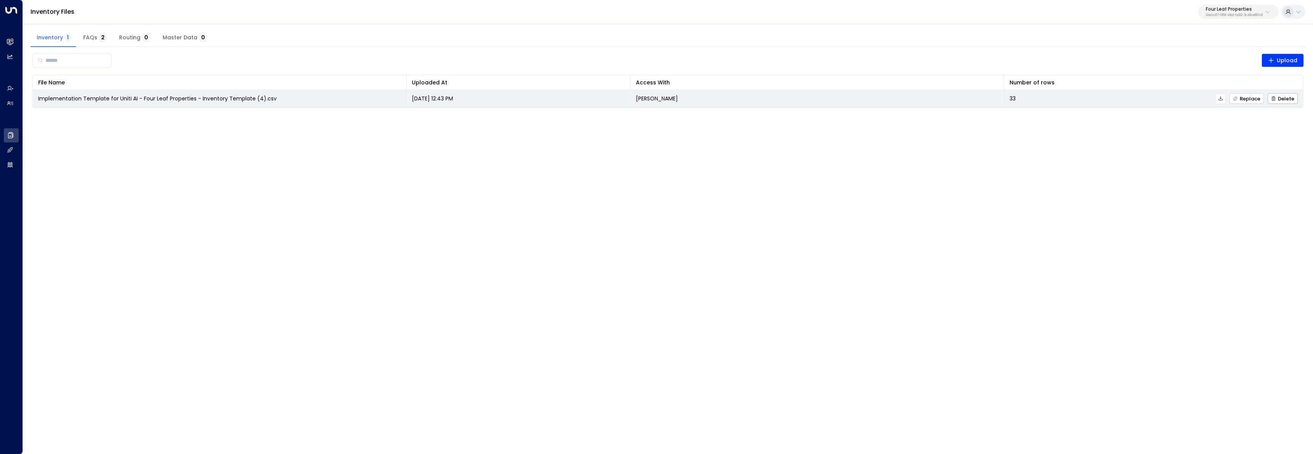
click at [1243, 99] on span "Replace" at bounding box center [1246, 98] width 27 height 5
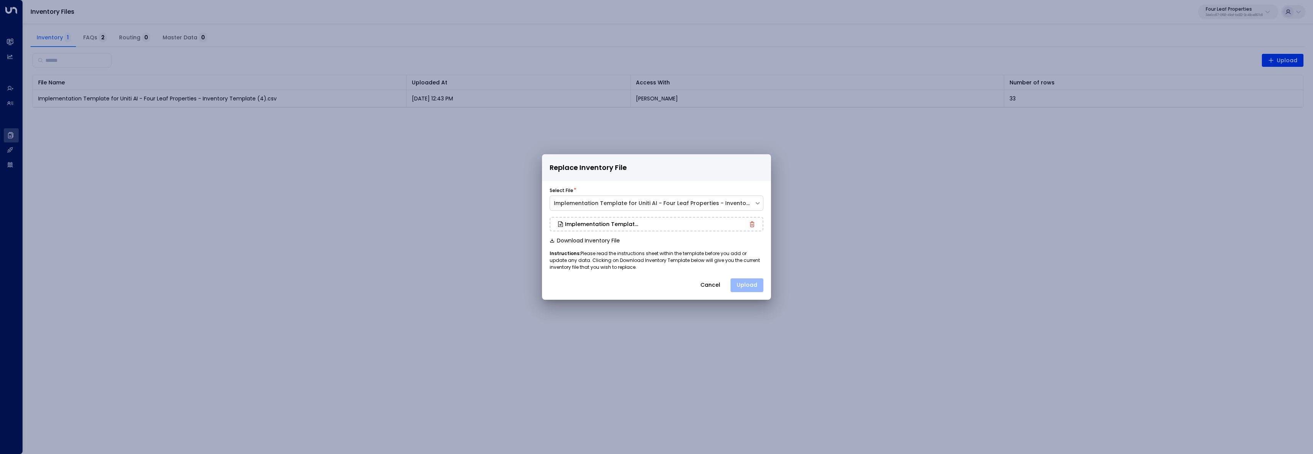
click at [745, 284] on button "Upload" at bounding box center [747, 285] width 33 height 14
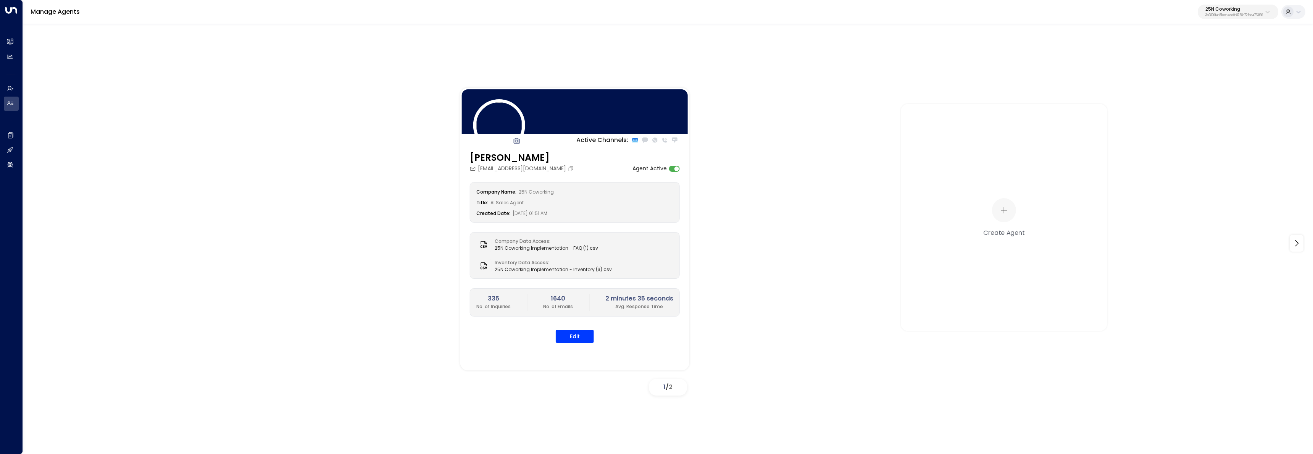
click at [1245, 14] on p "3b9800f4-81ca-4ec0-8758-72fbe4763f36" at bounding box center [1235, 15] width 58 height 3
type input "******"
click at [1183, 67] on span "ID: 34e1cd17-0f68-49af-bd32-3c48ce8611d1" at bounding box center [1213, 64] width 102 height 7
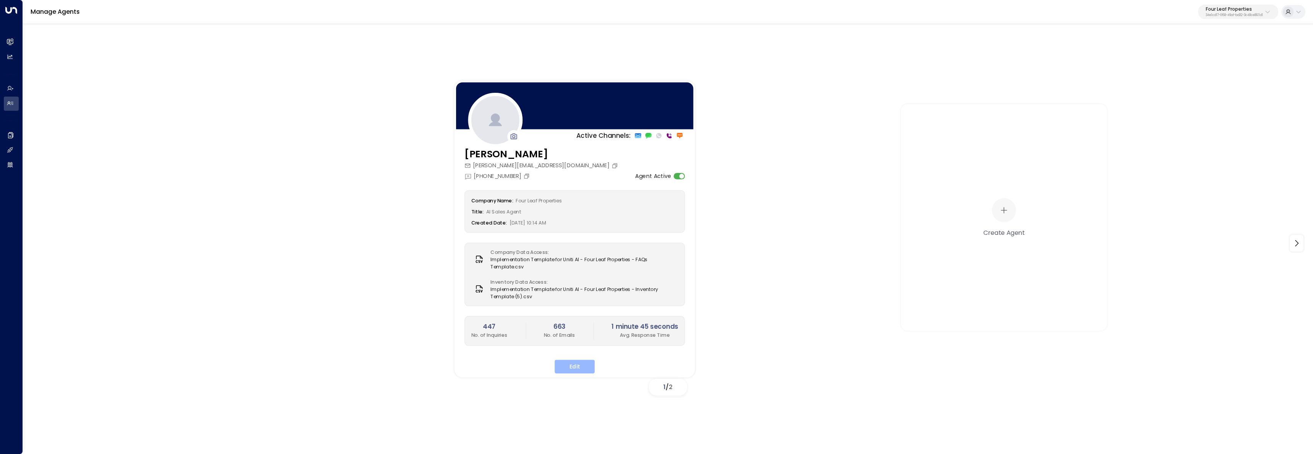
click at [567, 365] on button "Edit" at bounding box center [575, 367] width 40 height 14
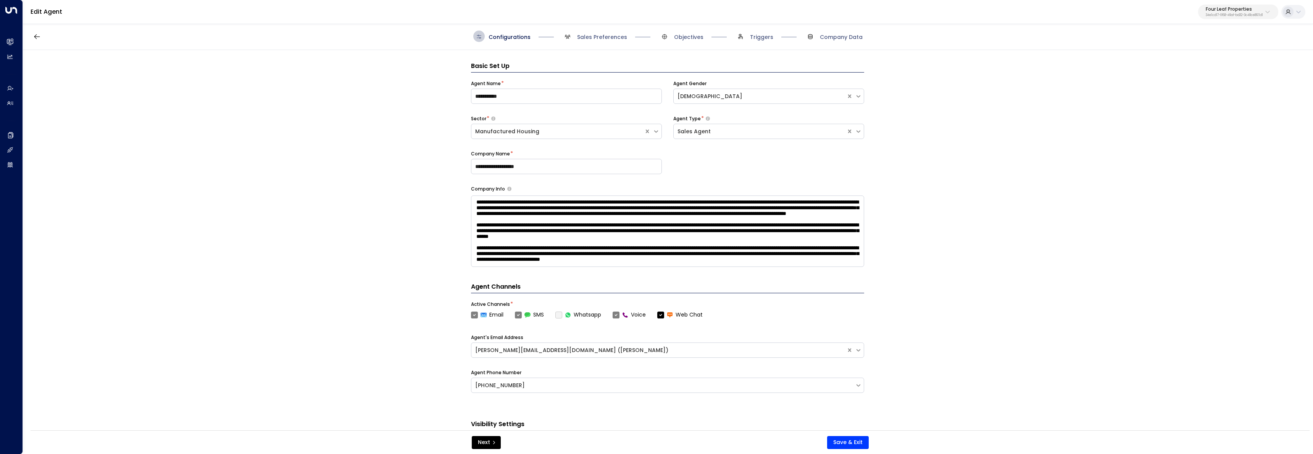
scroll to position [11, 0]
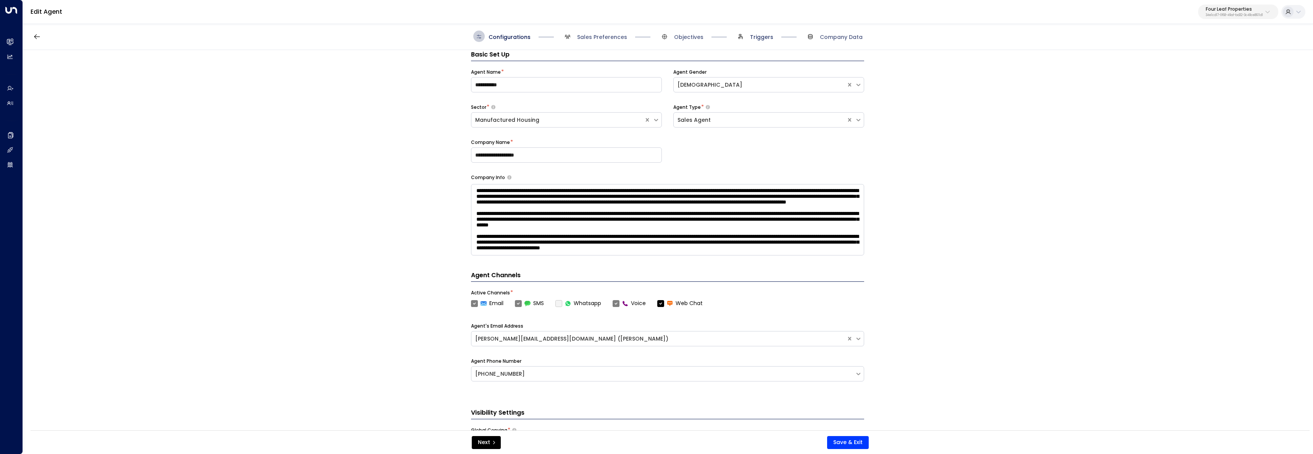
click at [754, 40] on span "Triggers" at bounding box center [761, 37] width 23 height 8
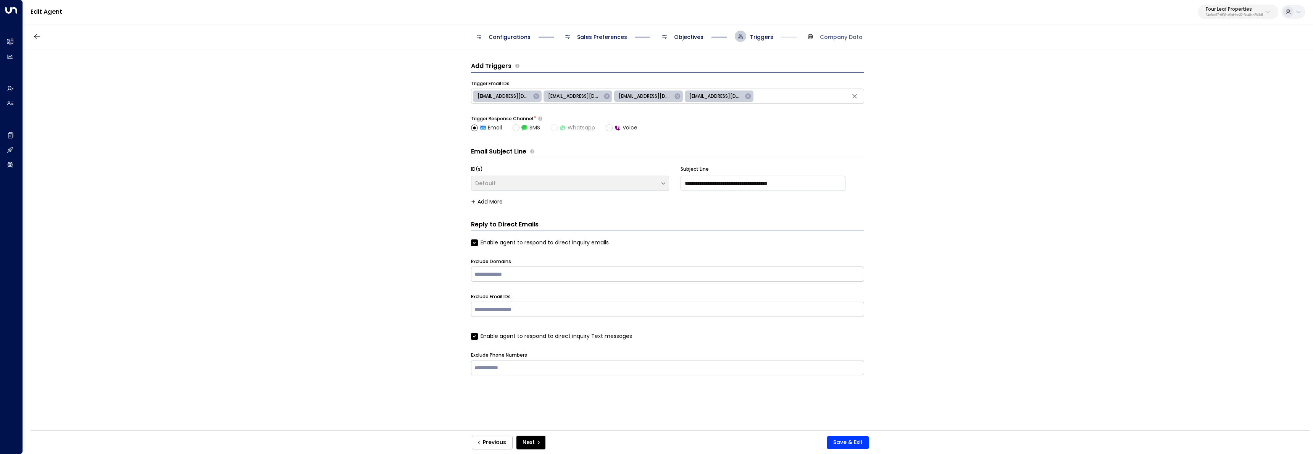
click at [680, 38] on span "Objectives" at bounding box center [688, 37] width 29 height 8
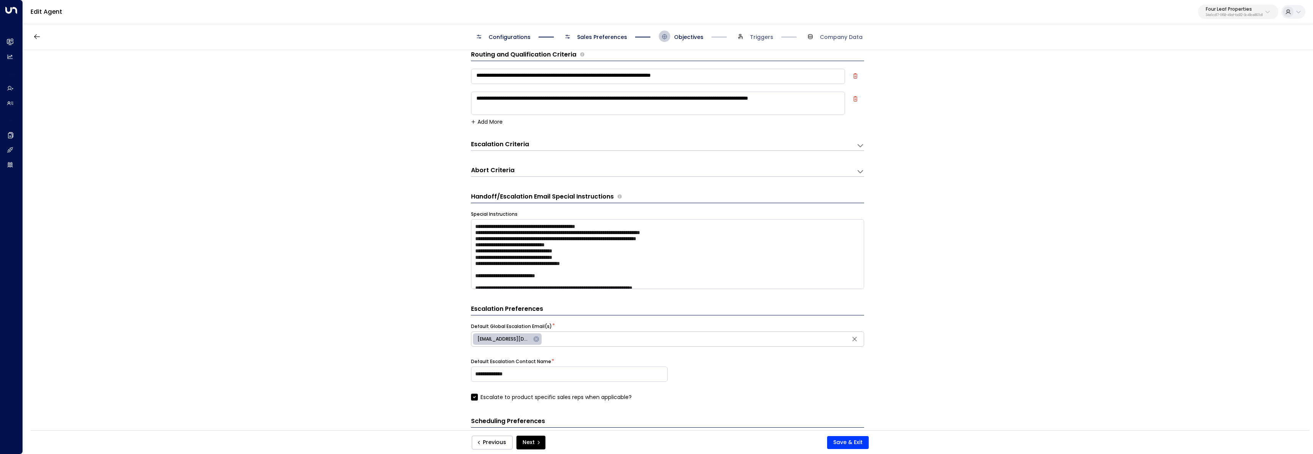
click at [494, 173] on h3 "Abort Criteria" at bounding box center [493, 170] width 44 height 9
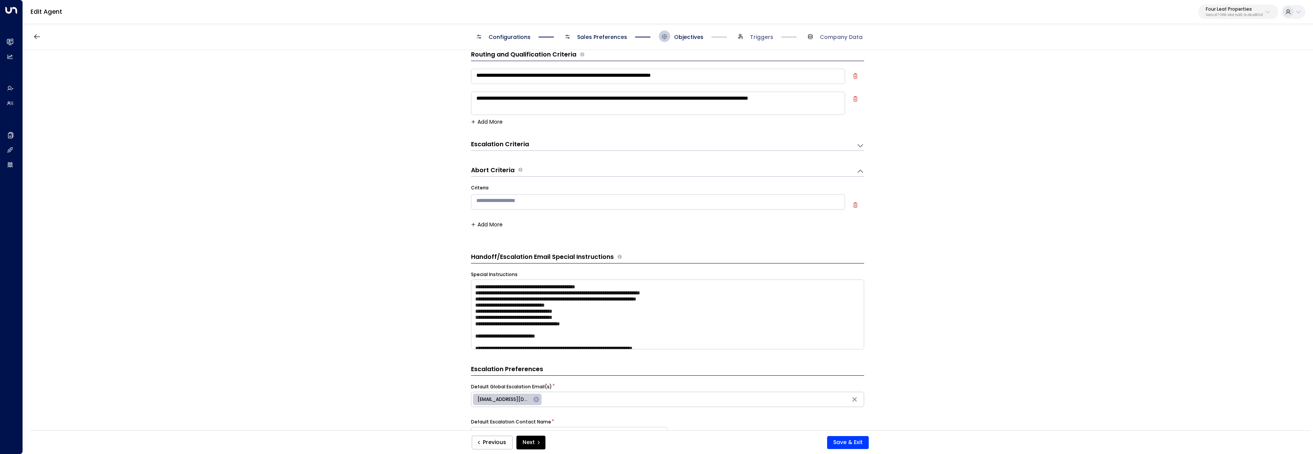
click at [503, 136] on div "**********" at bounding box center [667, 143] width 393 height 15
click at [501, 148] on h3 "Escalation Criteria" at bounding box center [500, 144] width 58 height 9
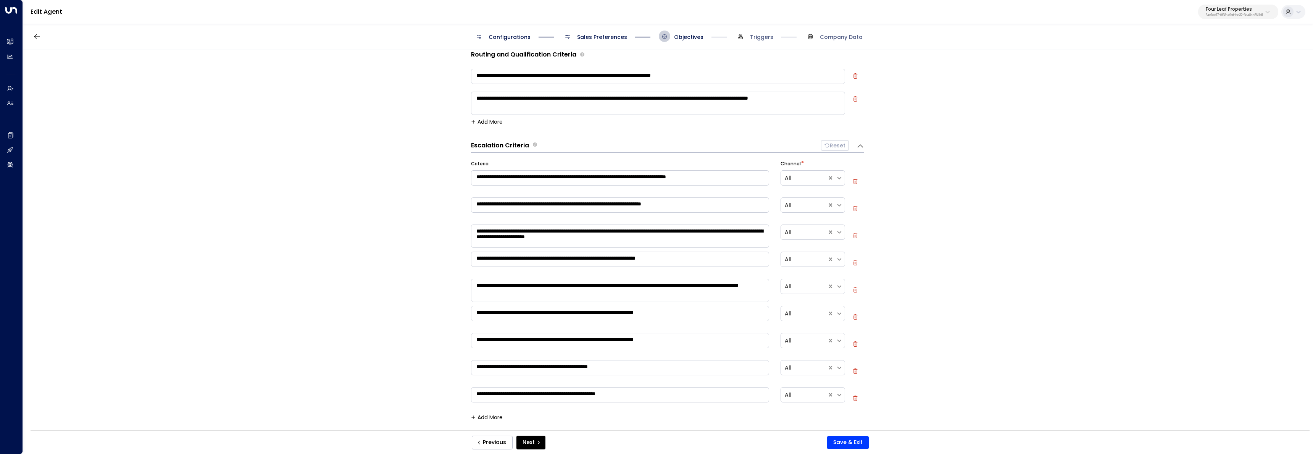
click at [489, 414] on button "Add More" at bounding box center [487, 417] width 32 height 6
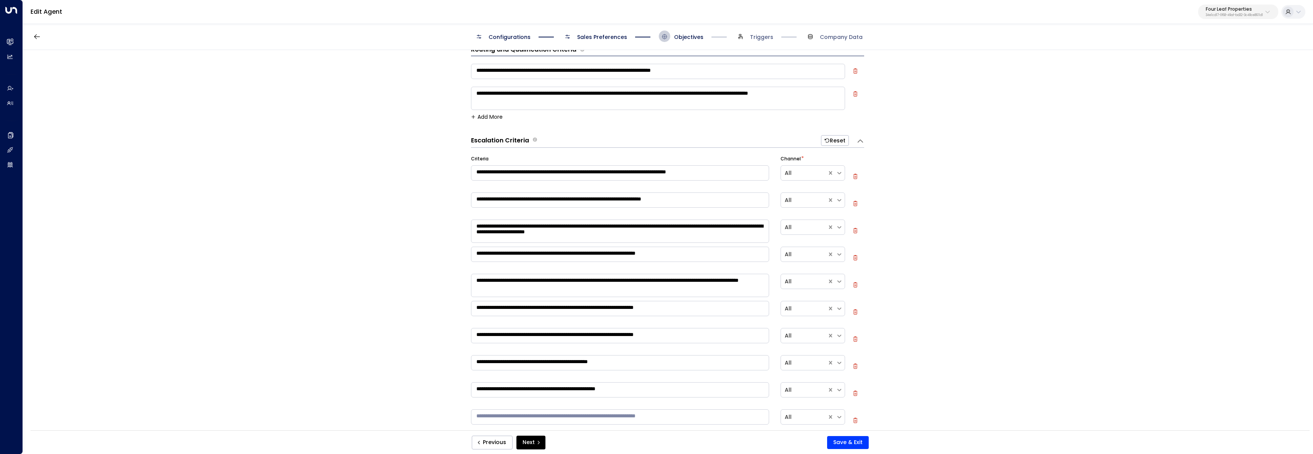
scroll to position [23, 0]
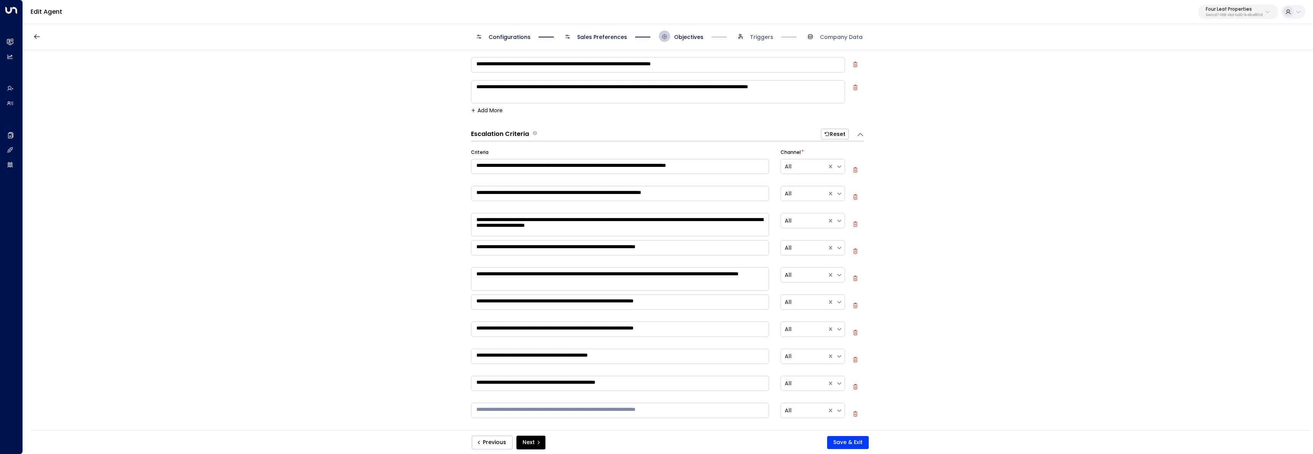
click at [540, 413] on textarea at bounding box center [620, 410] width 298 height 15
paste textarea "**********"
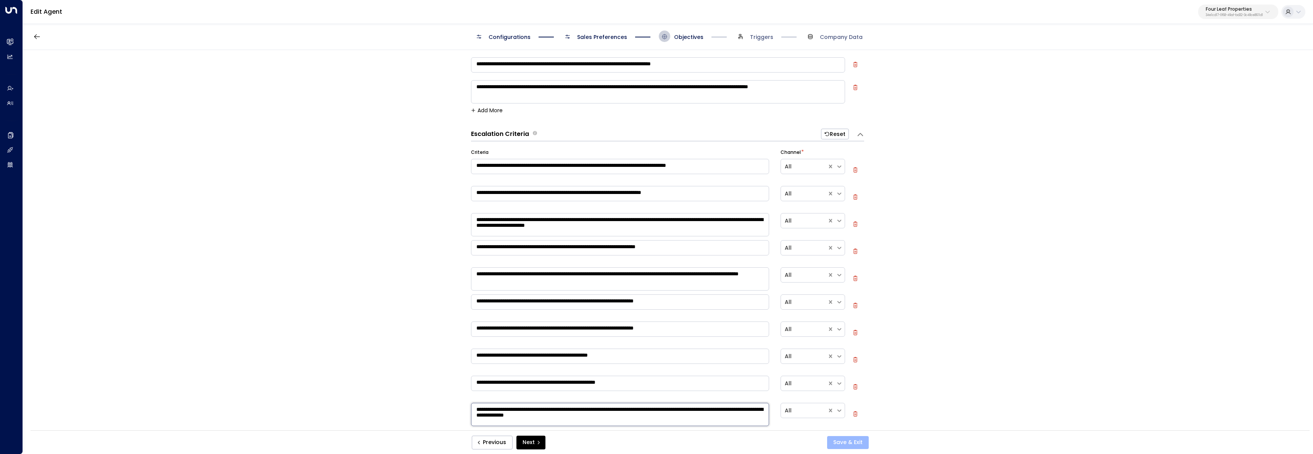
type textarea "**********"
click at [830, 439] on button "Save & Exit" at bounding box center [848, 442] width 42 height 13
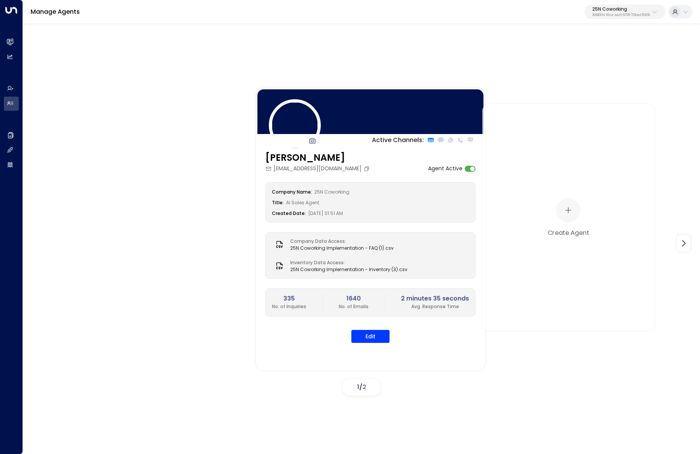
click at [646, 7] on p "25N Coworking" at bounding box center [621, 9] width 58 height 5
type input "********"
click at [554, 65] on span "ID: 34e1cd17-0f68-49af-bd32-3c48ce8611d1" at bounding box center [600, 64] width 102 height 7
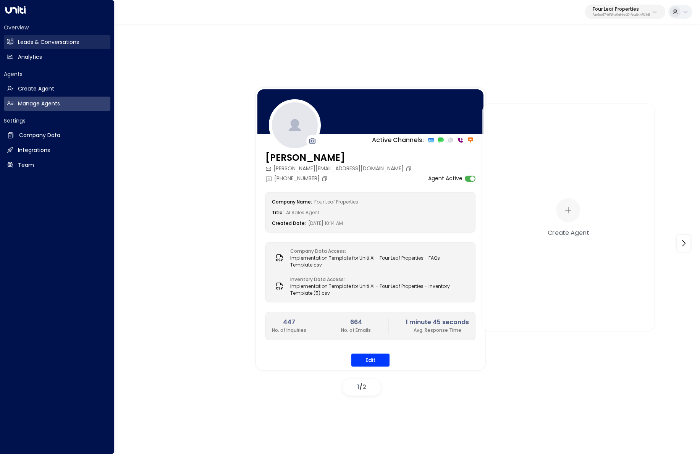
click at [23, 42] on h2 "Leads & Conversations" at bounding box center [48, 42] width 61 height 8
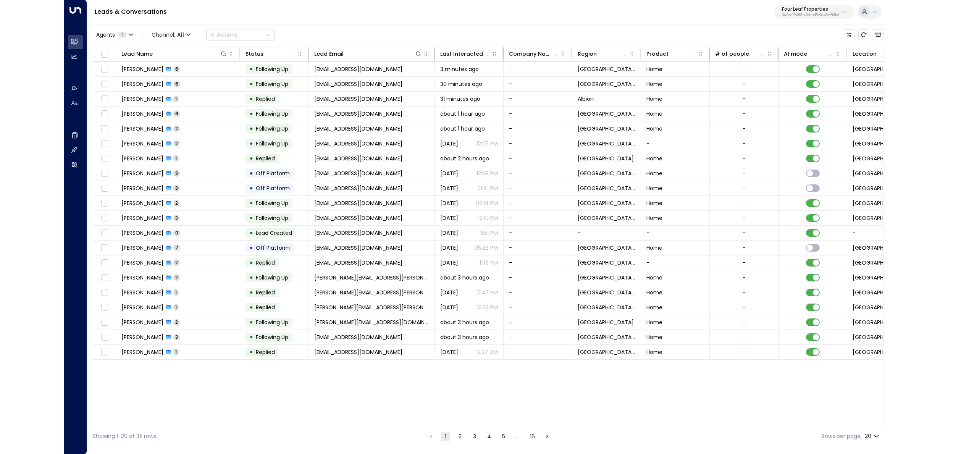
scroll to position [0, 357]
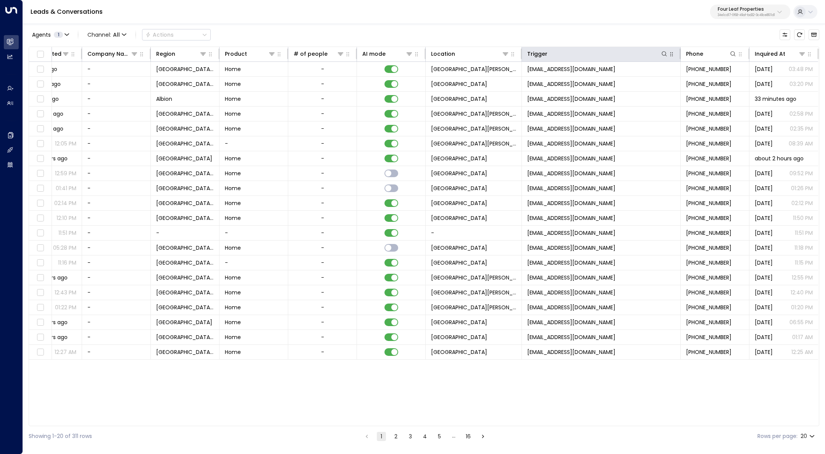
click at [673, 53] on icon "button" at bounding box center [672, 54] width 6 height 6
click at [543, 52] on div "Trigger" at bounding box center [537, 53] width 20 height 9
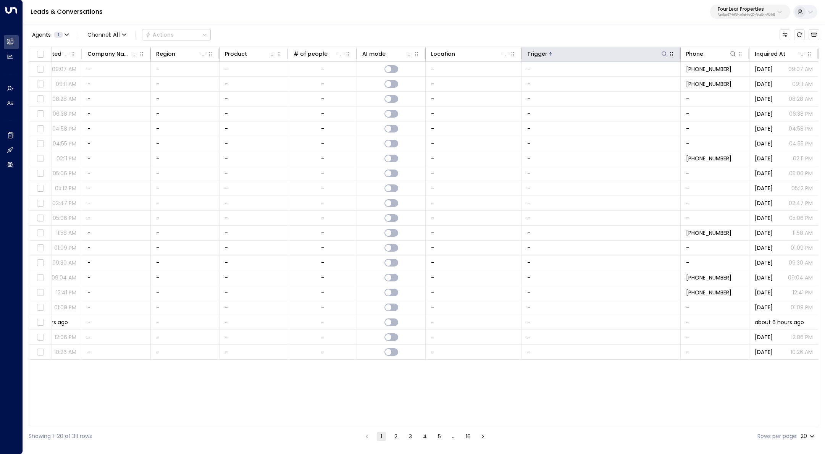
click at [543, 52] on div "Trigger" at bounding box center [537, 53] width 20 height 9
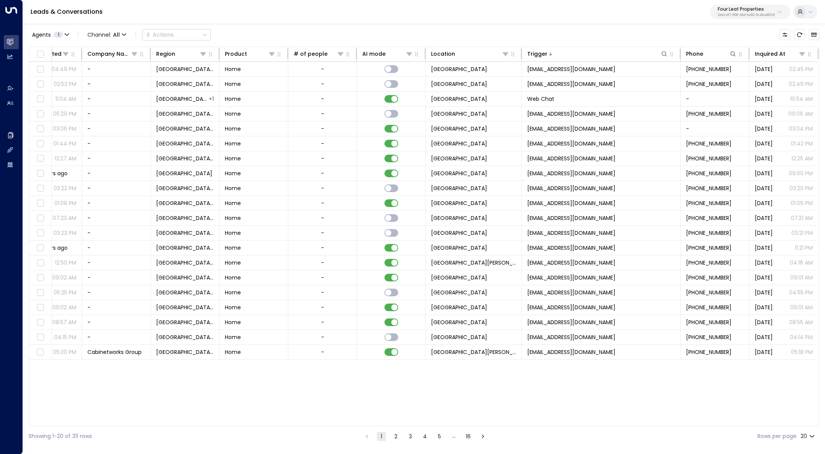
click at [420, 437] on button "4" at bounding box center [424, 436] width 9 height 9
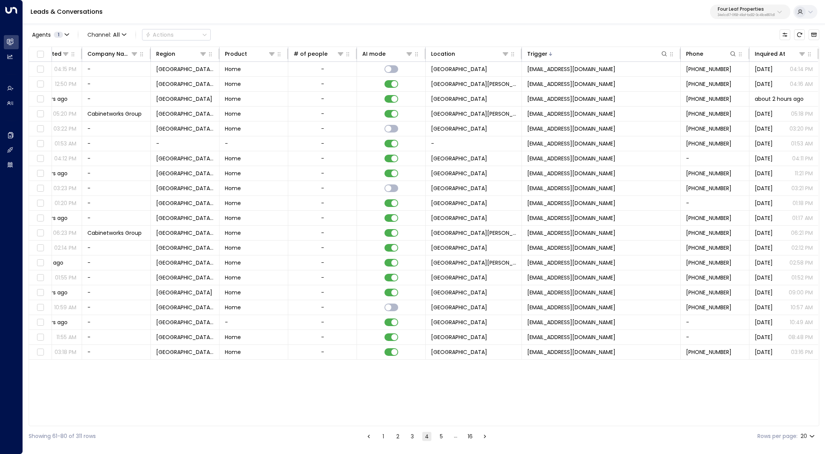
click at [441, 437] on button "5" at bounding box center [441, 436] width 9 height 9
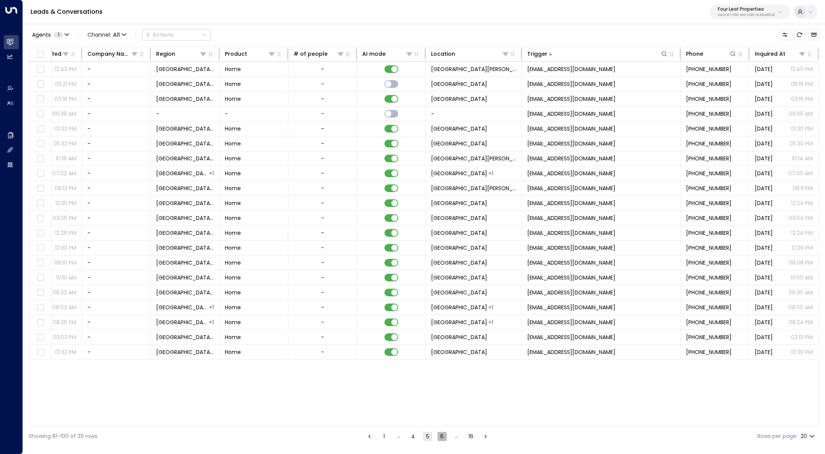
drag, startPoint x: 439, startPoint y: 435, endPoint x: 446, endPoint y: 421, distance: 16.1
click at [439, 435] on button "6" at bounding box center [442, 436] width 9 height 9
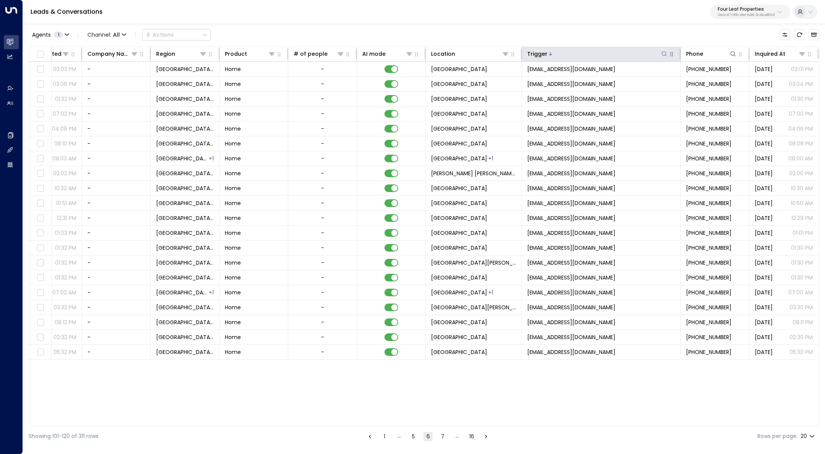
click at [666, 54] on icon at bounding box center [664, 54] width 6 height 6
type input "**********"
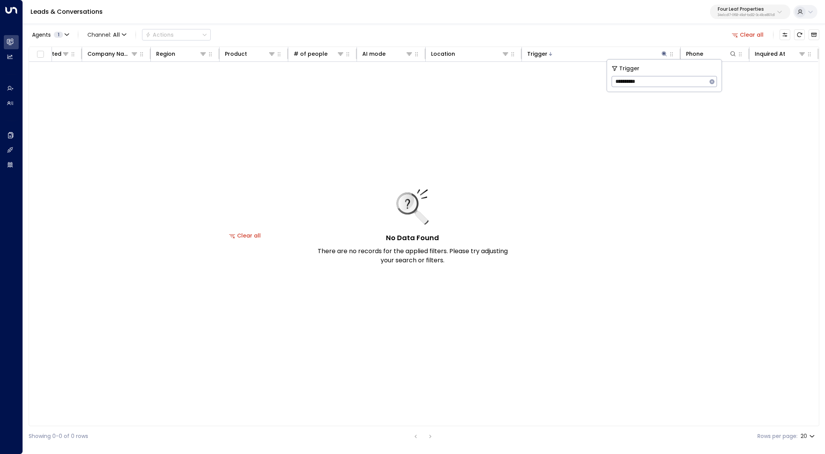
click at [699, 82] on icon "button" at bounding box center [712, 82] width 6 height 6
drag, startPoint x: 733, startPoint y: 222, endPoint x: 732, endPoint y: 218, distance: 4.3
click at [699, 221] on div "No Data Found There are no records for the applied filters. Please try adjustin…" at bounding box center [245, 235] width 1147 height 347
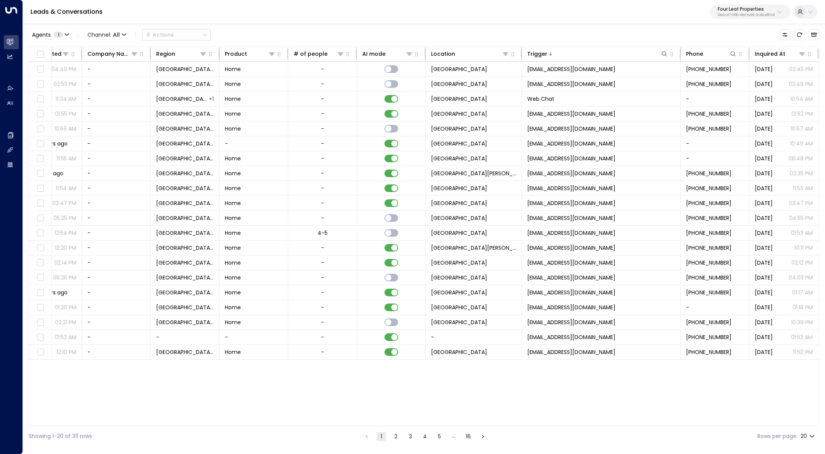
click at [422, 438] on button "4" at bounding box center [424, 436] width 9 height 9
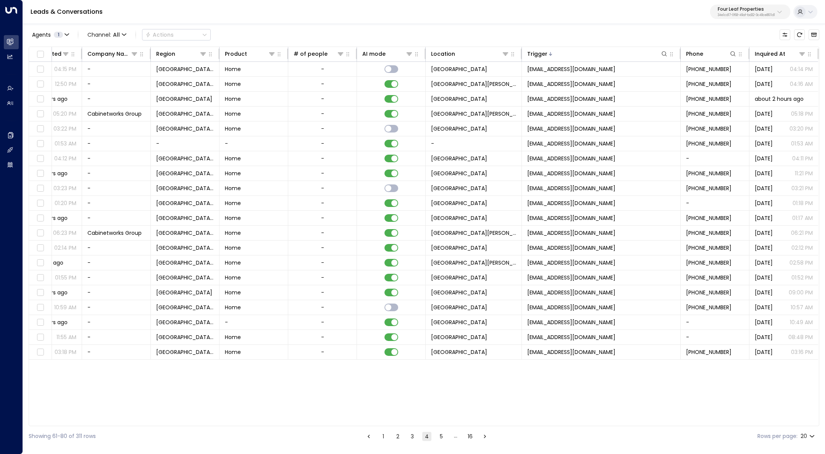
click at [438, 437] on button "5" at bounding box center [441, 436] width 9 height 9
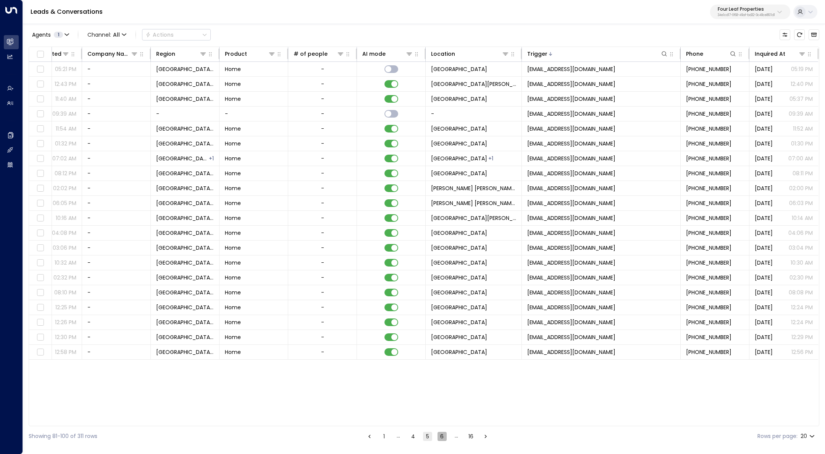
click at [442, 437] on button "6" at bounding box center [442, 436] width 9 height 9
click at [445, 438] on button "7" at bounding box center [442, 436] width 9 height 9
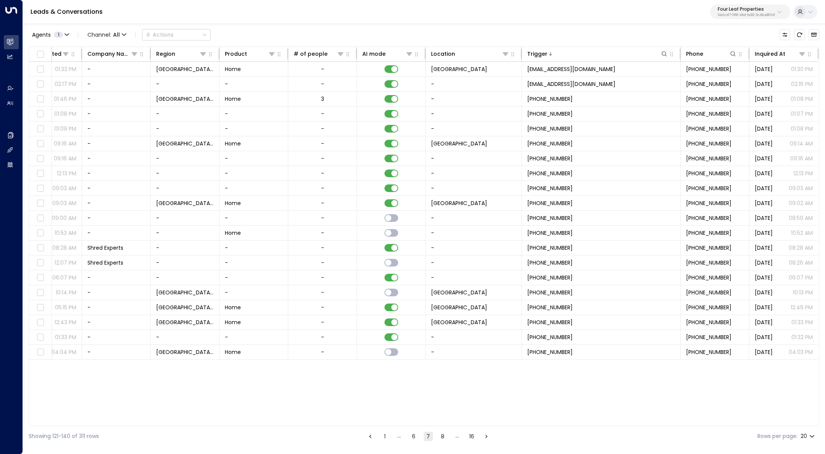
drag, startPoint x: 497, startPoint y: 425, endPoint x: 428, endPoint y: 421, distance: 69.6
click at [428, 421] on div "Lead Name Status Lead Email Last Interacted Company Name Region Product # of pe…" at bounding box center [424, 237] width 791 height 380
drag, startPoint x: 499, startPoint y: 426, endPoint x: 269, endPoint y: 396, distance: 231.8
click at [275, 416] on div "Lead Name Status Lead Email Last Interacted Company Name Region Product # of pe…" at bounding box center [424, 237] width 791 height 380
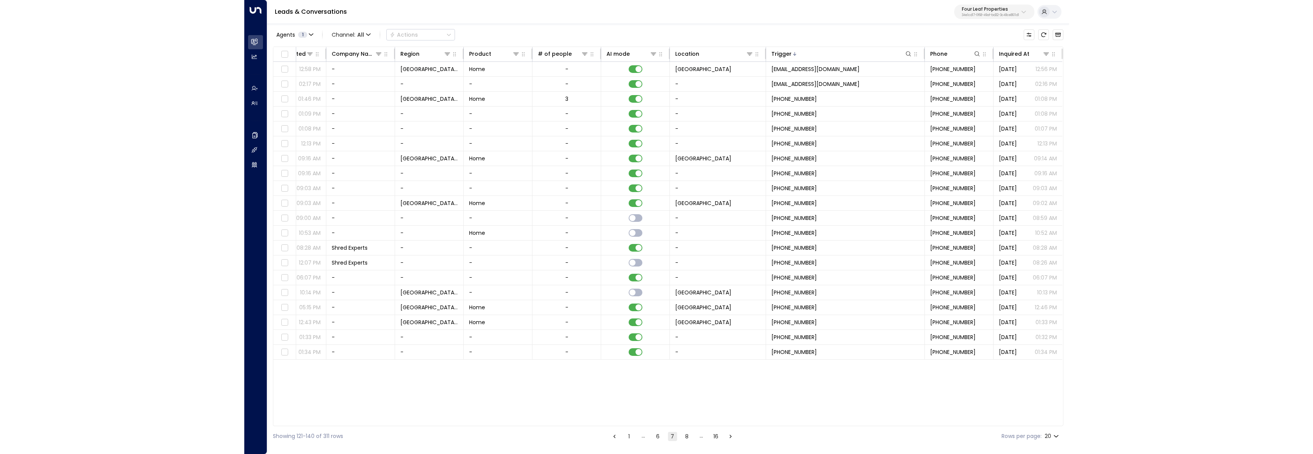
scroll to position [0, 1]
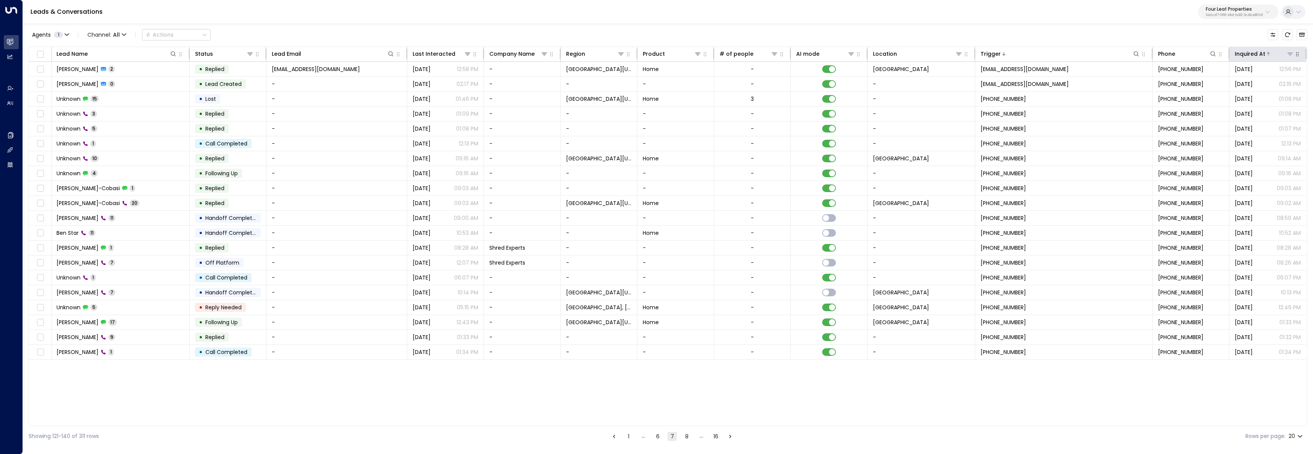
click at [699, 53] on div at bounding box center [1280, 54] width 29 height 8
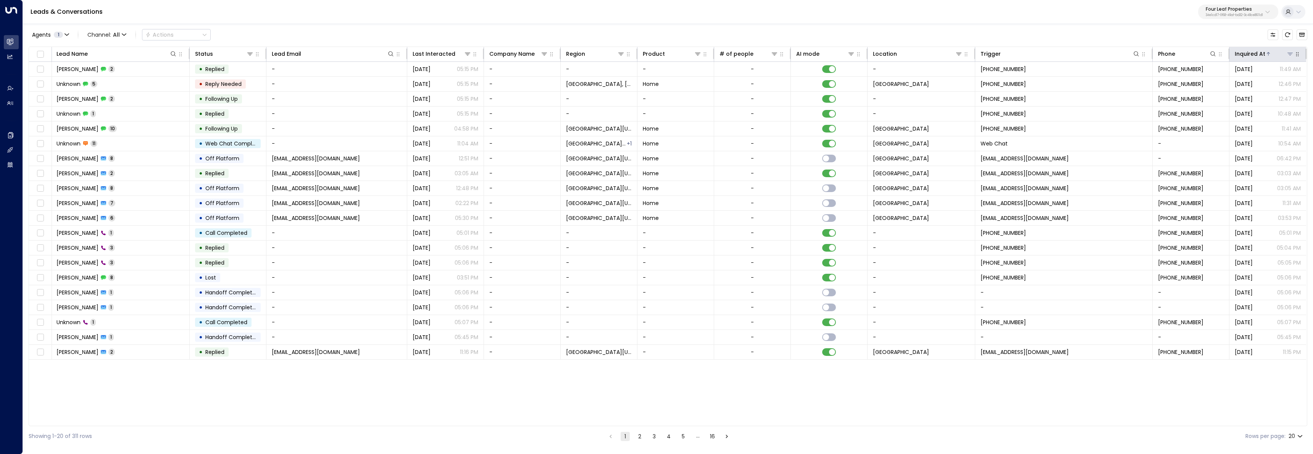
click at [699, 53] on div at bounding box center [1280, 54] width 29 height 8
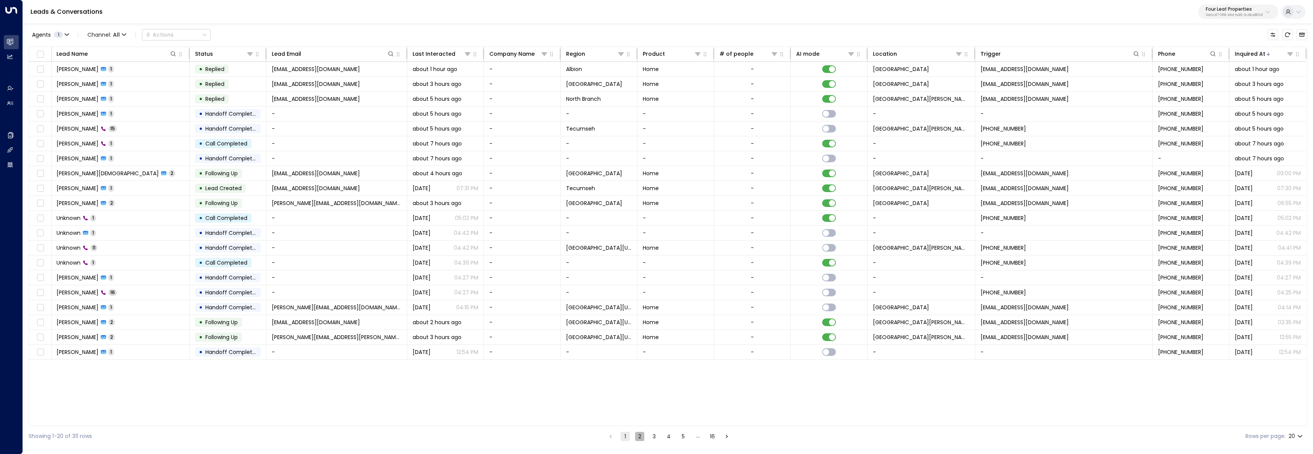
click at [641, 435] on button "2" at bounding box center [639, 436] width 9 height 9
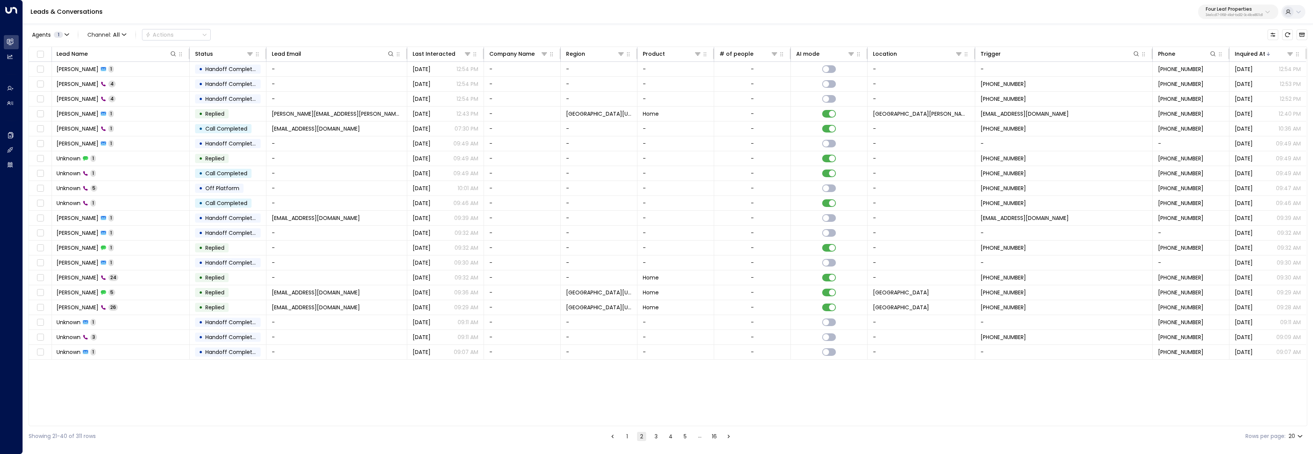
click at [656, 435] on button "3" at bounding box center [656, 436] width 9 height 9
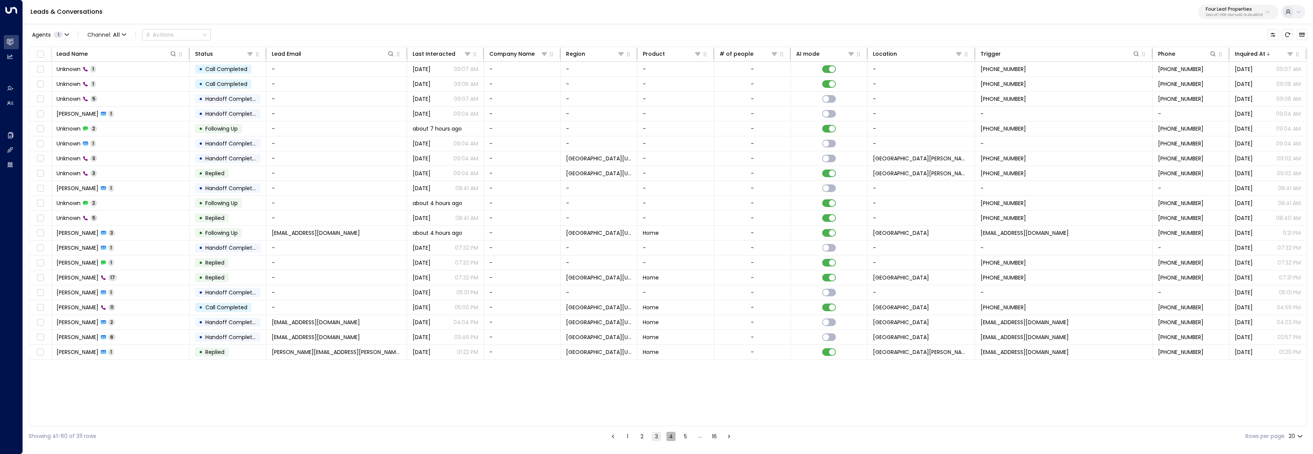
click at [669, 439] on button "4" at bounding box center [671, 436] width 9 height 9
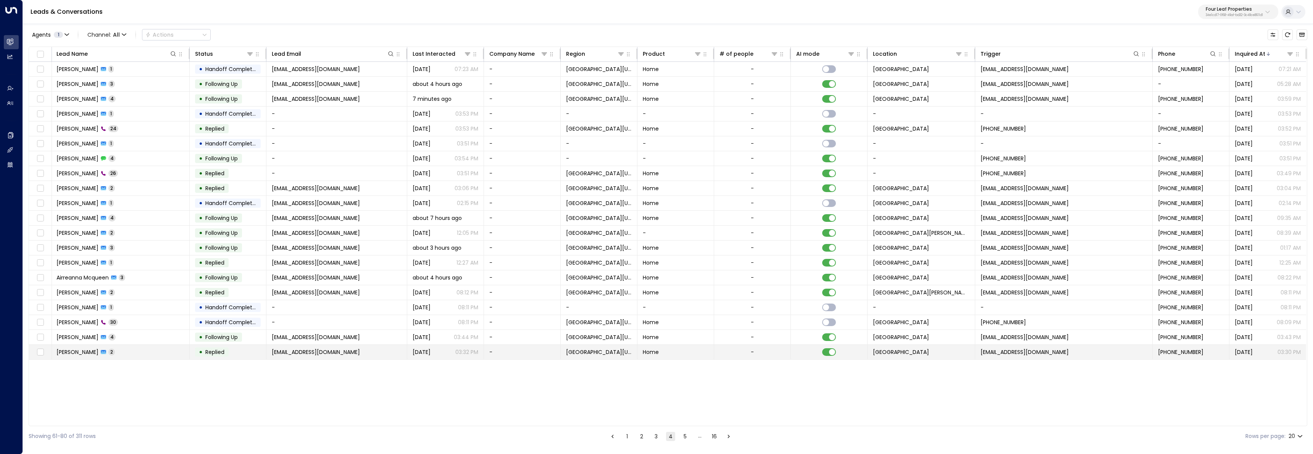
click at [699, 354] on span "[EMAIL_ADDRESS][DOMAIN_NAME]" at bounding box center [1025, 352] width 88 height 8
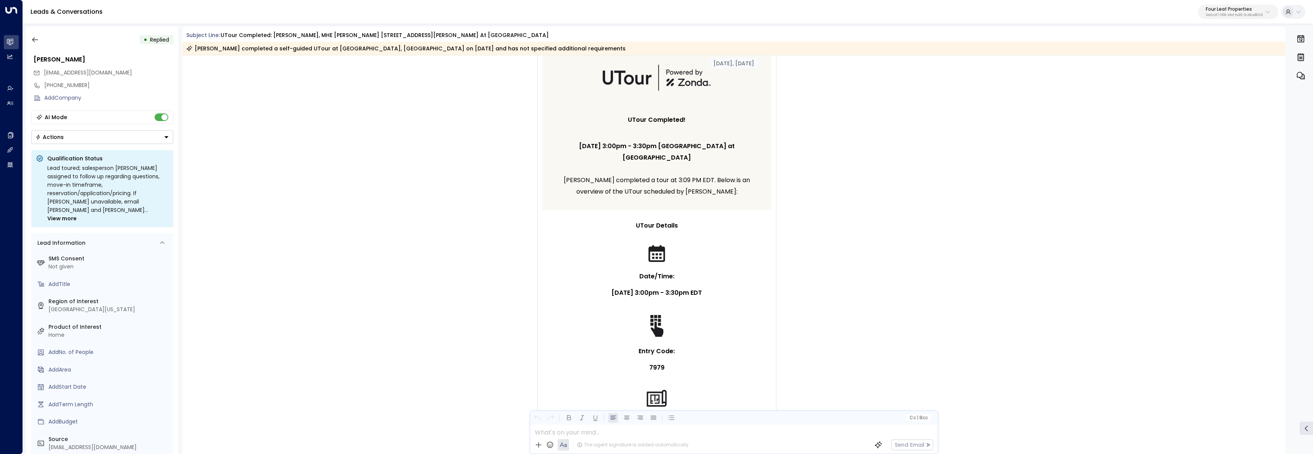
scroll to position [799, 0]
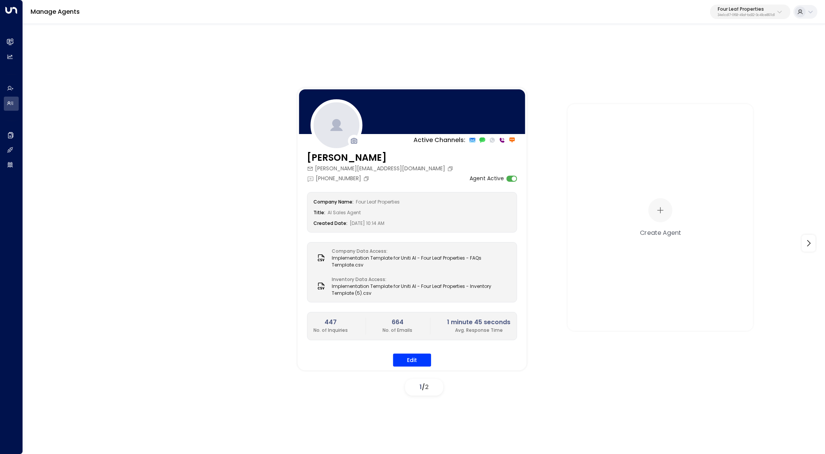
click at [748, 19] on div "Manage Agents Four Leaf Properties 34e1cd17-0f68-49af-bd32-3c48ce8611d1" at bounding box center [424, 12] width 802 height 24
drag, startPoint x: 147, startPoint y: 73, endPoint x: 118, endPoint y: 60, distance: 31.8
click at [147, 73] on div "Active Channels: [PERSON_NAME] [PERSON_NAME][EMAIL_ADDRESS][DOMAIN_NAME] [PHONE…" at bounding box center [424, 237] width 802 height 429
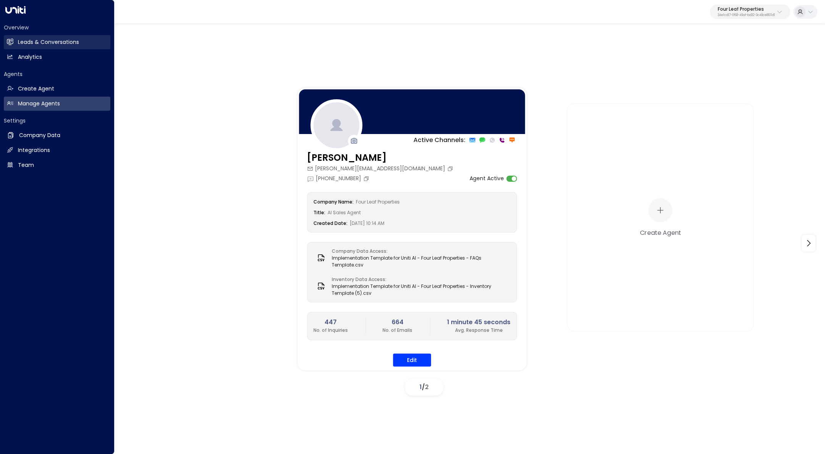
click at [15, 42] on link "Leads & Conversations Leads & Conversations" at bounding box center [57, 42] width 107 height 14
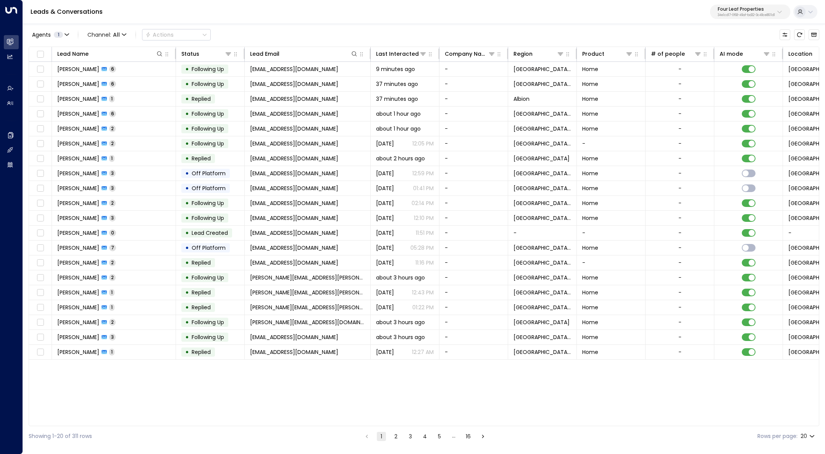
drag, startPoint x: 462, startPoint y: 425, endPoint x: 520, endPoint y: 421, distance: 57.8
click at [520, 421] on div "Lead Name Status Lead Email Last Interacted Company Name Region Product # of pe…" at bounding box center [424, 237] width 791 height 380
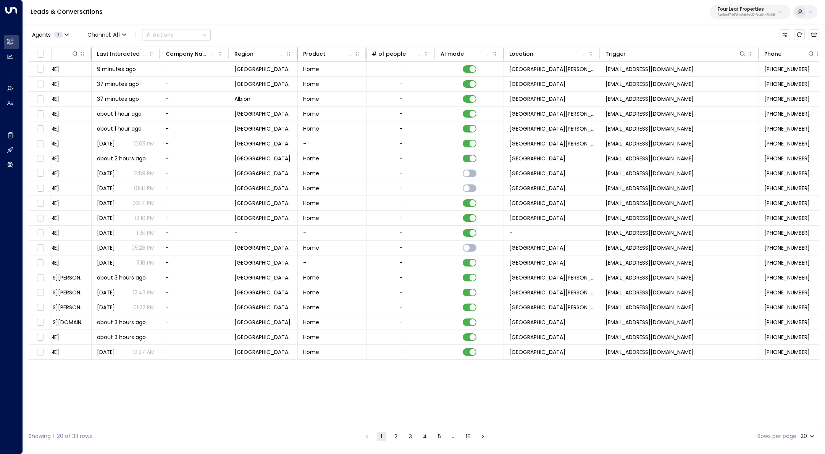
scroll to position [0, 357]
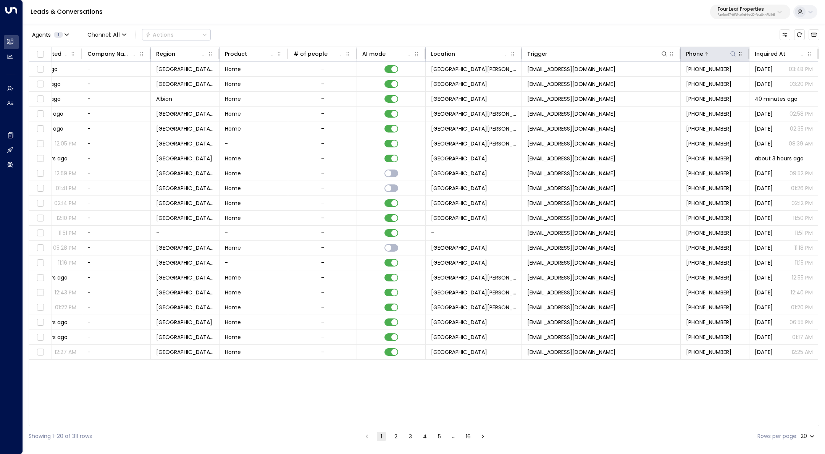
click at [732, 53] on icon at bounding box center [733, 54] width 6 height 6
type input "**********"
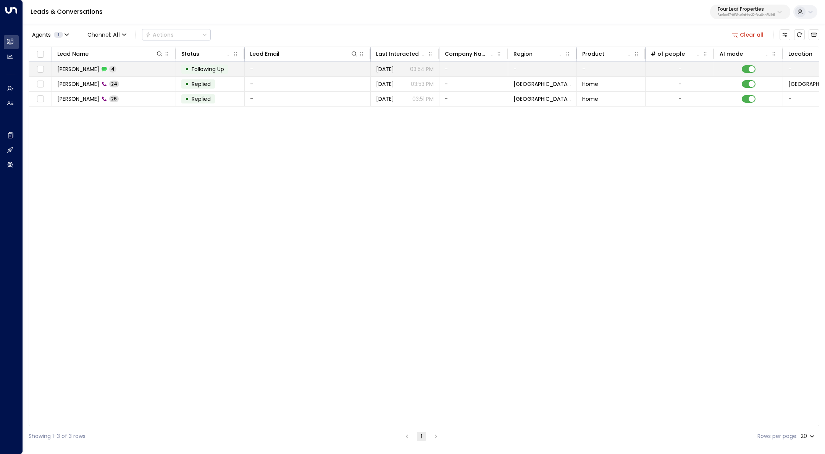
click at [149, 68] on td "[PERSON_NAME] 4" at bounding box center [114, 69] width 124 height 15
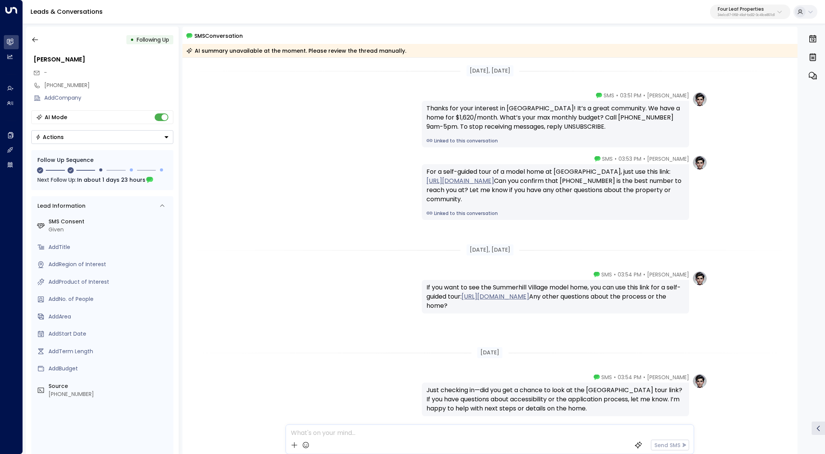
click at [323, 191] on div "[PERSON_NAME] • 03:53 PM • SMS For a self-guided tour of a model home at [GEOGR…" at bounding box center [489, 187] width 435 height 65
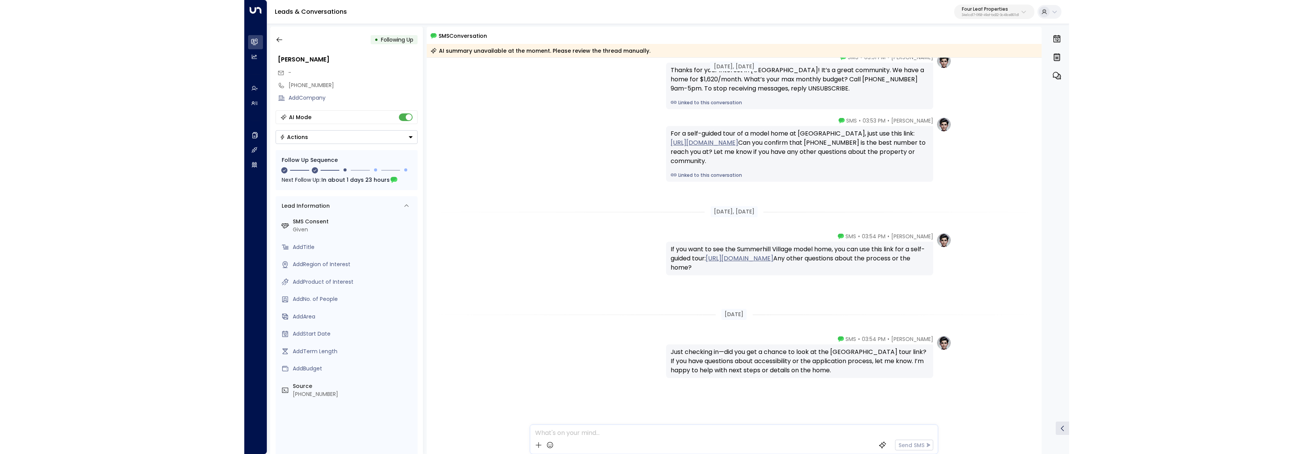
scroll to position [39, 0]
